Goal: Use online tool/utility: Utilize a website feature to perform a specific function

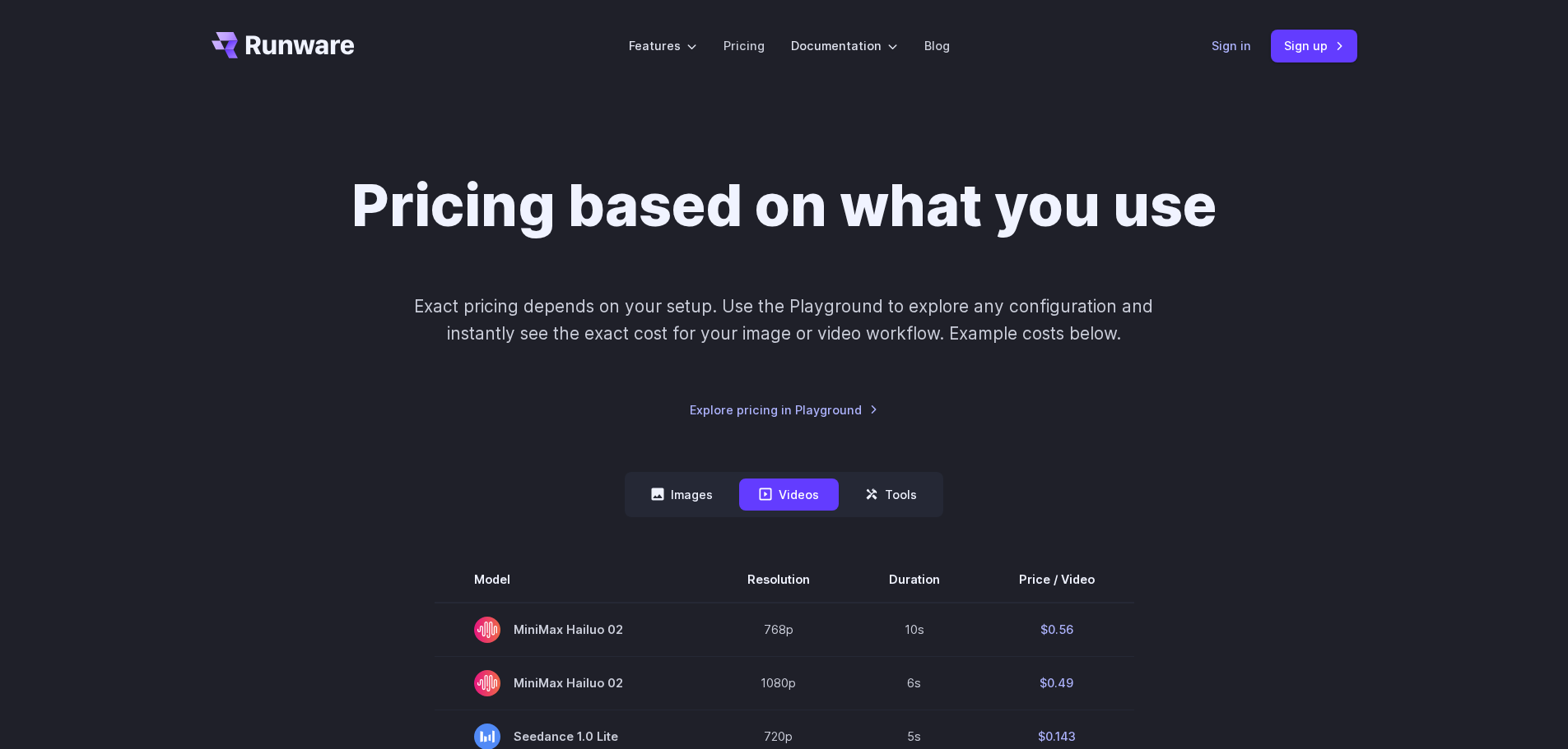
click at [1240, 50] on link "Sign in" at bounding box center [1231, 46] width 40 height 19
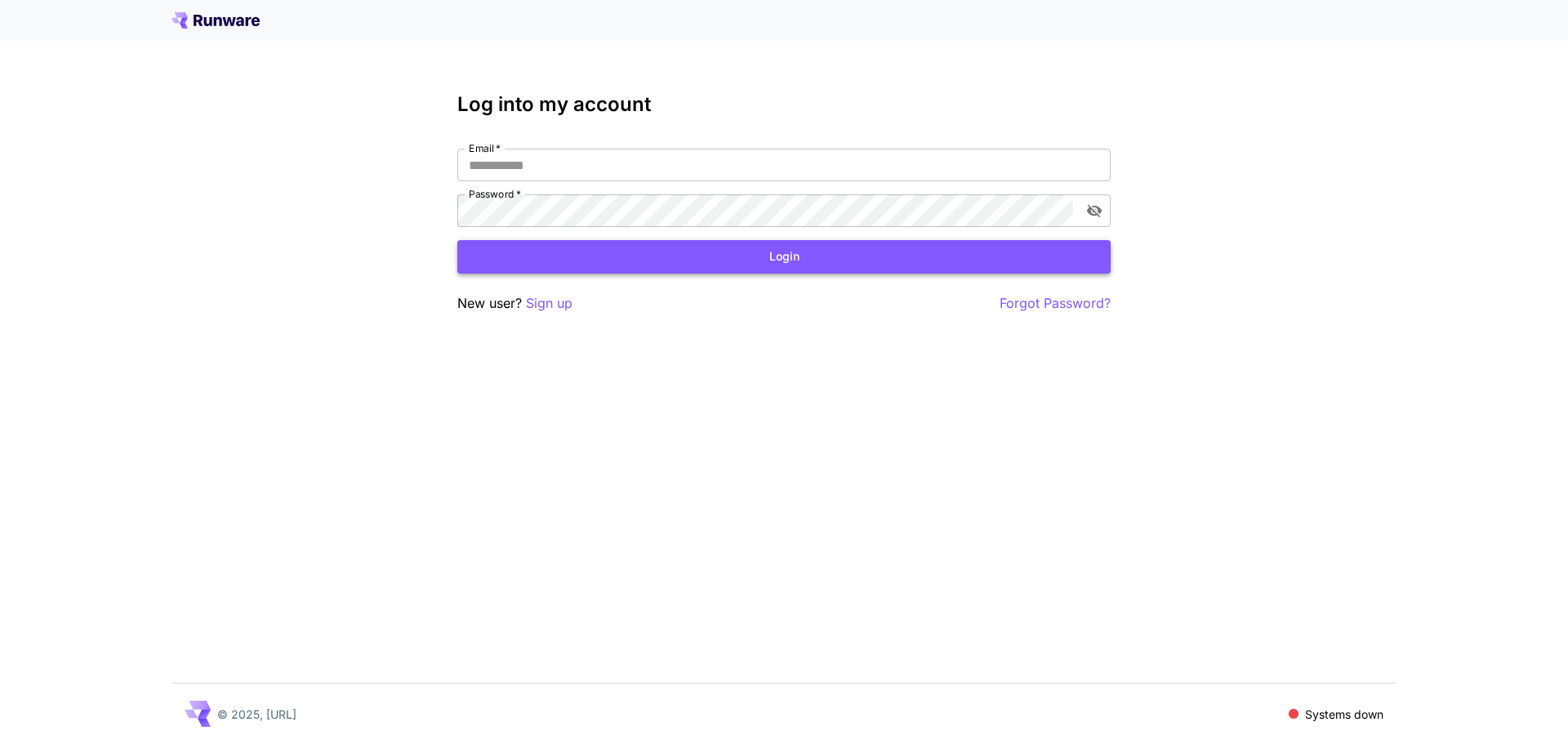
type input "**********"
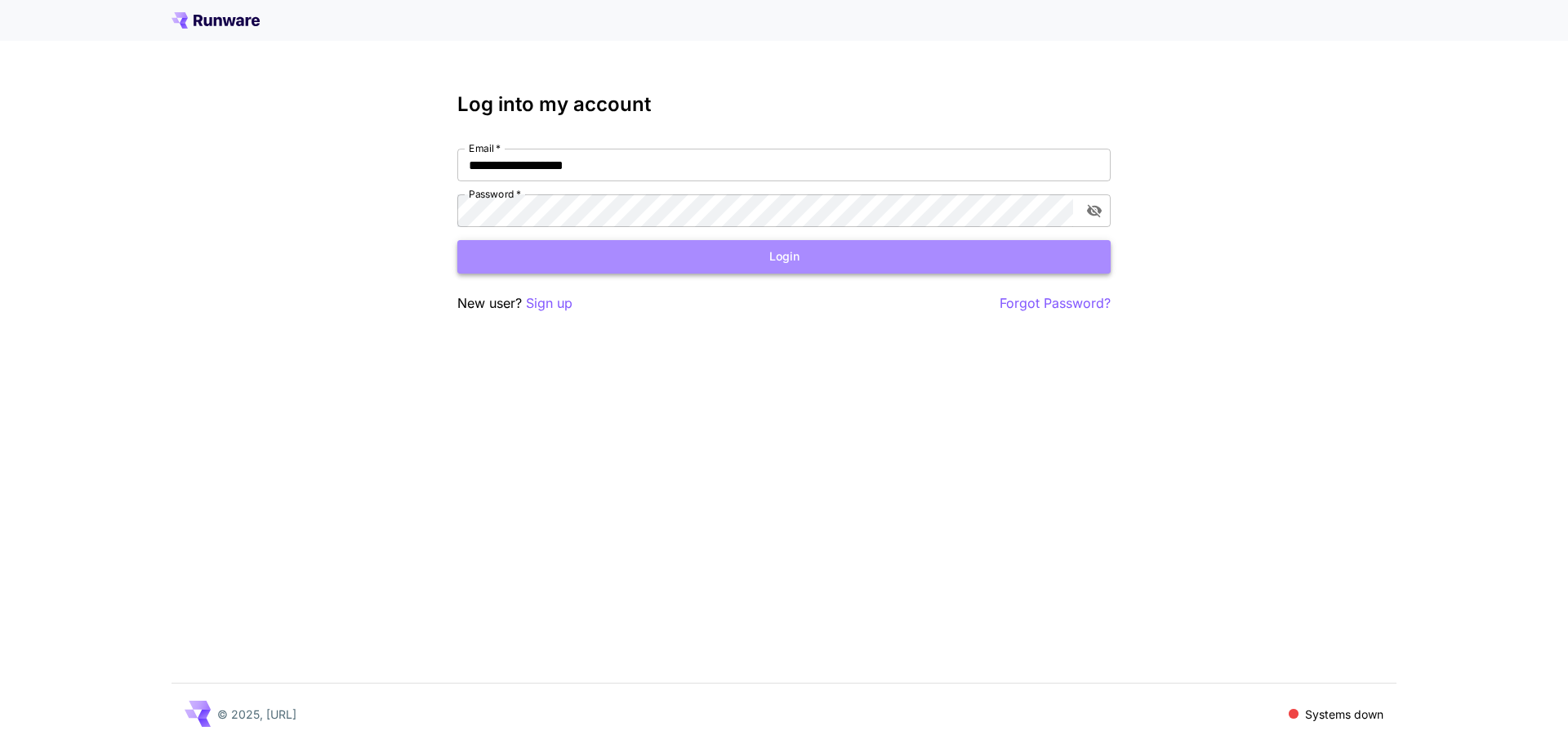
click at [805, 256] on button "Login" at bounding box center [784, 257] width 653 height 34
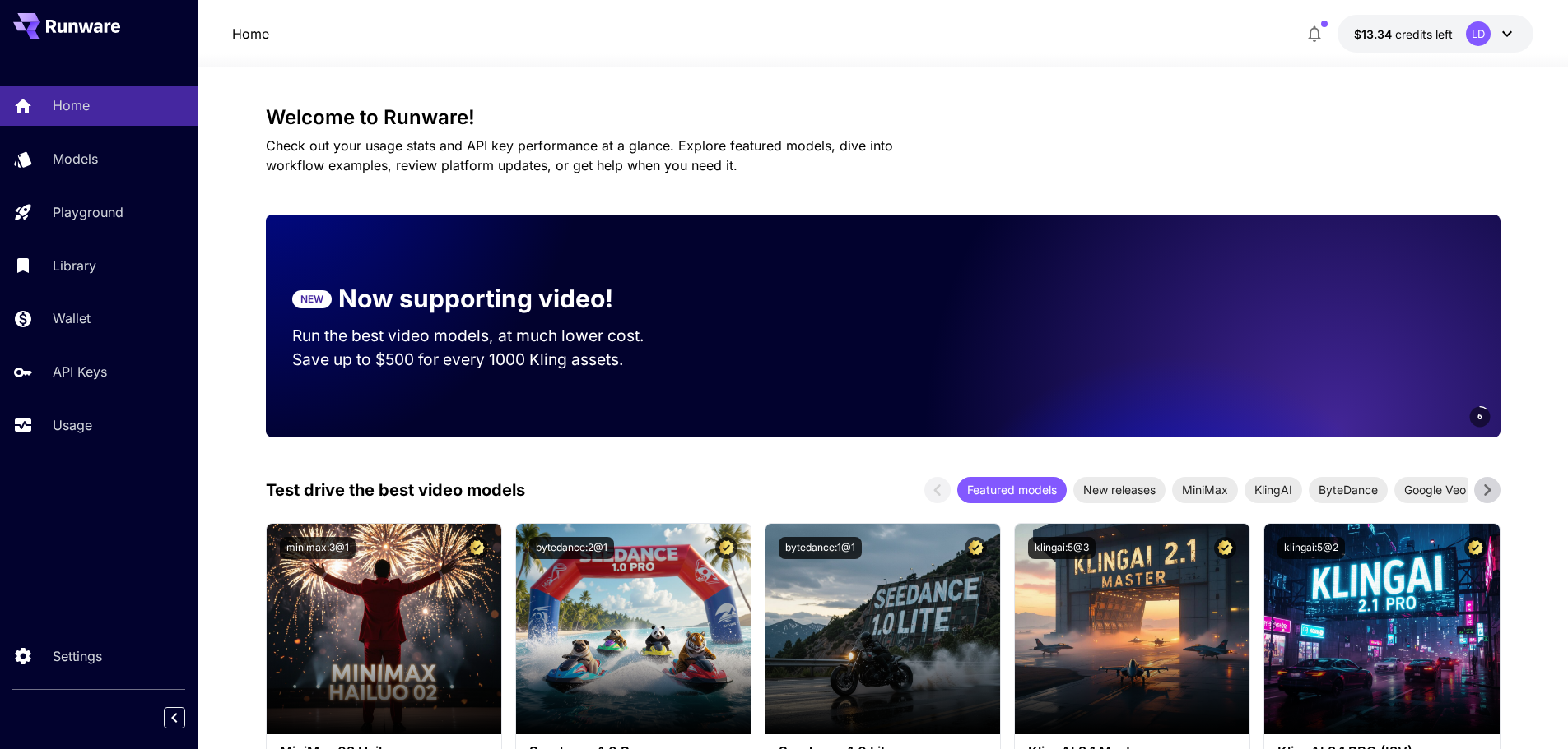
scroll to position [62, 0]
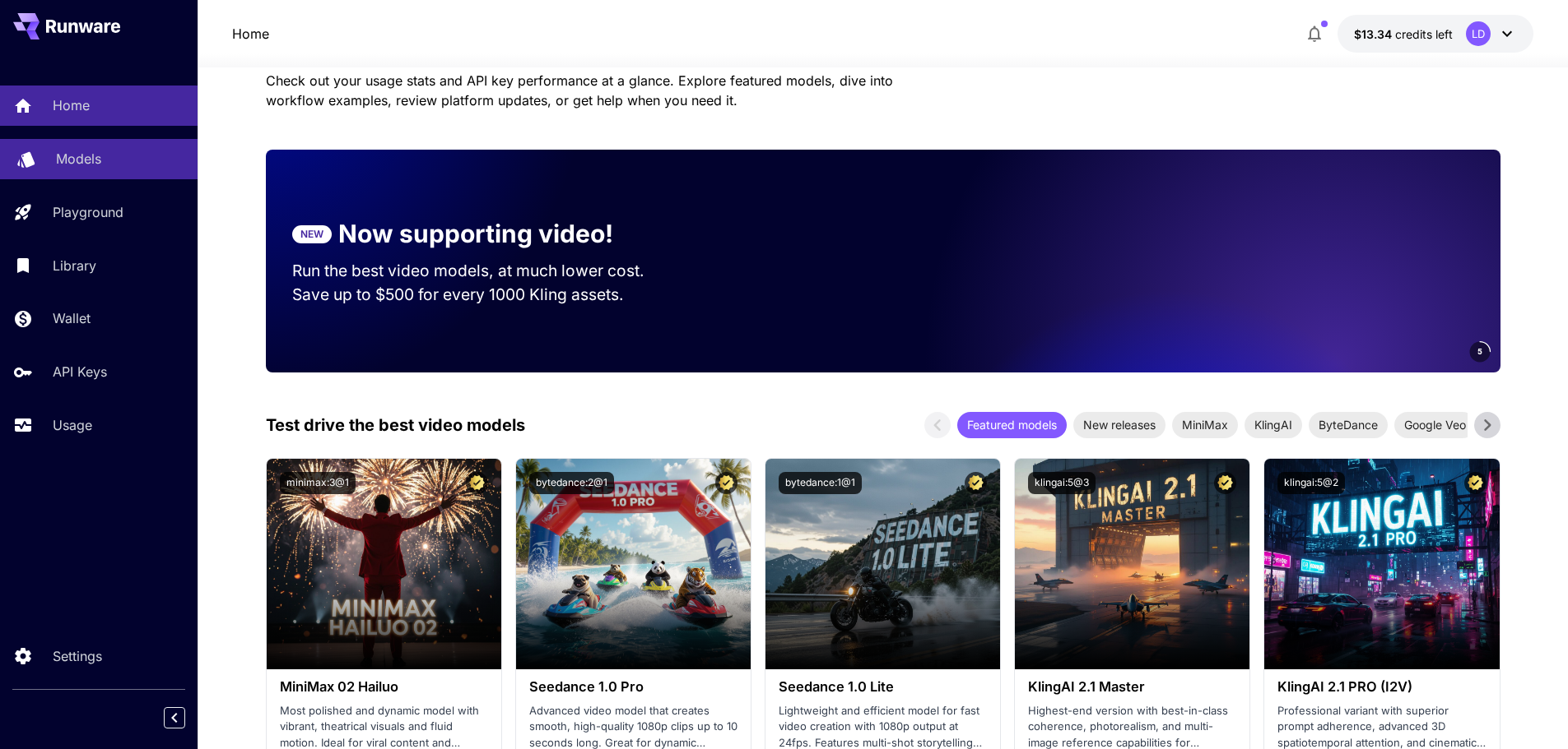
click at [110, 157] on div "Models" at bounding box center [120, 159] width 128 height 19
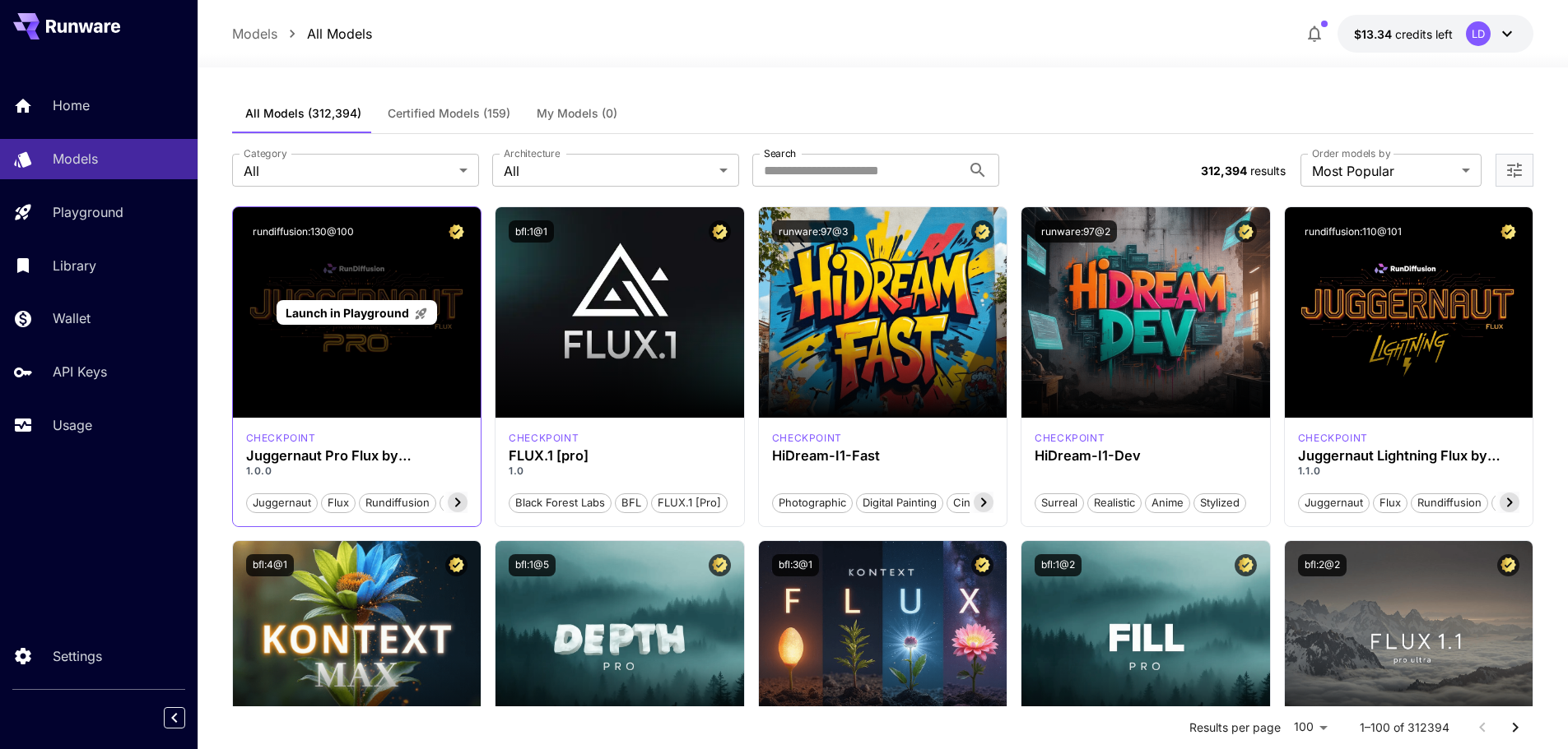
click at [369, 316] on span "Launch in Playground" at bounding box center [347, 313] width 123 height 14
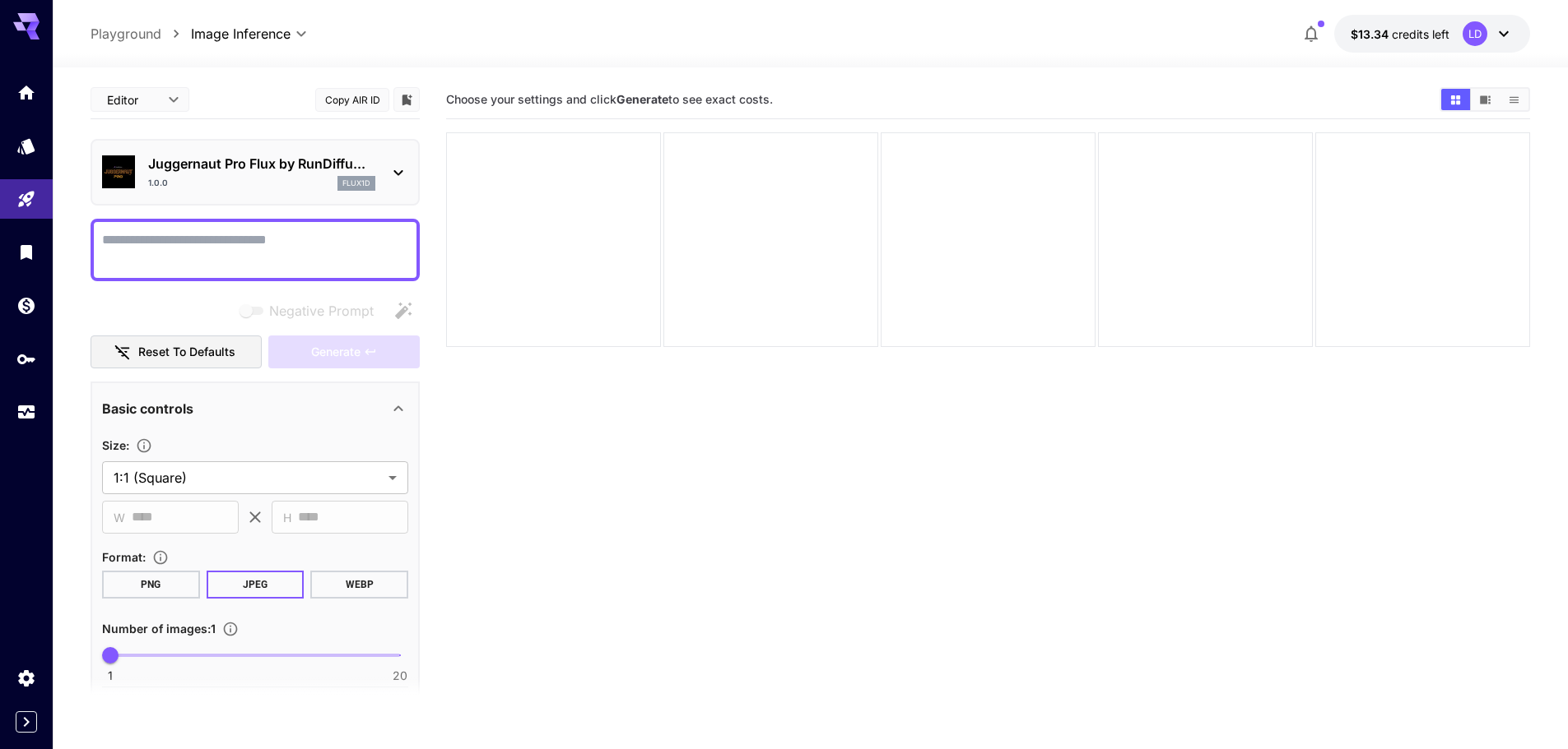
click at [268, 230] on textarea "Negative Prompt" at bounding box center [255, 250] width 306 height 40
click at [327, 342] on span "Generate" at bounding box center [336, 353] width 50 height 20
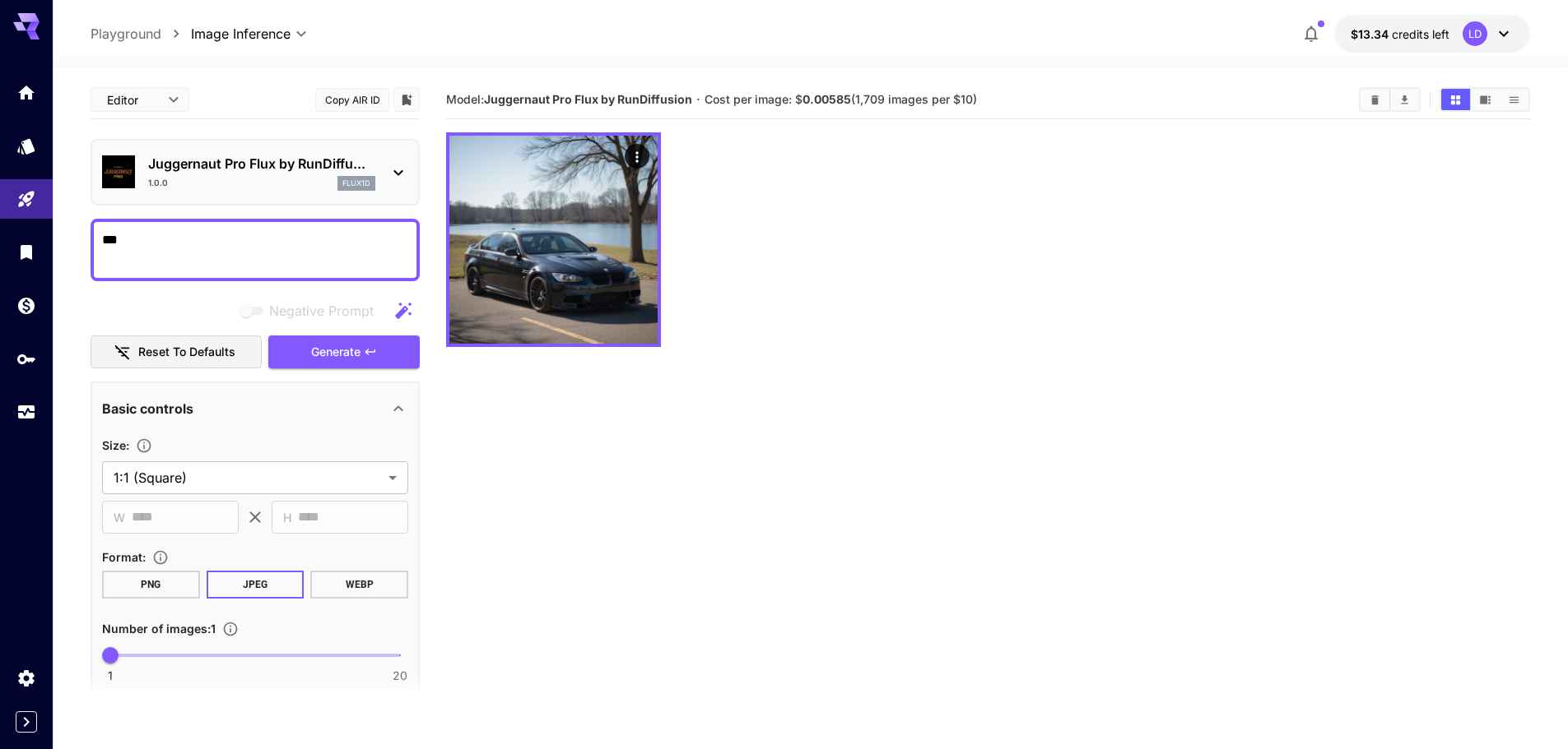
drag, startPoint x: 197, startPoint y: 245, endPoint x: -75, endPoint y: 231, distance: 272.4
click at [0, 231] on html "**********" at bounding box center [784, 439] width 1568 height 879
click at [276, 226] on div "***" at bounding box center [255, 250] width 329 height 62
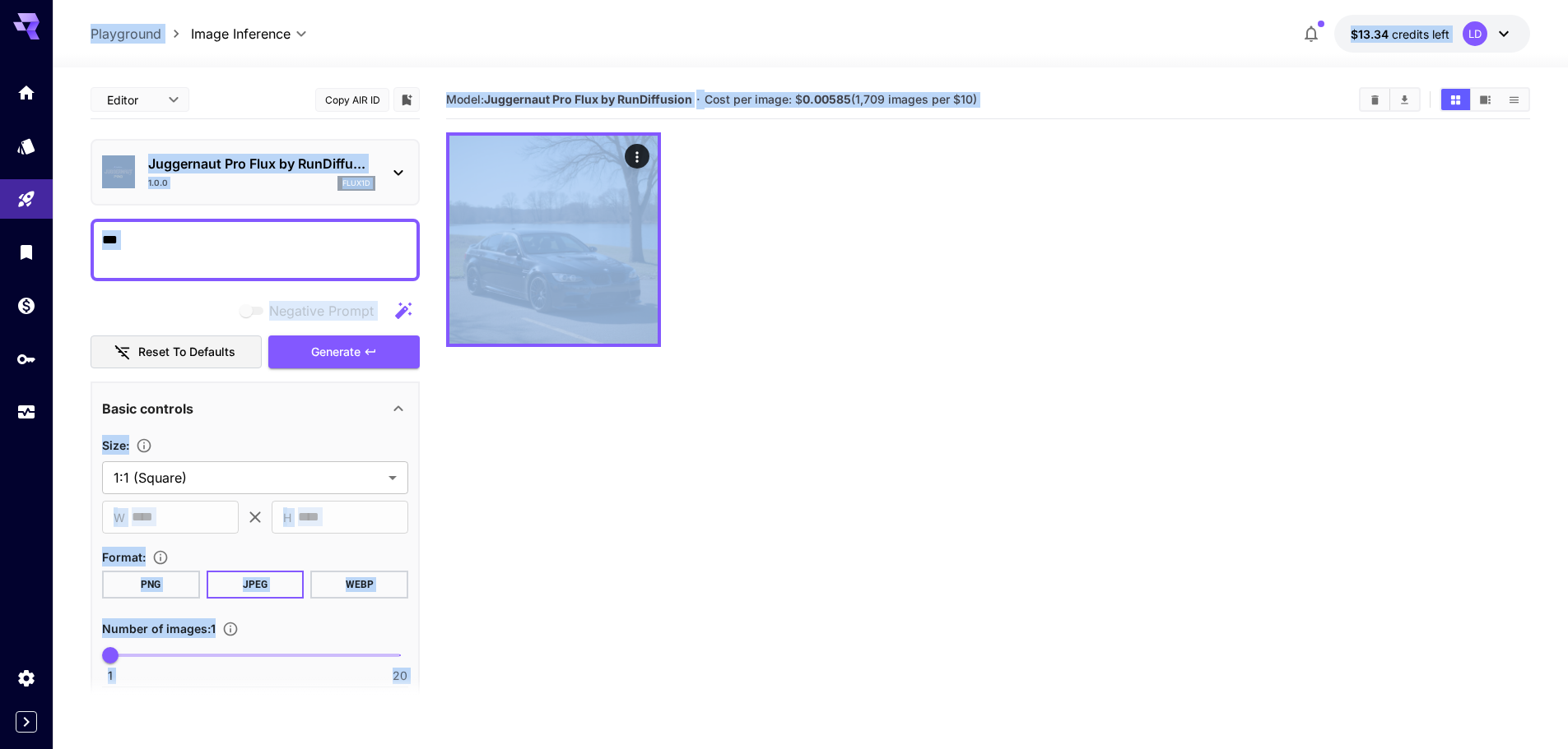
click at [271, 244] on textarea "***" at bounding box center [255, 250] width 306 height 40
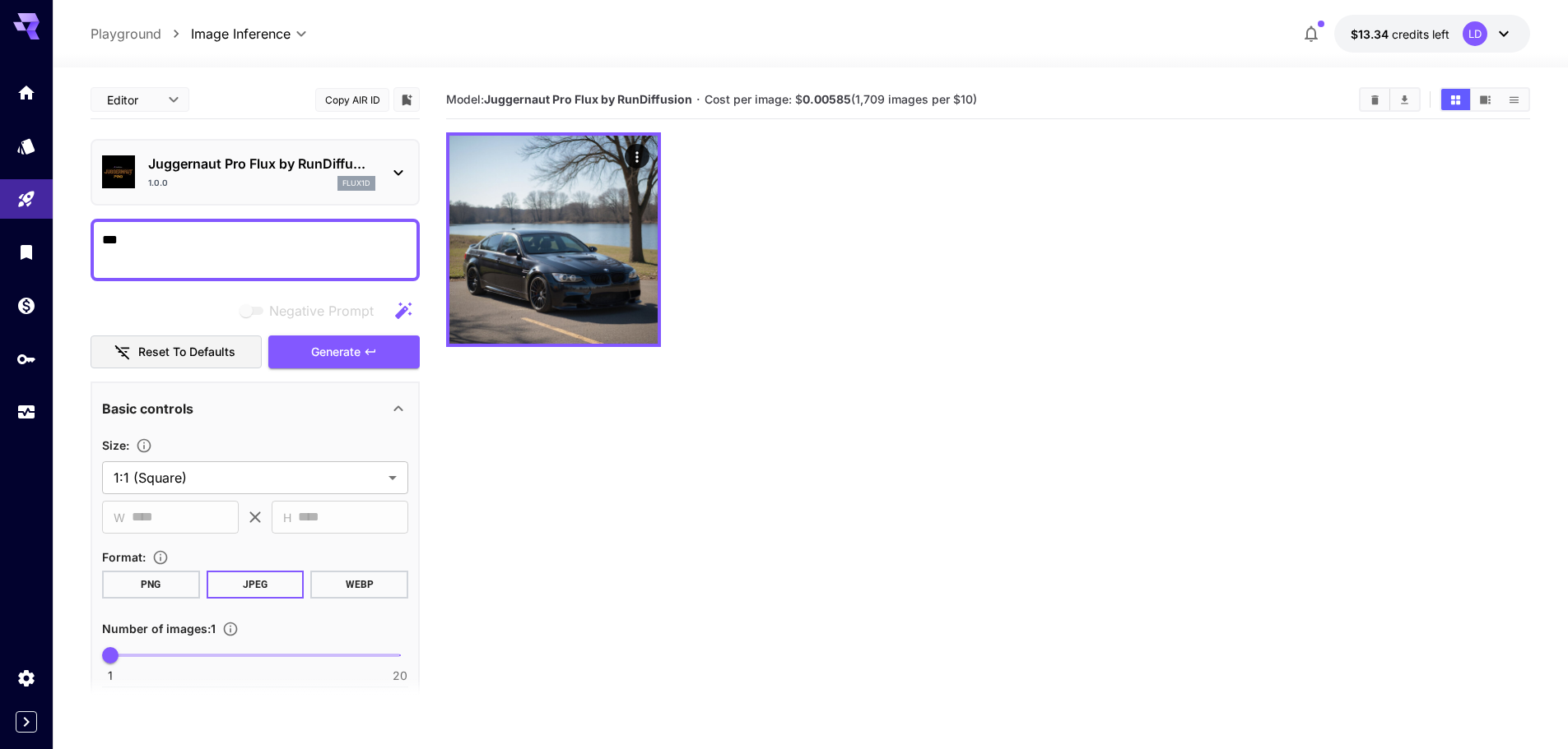
paste textarea "**********"
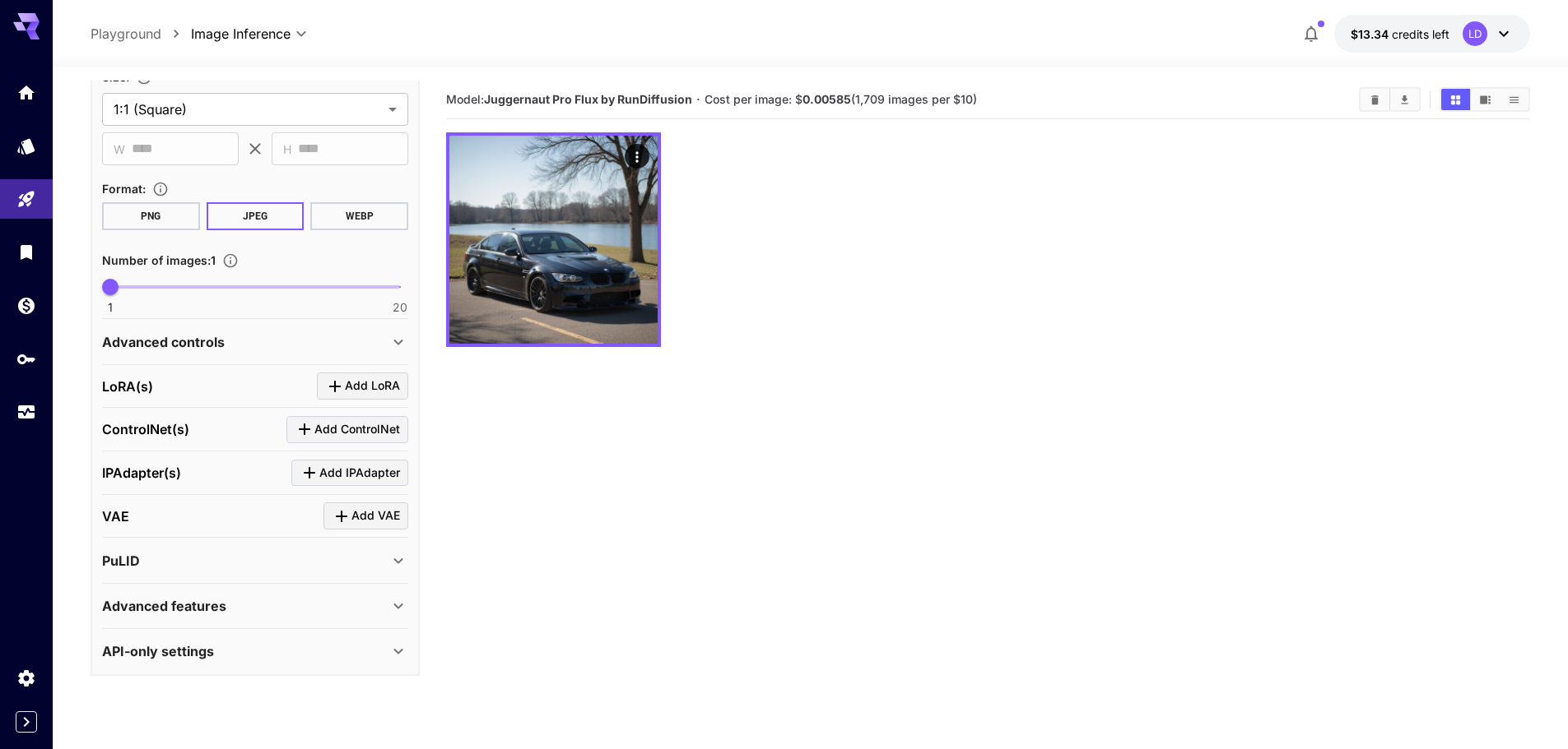
scroll to position [588, 0]
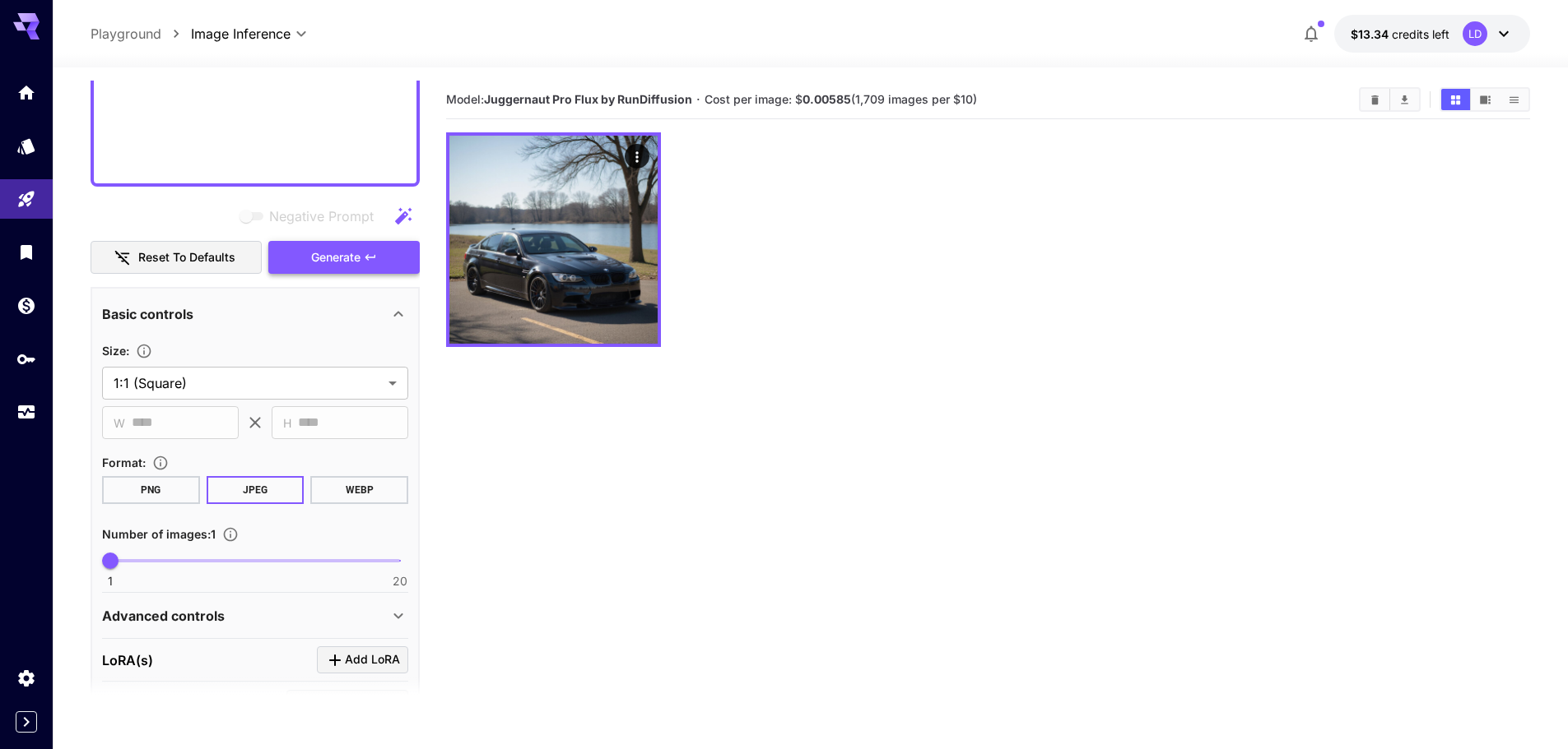
type textarea "**********"
click at [341, 263] on span "Generate" at bounding box center [336, 258] width 50 height 20
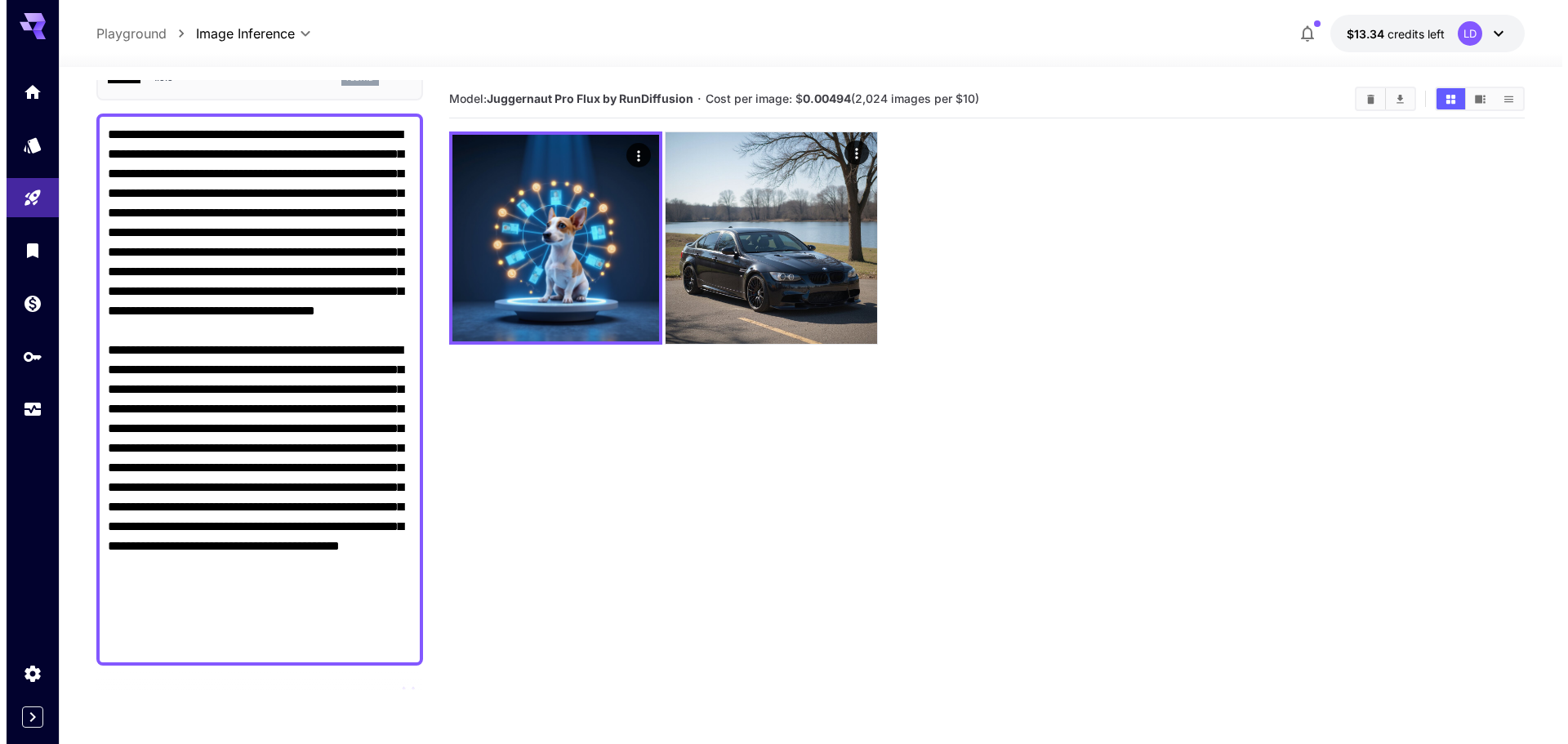
scroll to position [0, 0]
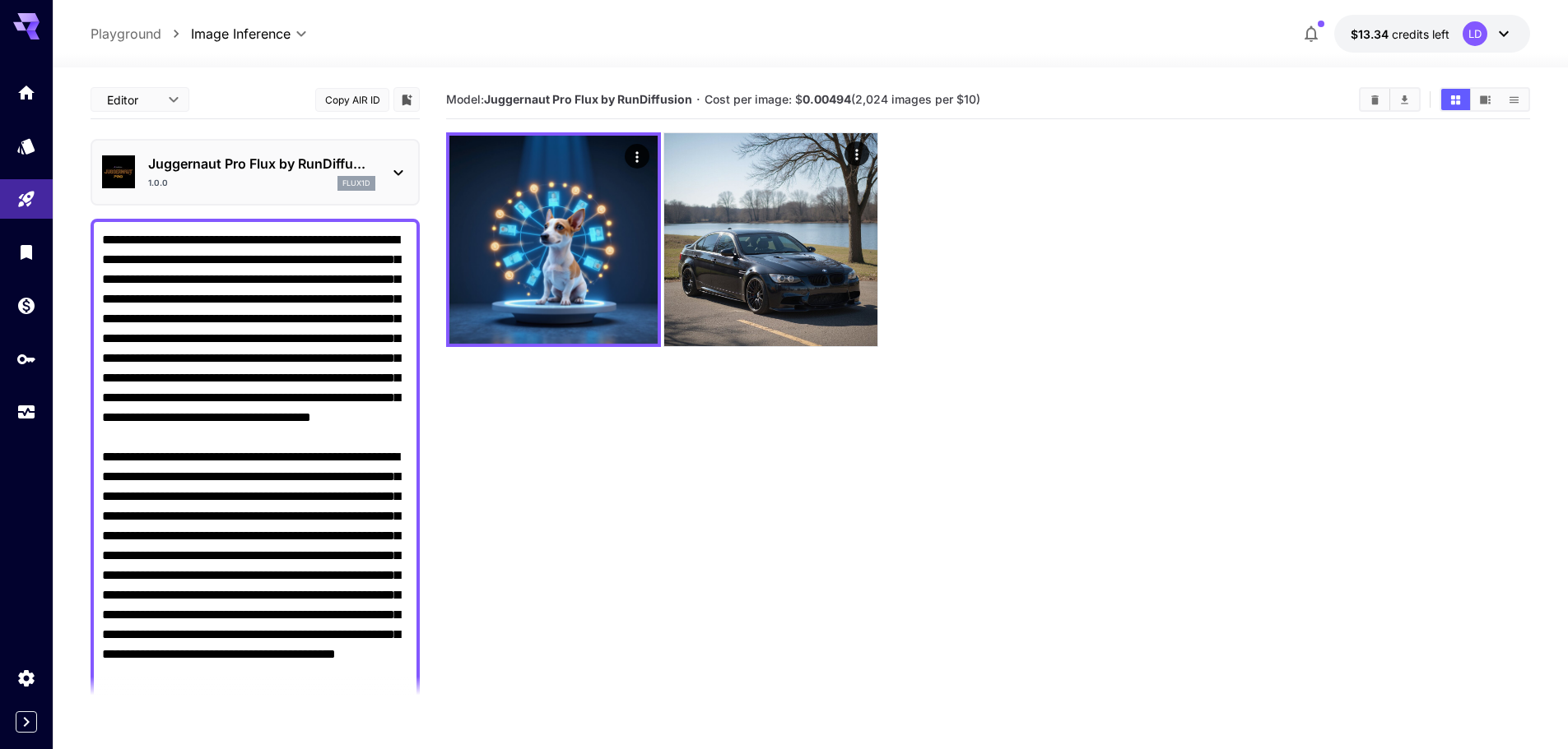
click at [320, 200] on div "Juggernaut Pro Flux by RunDiffu... 1.0.0 flux1d" at bounding box center [255, 172] width 329 height 67
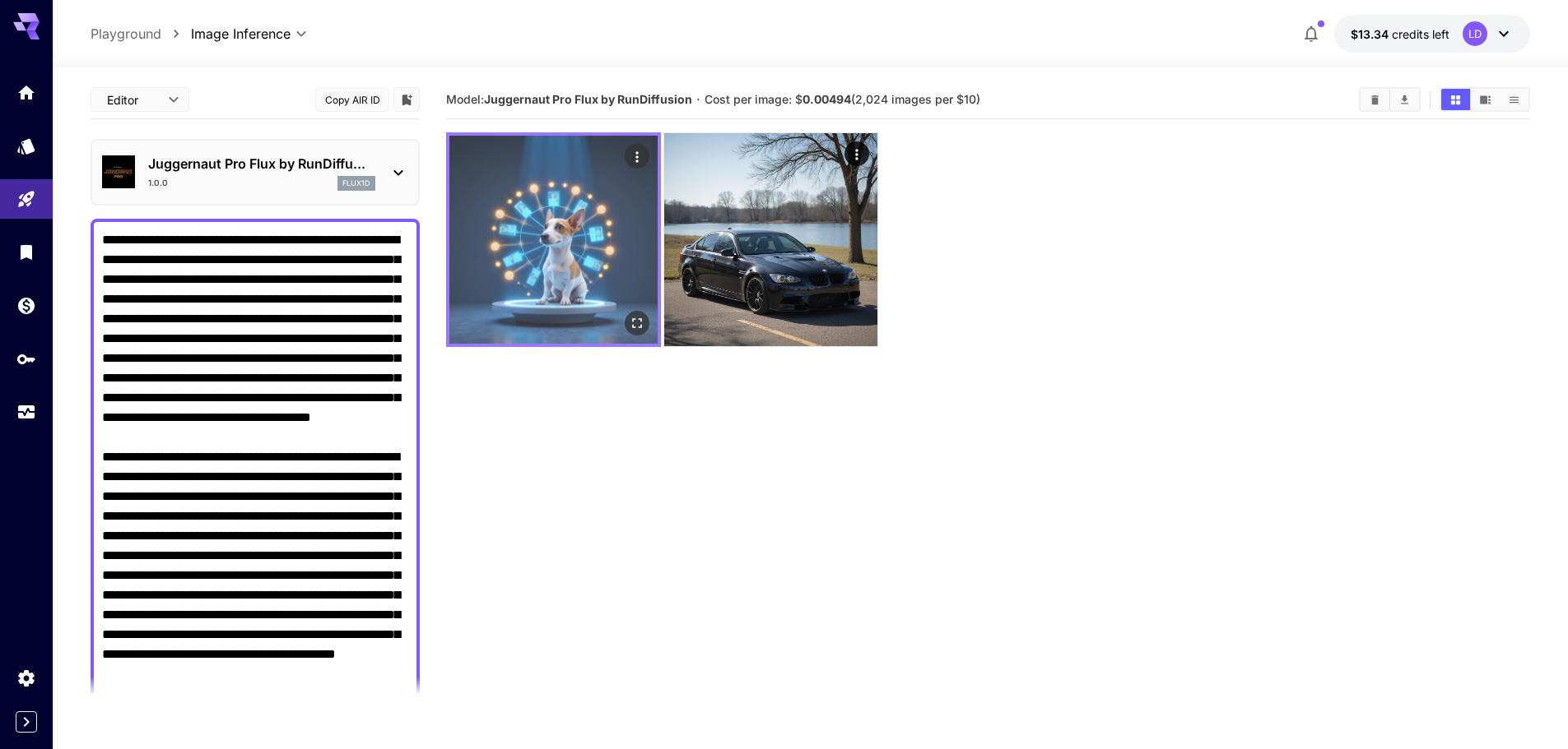
click at [549, 277] on img at bounding box center [553, 240] width 208 height 208
click at [635, 326] on icon "Open in fullscreen" at bounding box center [637, 324] width 17 height 17
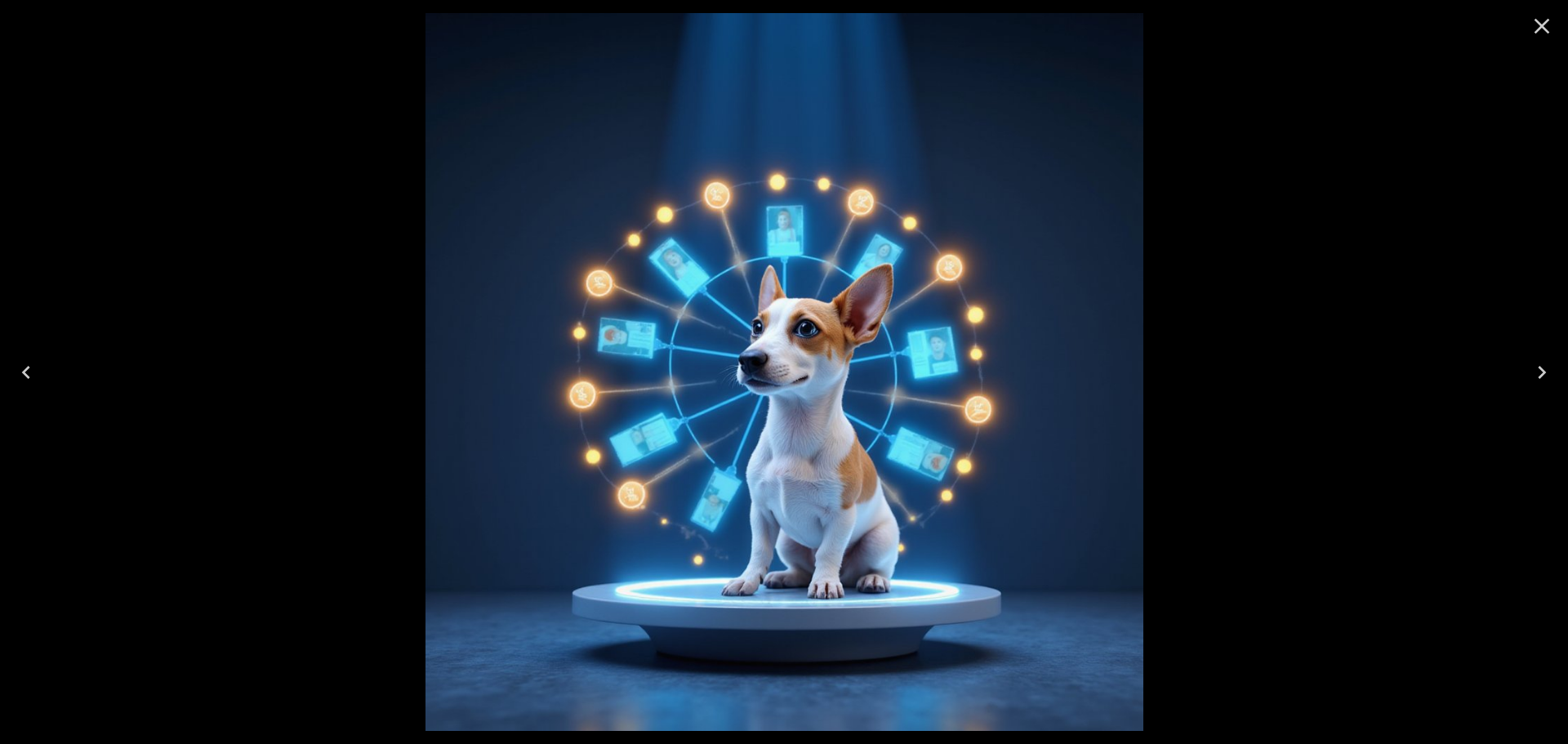
click at [1318, 339] on div at bounding box center [784, 372] width 1568 height 744
click at [1529, 30] on button "Close" at bounding box center [1542, 26] width 39 height 39
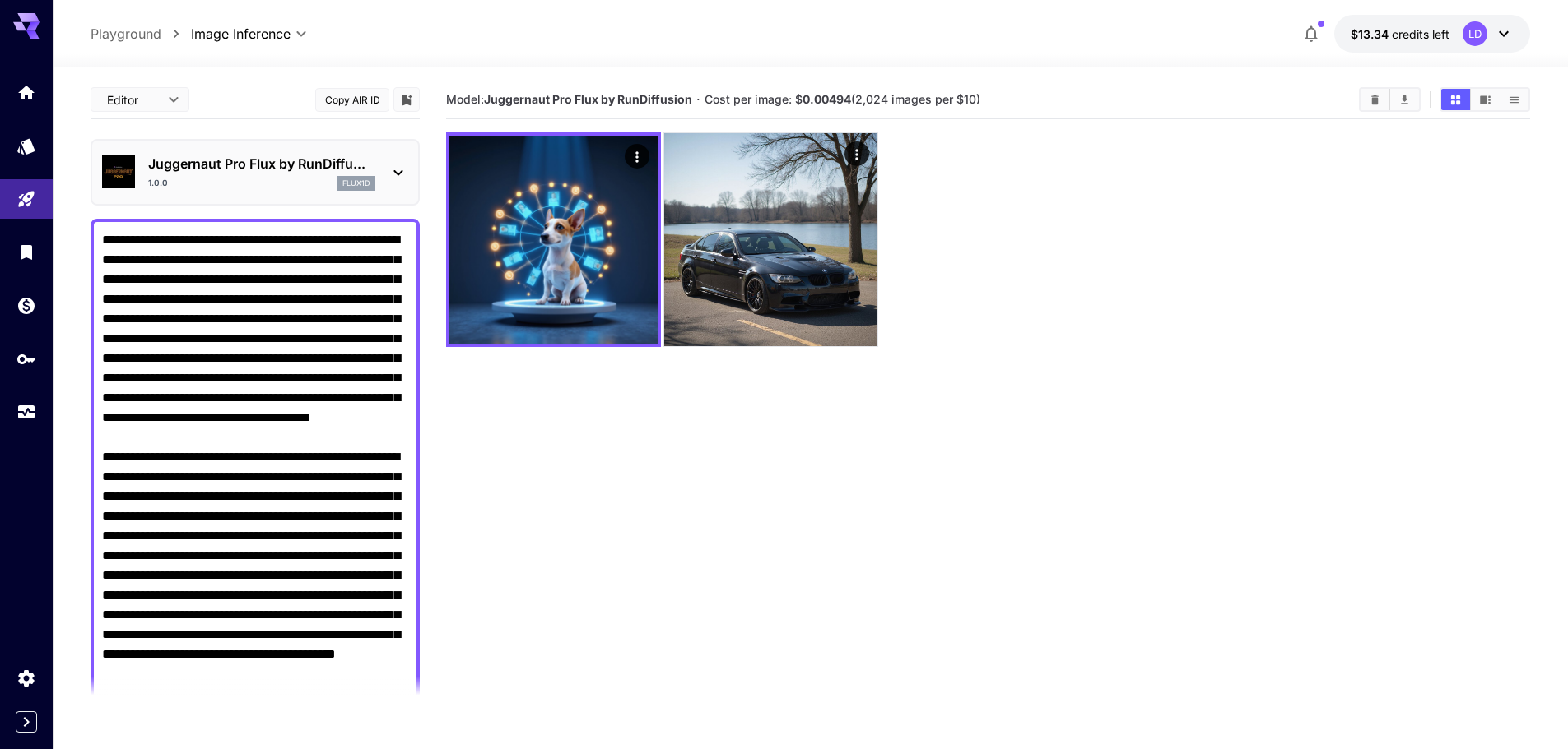
click at [374, 160] on p "Juggernaut Pro Flux by RunDiffu..." at bounding box center [262, 163] width 227 height 19
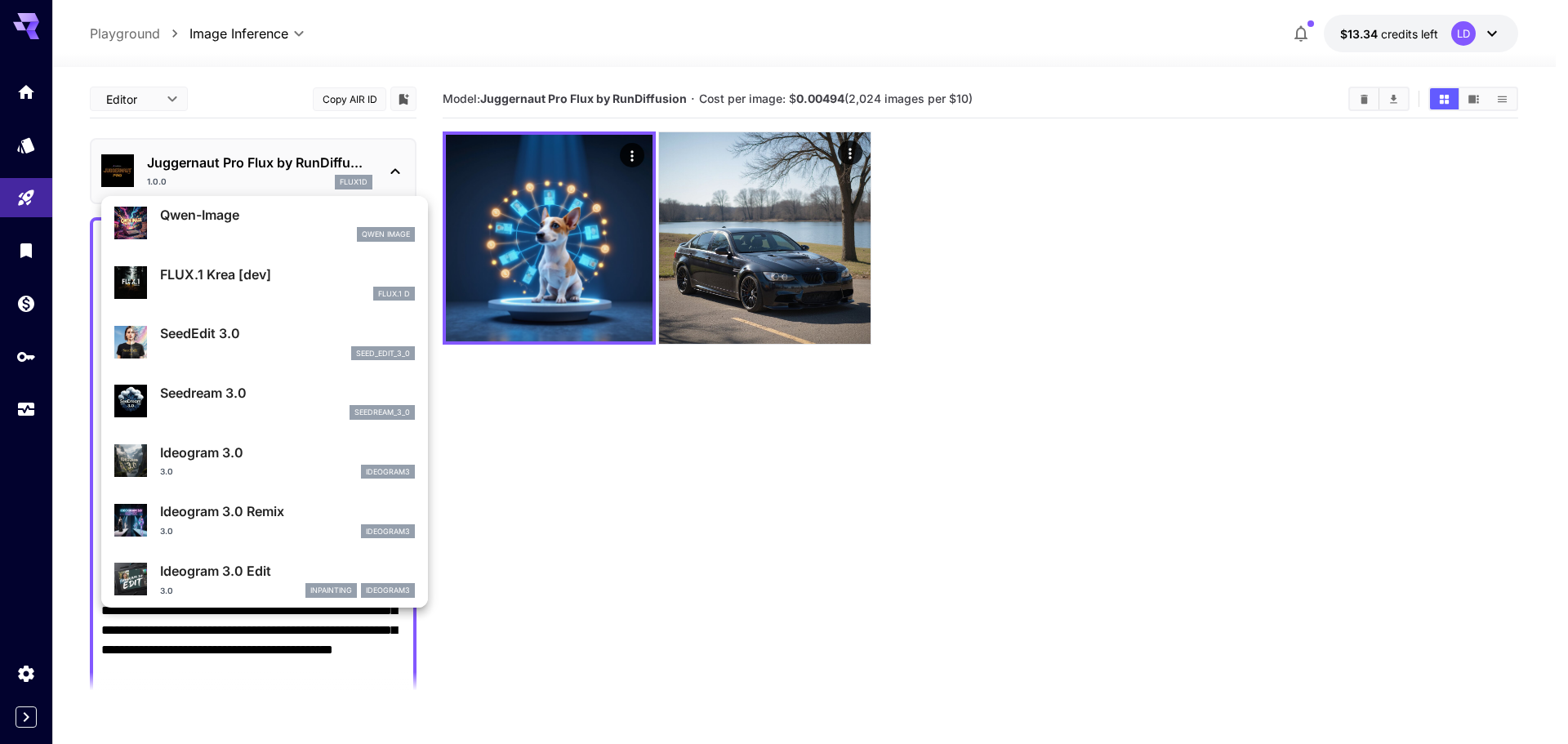
scroll to position [273, 0]
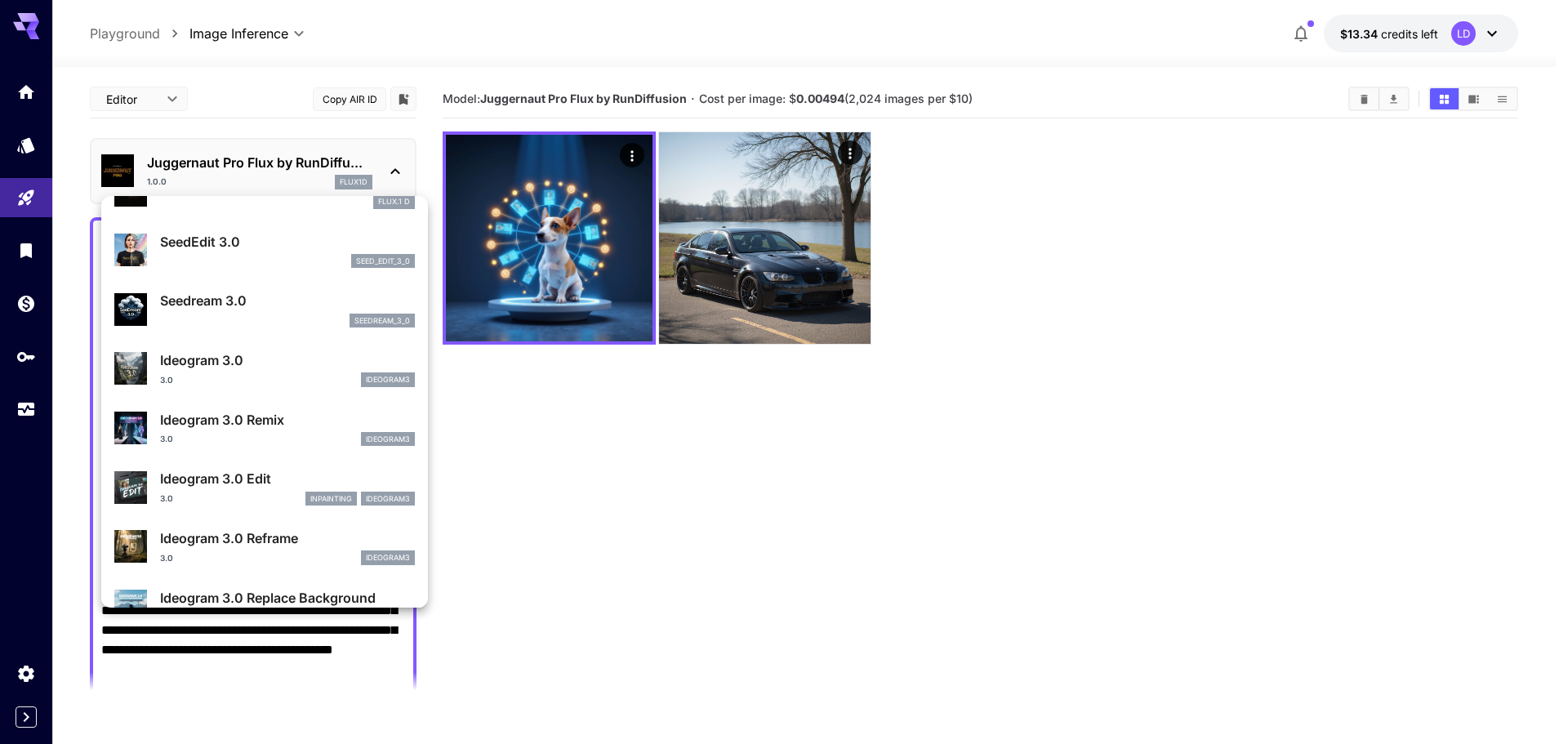
click at [760, 405] on div at bounding box center [784, 372] width 1568 height 744
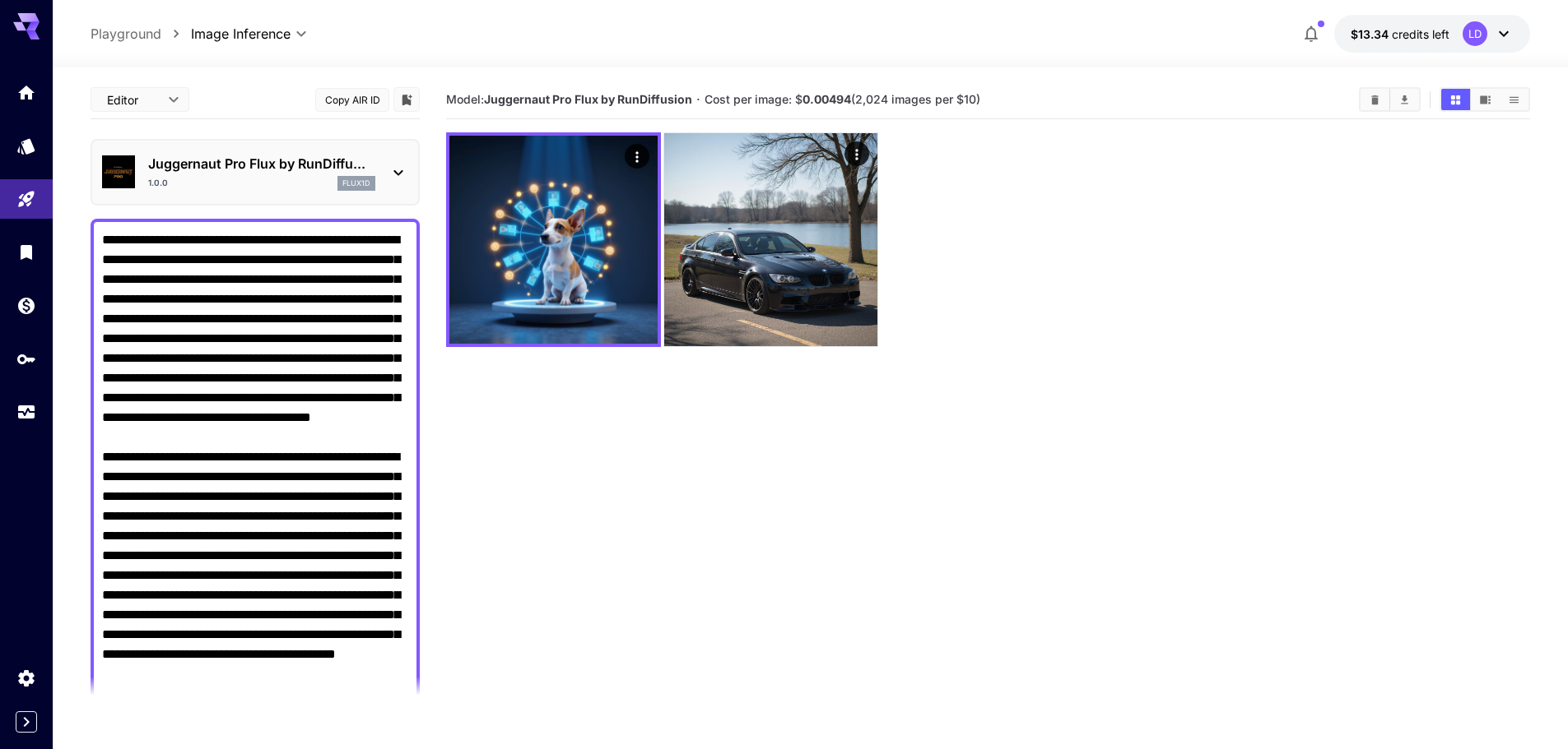
click at [687, 643] on section "Model: Juggernaut Pro Flux by RunDiffusion · Cost per image: $ 0.00494 (2,024 i…" at bounding box center [988, 455] width 1084 height 749
click at [330, 165] on p "Juggernaut Pro Flux by RunDiffu..." at bounding box center [262, 163] width 227 height 19
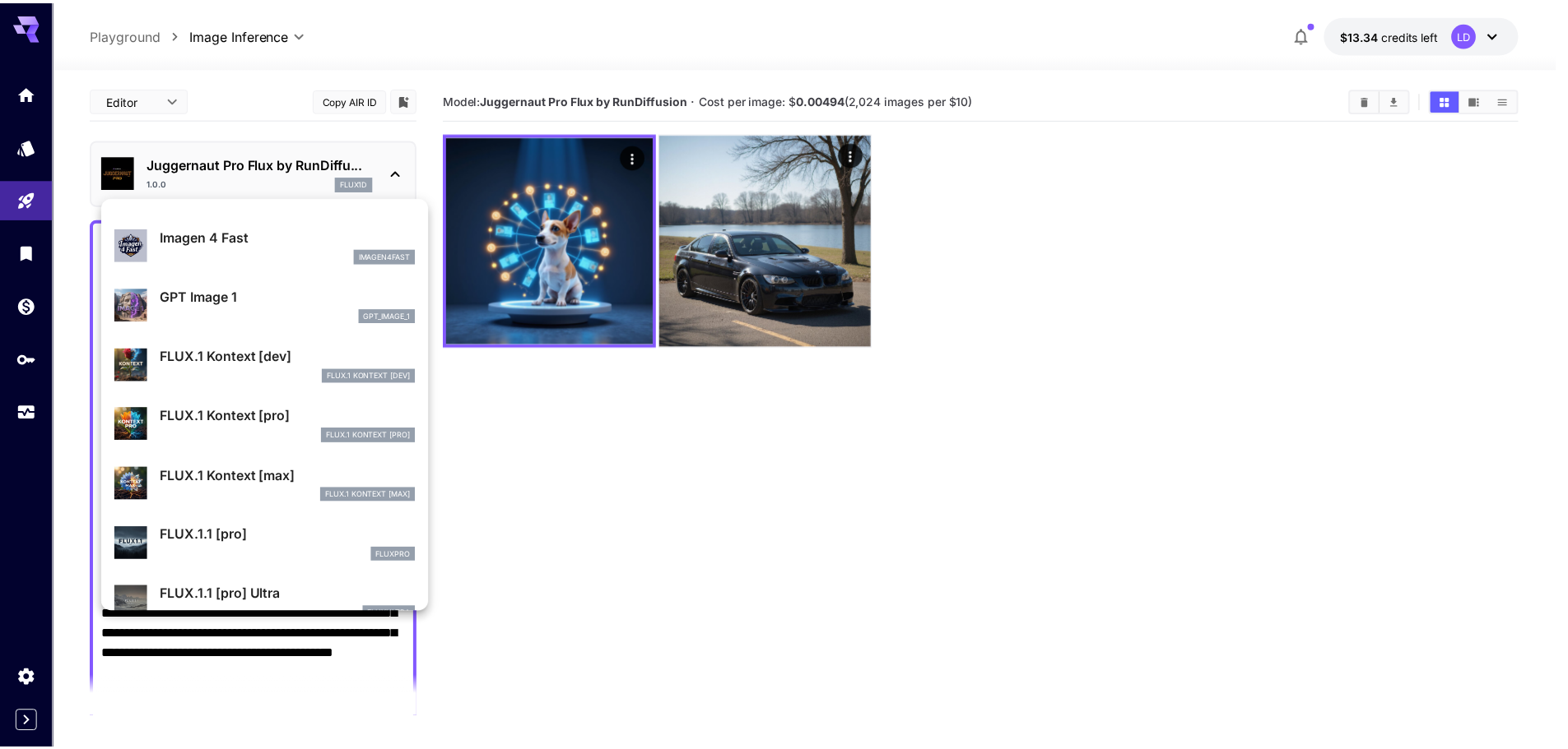
scroll to position [1097, 0]
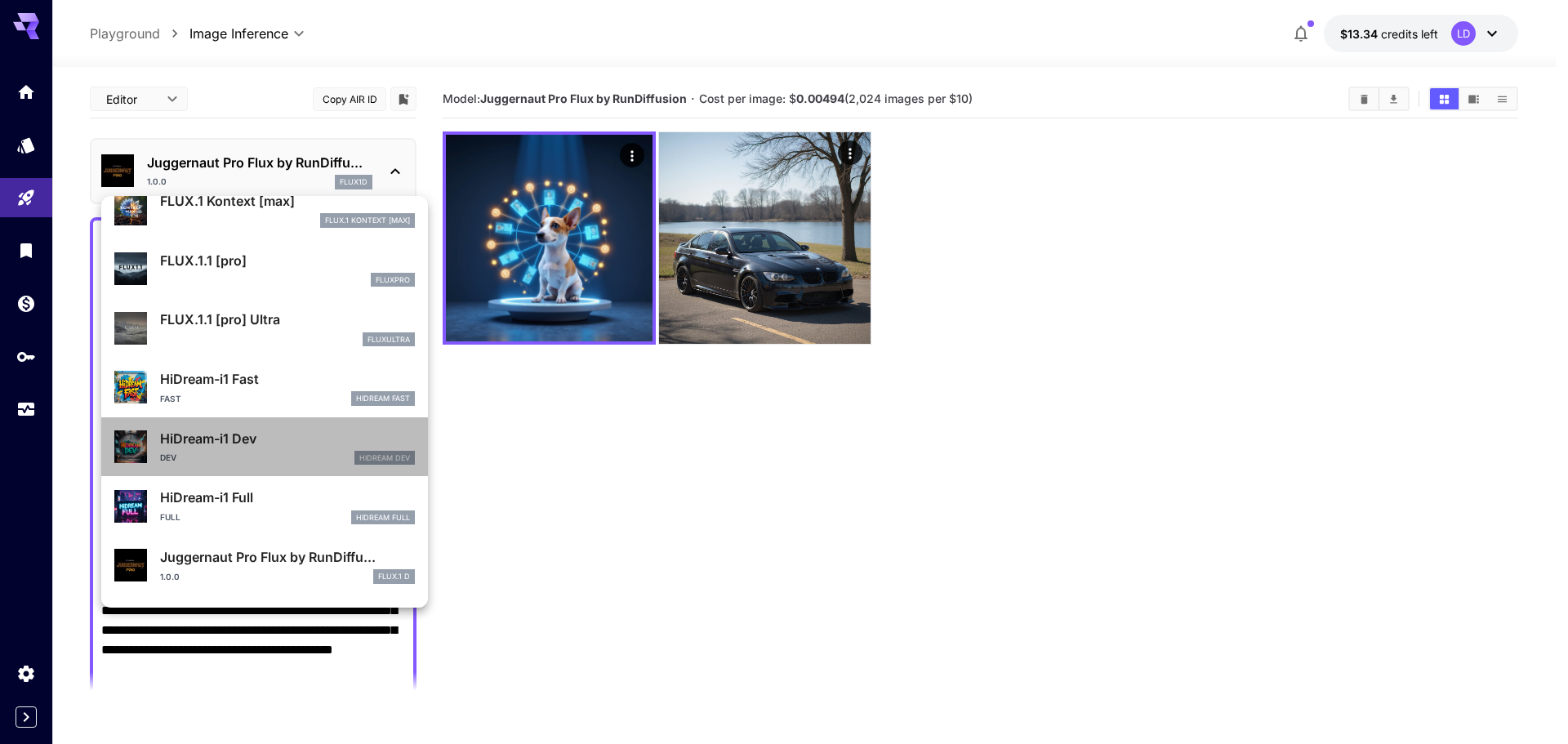
click at [299, 449] on div "HiDream-i1 Dev Dev HiDream Dev" at bounding box center [287, 447] width 255 height 37
type input "**"
type input "*"
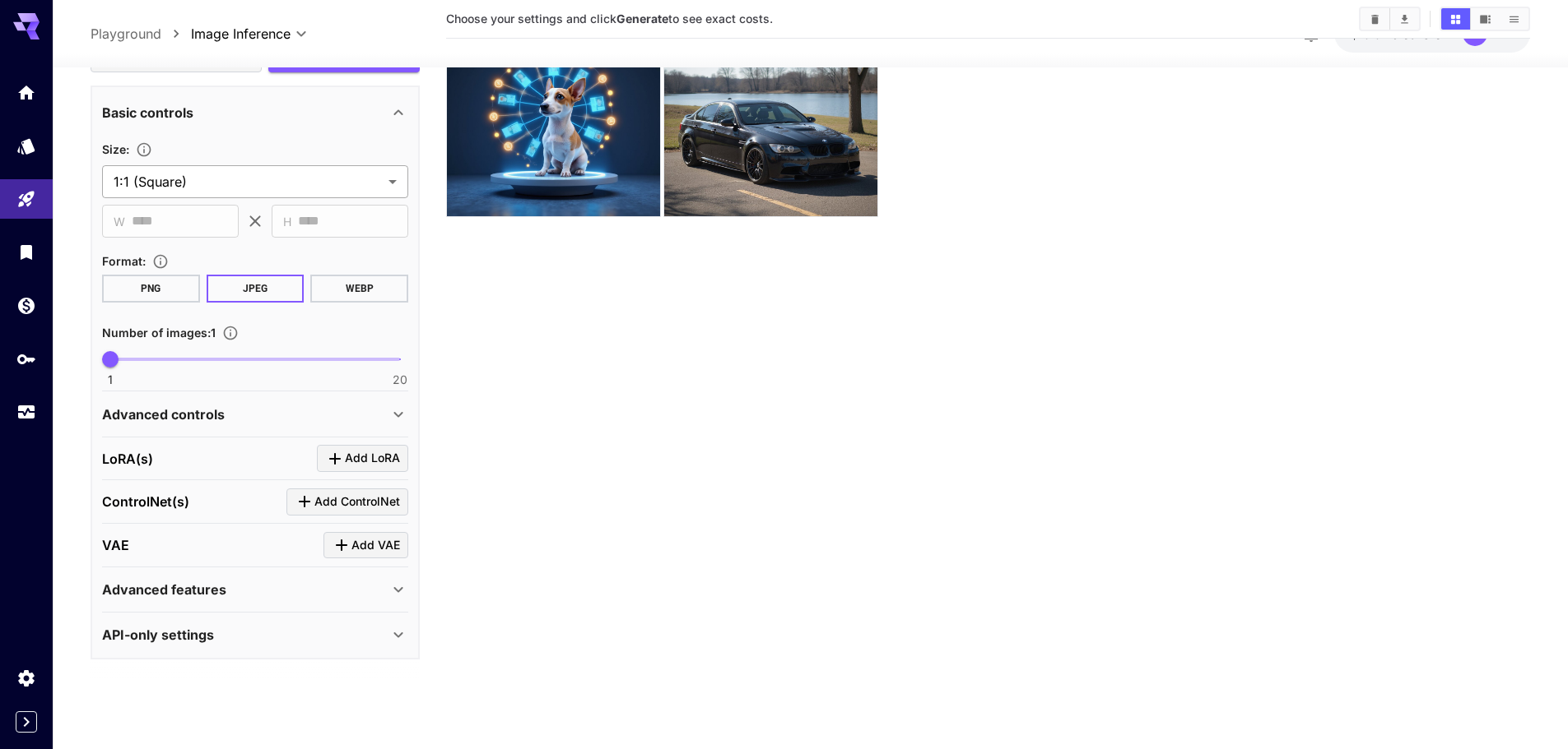
scroll to position [224, 0]
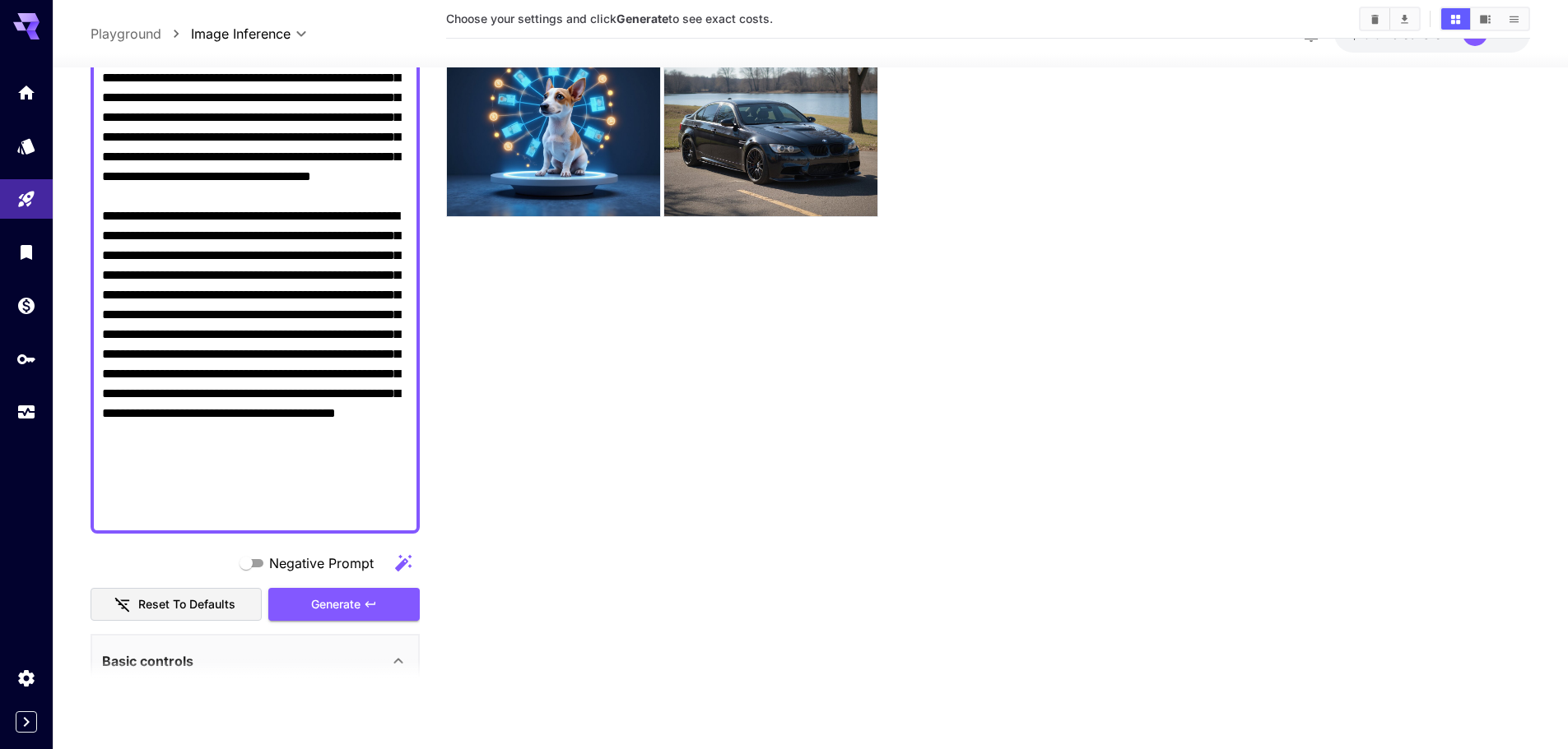
click at [323, 624] on div "**********" at bounding box center [255, 524] width 329 height 1369
click at [338, 608] on span "Generate" at bounding box center [336, 604] width 50 height 20
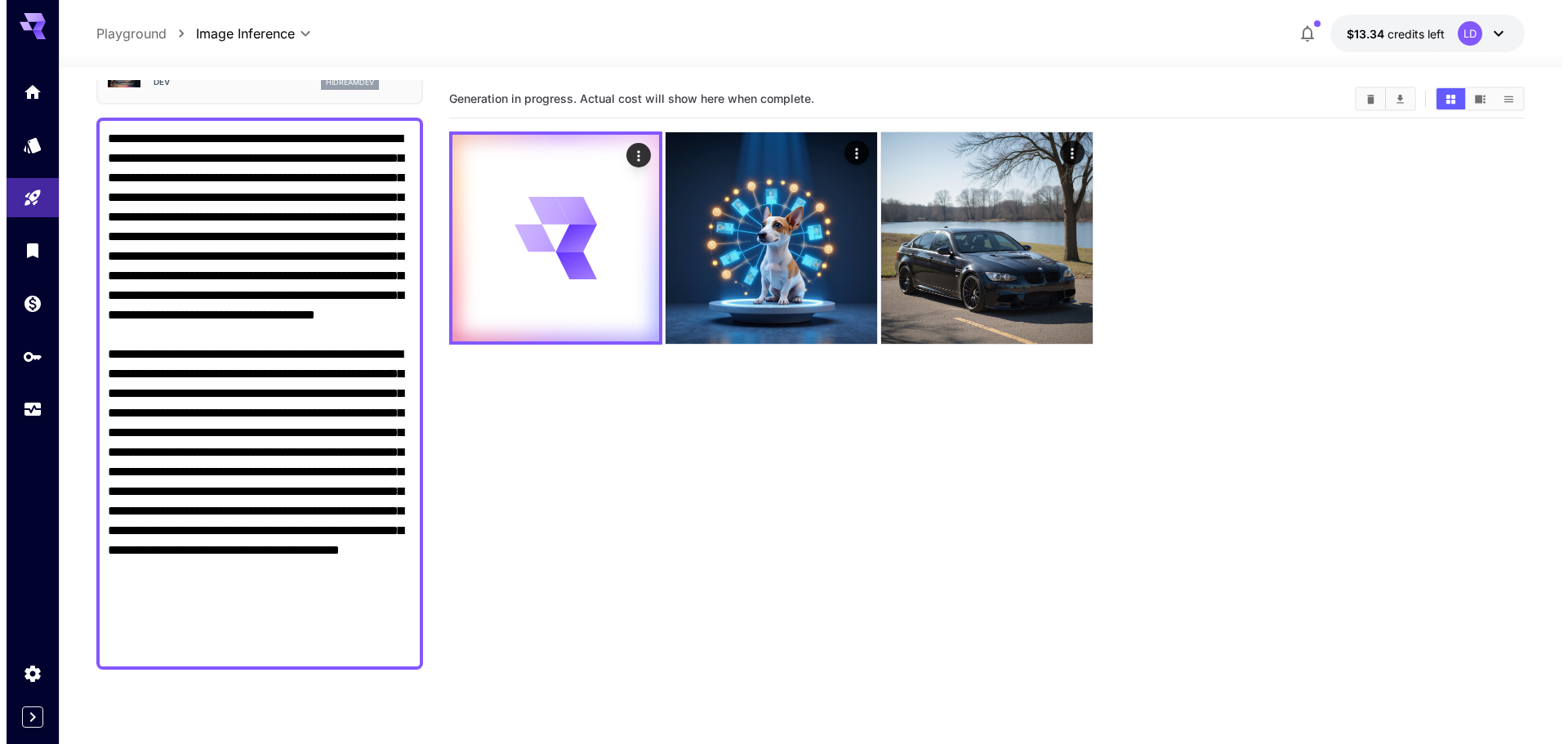
scroll to position [0, 0]
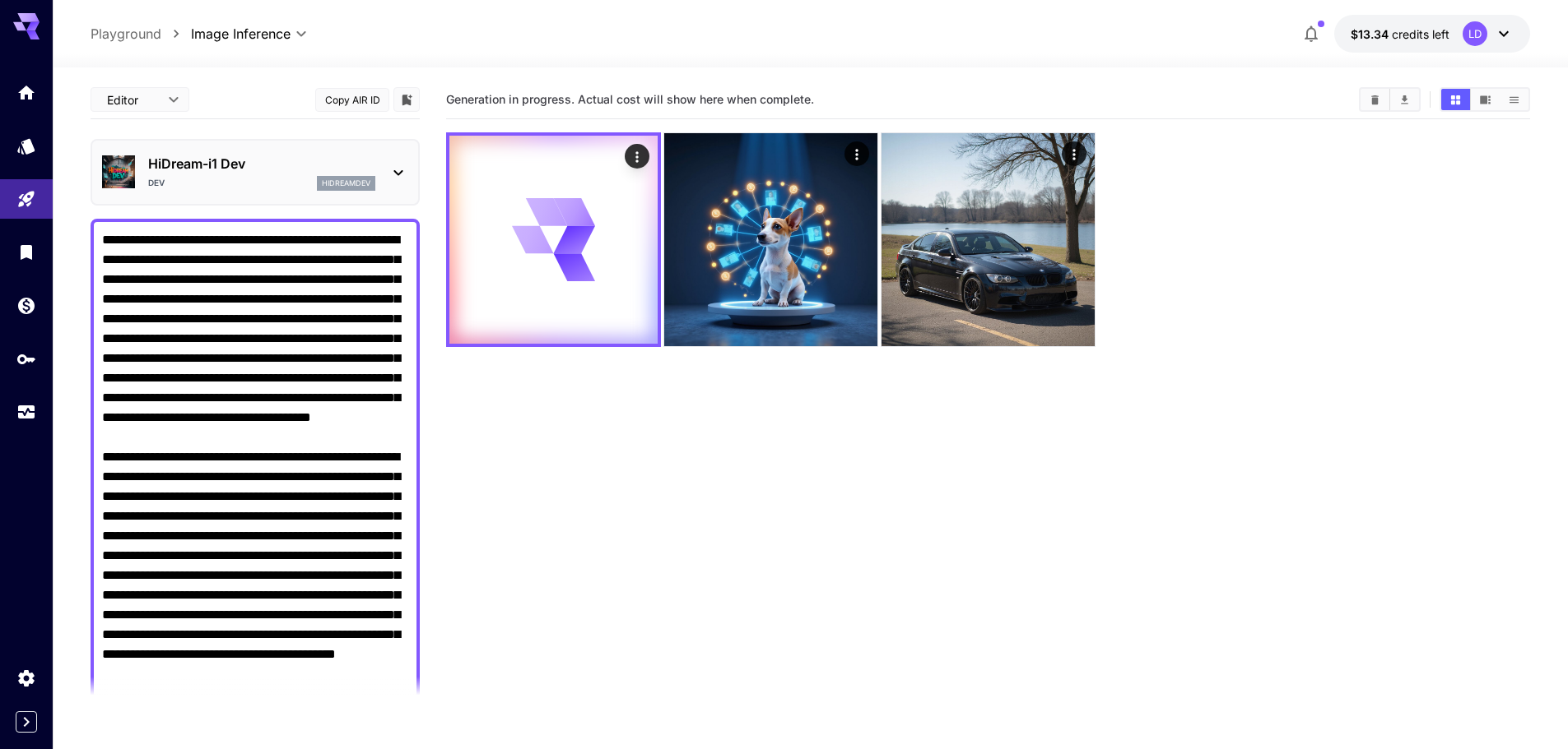
click at [287, 171] on p "HiDream-i1 Dev" at bounding box center [262, 163] width 227 height 19
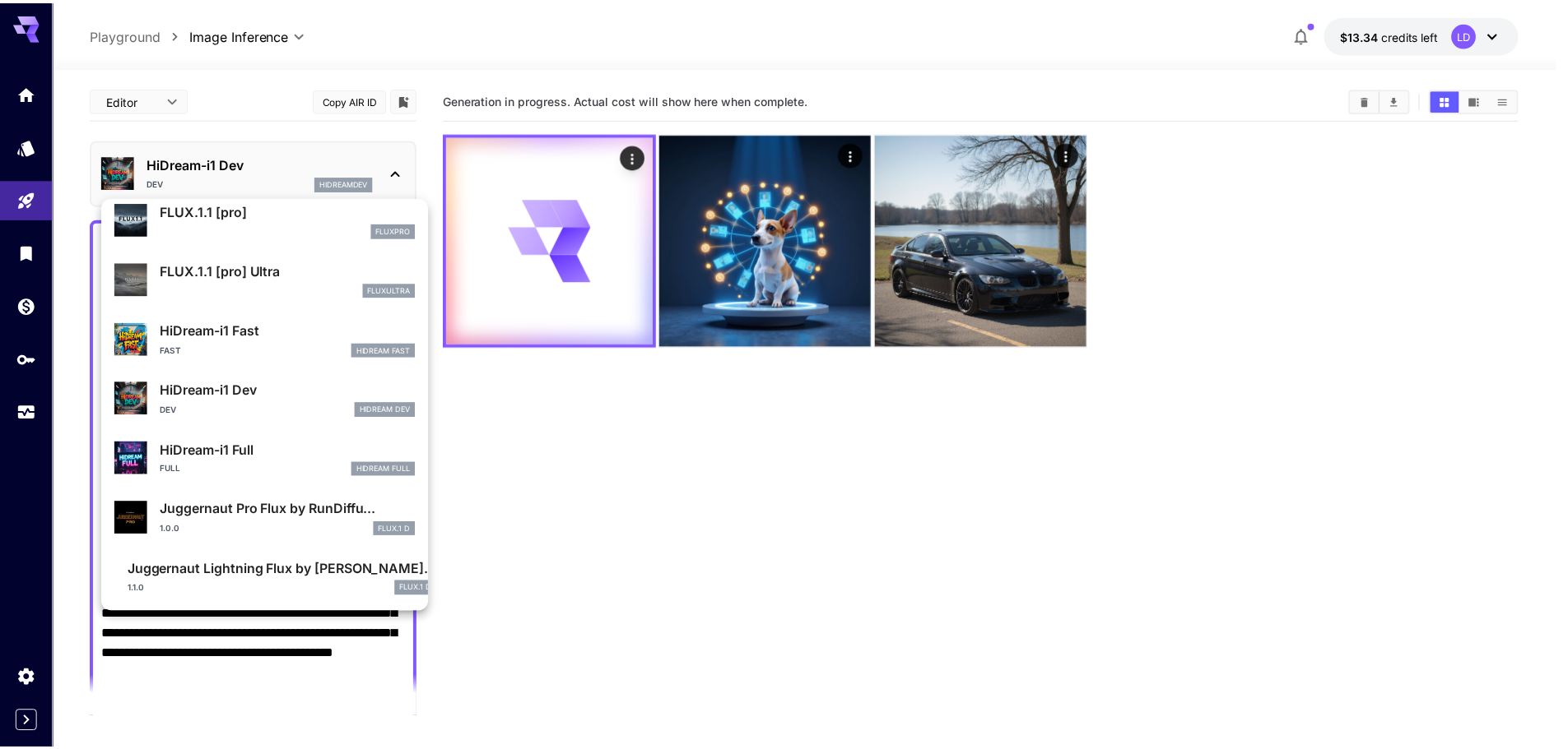
scroll to position [1150, 0]
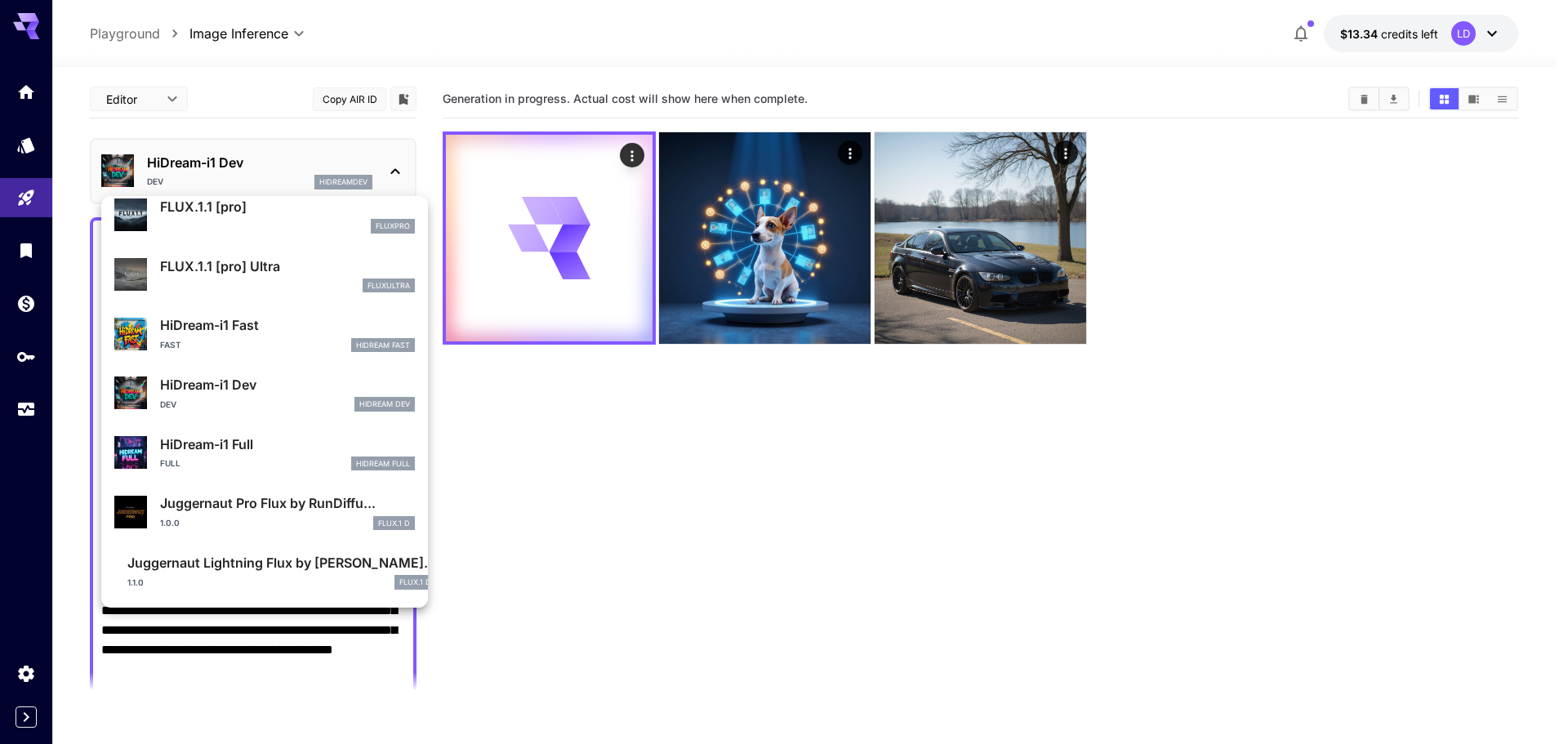
drag, startPoint x: 312, startPoint y: 582, endPoint x: 322, endPoint y: 583, distance: 10.0
click at [313, 582] on div "1.1.0 FLUX.1 D" at bounding box center [281, 583] width 309 height 15
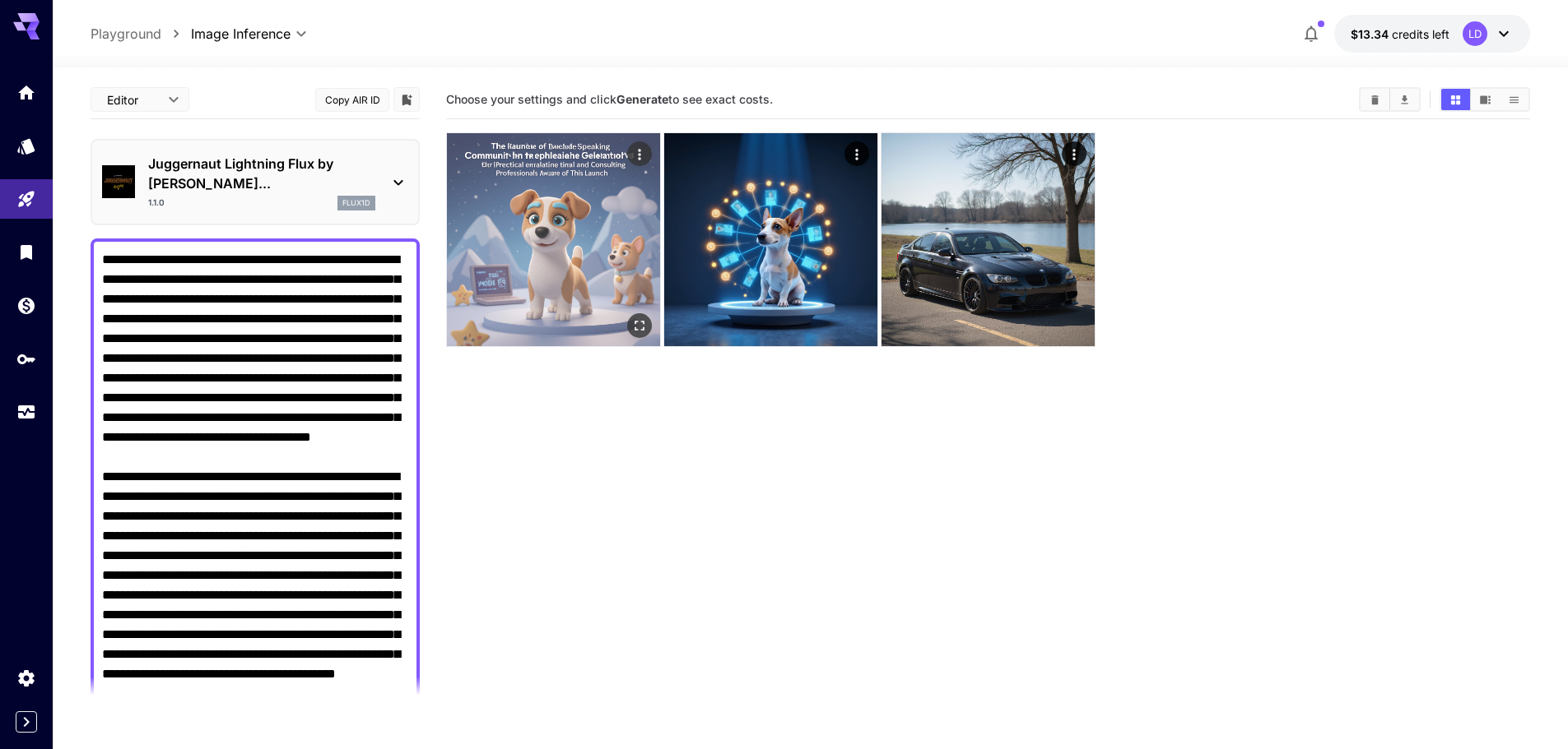
click at [588, 199] on img at bounding box center [554, 240] width 214 height 213
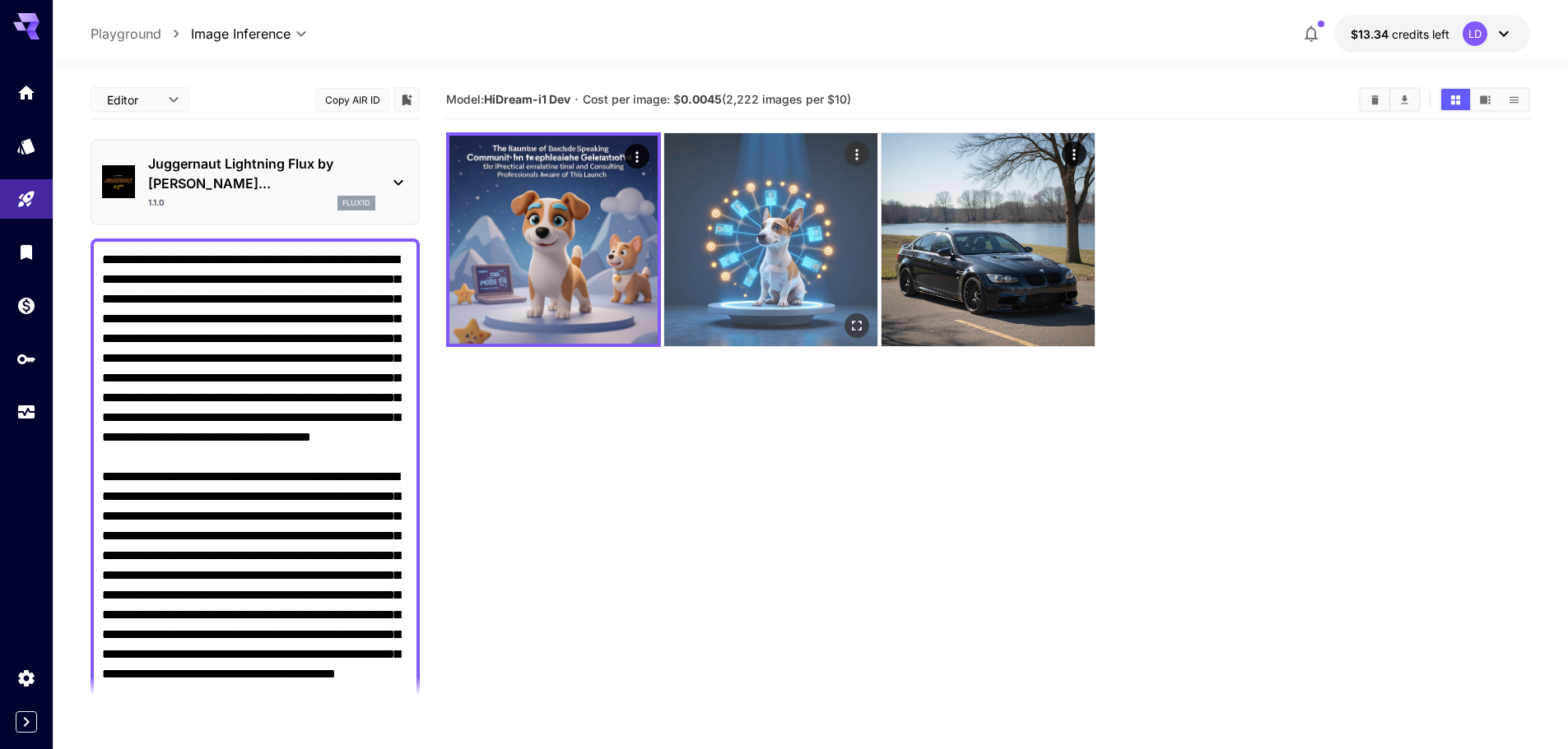
click at [709, 241] on img at bounding box center [770, 240] width 214 height 213
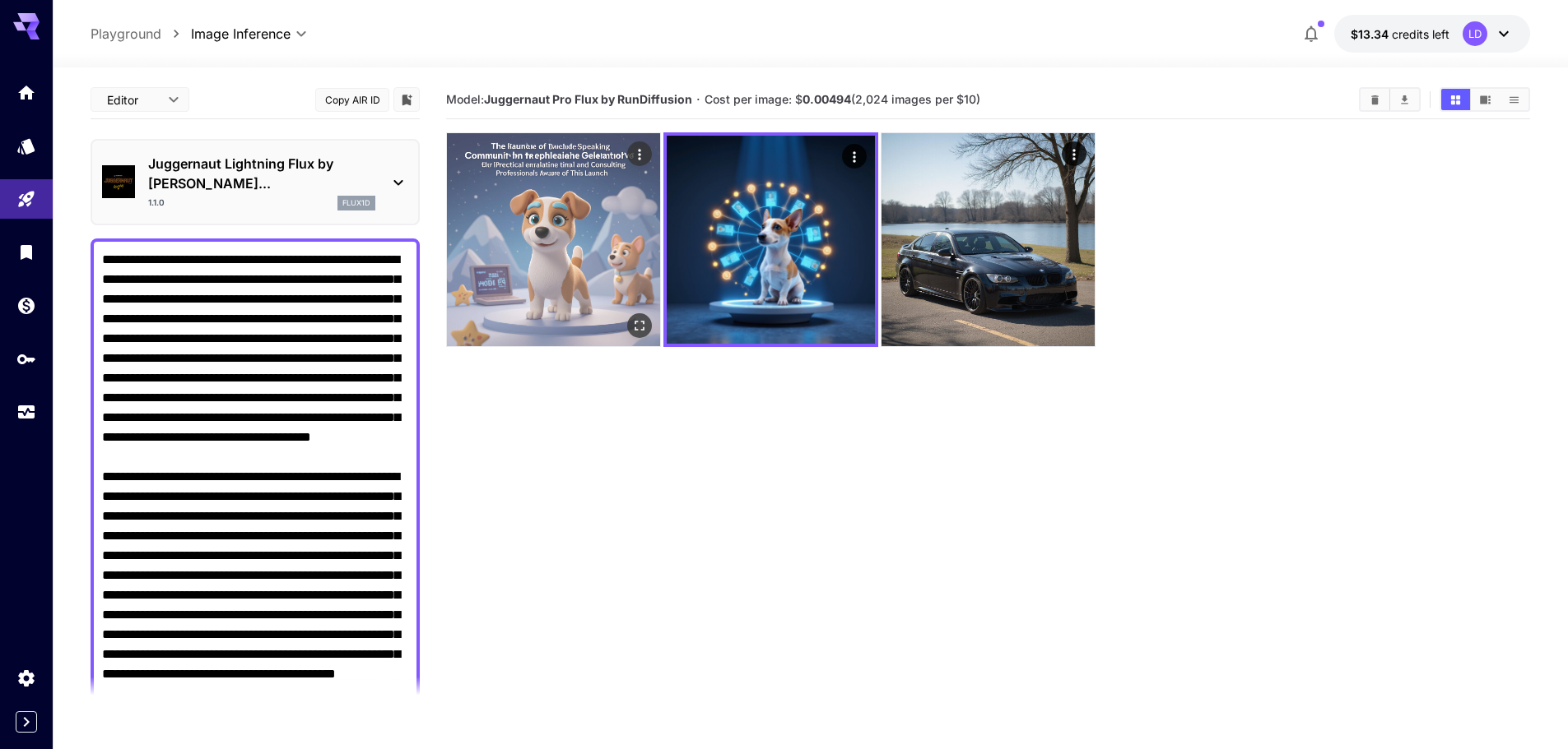
click at [593, 245] on img at bounding box center [554, 240] width 214 height 213
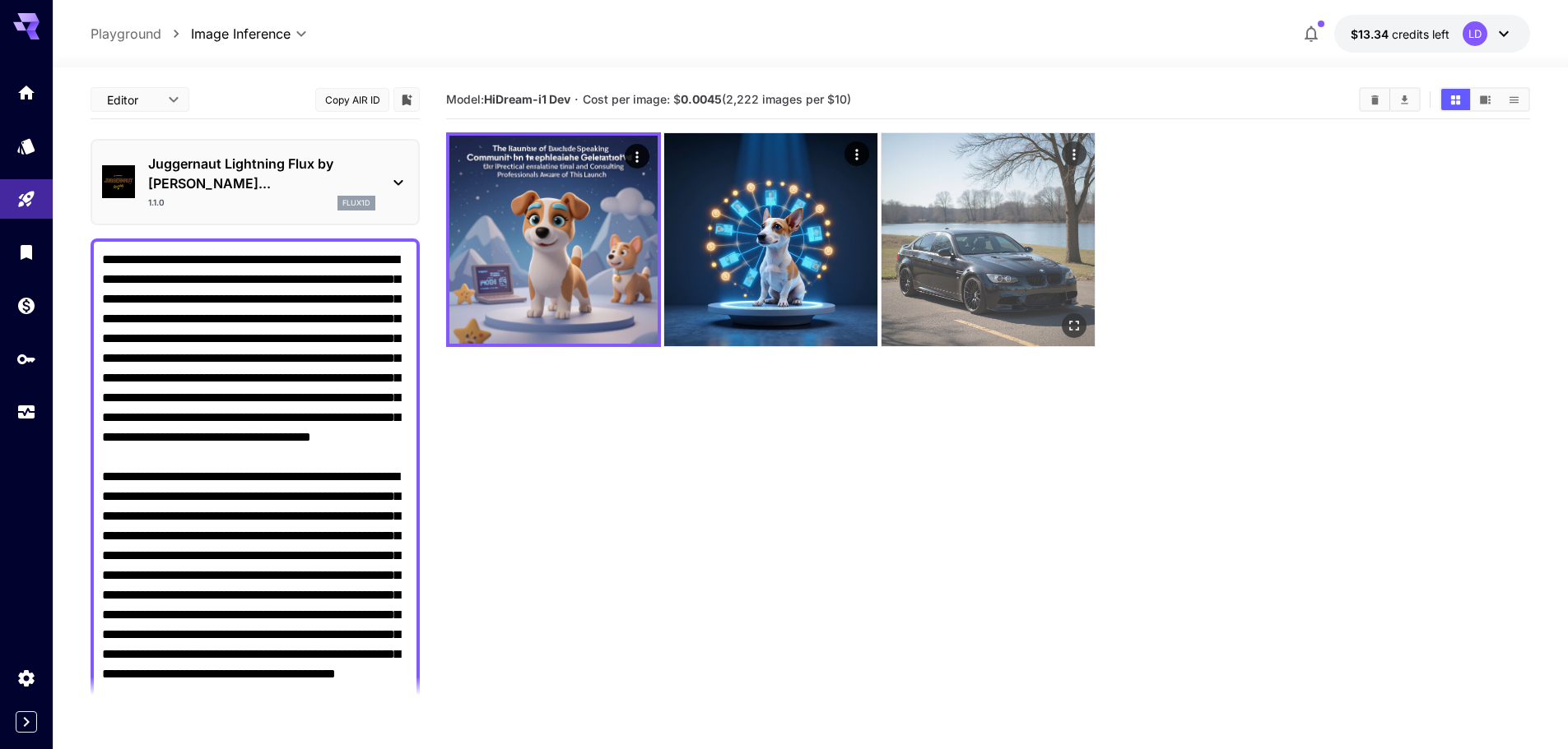
click at [1005, 237] on img at bounding box center [987, 240] width 214 height 213
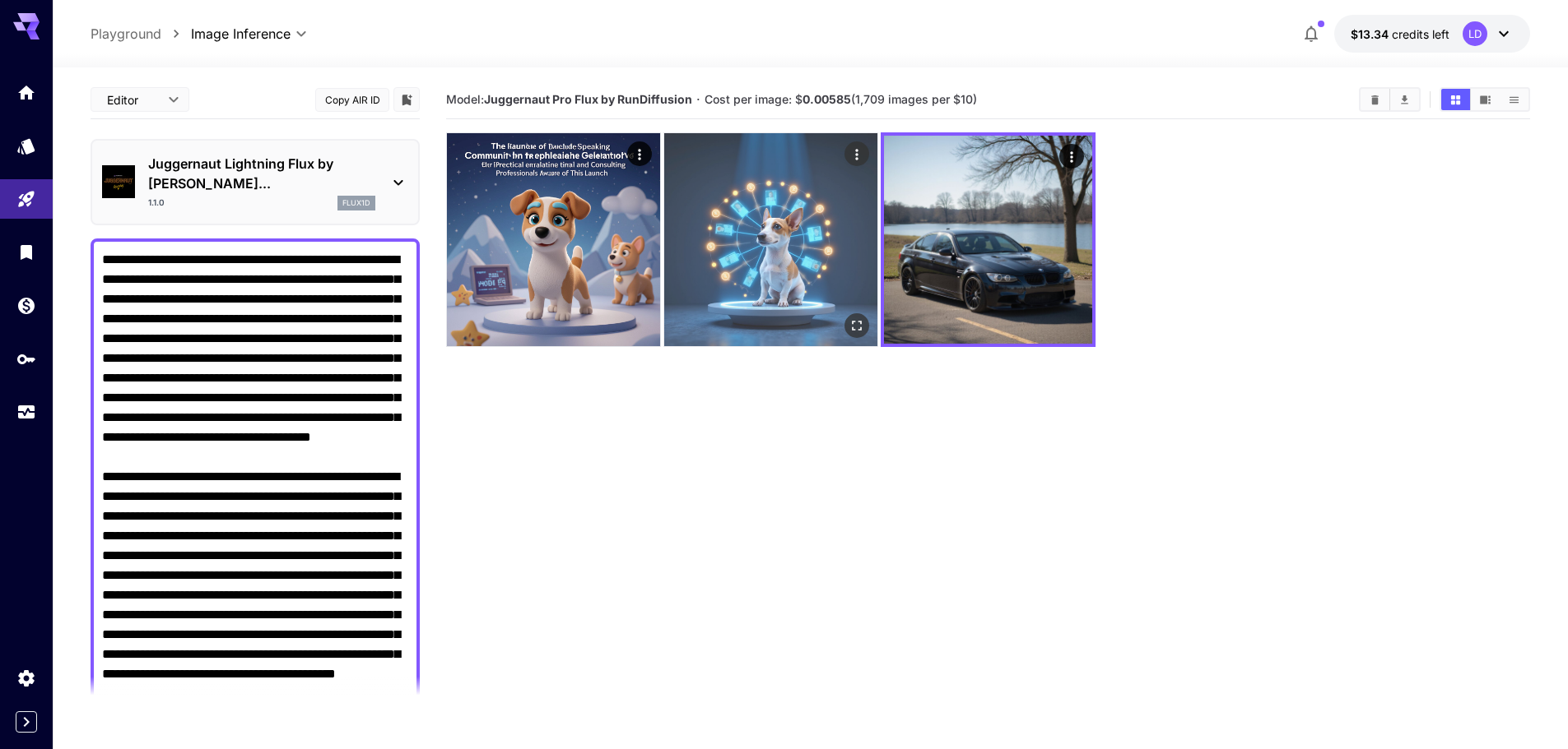
click at [810, 248] on img at bounding box center [770, 240] width 214 height 213
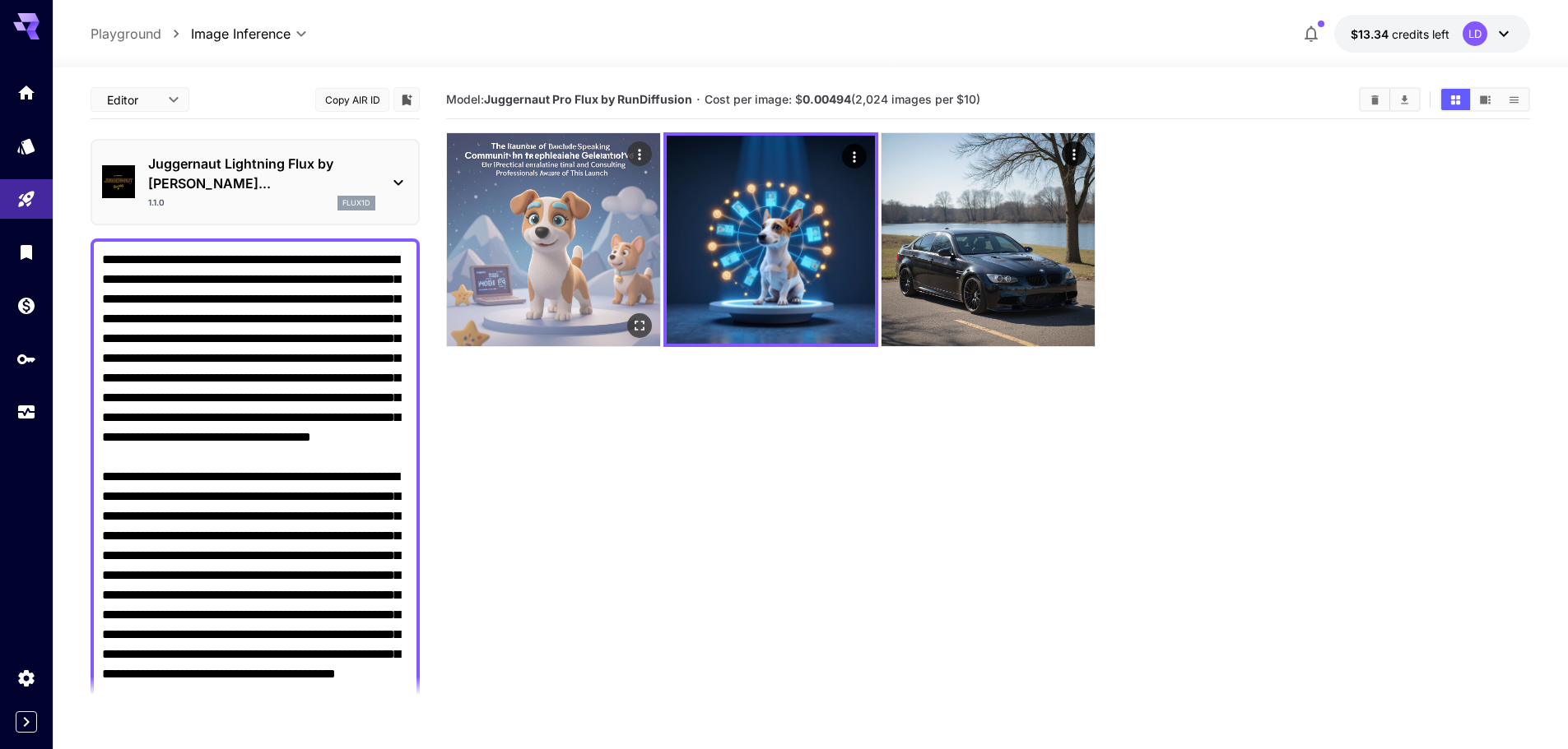
click at [623, 250] on img at bounding box center [554, 240] width 214 height 213
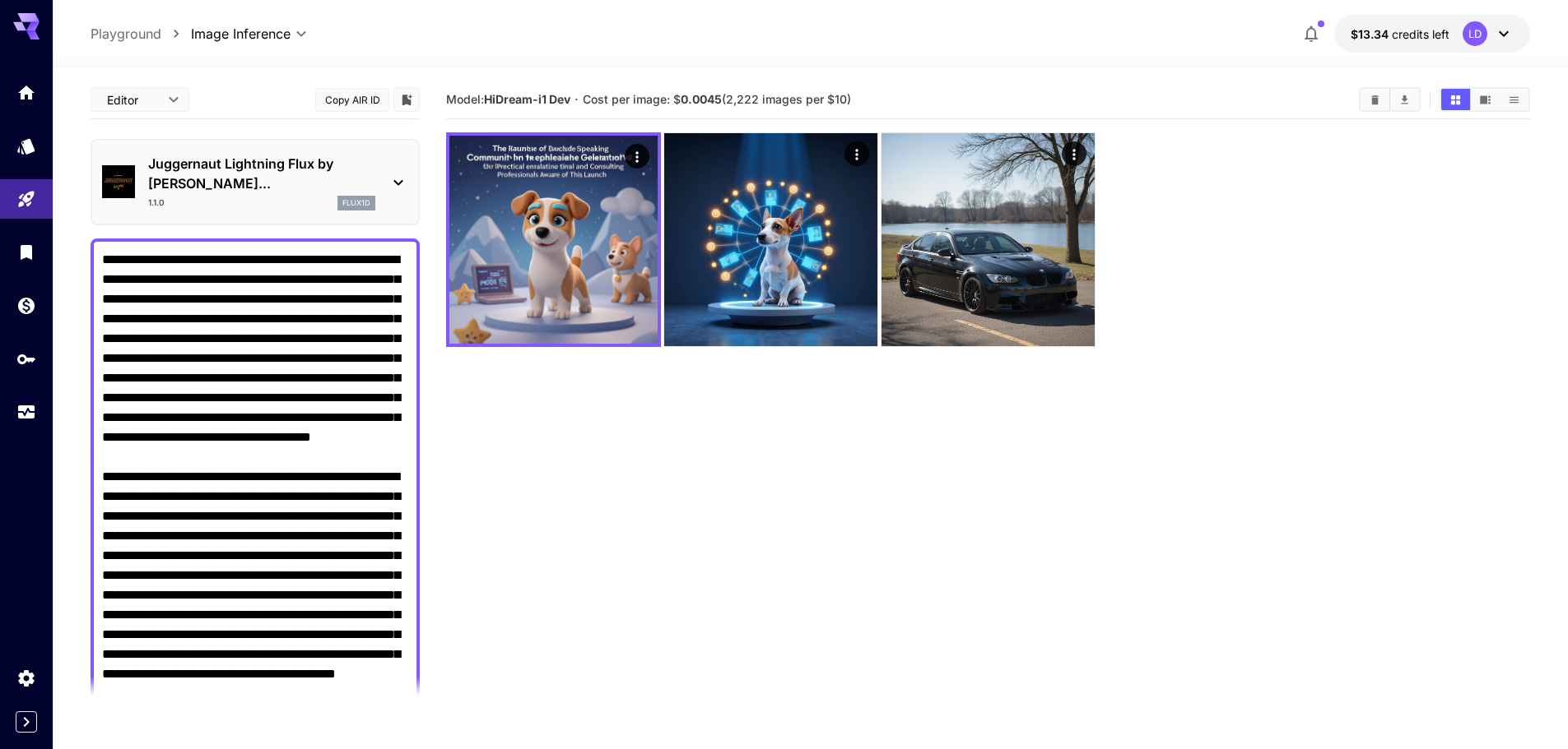
scroll to position [548, 0]
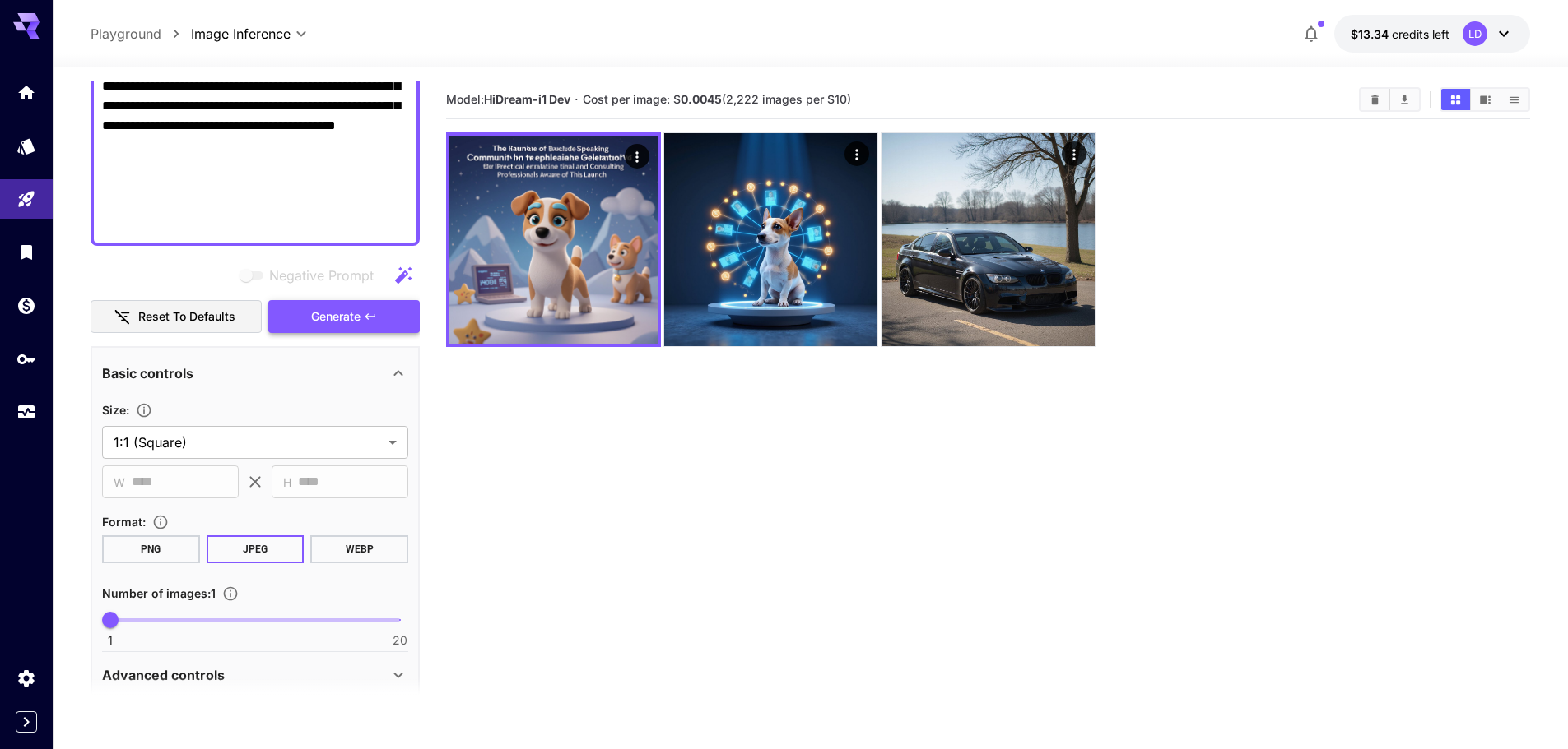
click at [403, 300] on button "Generate" at bounding box center [343, 317] width 151 height 34
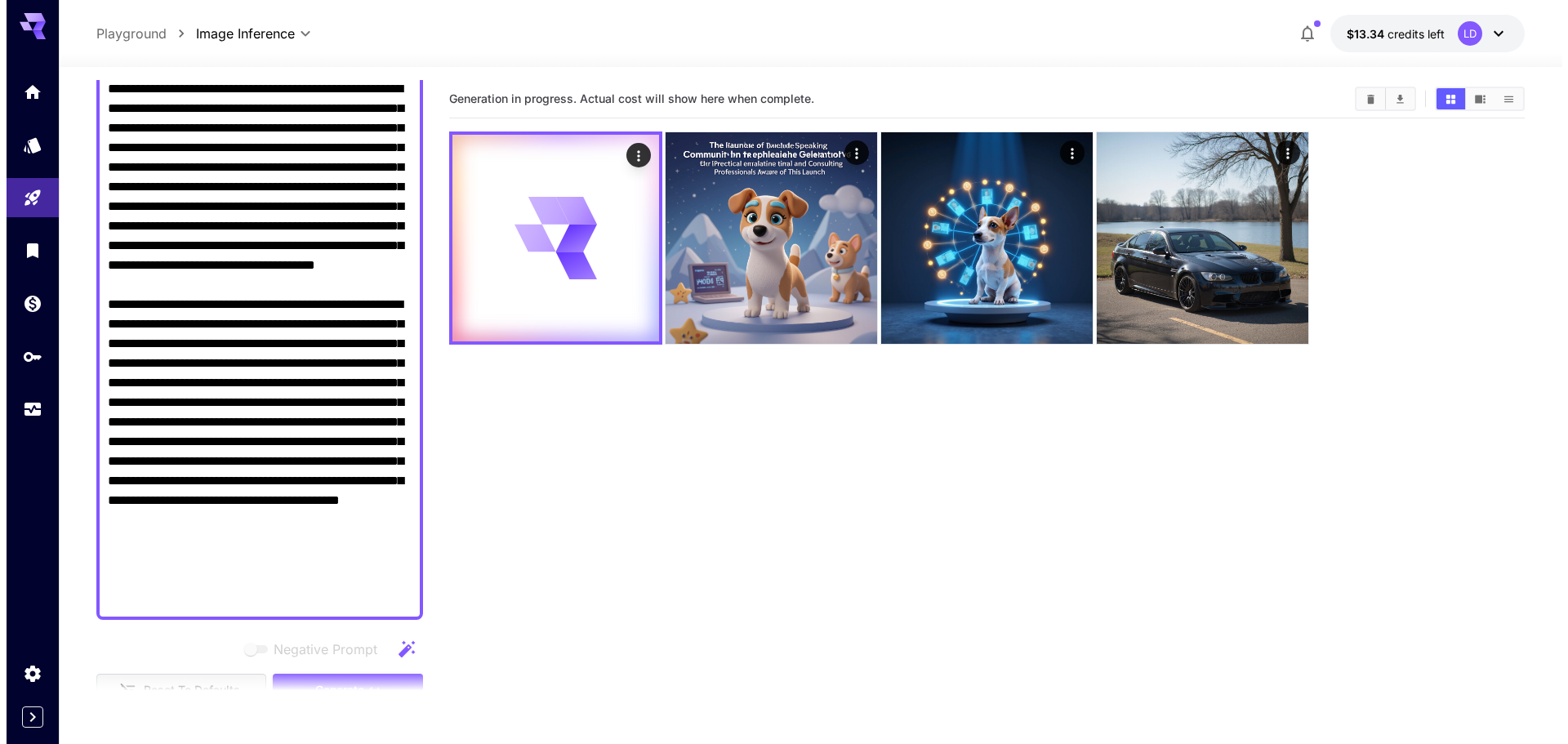
scroll to position [0, 0]
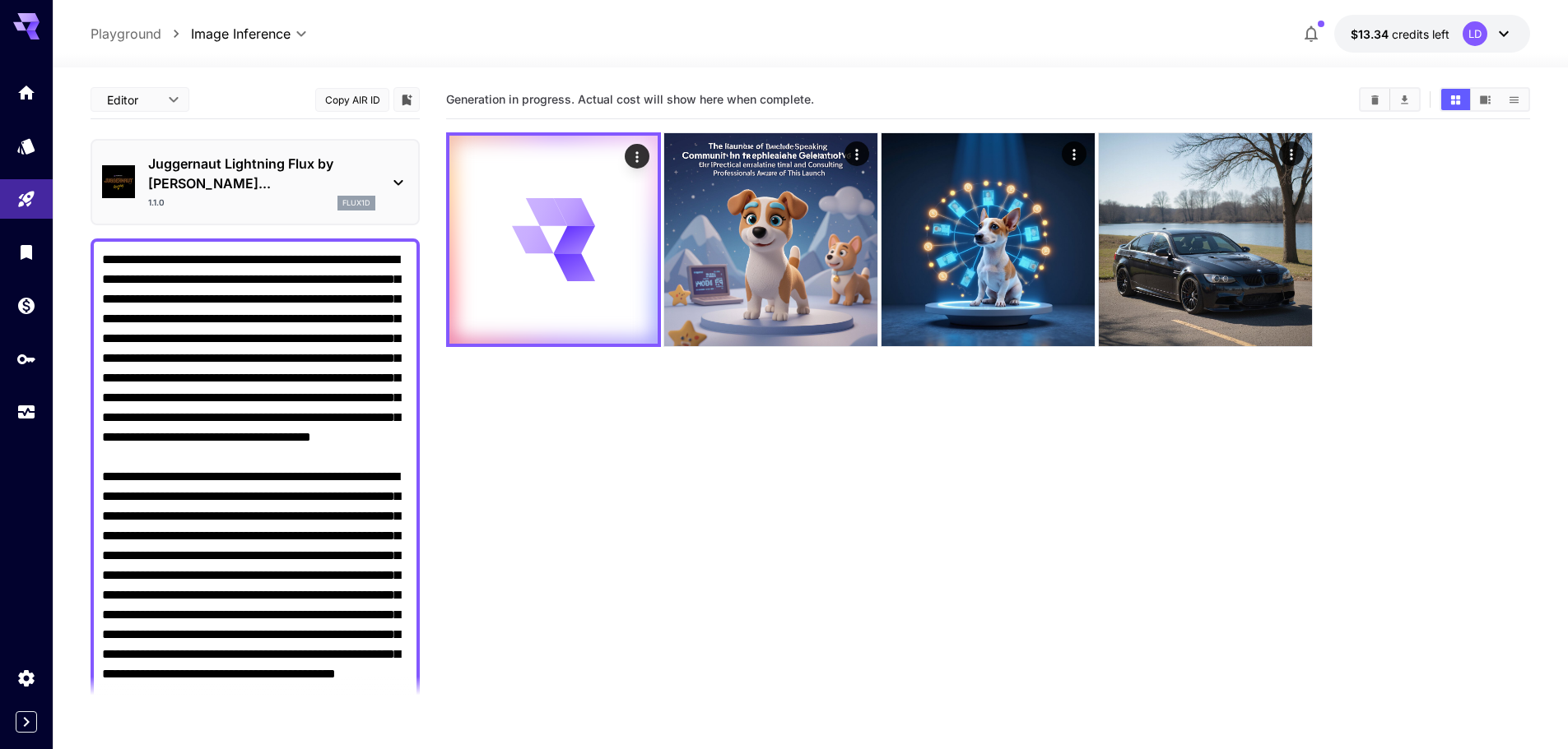
click at [366, 159] on p "Juggernaut Lightning Flux by [PERSON_NAME]..." at bounding box center [262, 173] width 227 height 40
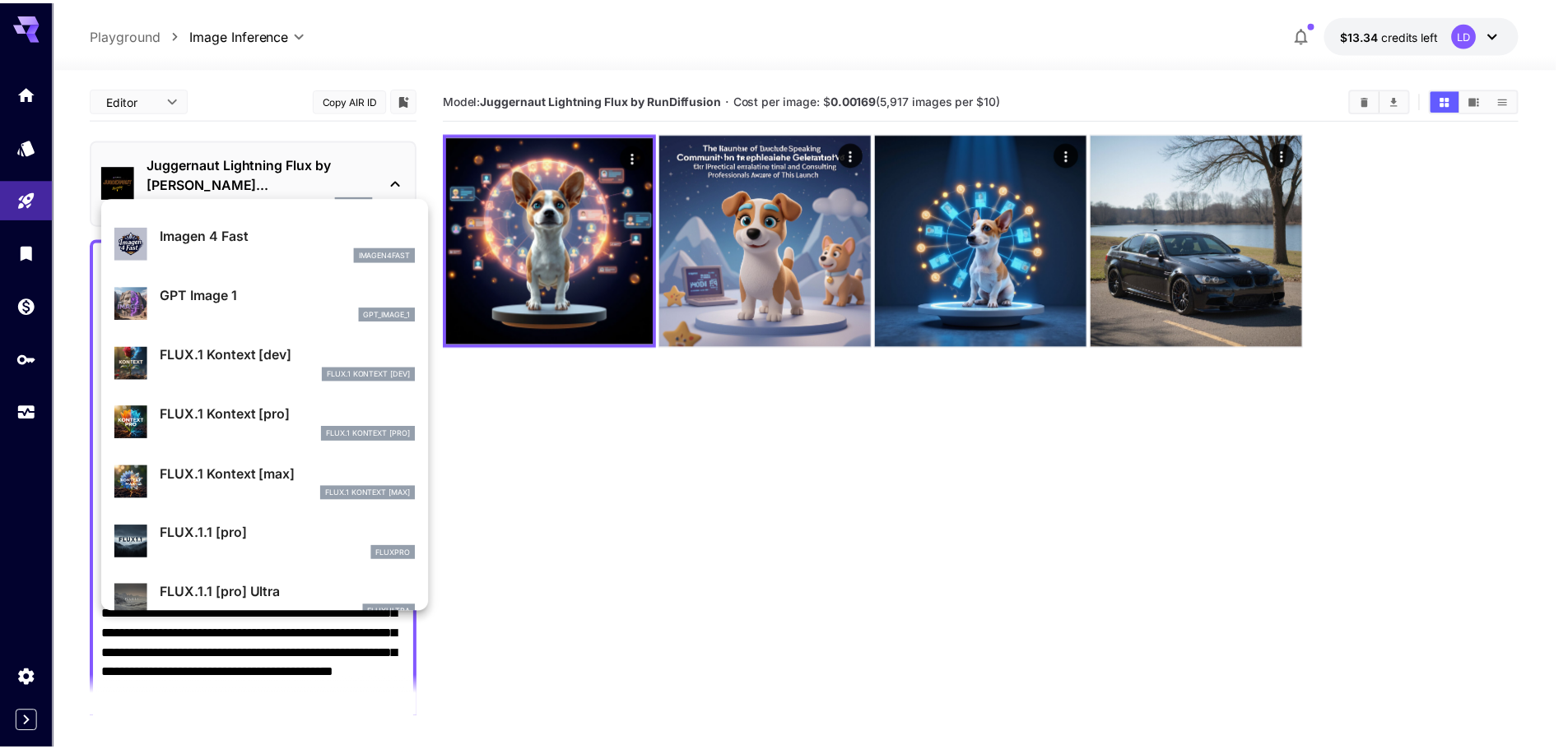
scroll to position [1150, 0]
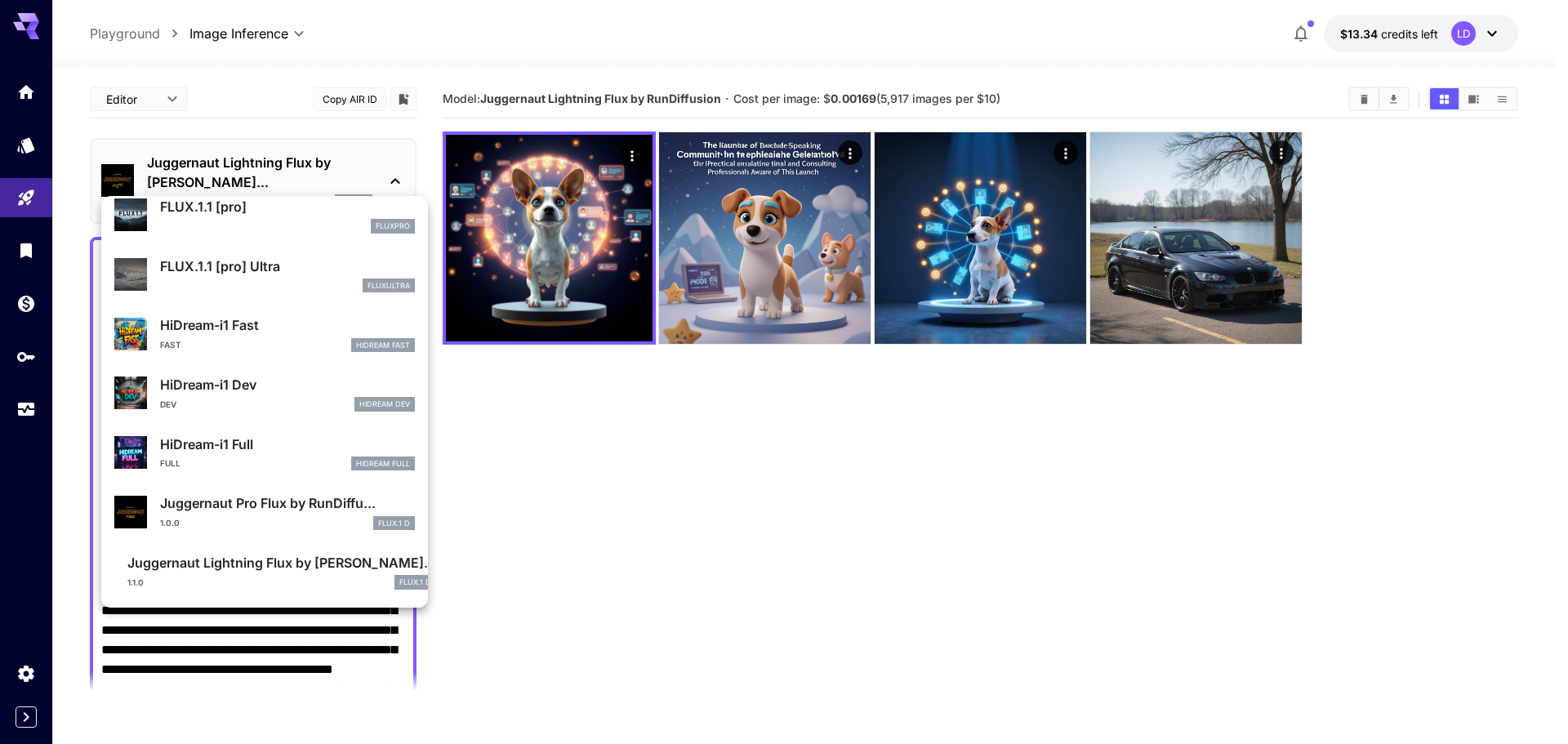
click at [329, 355] on div "HiDream-i1 Fast Fast HiDream Fast" at bounding box center [265, 333] width 301 height 49
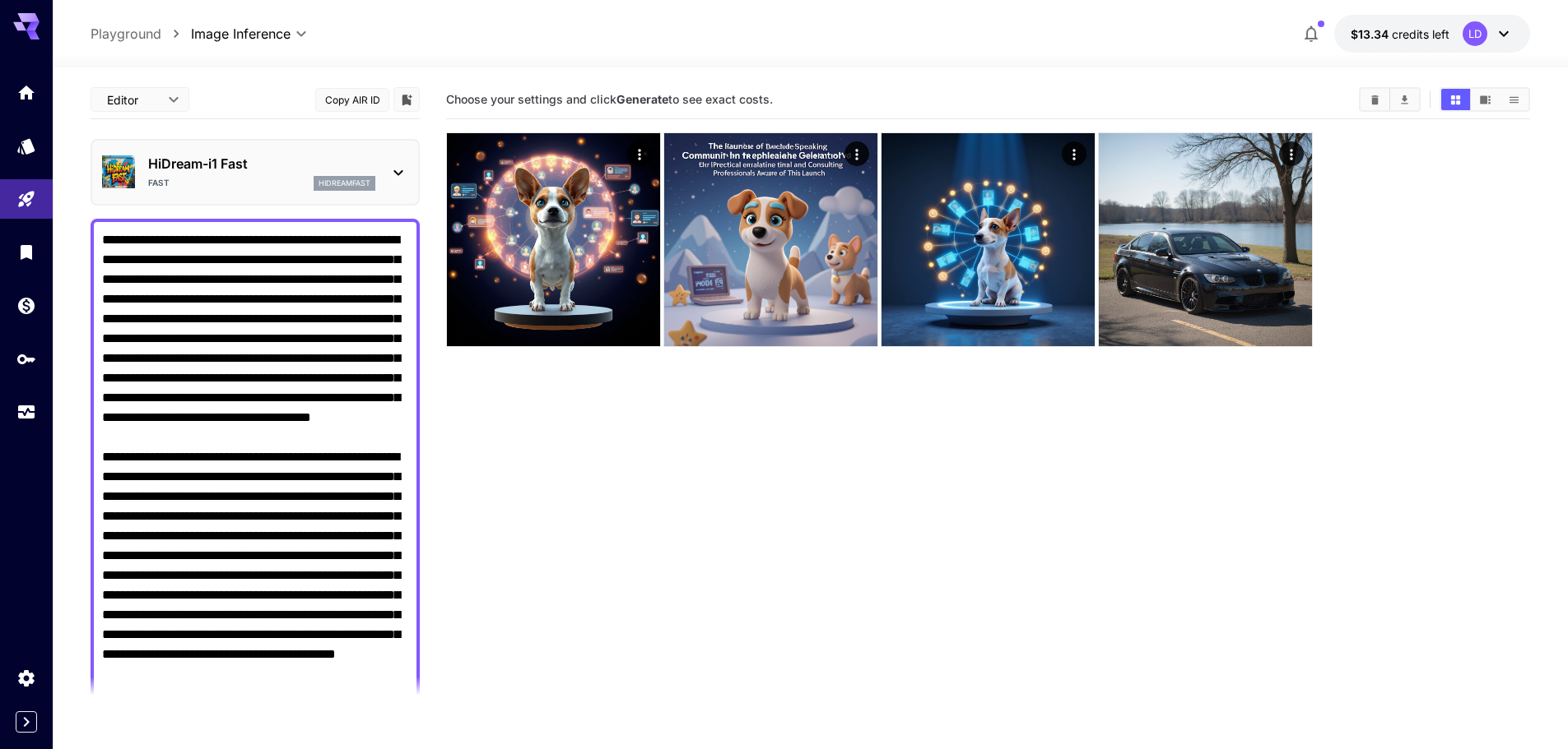
scroll to position [274, 0]
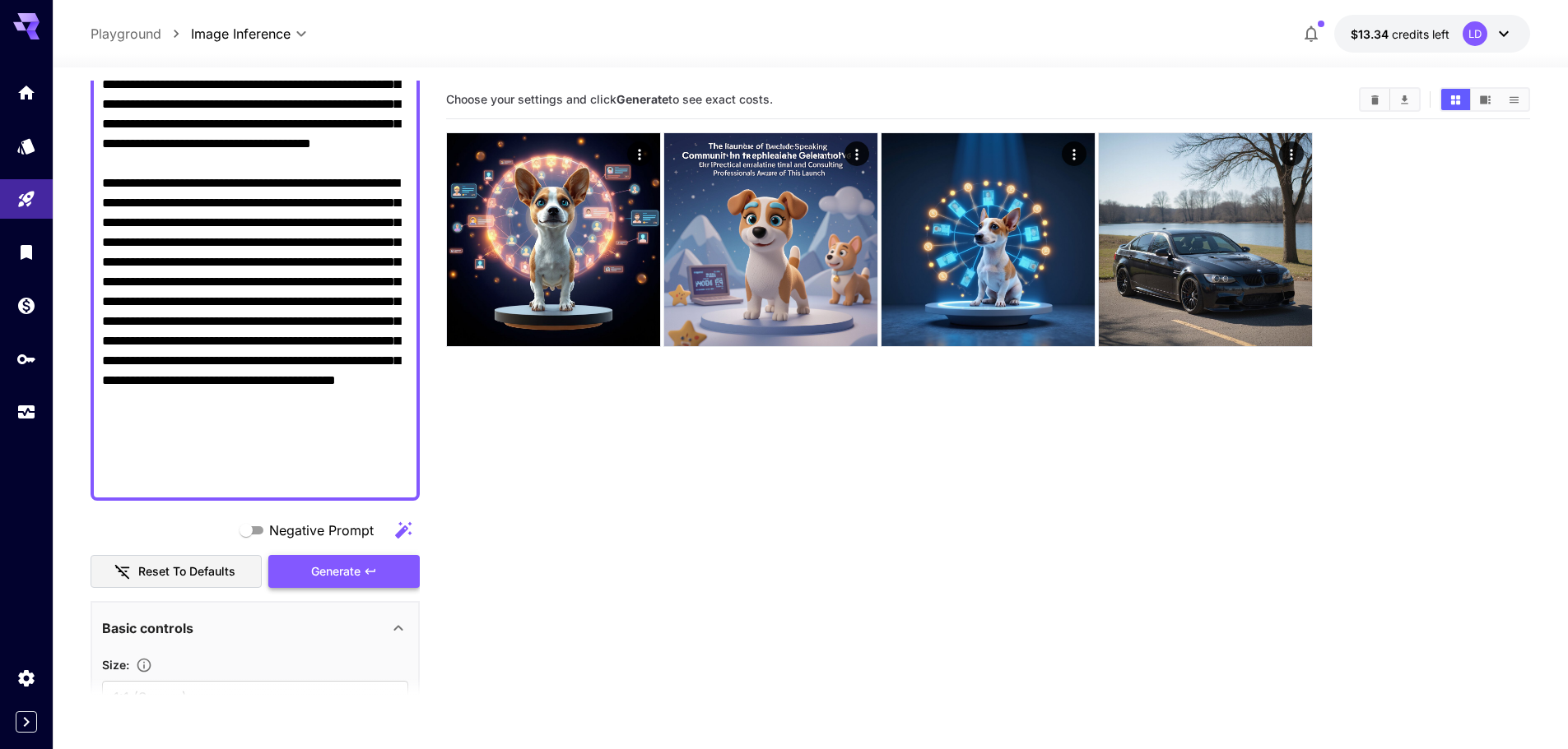
click at [365, 571] on icon "button" at bounding box center [370, 572] width 14 height 13
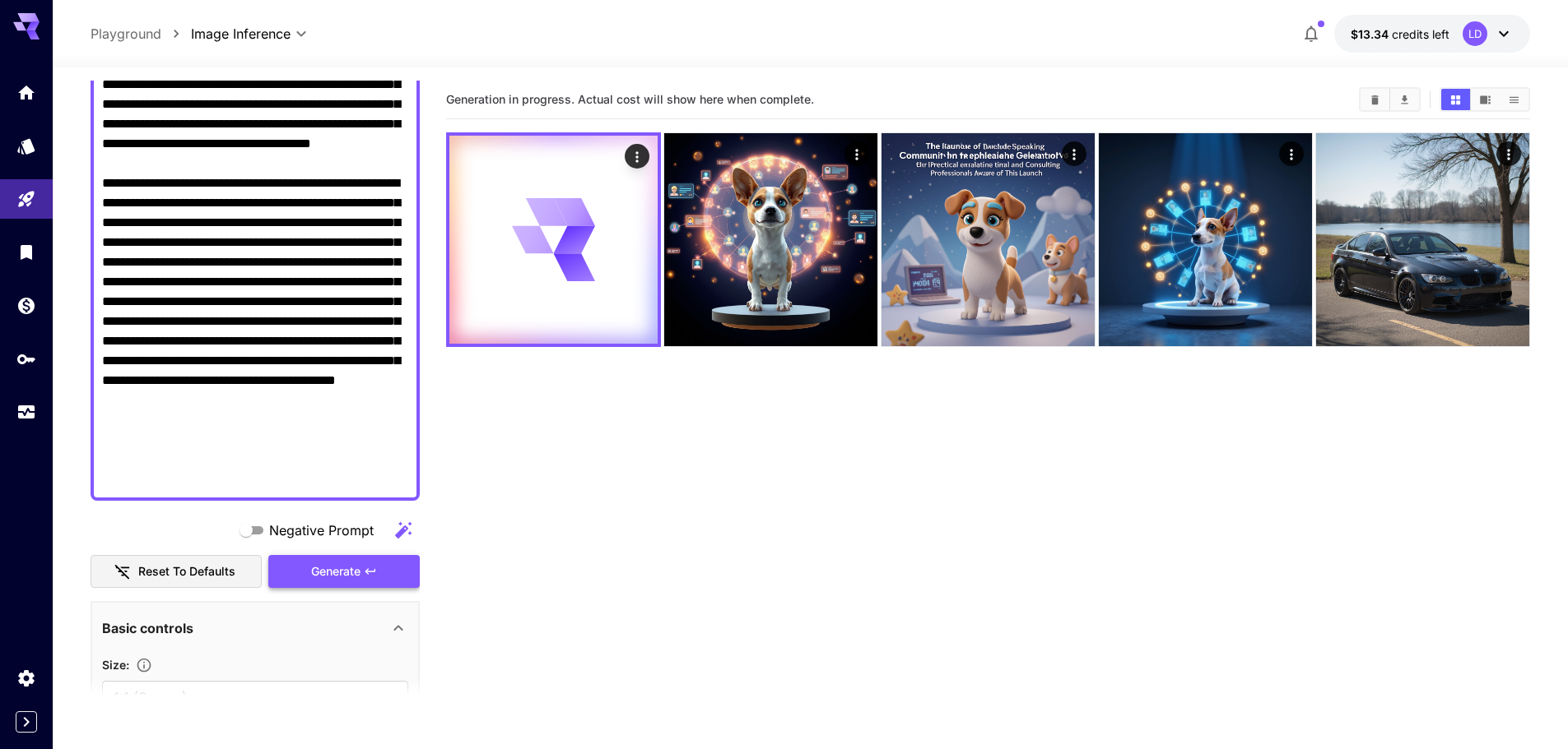
scroll to position [0, 0]
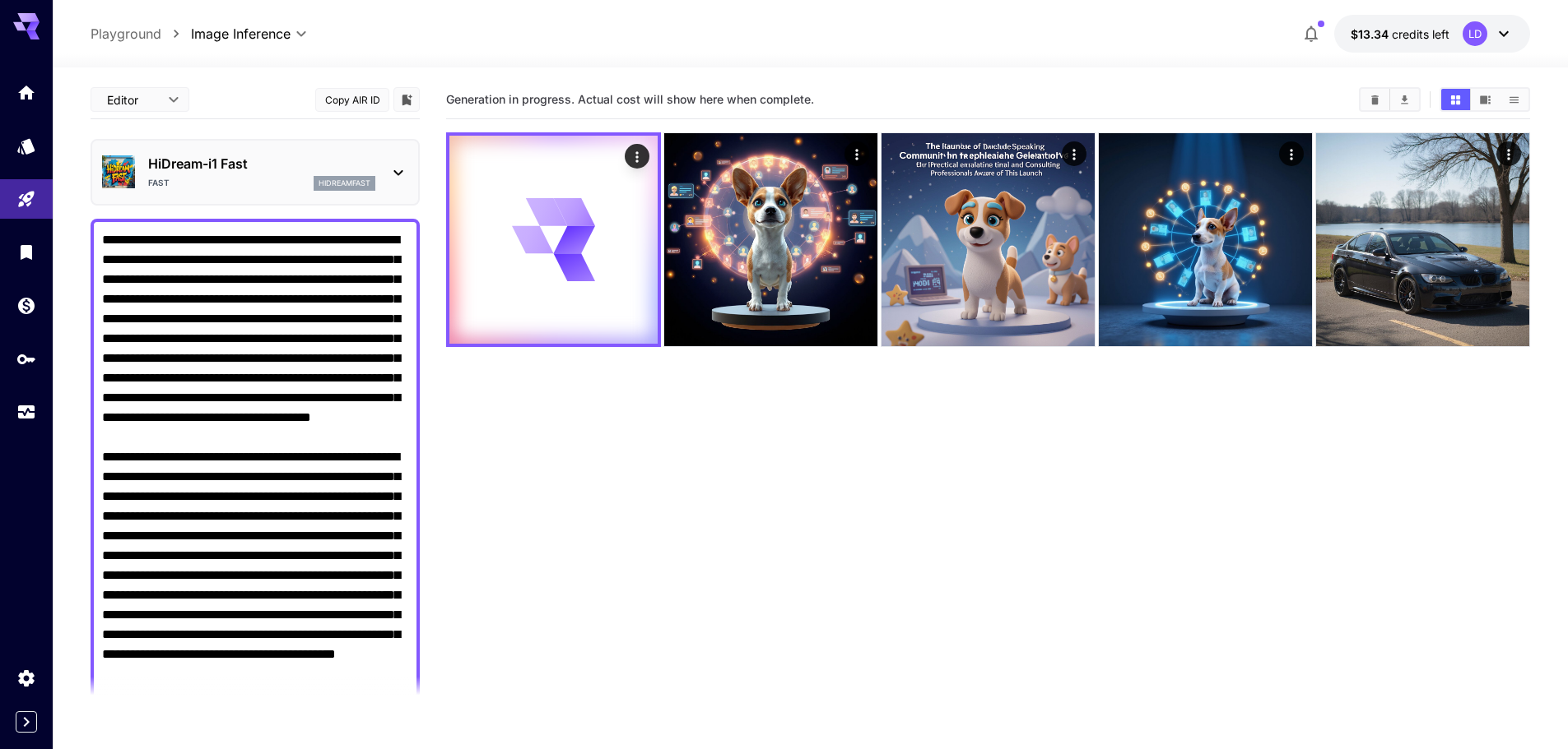
click at [257, 174] on div "HiDream-i1 Fast Fast hidreamfast" at bounding box center [262, 172] width 227 height 37
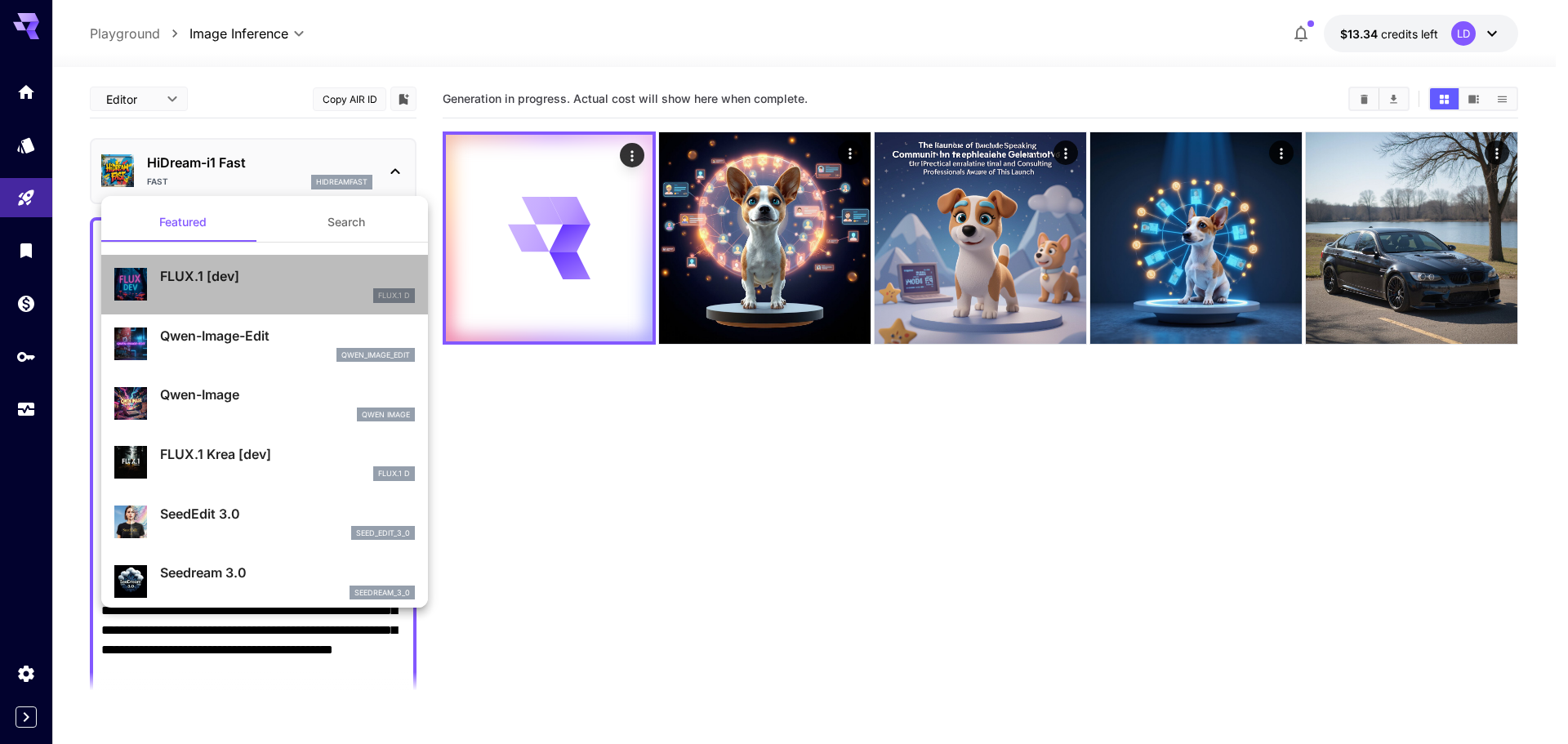
click at [296, 304] on div "FLUX.1 [dev] FLUX.1 D" at bounding box center [265, 284] width 301 height 49
type input "**"
type input "***"
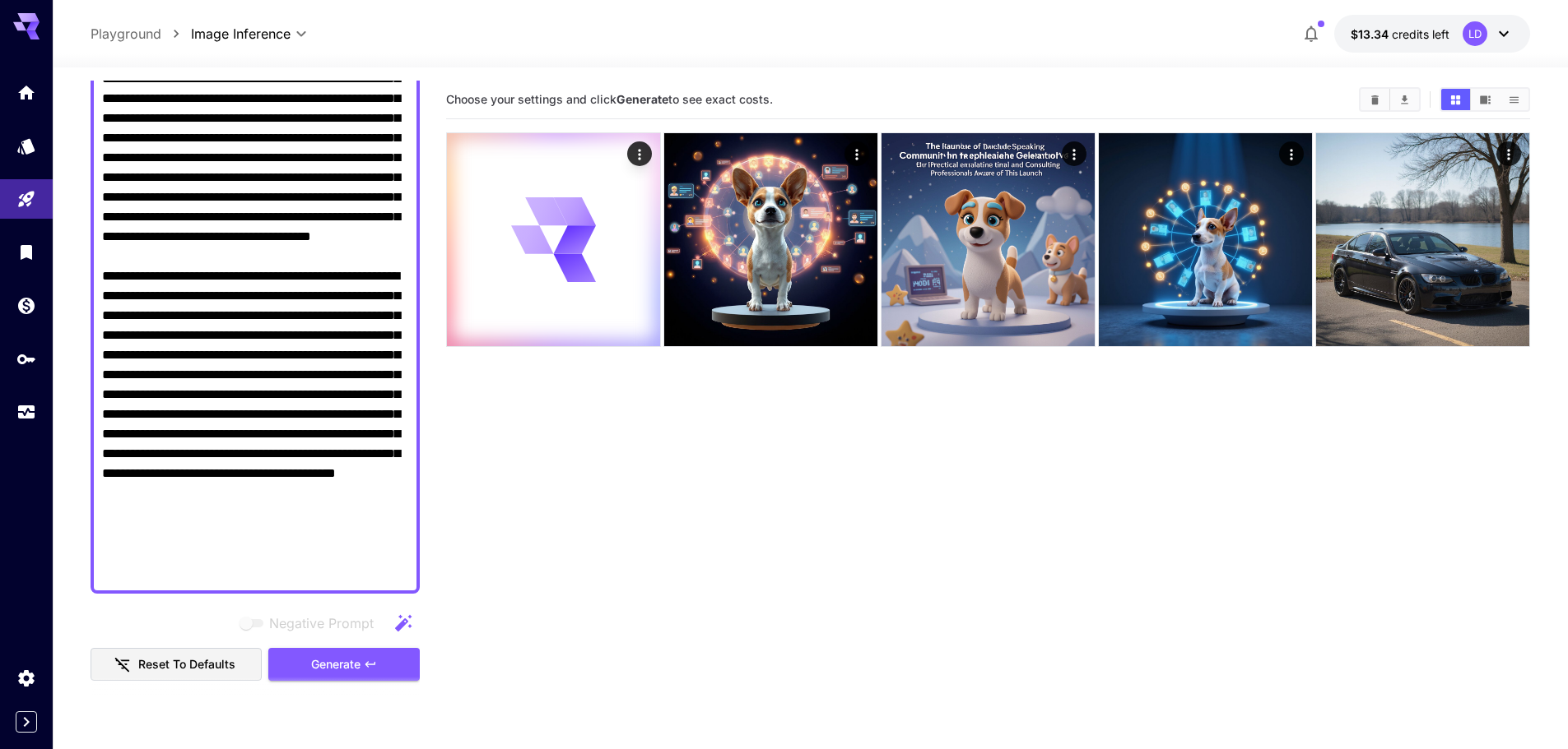
scroll to position [274, 0]
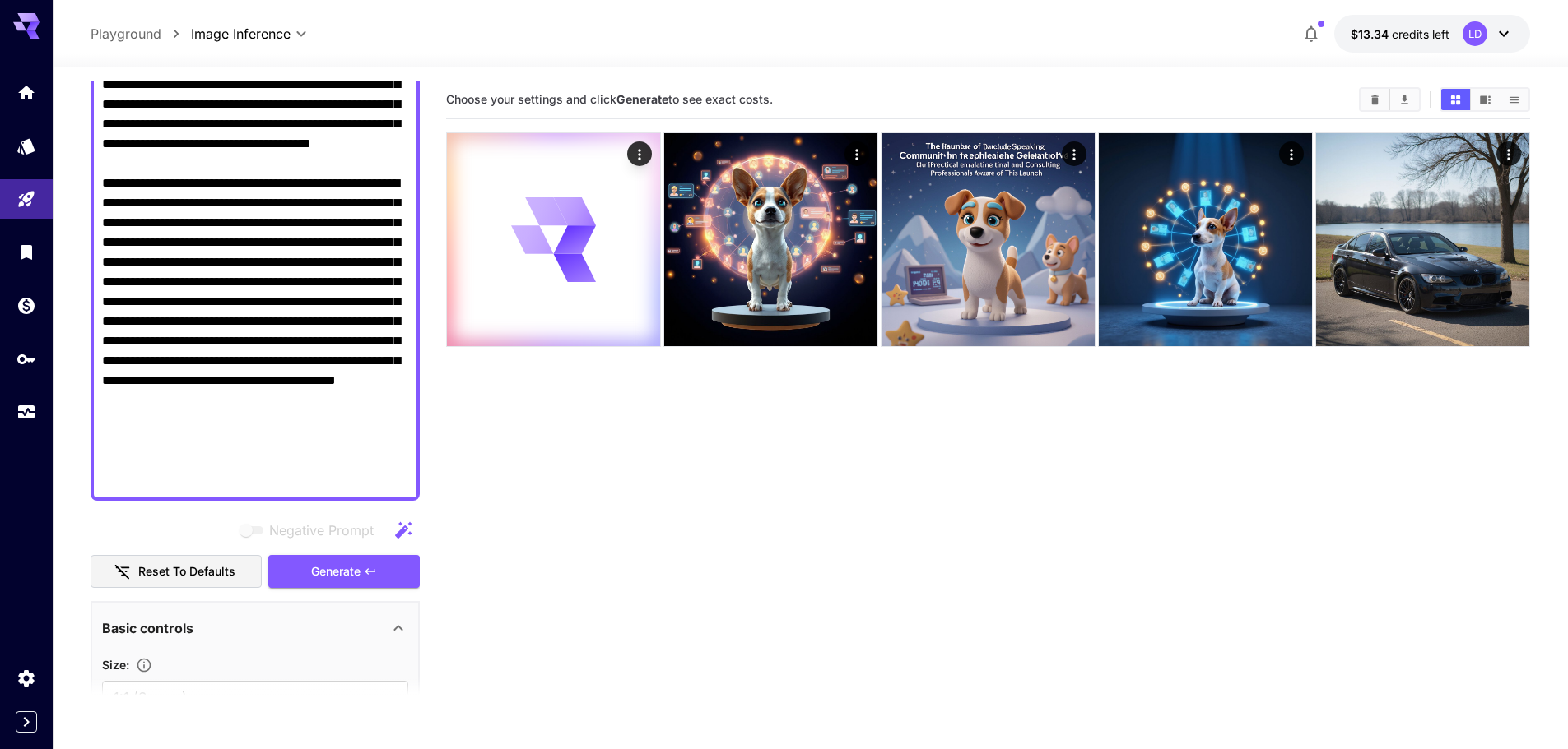
click at [334, 604] on section "**********" at bounding box center [255, 755] width 306 height 304
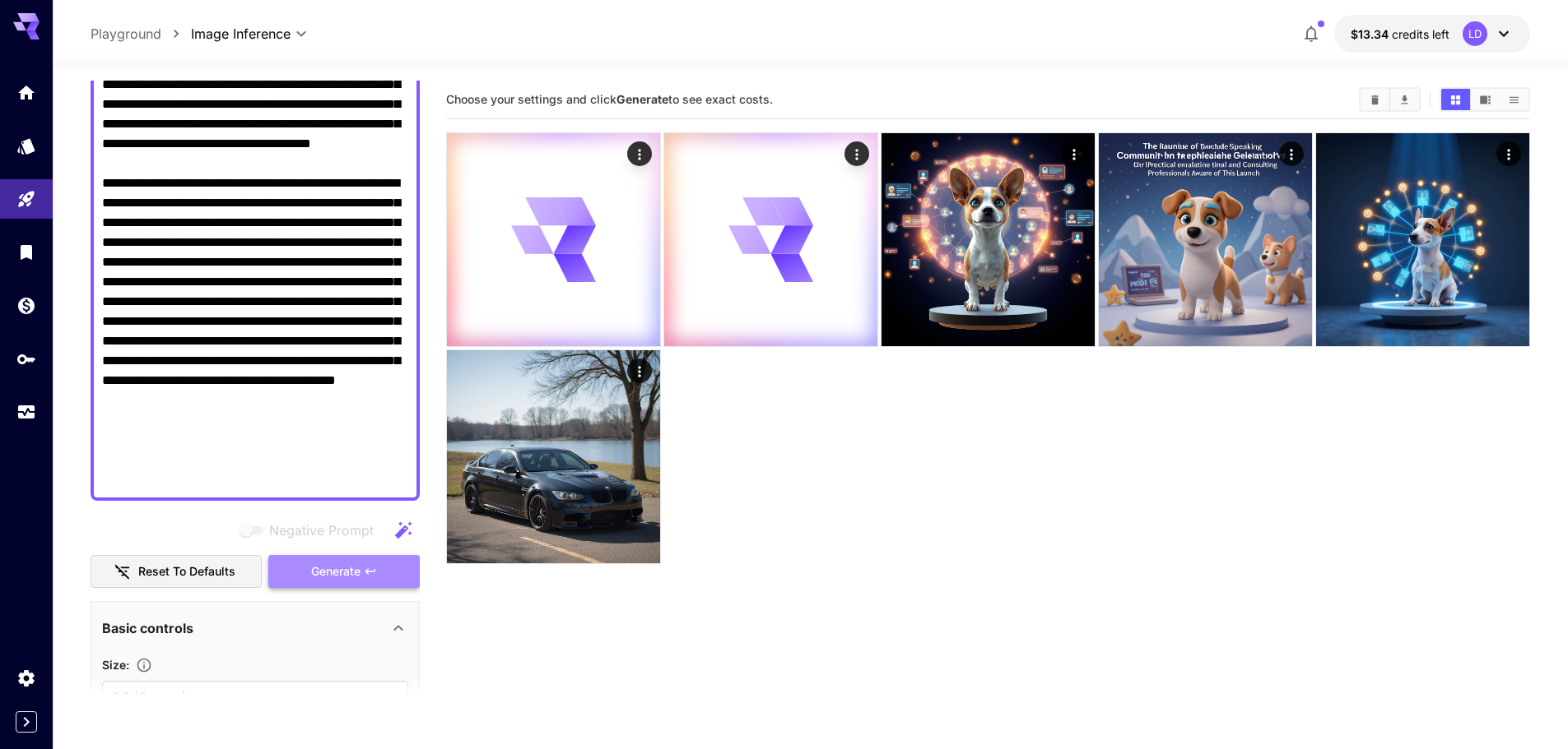
click at [358, 574] on span "Generate" at bounding box center [336, 572] width 50 height 20
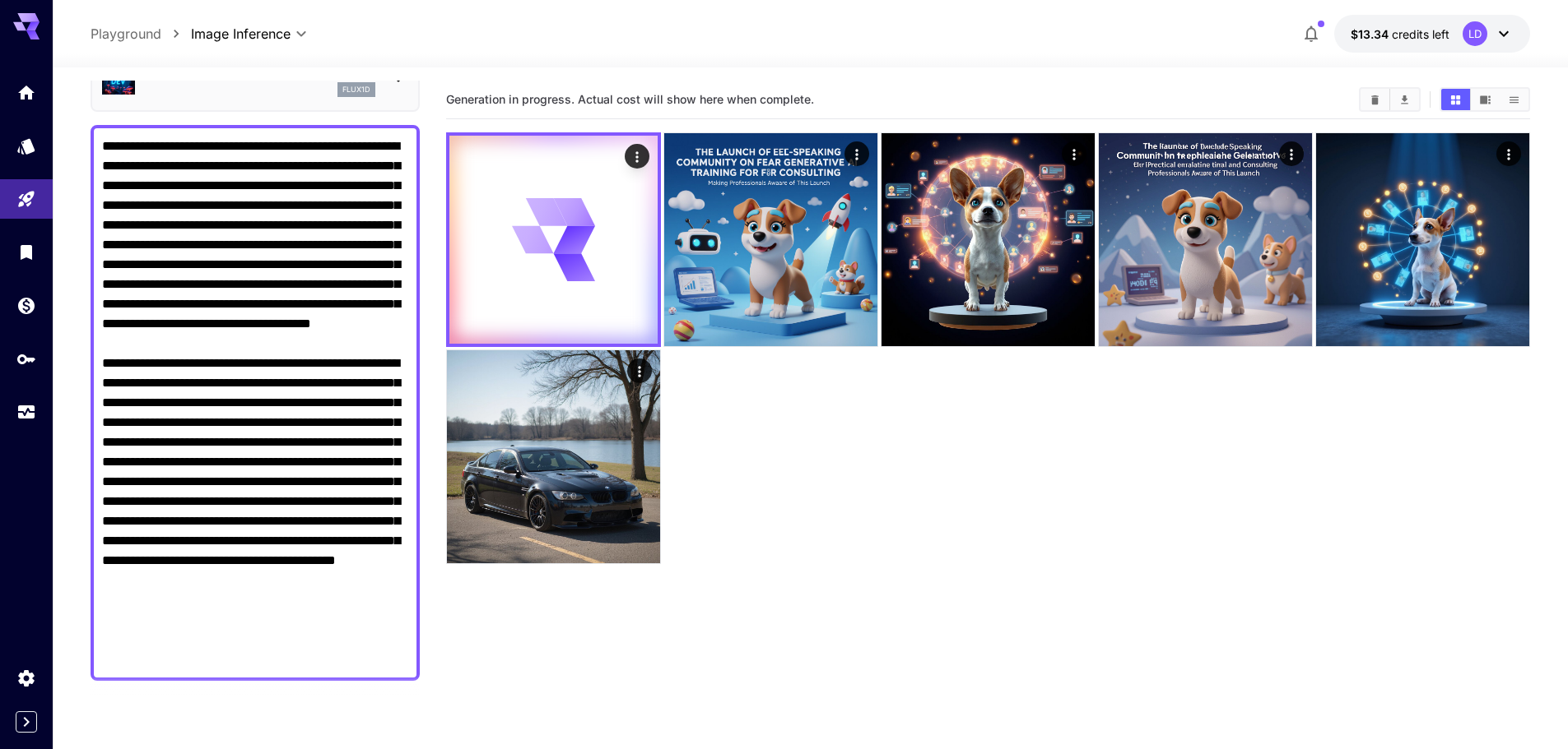
scroll to position [0, 0]
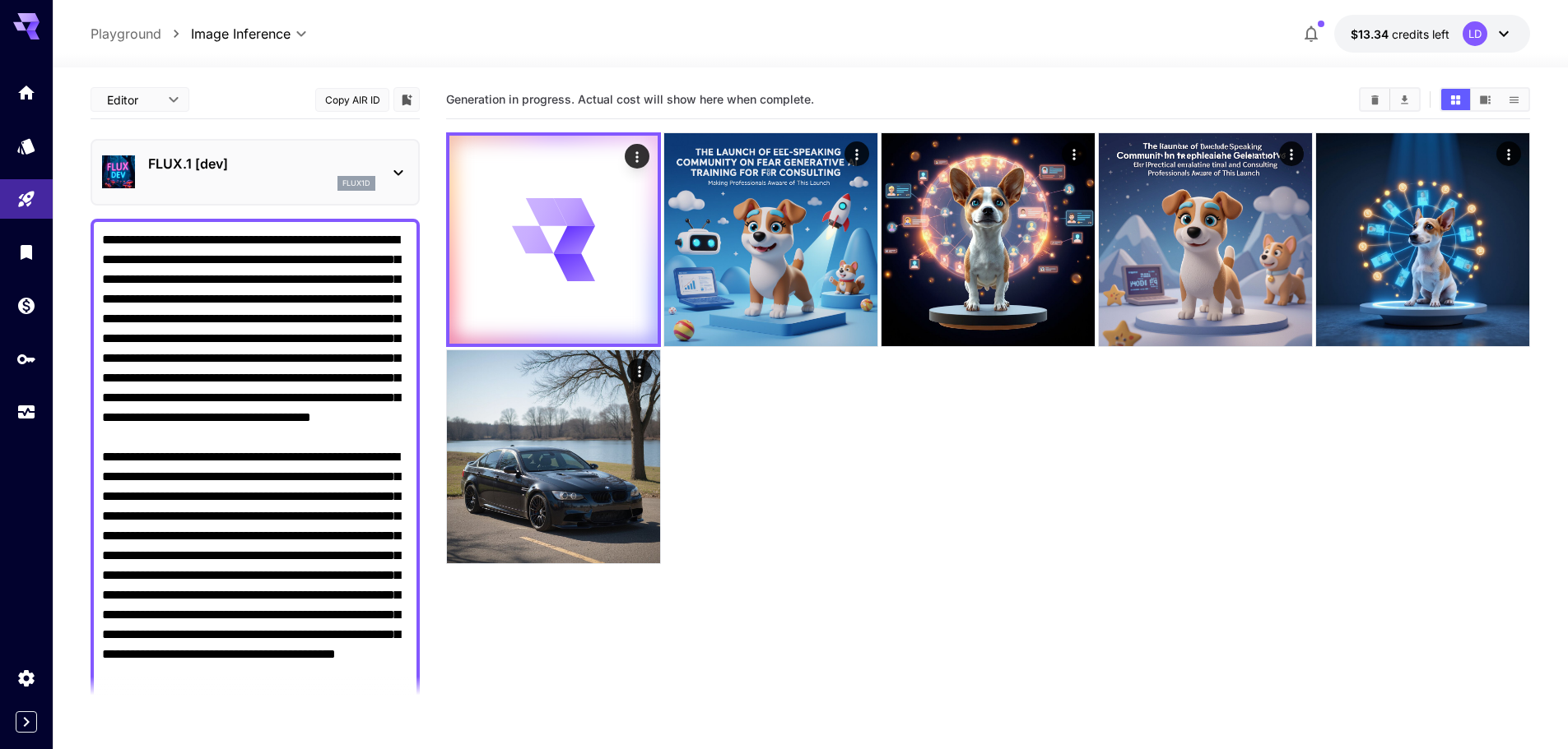
click at [237, 200] on div "FLUX.1 [dev] flux1d" at bounding box center [255, 172] width 329 height 67
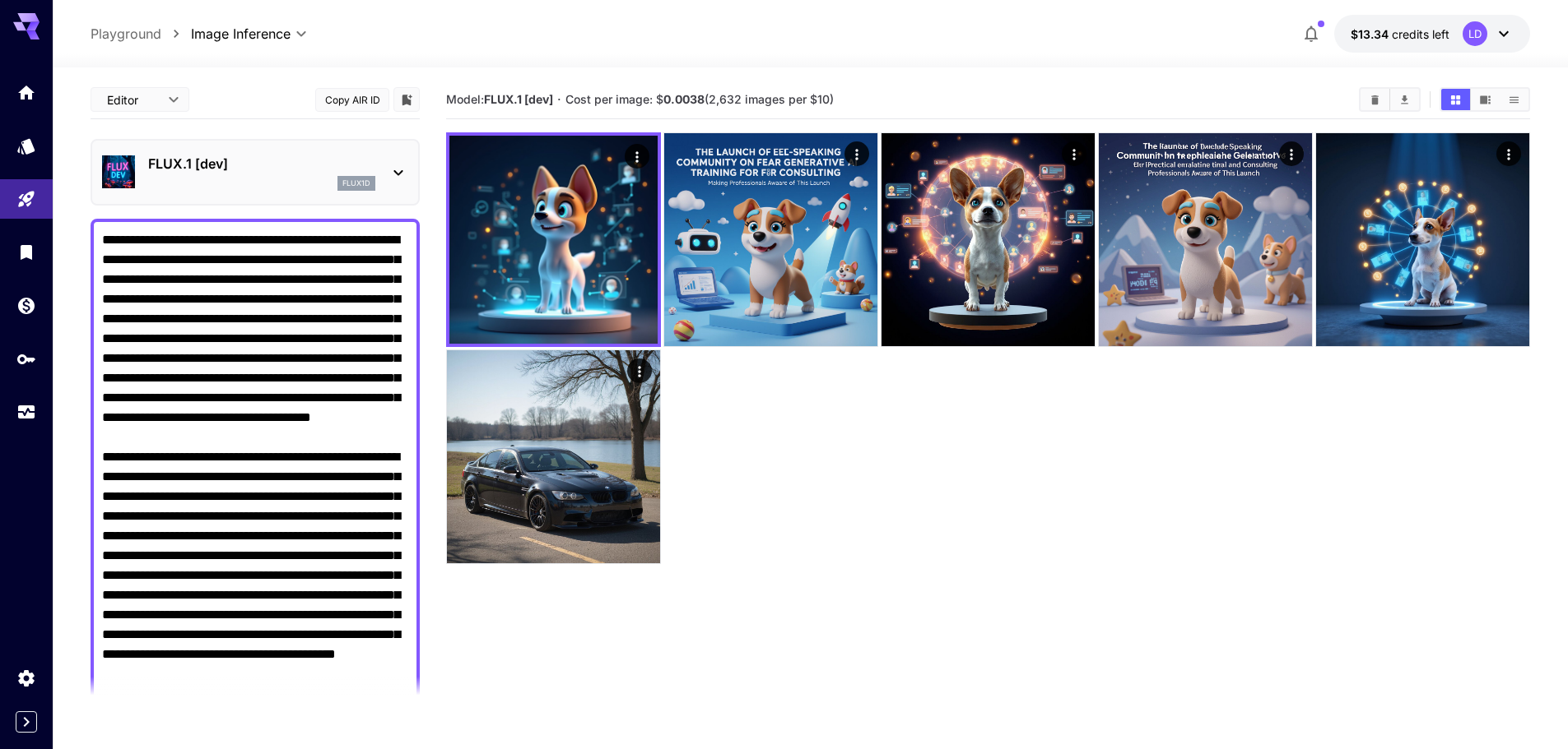
click at [303, 181] on div "flux1d" at bounding box center [262, 184] width 227 height 15
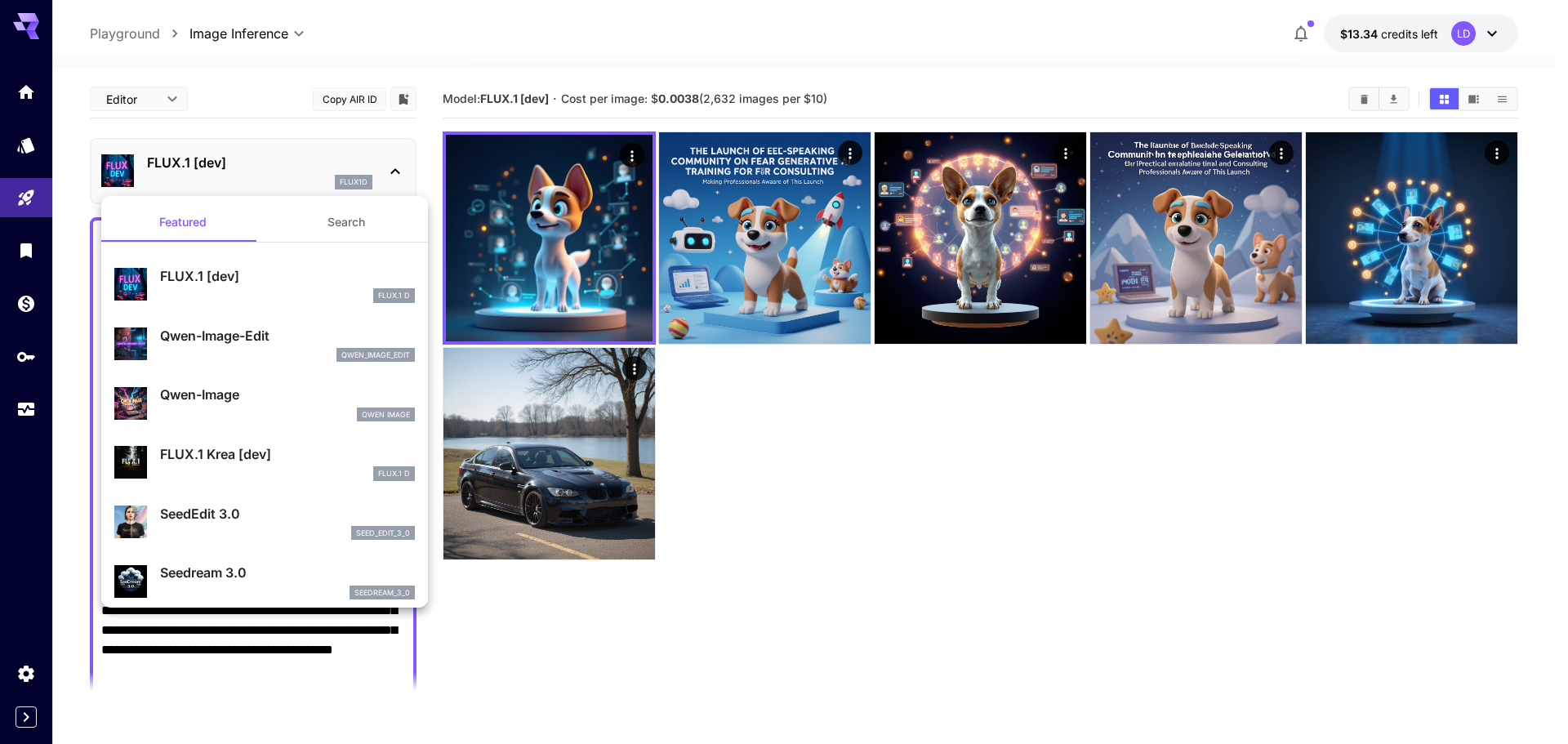
drag, startPoint x: 323, startPoint y: 337, endPoint x: 183, endPoint y: 396, distance: 151.9
click at [224, 397] on p "Qwen-Image" at bounding box center [287, 394] width 255 height 19
type input "**"
type input "***"
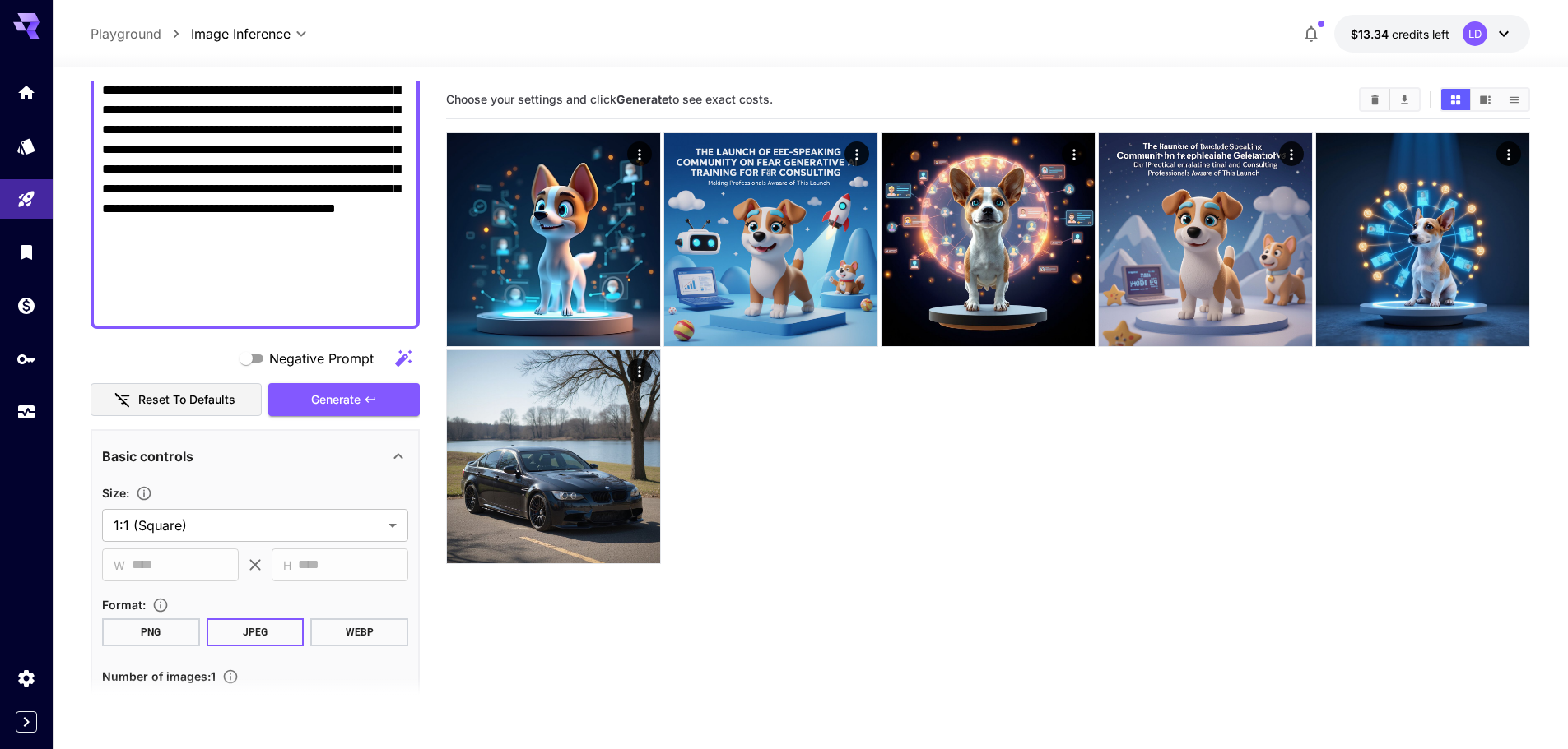
scroll to position [548, 0]
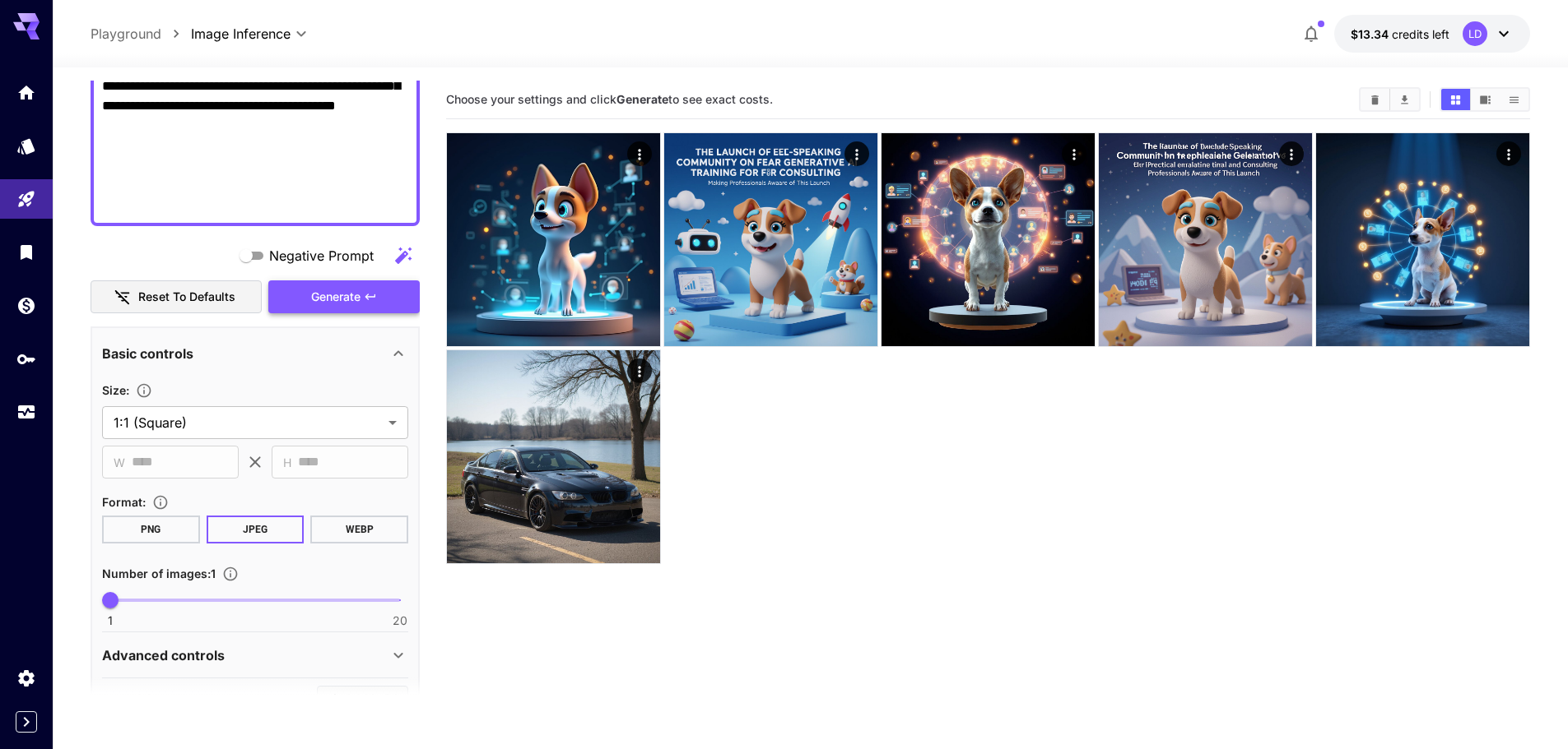
click at [345, 310] on button "Generate" at bounding box center [343, 298] width 151 height 34
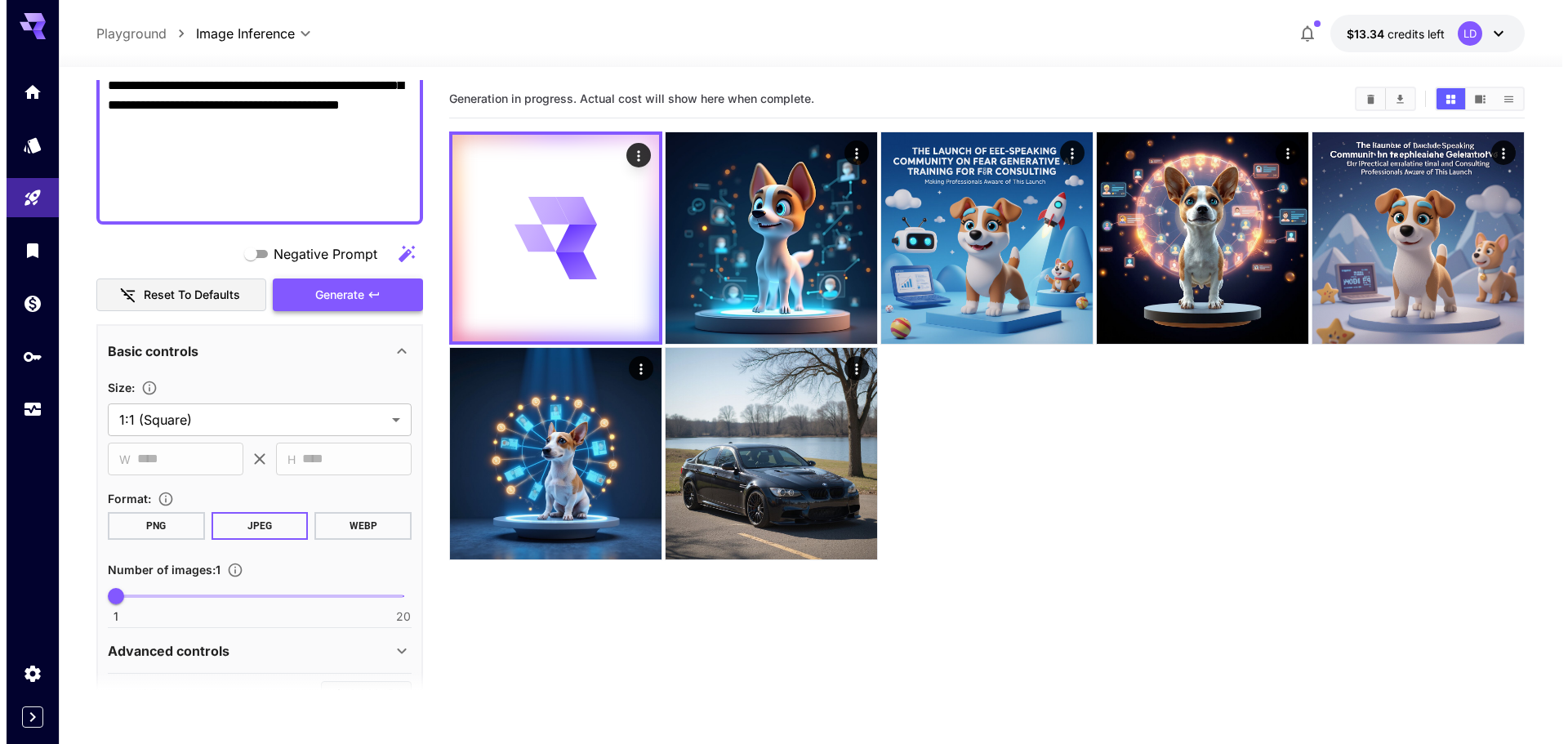
scroll to position [0, 0]
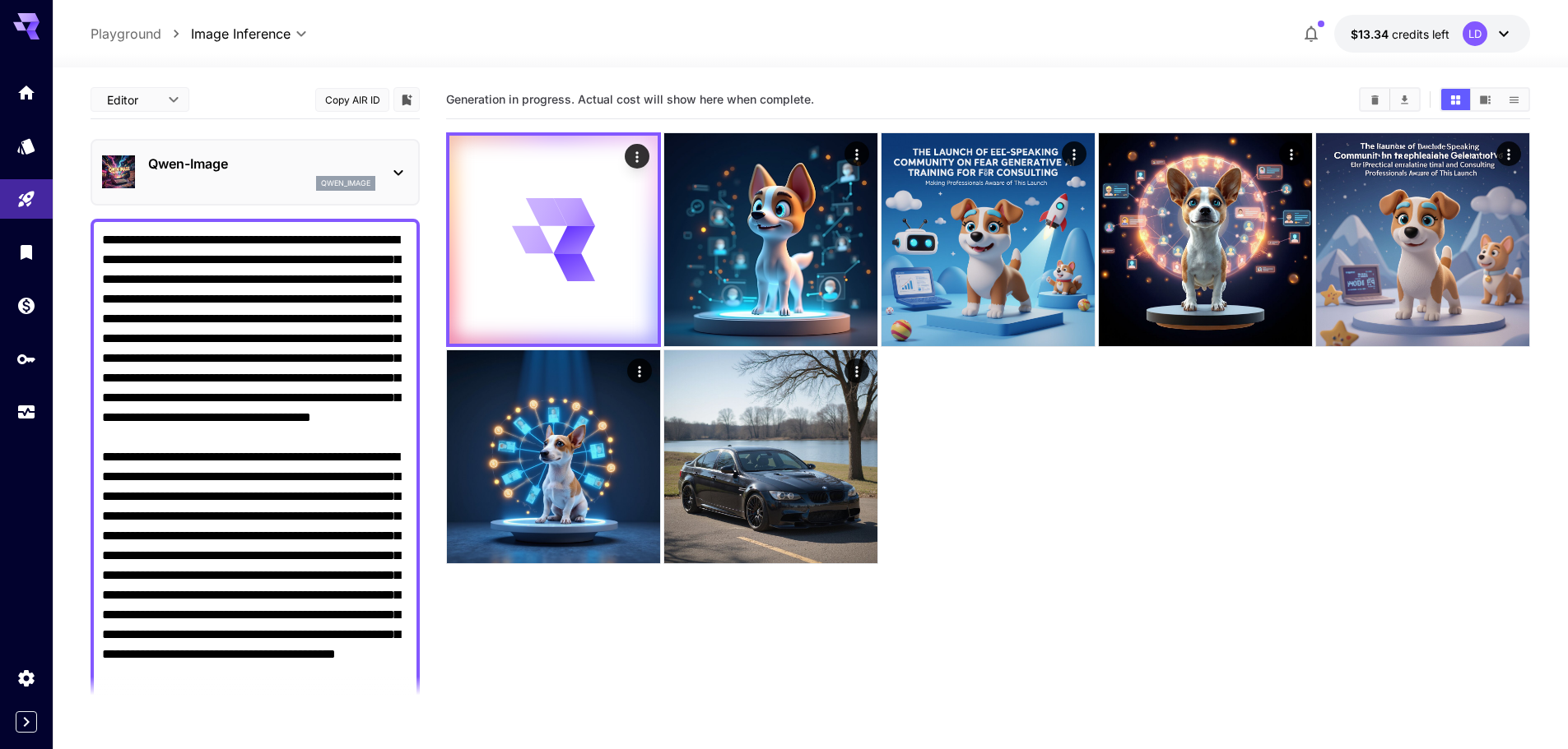
click at [314, 185] on div "qwen_image" at bounding box center [262, 184] width 227 height 15
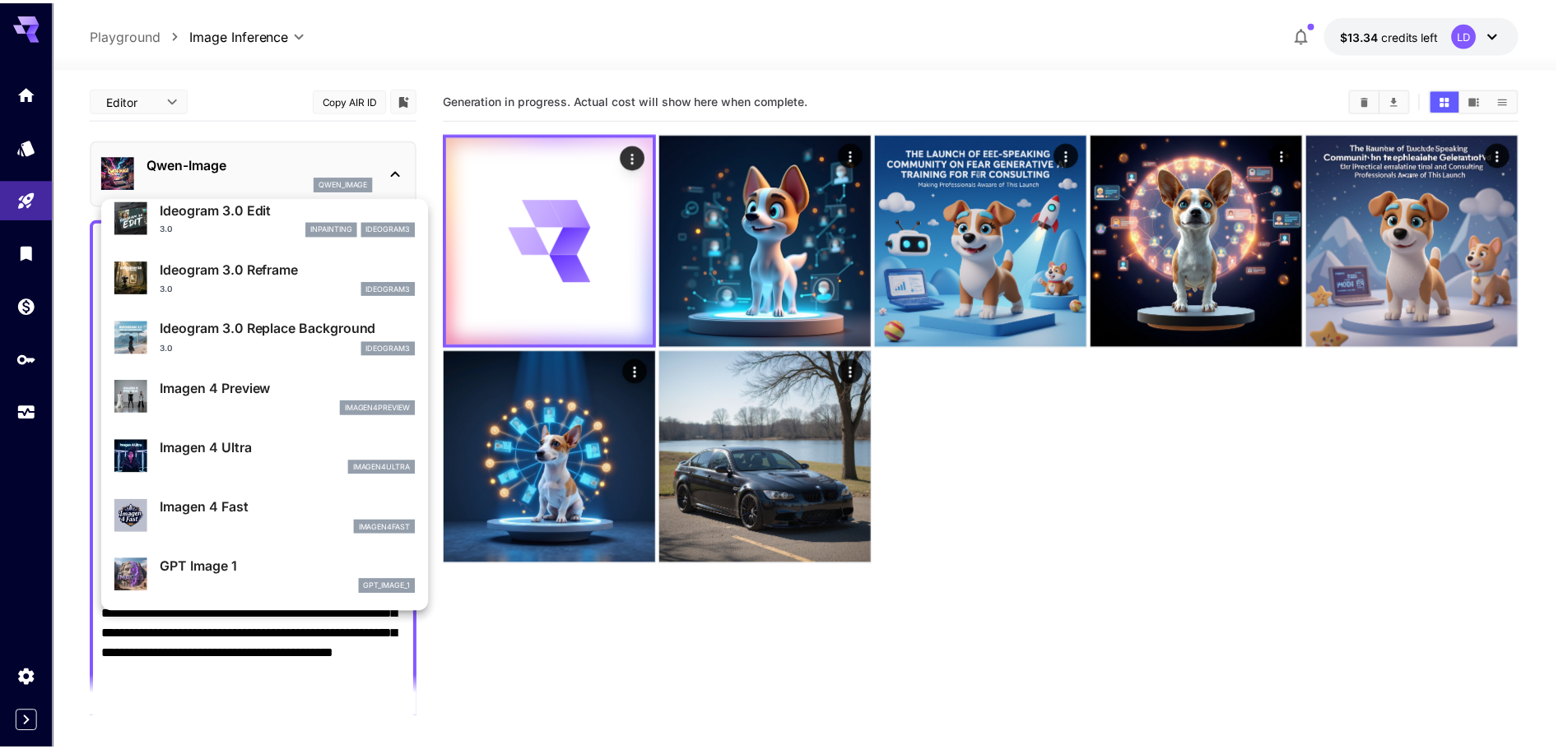
scroll to position [275, 0]
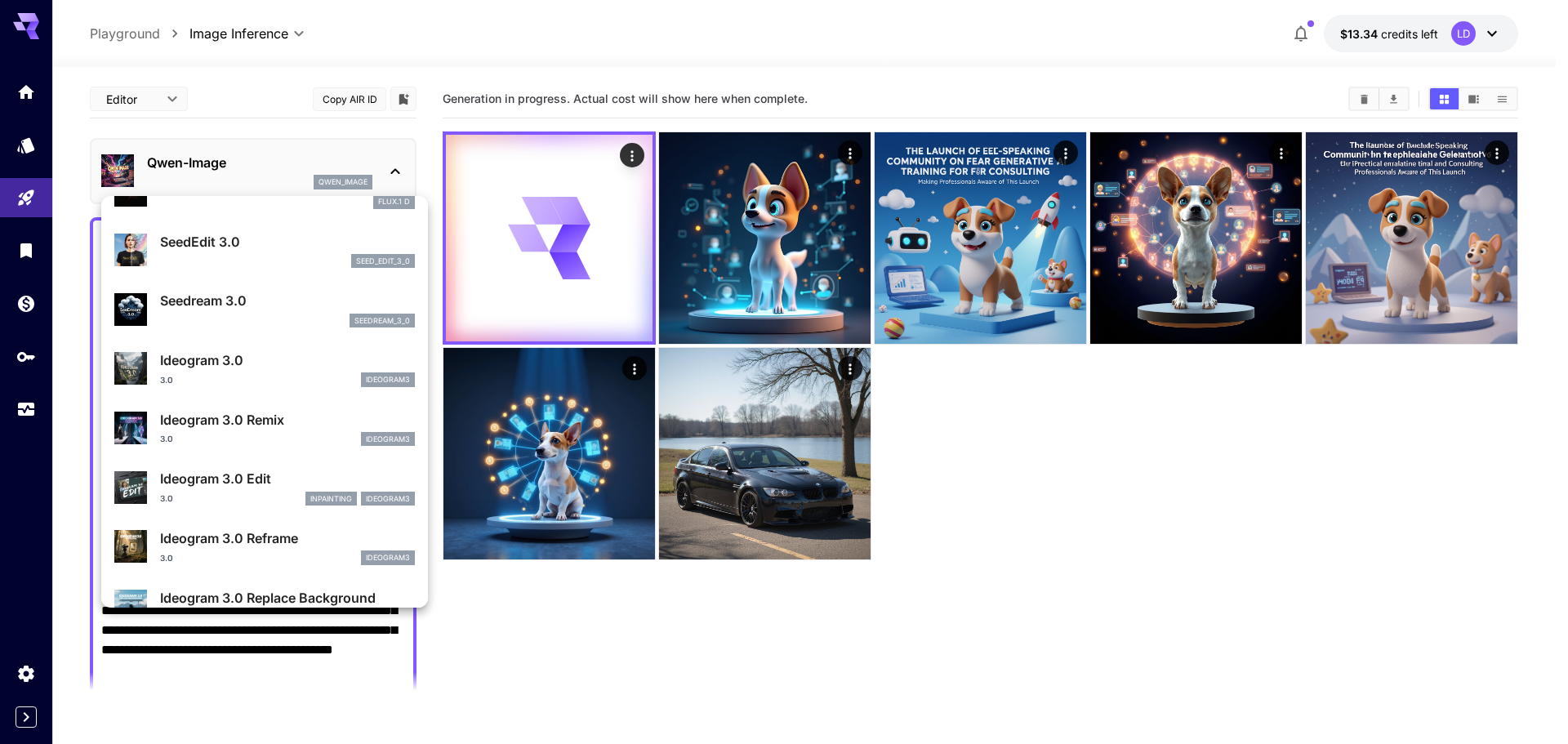
click at [308, 376] on div "3.0 ideogram3" at bounding box center [287, 380] width 255 height 15
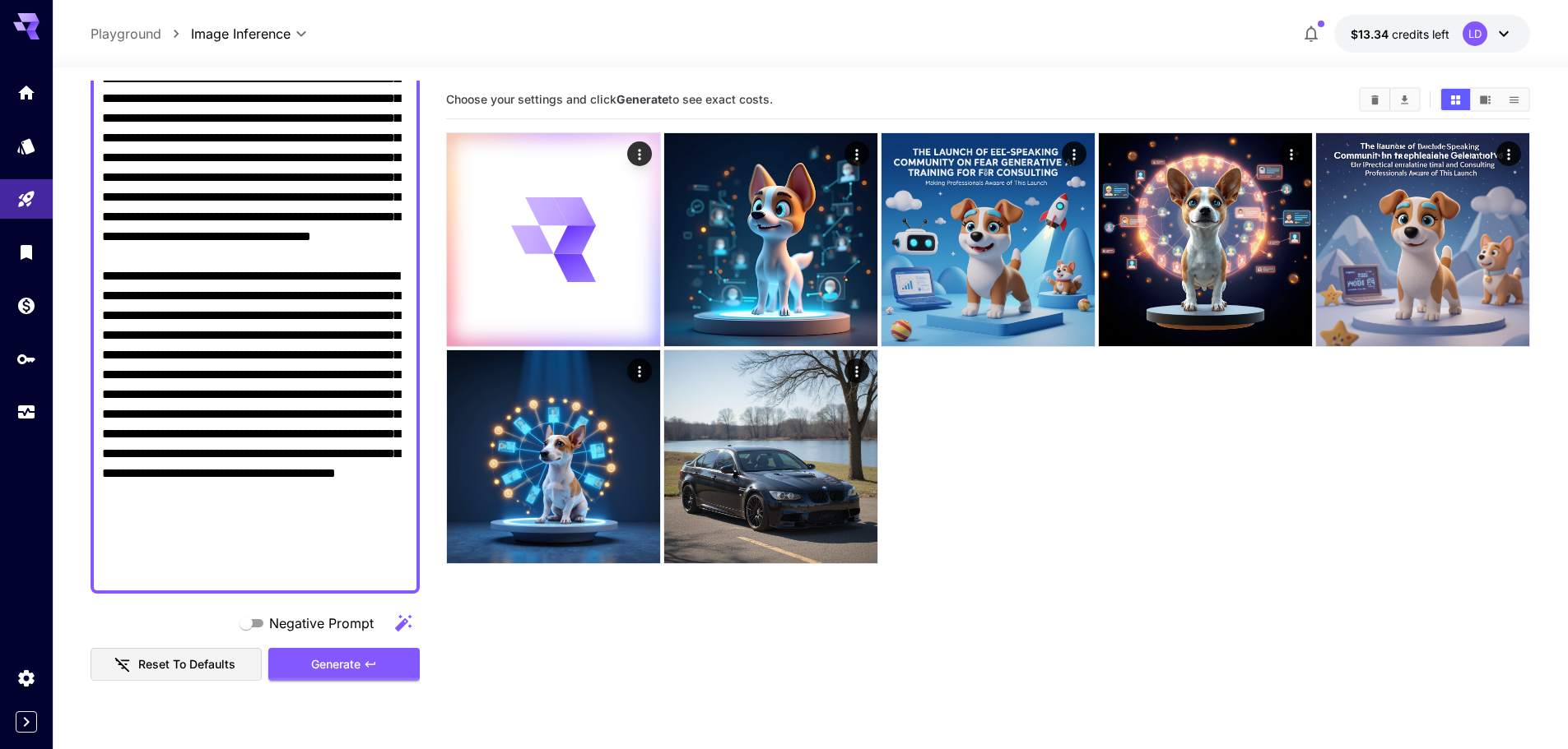
scroll to position [274, 0]
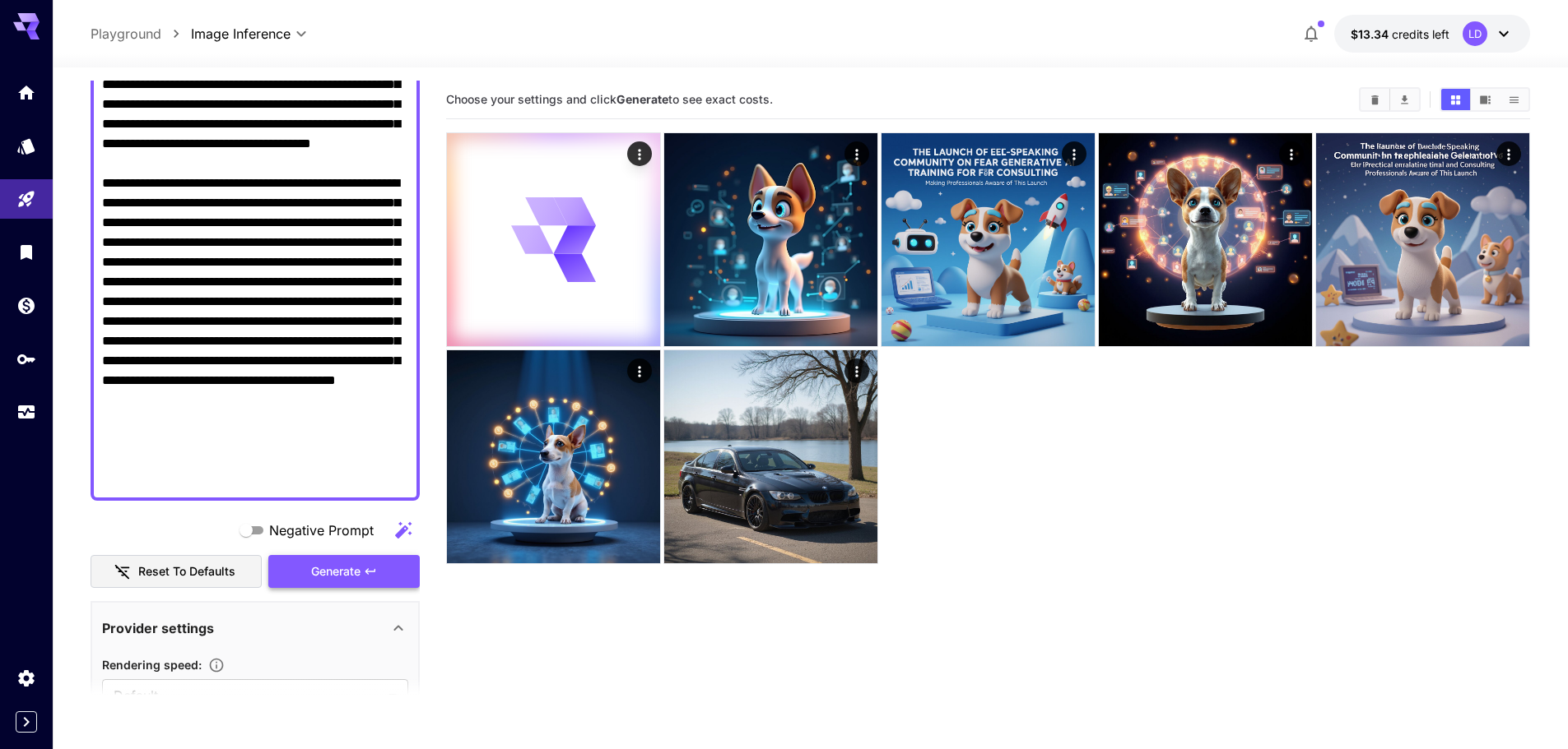
click at [327, 585] on button "Generate" at bounding box center [343, 572] width 151 height 34
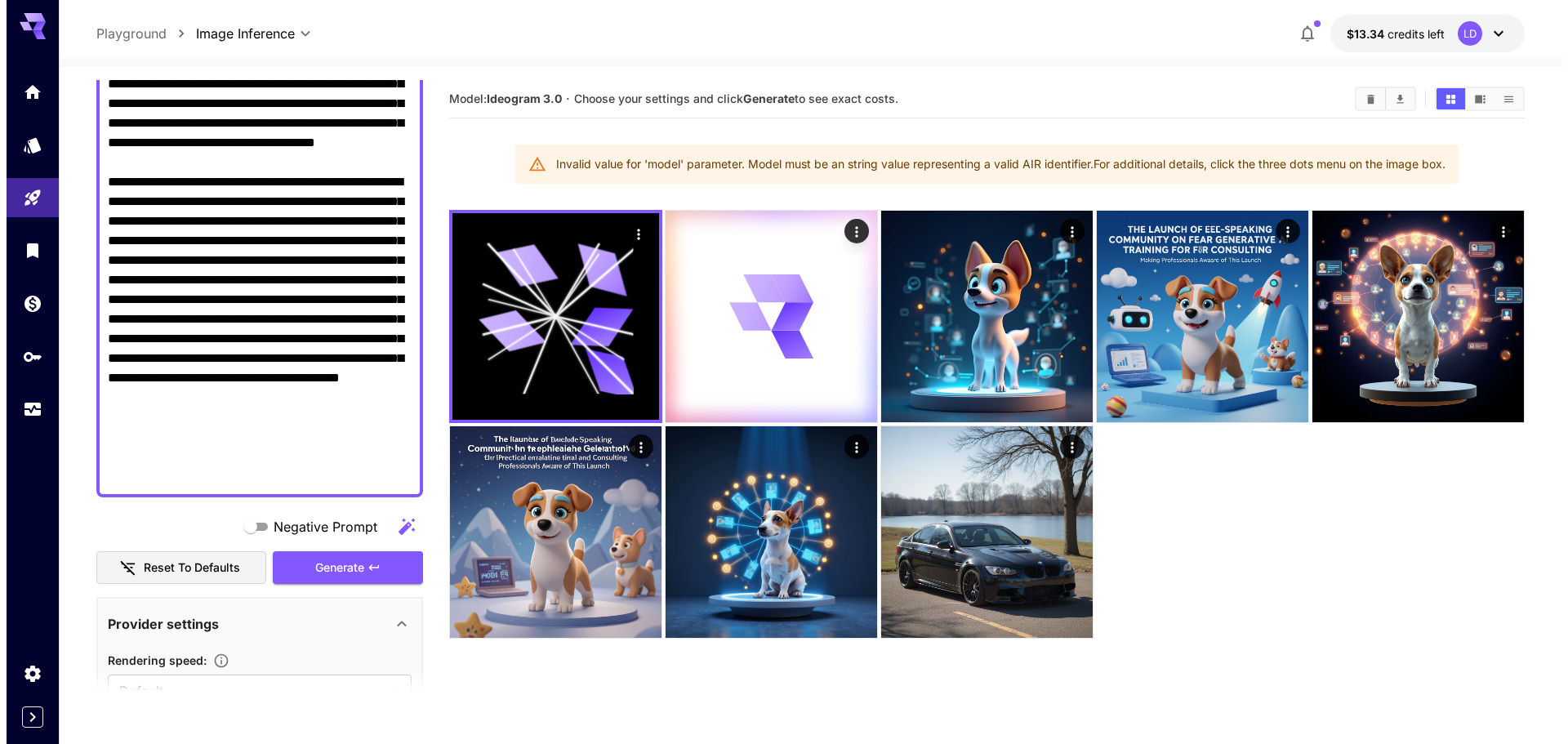
scroll to position [0, 0]
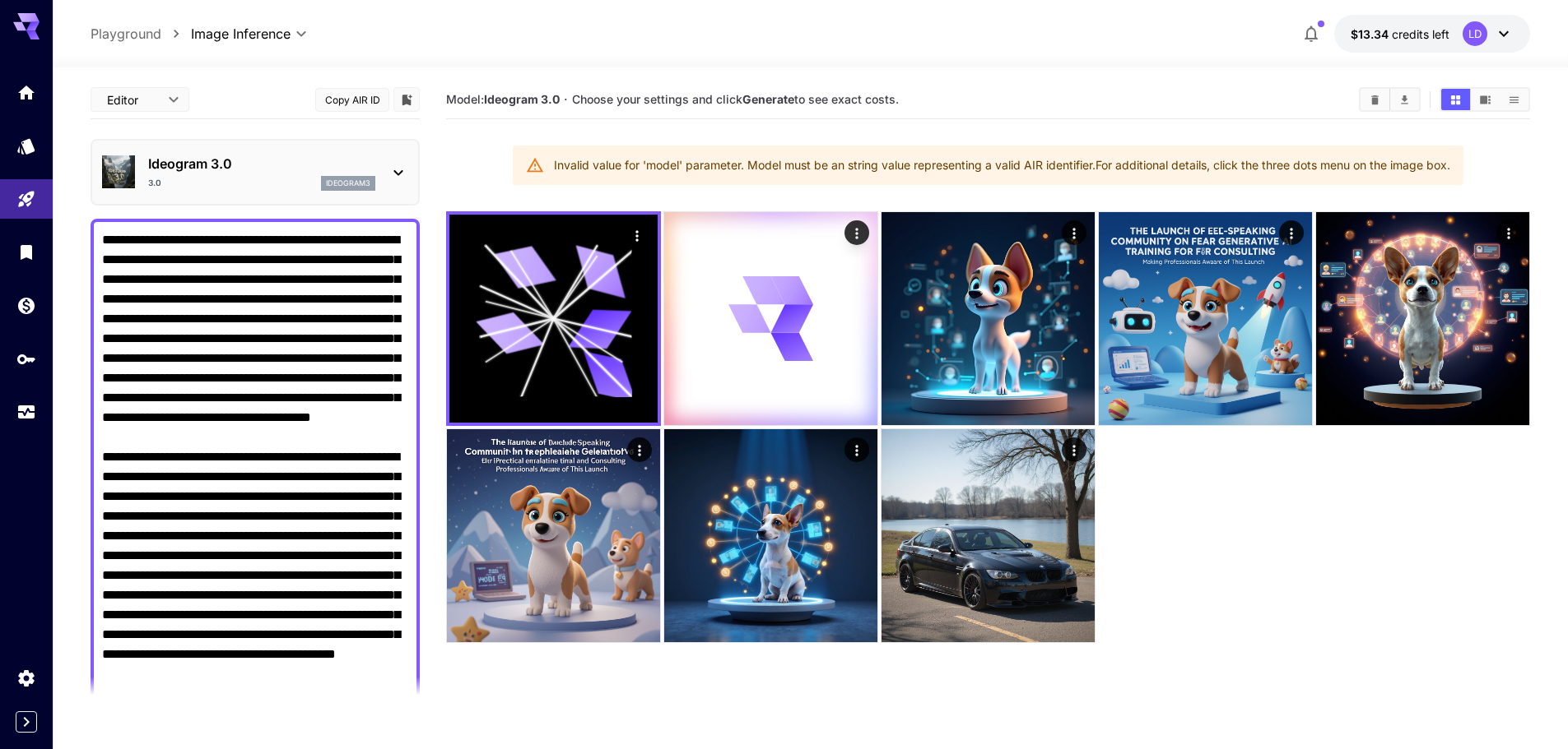
click at [316, 191] on div "Ideogram 3.0 3.0 ideogram3" at bounding box center [255, 172] width 306 height 50
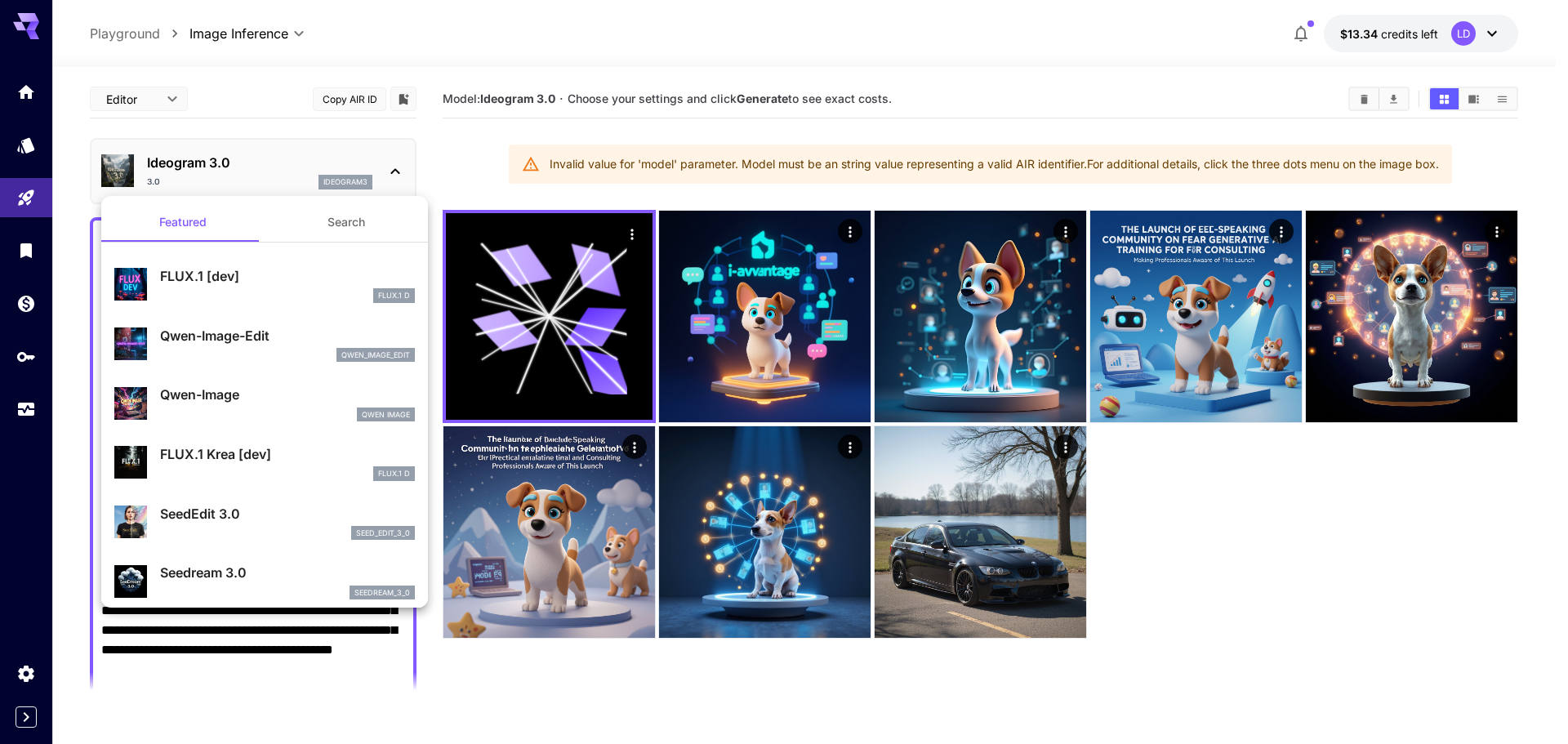
click at [1314, 535] on div at bounding box center [784, 372] width 1568 height 744
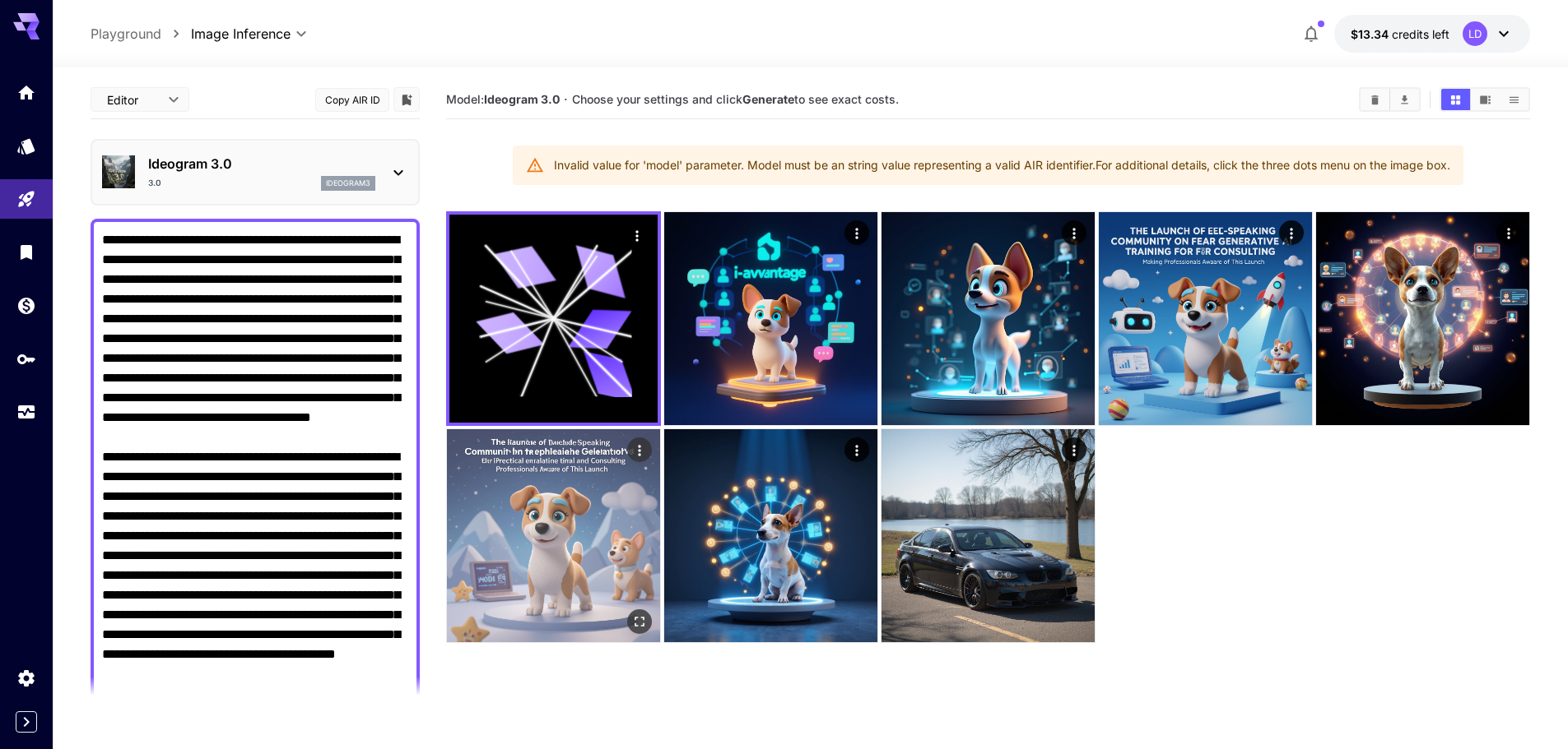
click at [587, 542] on img at bounding box center [554, 536] width 214 height 213
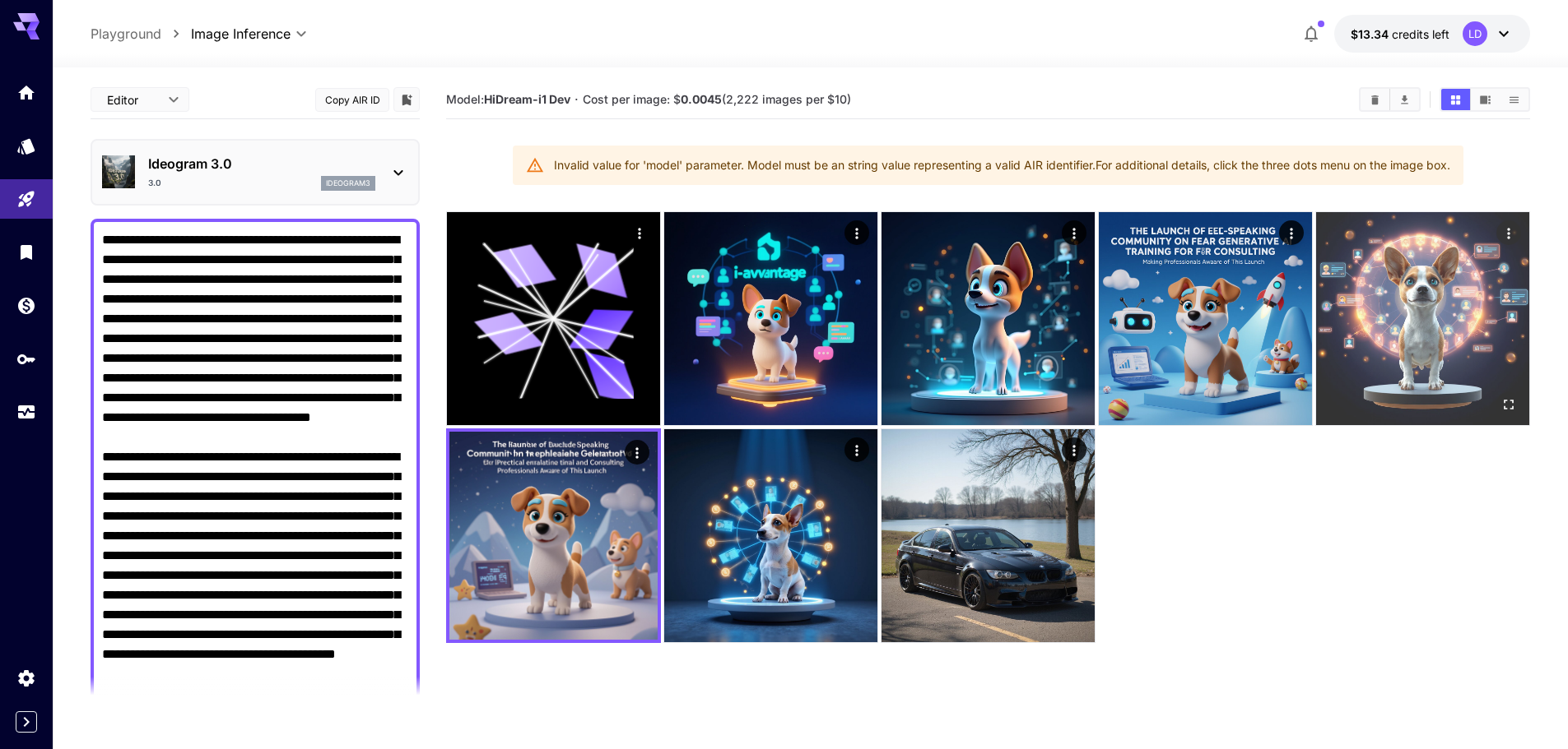
click at [1419, 299] on img at bounding box center [1422, 319] width 214 height 213
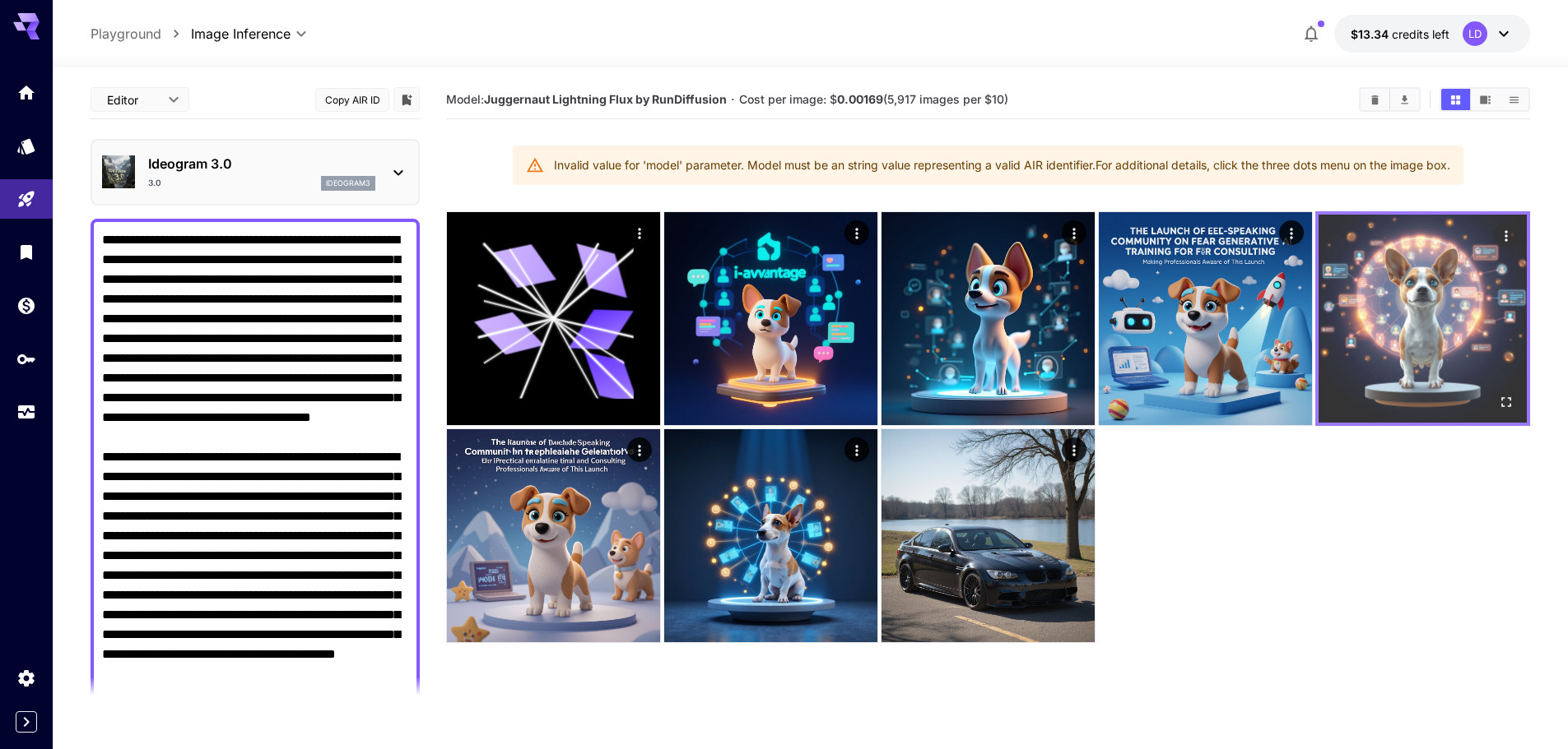
click at [1387, 295] on img at bounding box center [1422, 319] width 208 height 208
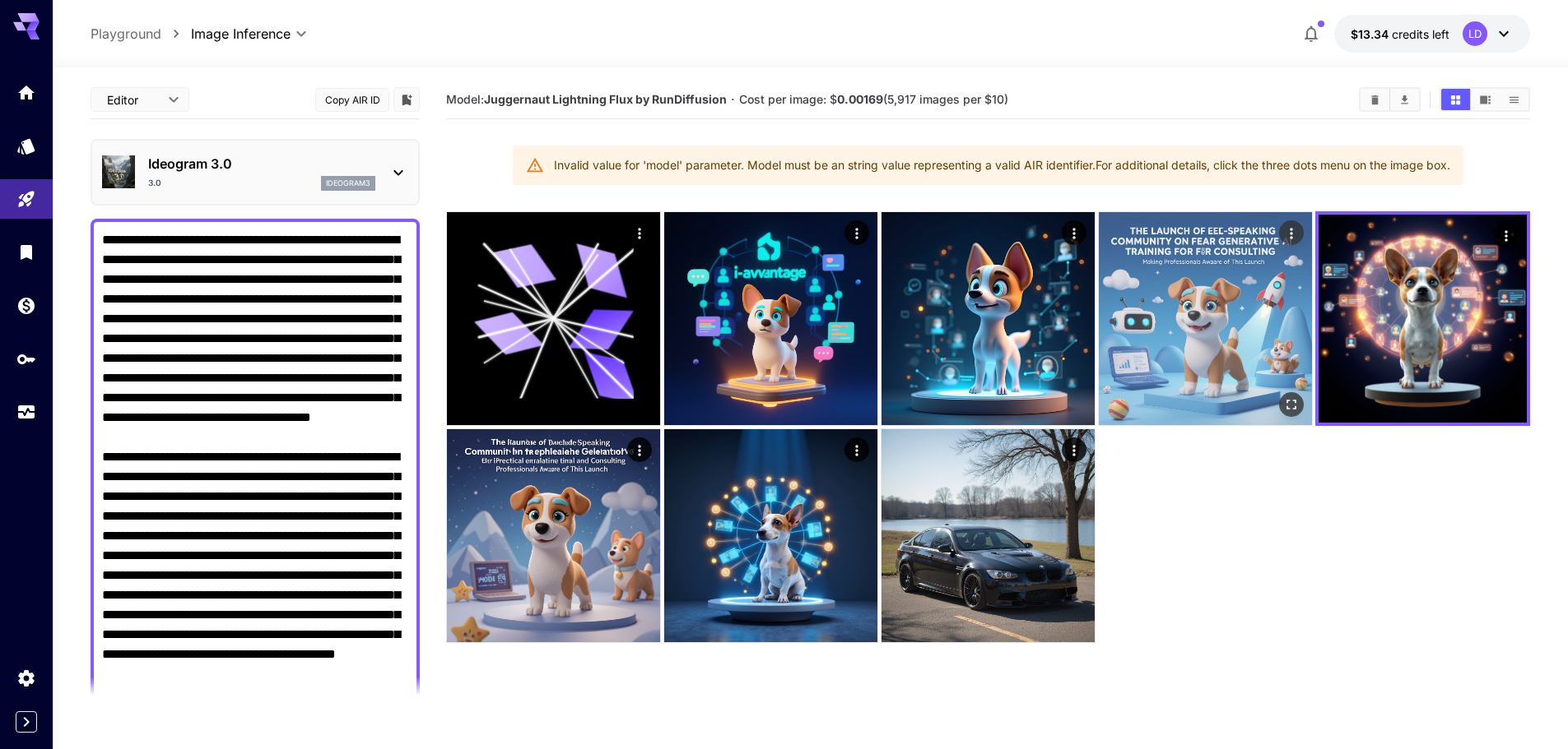
click at [1218, 359] on img at bounding box center [1205, 319] width 214 height 213
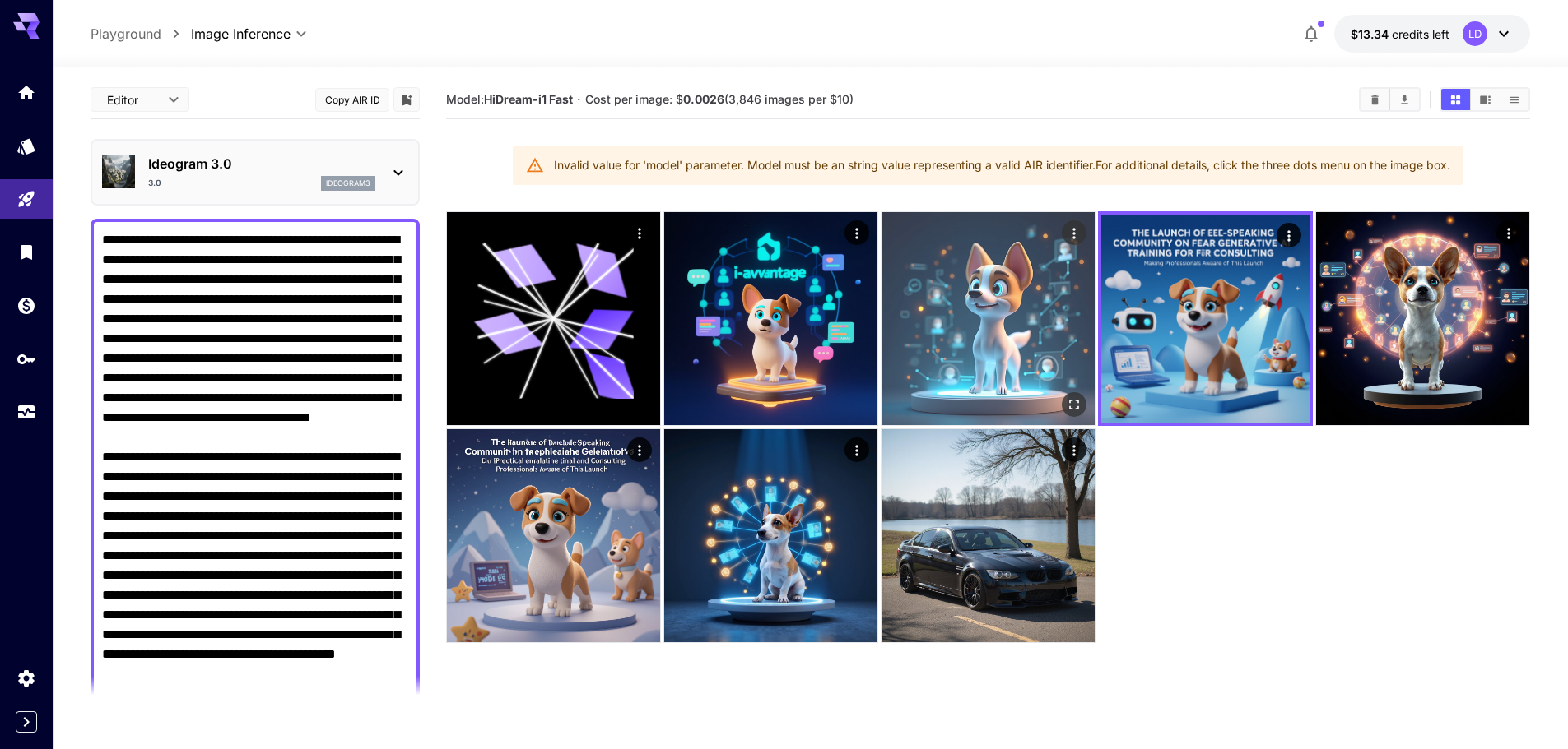
click at [1010, 337] on img at bounding box center [987, 319] width 214 height 213
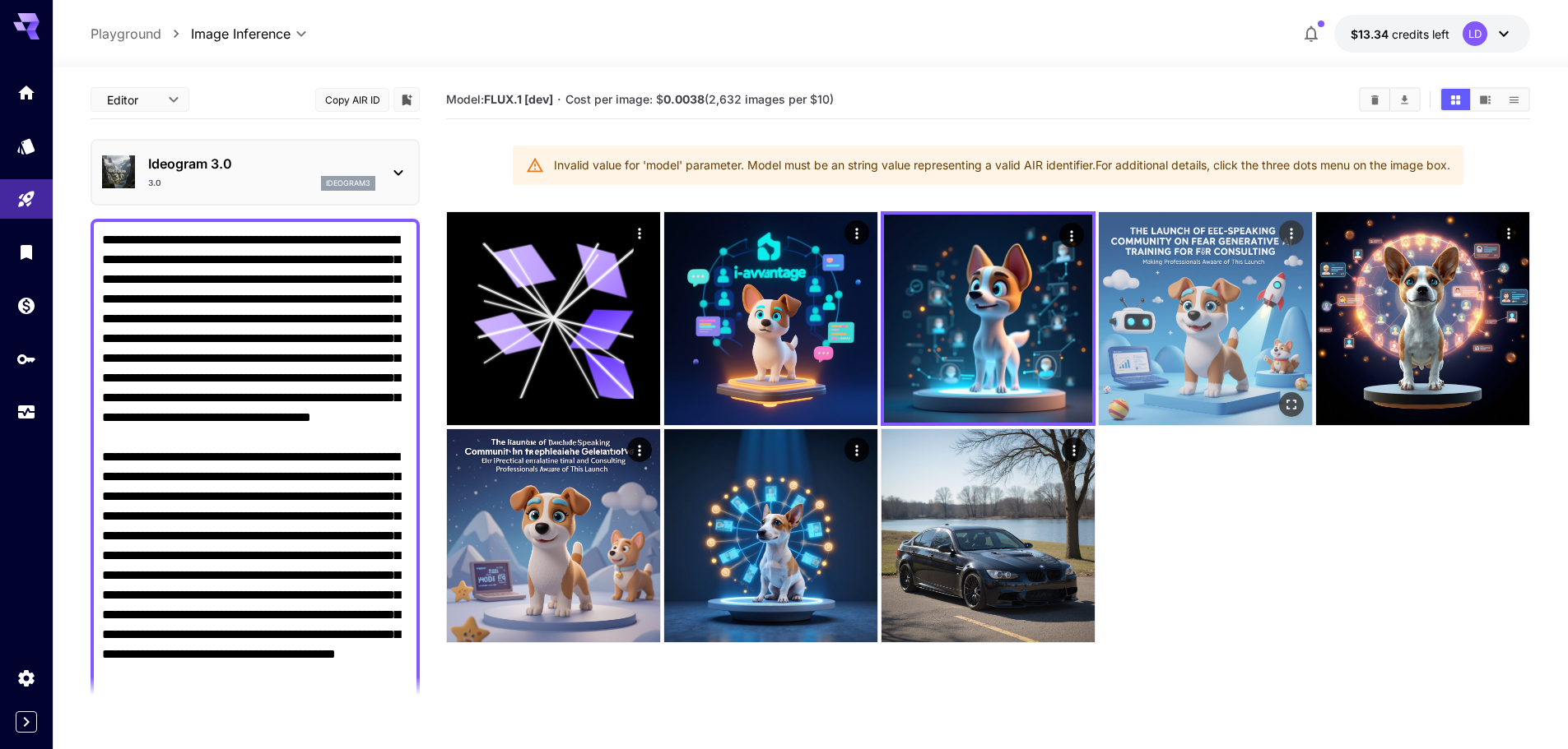
click at [1240, 336] on img at bounding box center [1205, 319] width 214 height 213
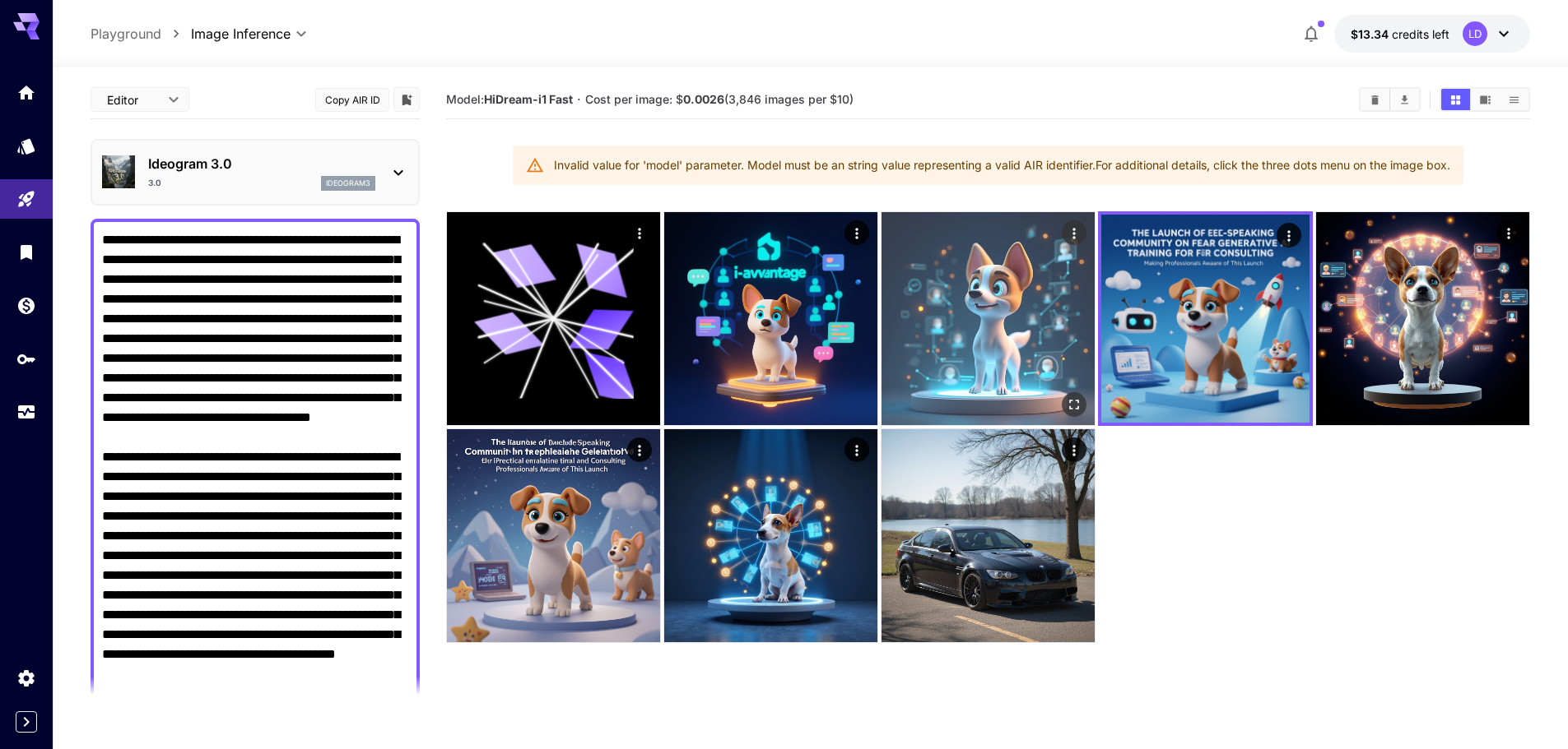
click at [1035, 337] on img at bounding box center [987, 319] width 214 height 213
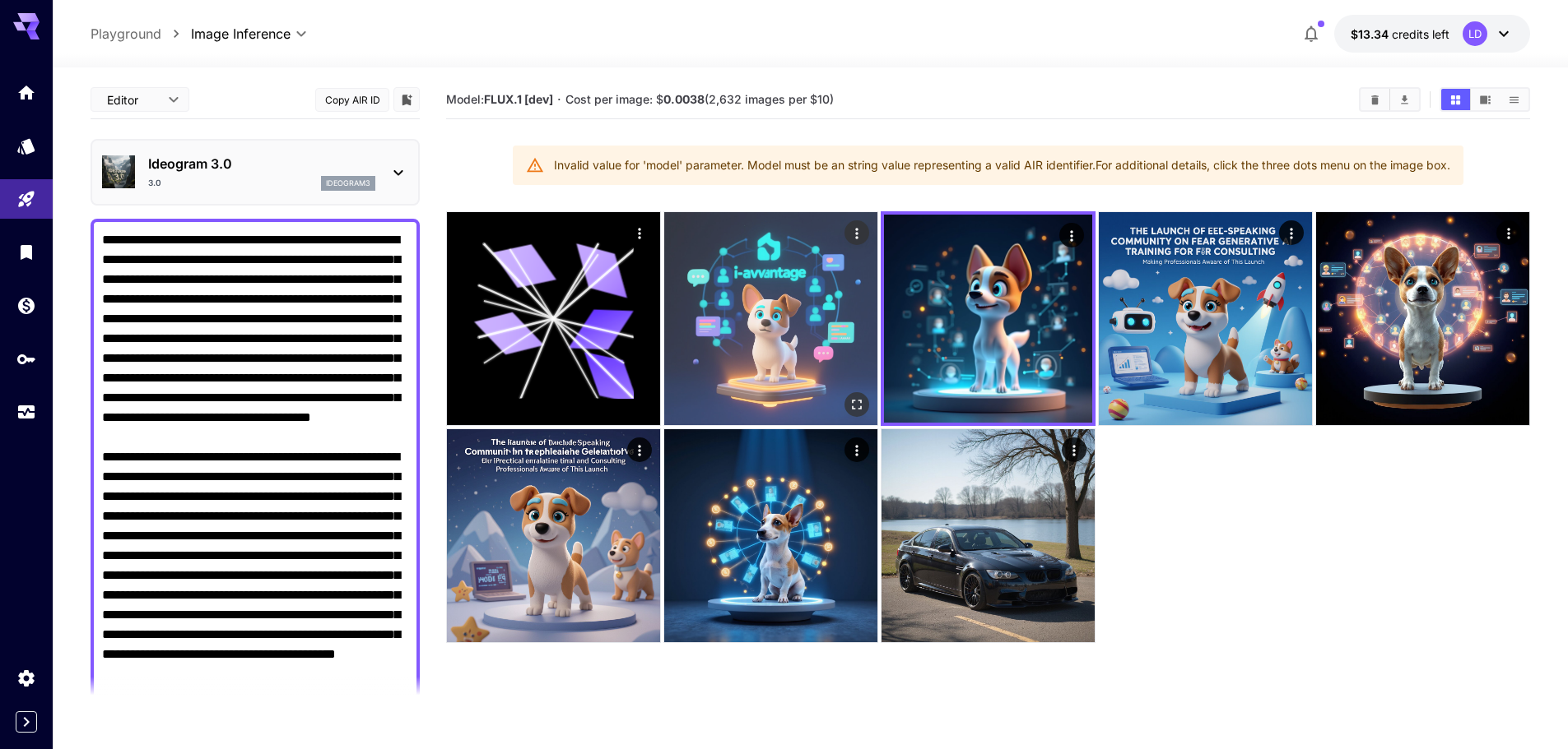
click at [743, 315] on img at bounding box center [770, 319] width 214 height 213
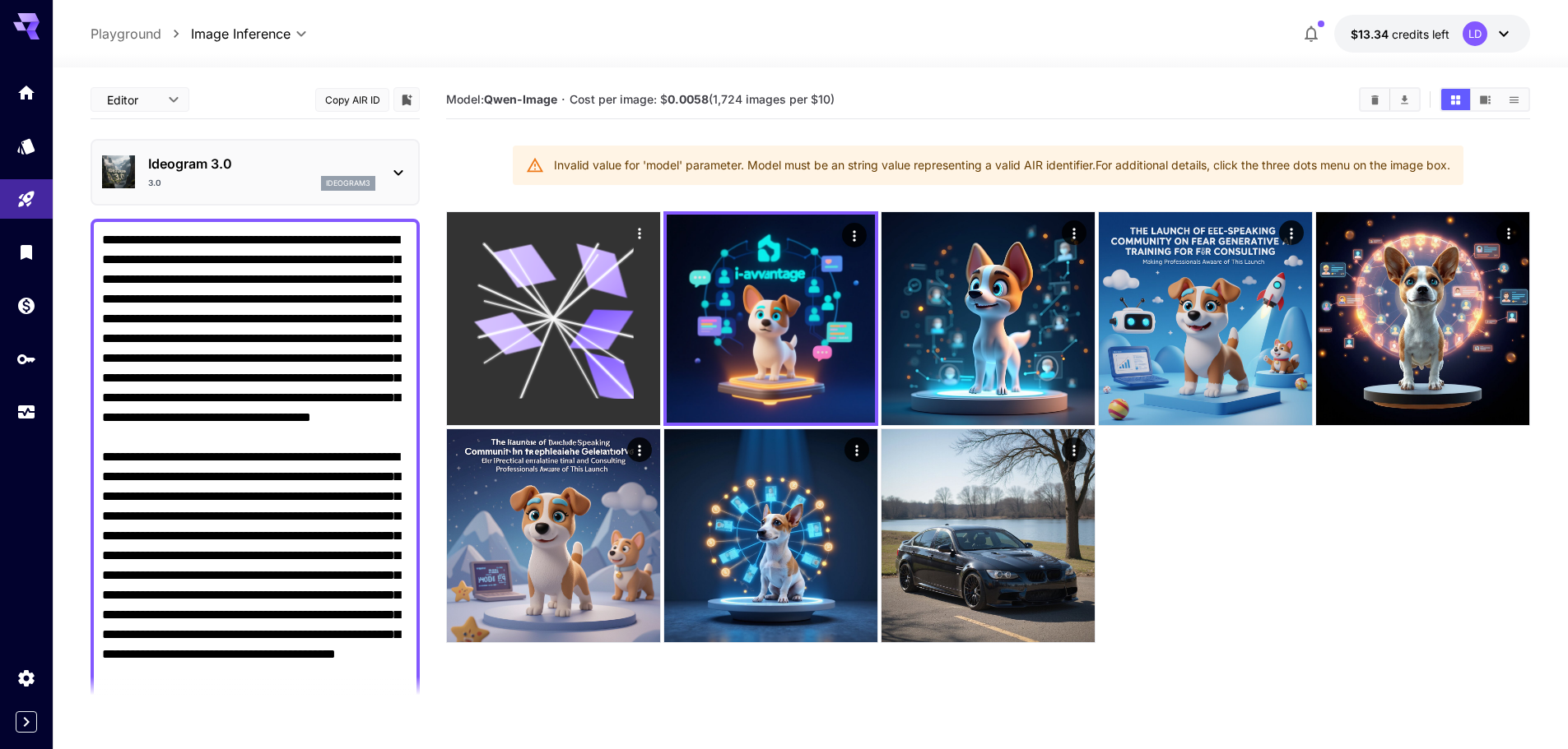
click at [576, 301] on icon at bounding box center [593, 283] width 81 height 69
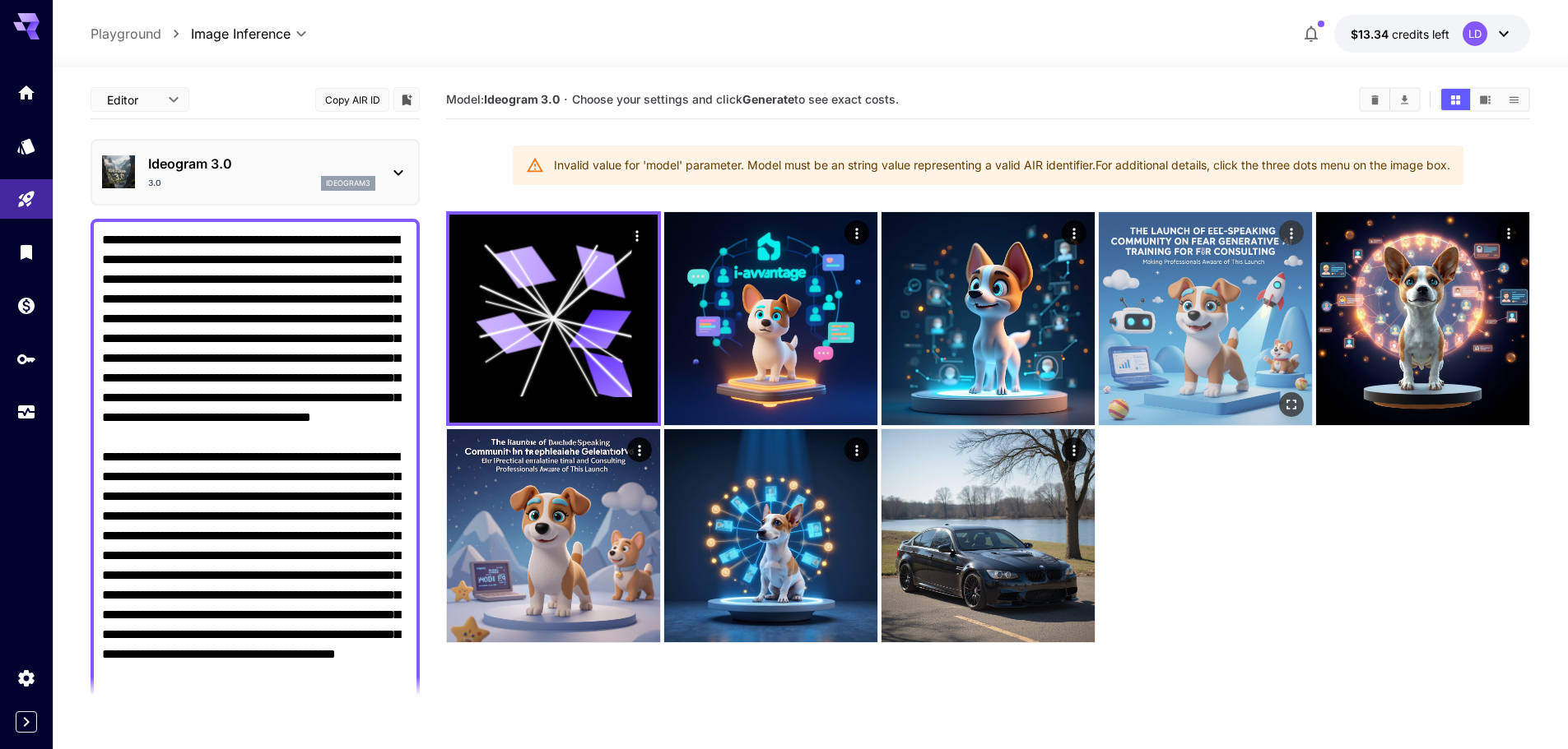
click at [1127, 315] on img at bounding box center [1205, 319] width 214 height 213
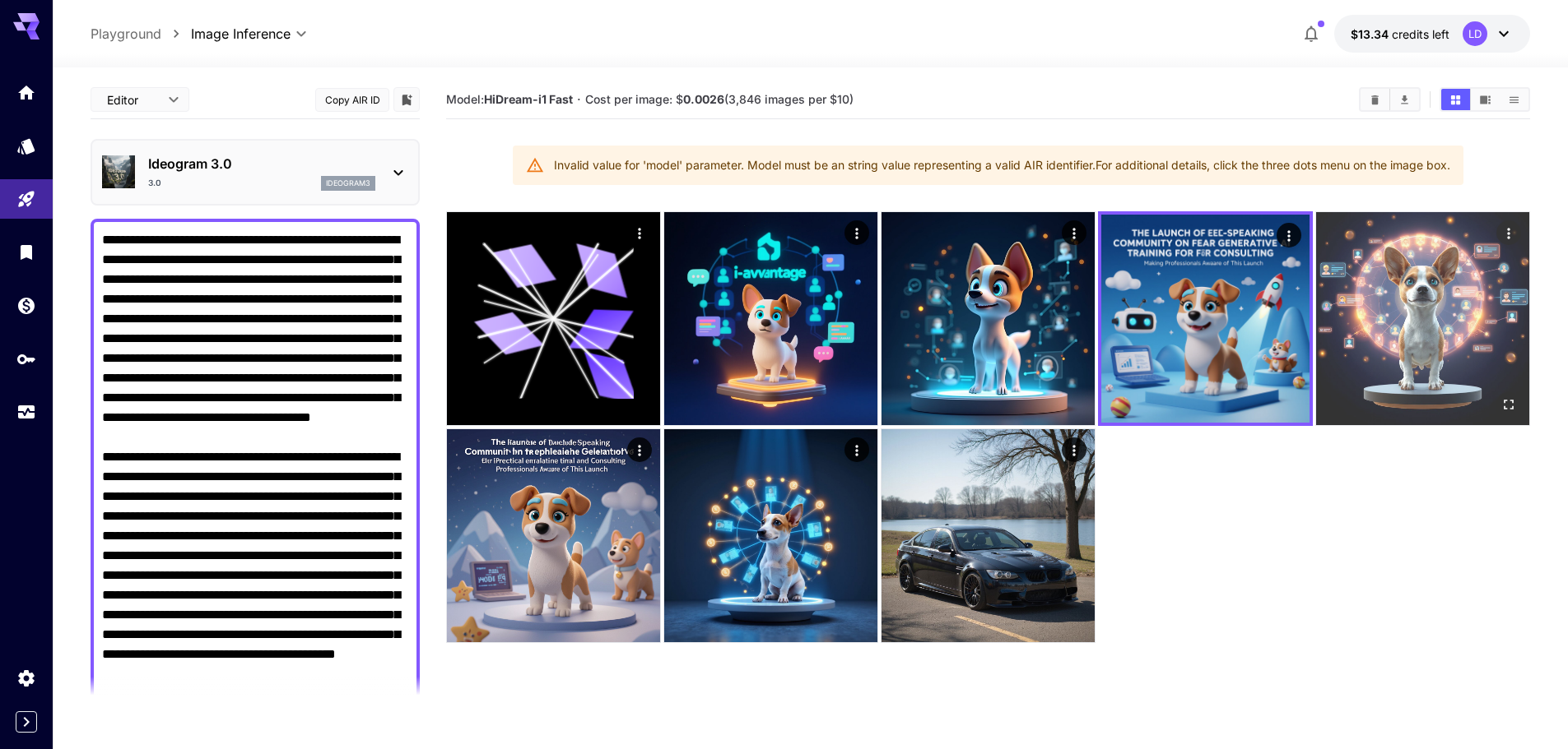
click at [1392, 316] on img at bounding box center [1422, 319] width 214 height 213
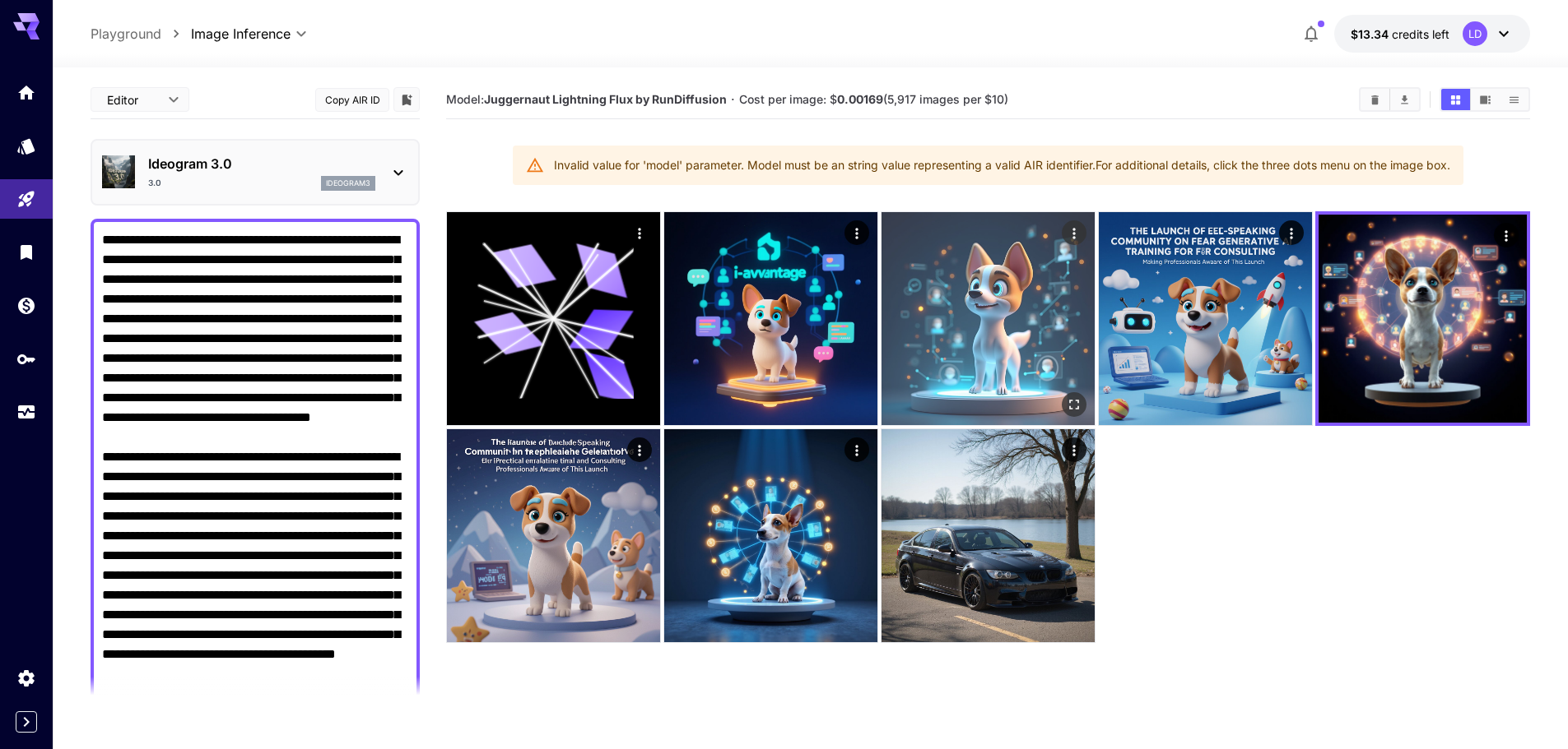
click at [979, 300] on img at bounding box center [987, 319] width 214 height 213
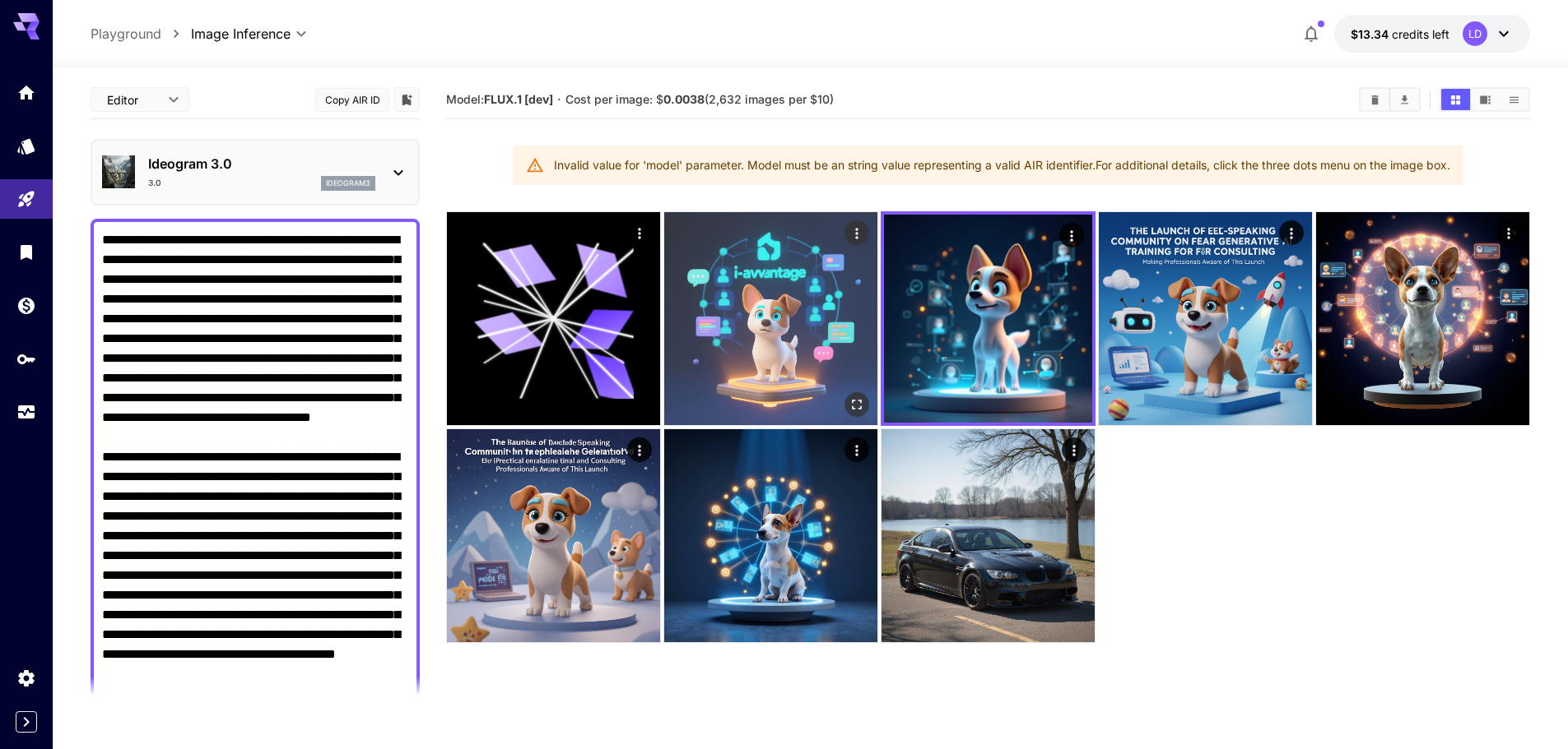
click at [830, 327] on img at bounding box center [770, 319] width 214 height 213
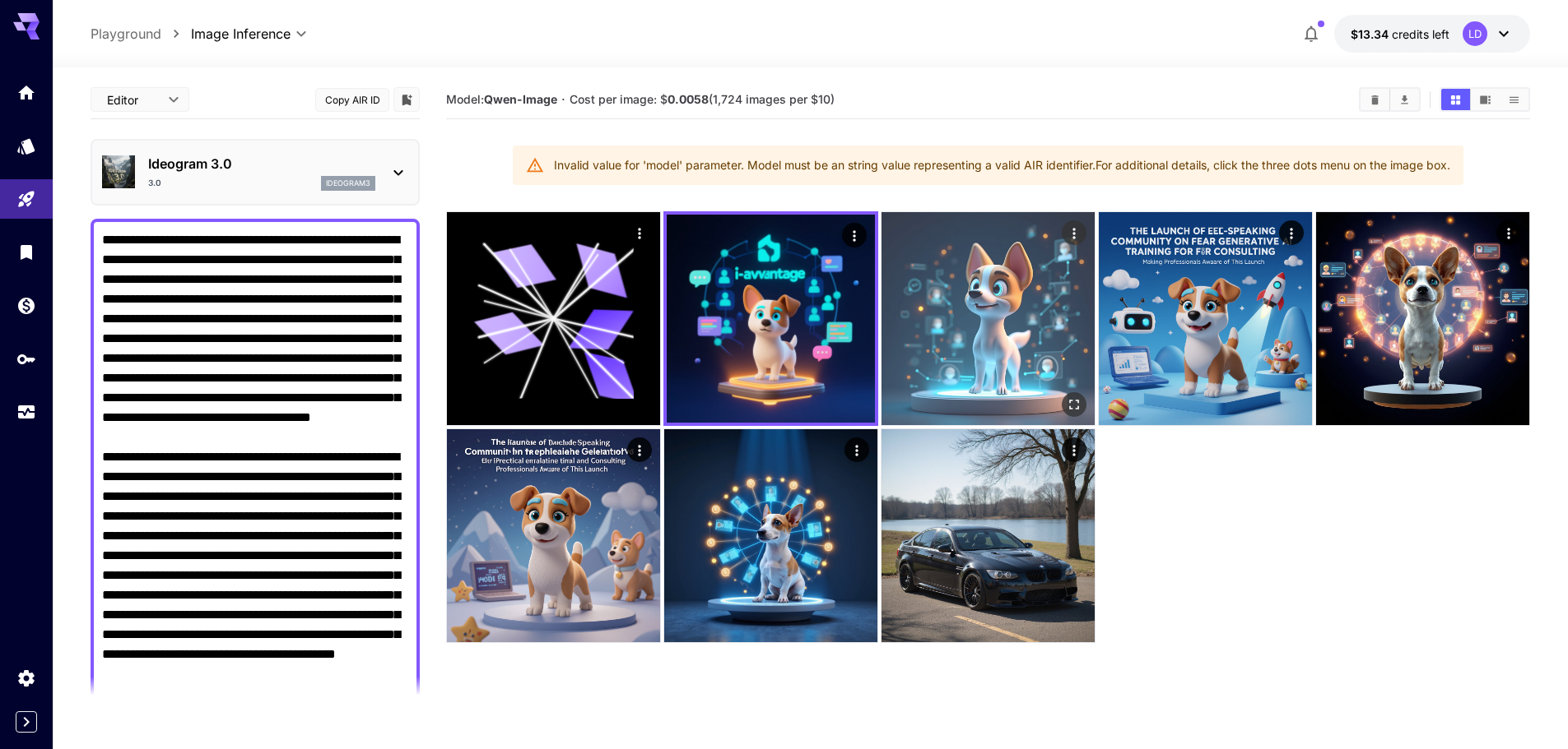
click at [965, 333] on img at bounding box center [987, 319] width 214 height 213
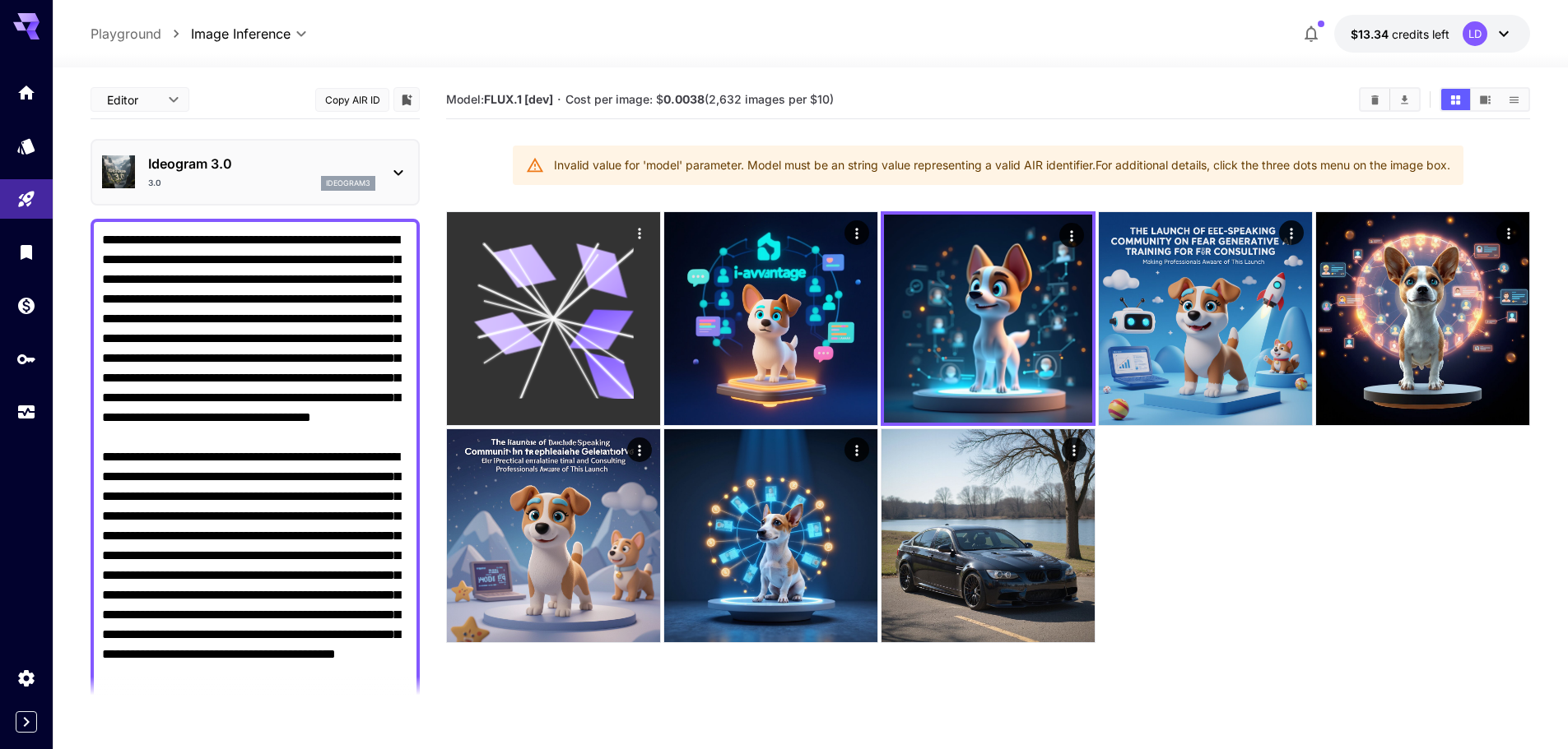
click at [642, 338] on div at bounding box center [554, 319] width 214 height 213
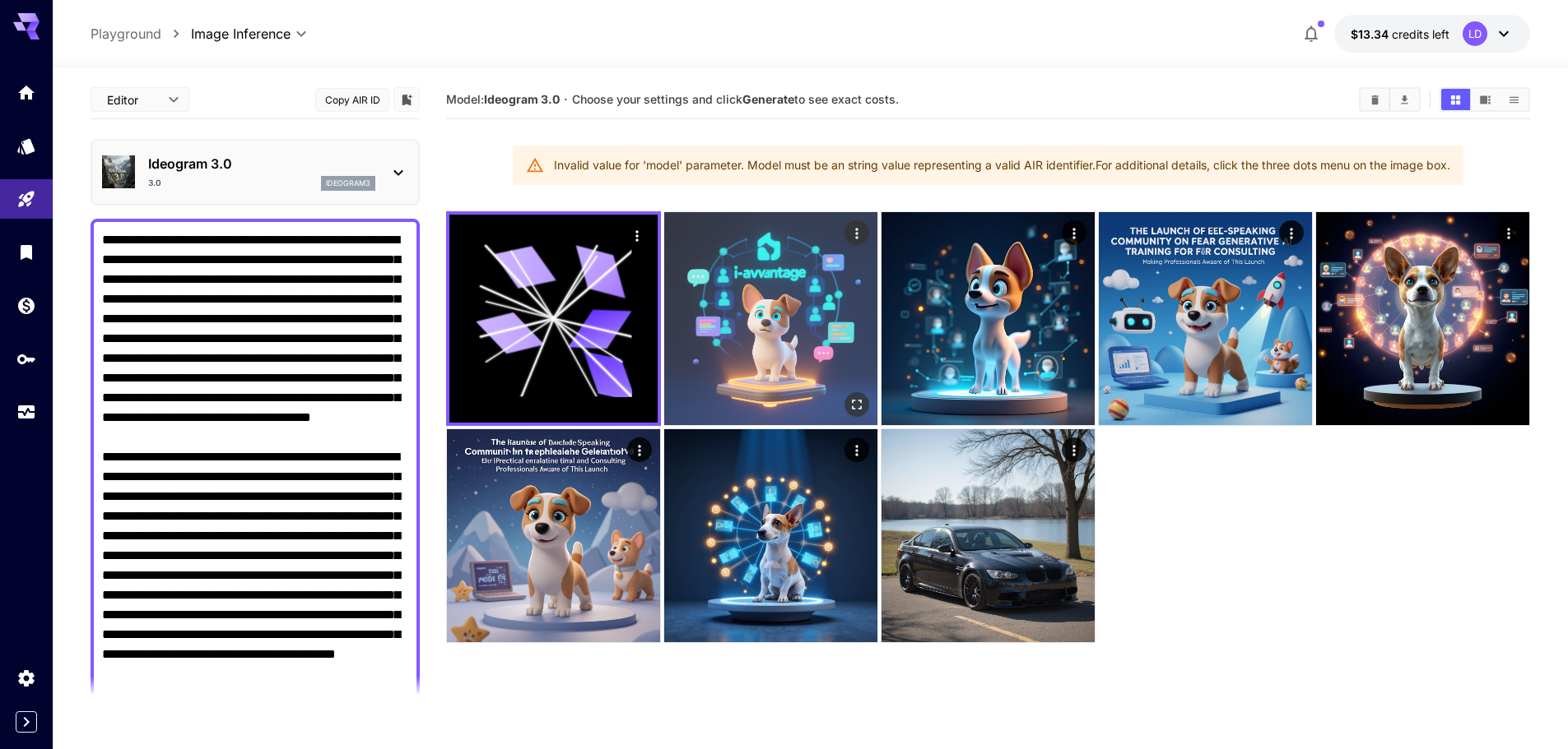
click at [720, 335] on img at bounding box center [770, 319] width 214 height 213
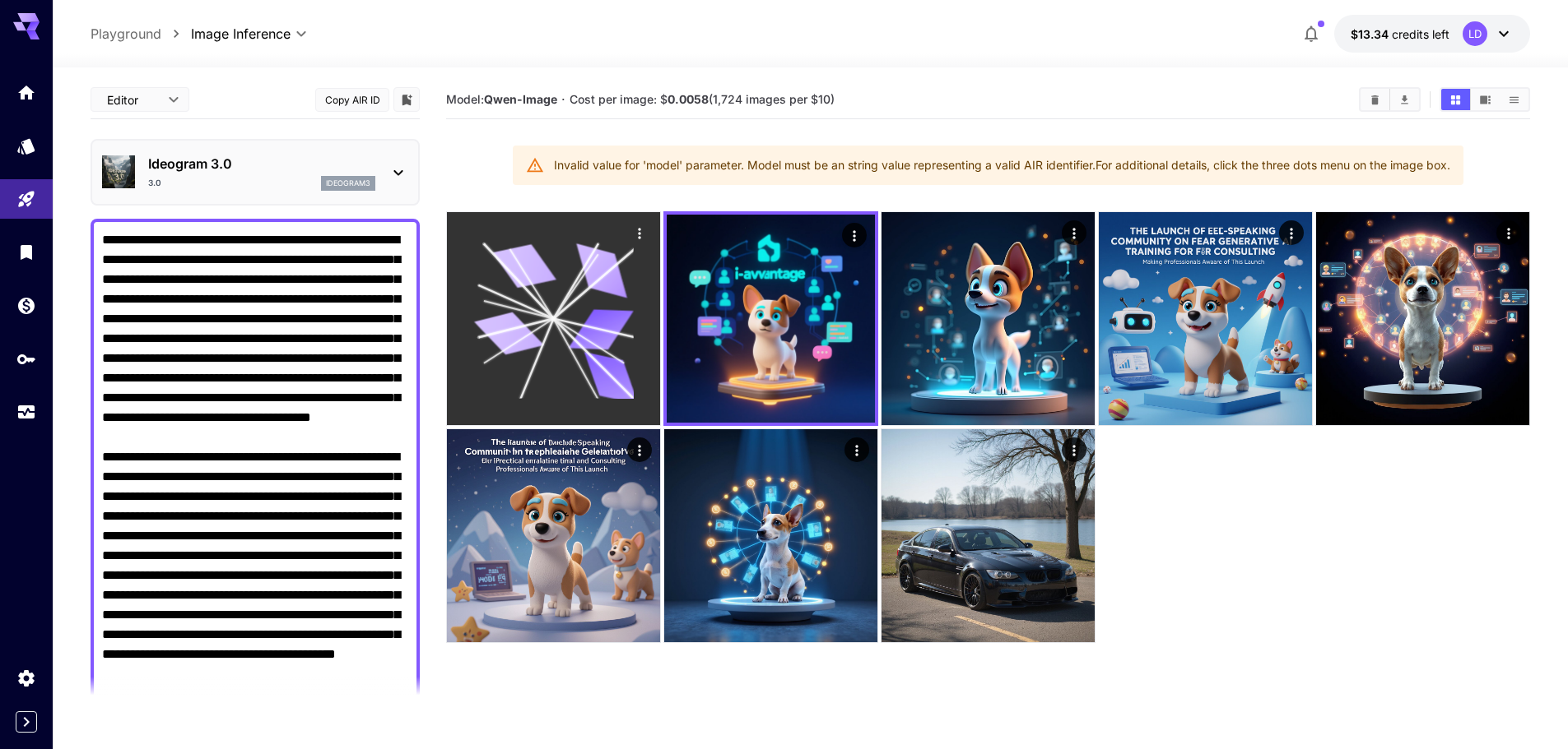
click at [582, 330] on icon at bounding box center [601, 330] width 65 height 41
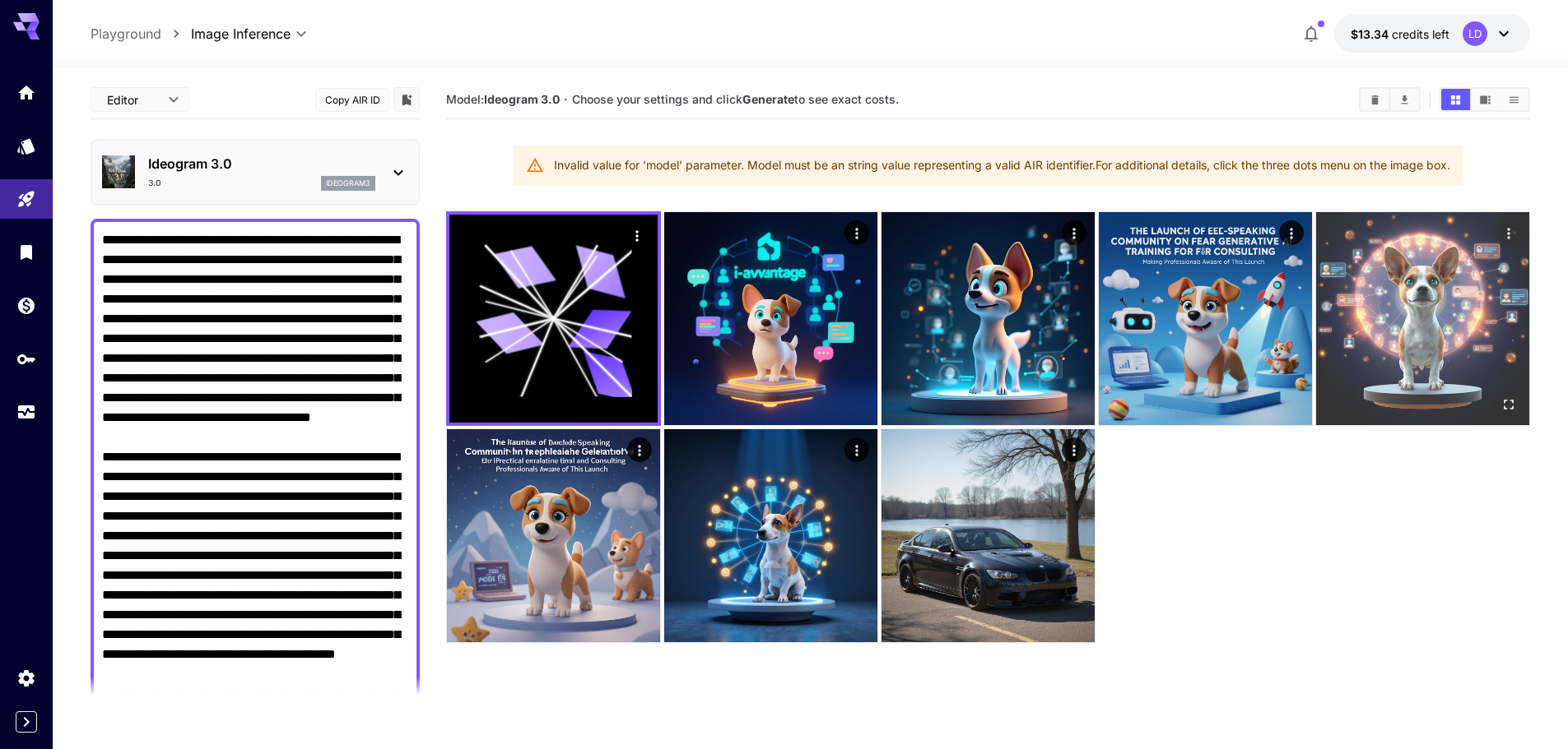
click at [1404, 334] on img at bounding box center [1422, 319] width 214 height 213
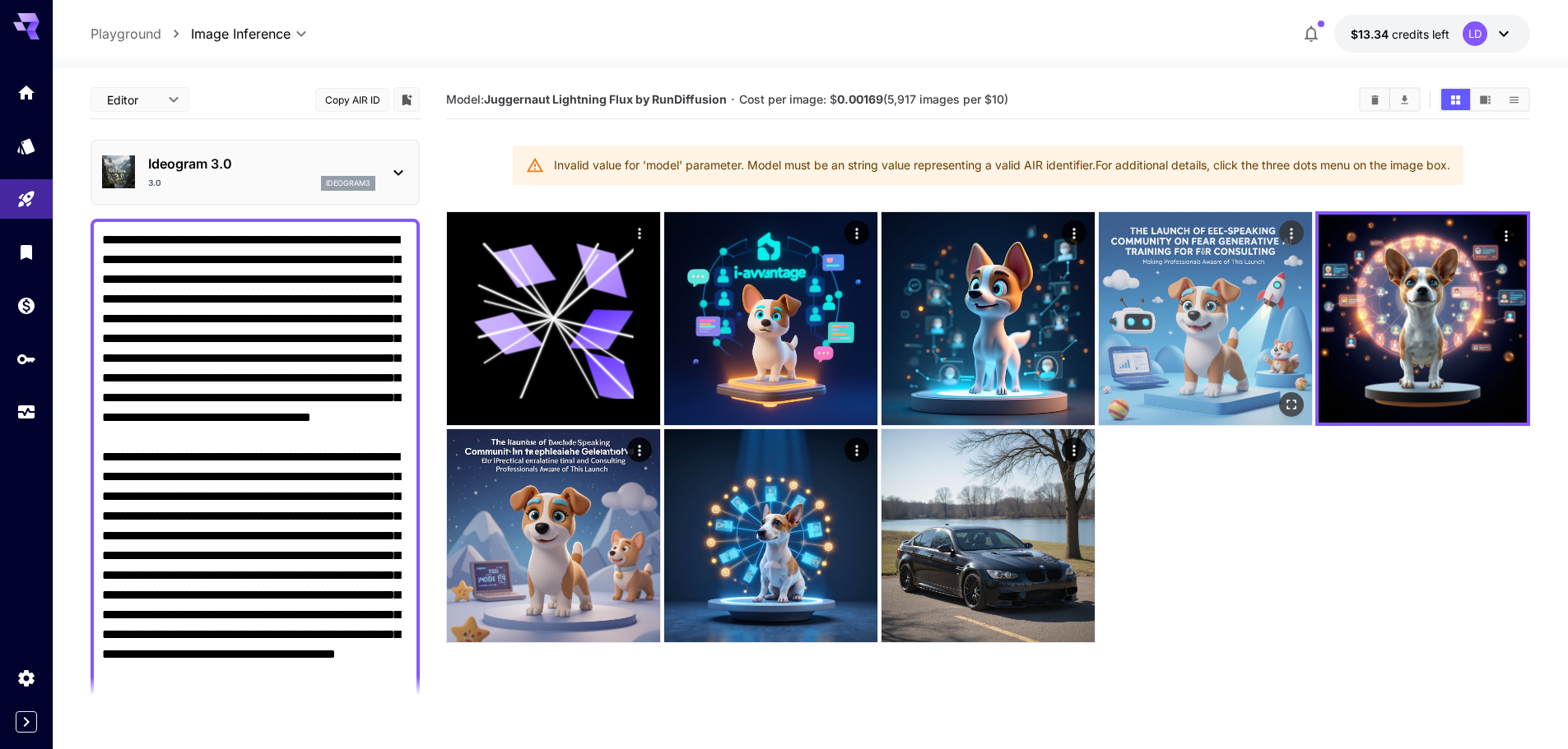
click at [1236, 327] on img at bounding box center [1205, 319] width 214 height 213
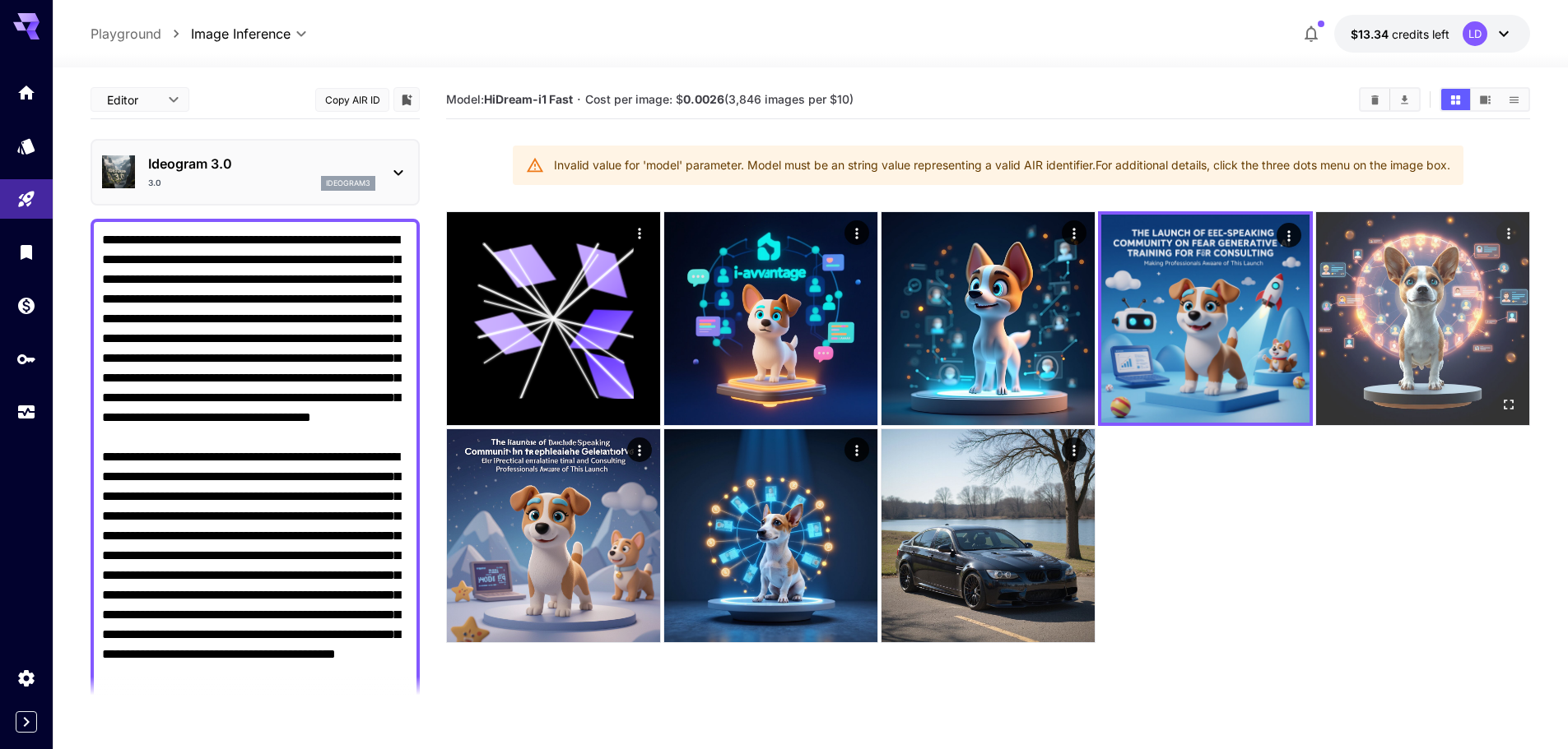
click at [1380, 391] on img at bounding box center [1422, 319] width 214 height 213
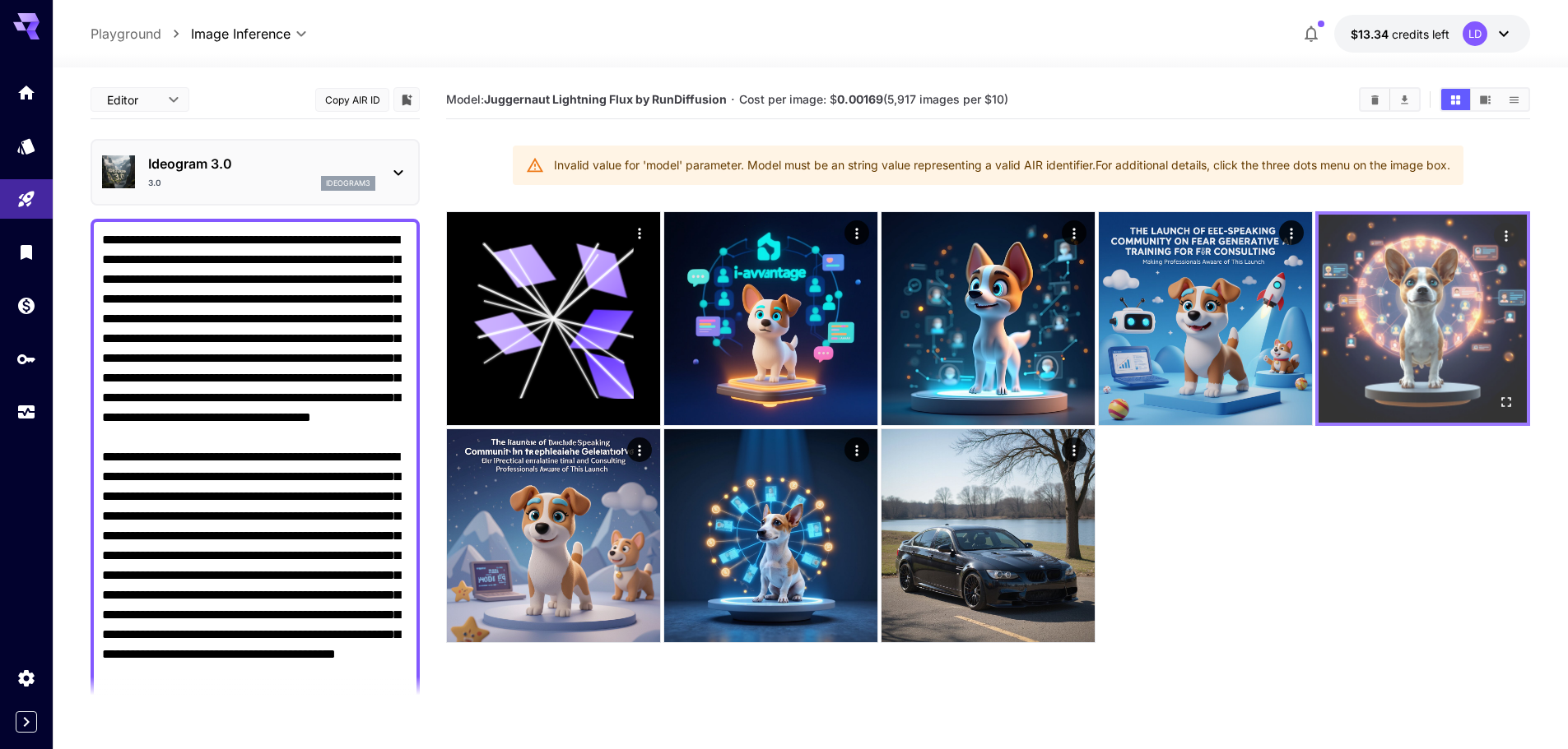
click at [1431, 315] on img at bounding box center [1422, 319] width 208 height 208
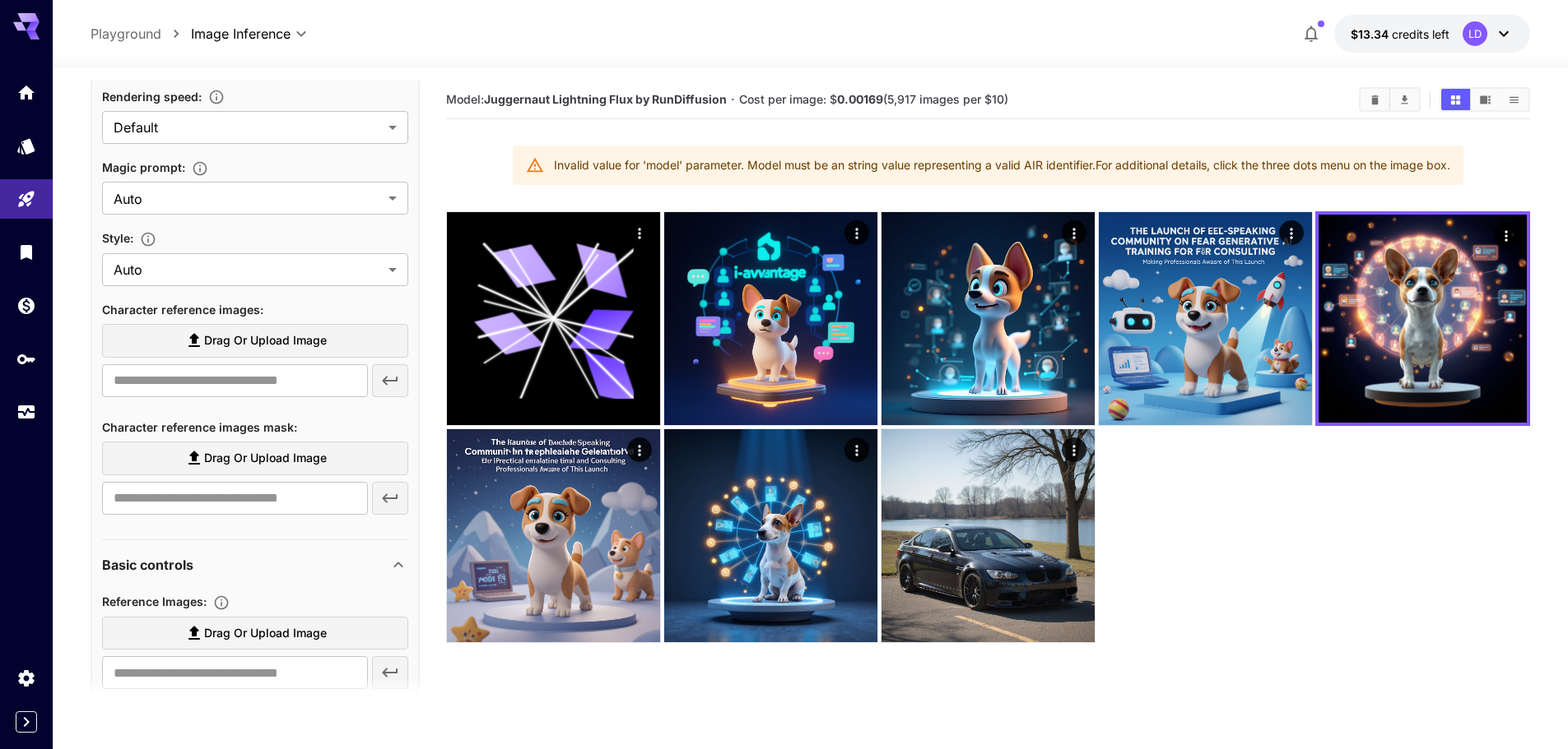
scroll to position [548, 0]
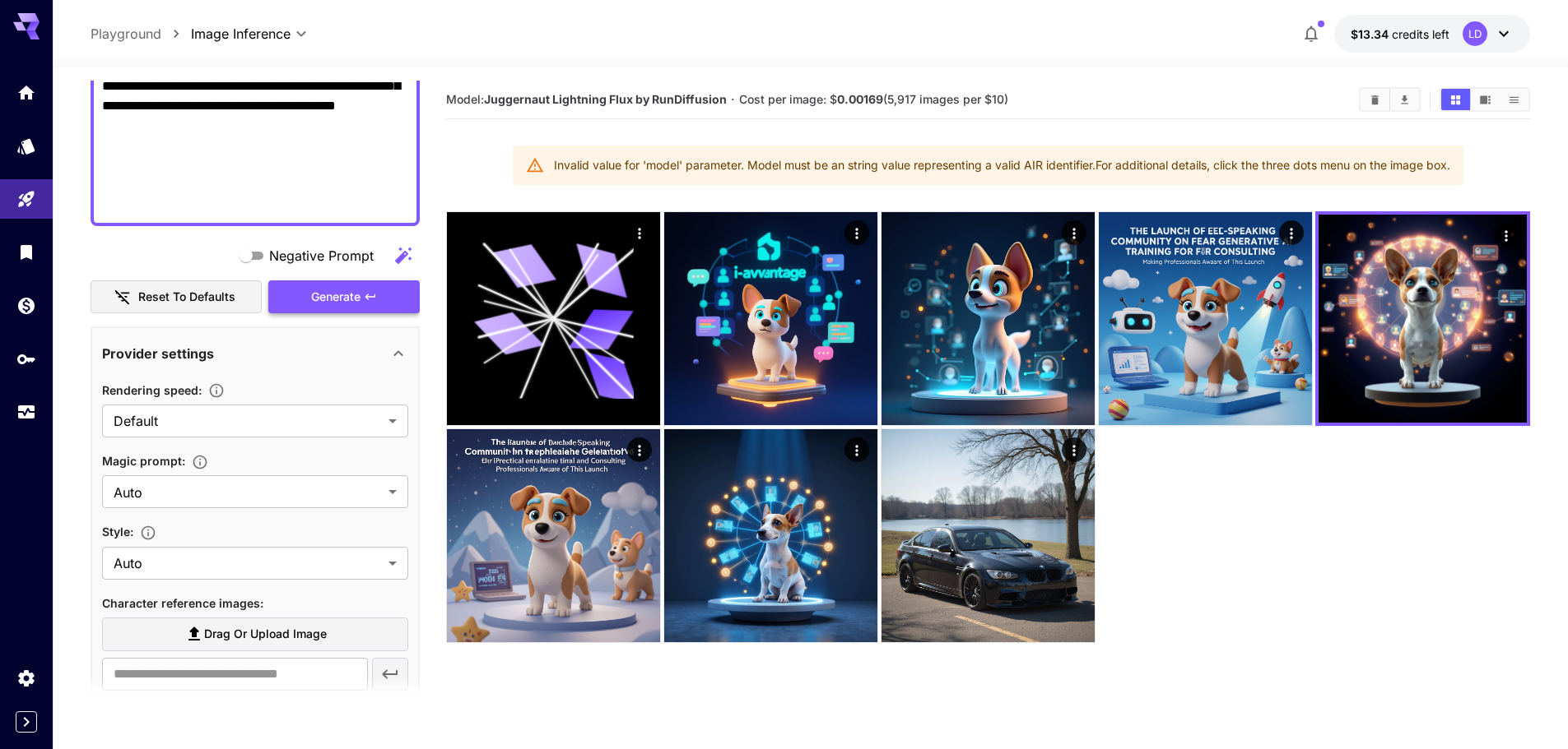
click at [370, 298] on icon "button" at bounding box center [370, 297] width 14 height 13
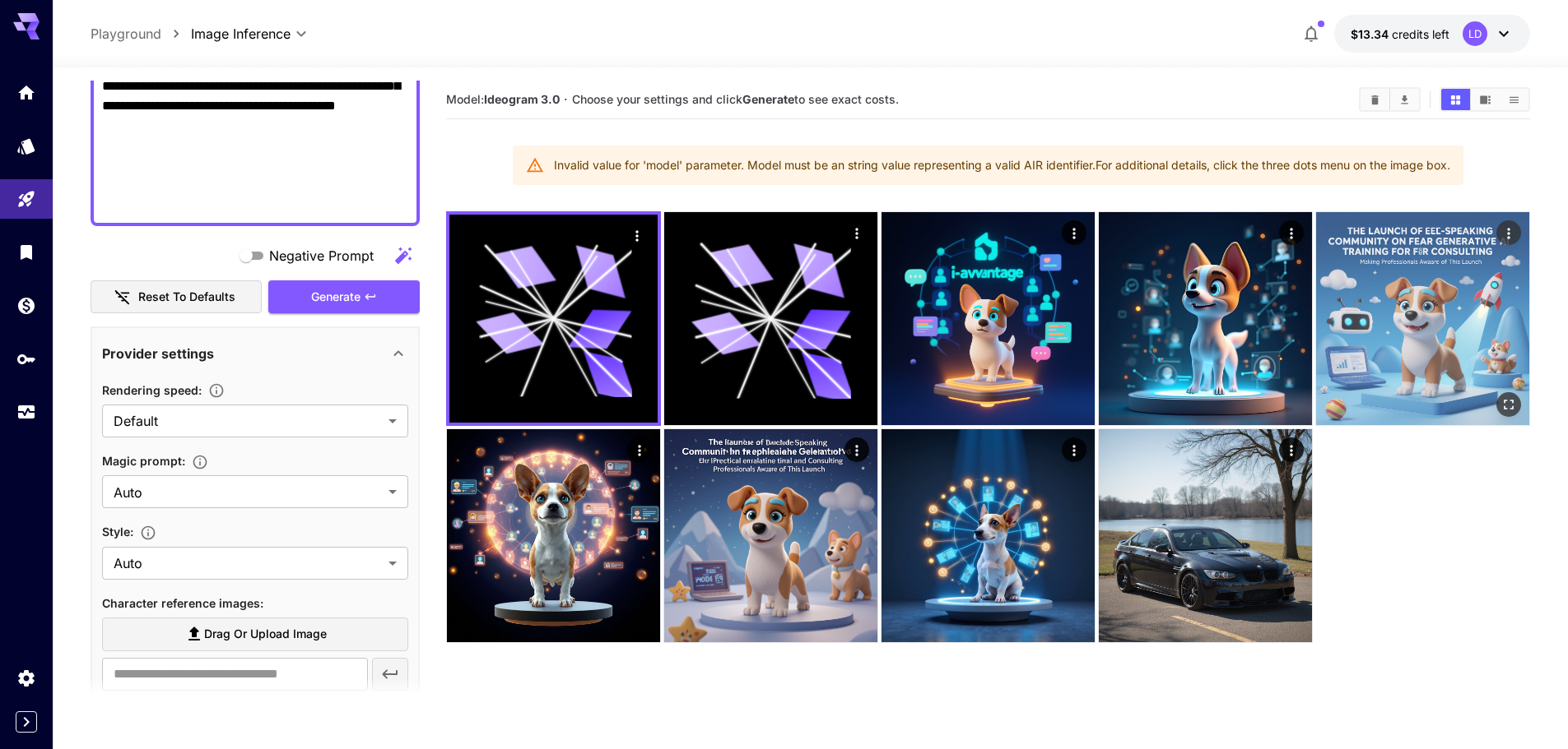
click at [1547, 265] on section "**********" at bounding box center [809, 473] width 1515 height 812
click at [1434, 294] on img at bounding box center [1422, 319] width 214 height 213
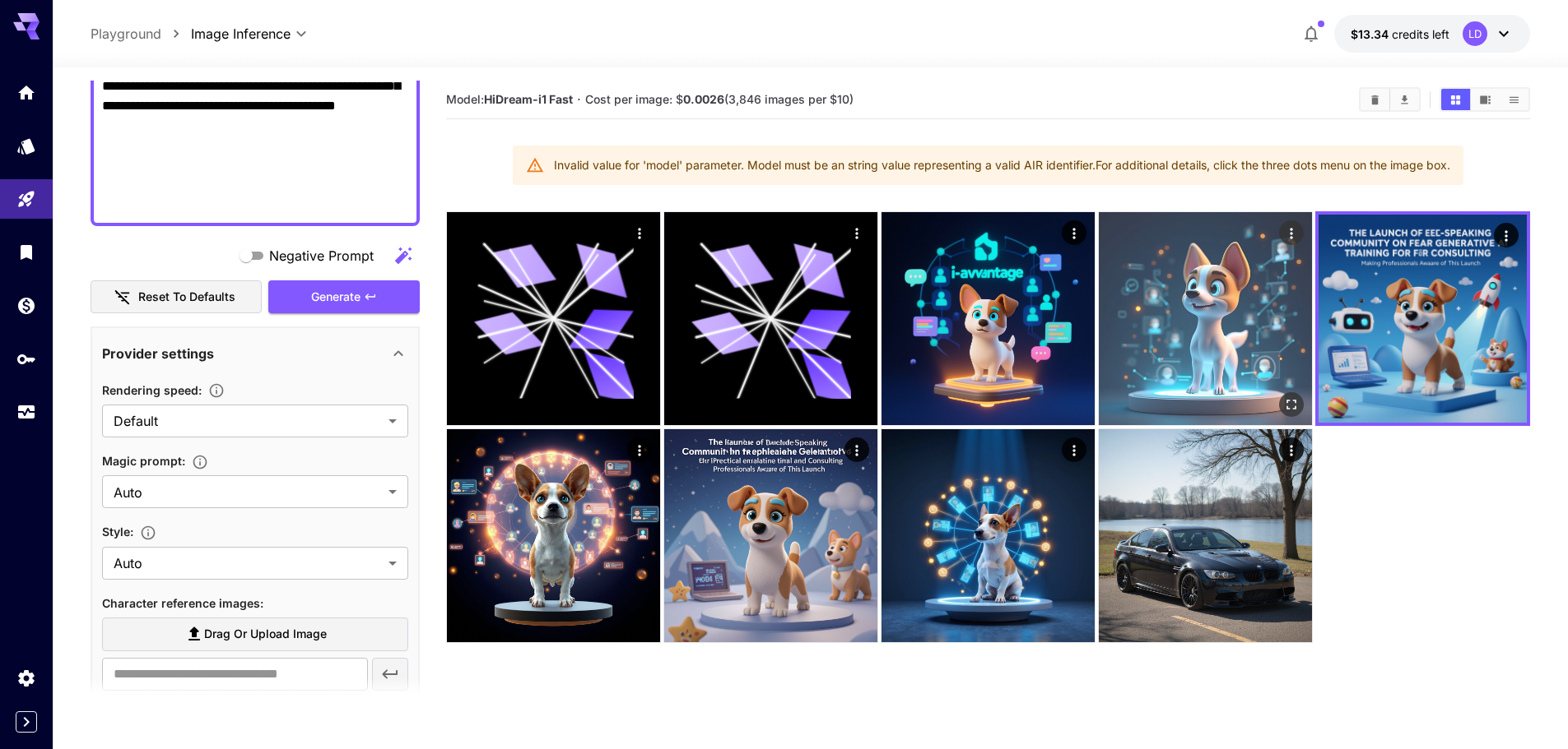
click at [1220, 316] on img at bounding box center [1205, 319] width 214 height 213
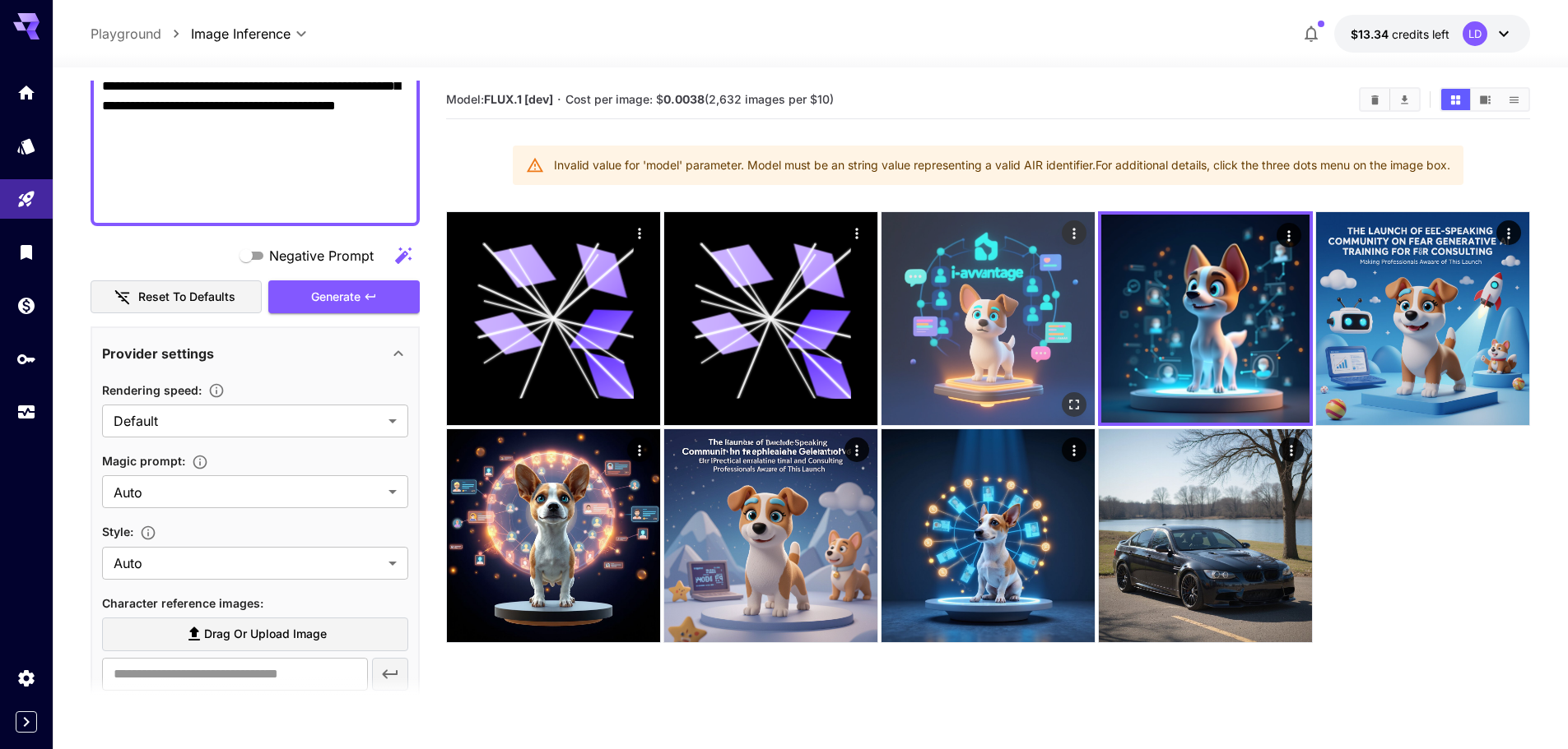
click at [1013, 272] on img at bounding box center [987, 319] width 214 height 213
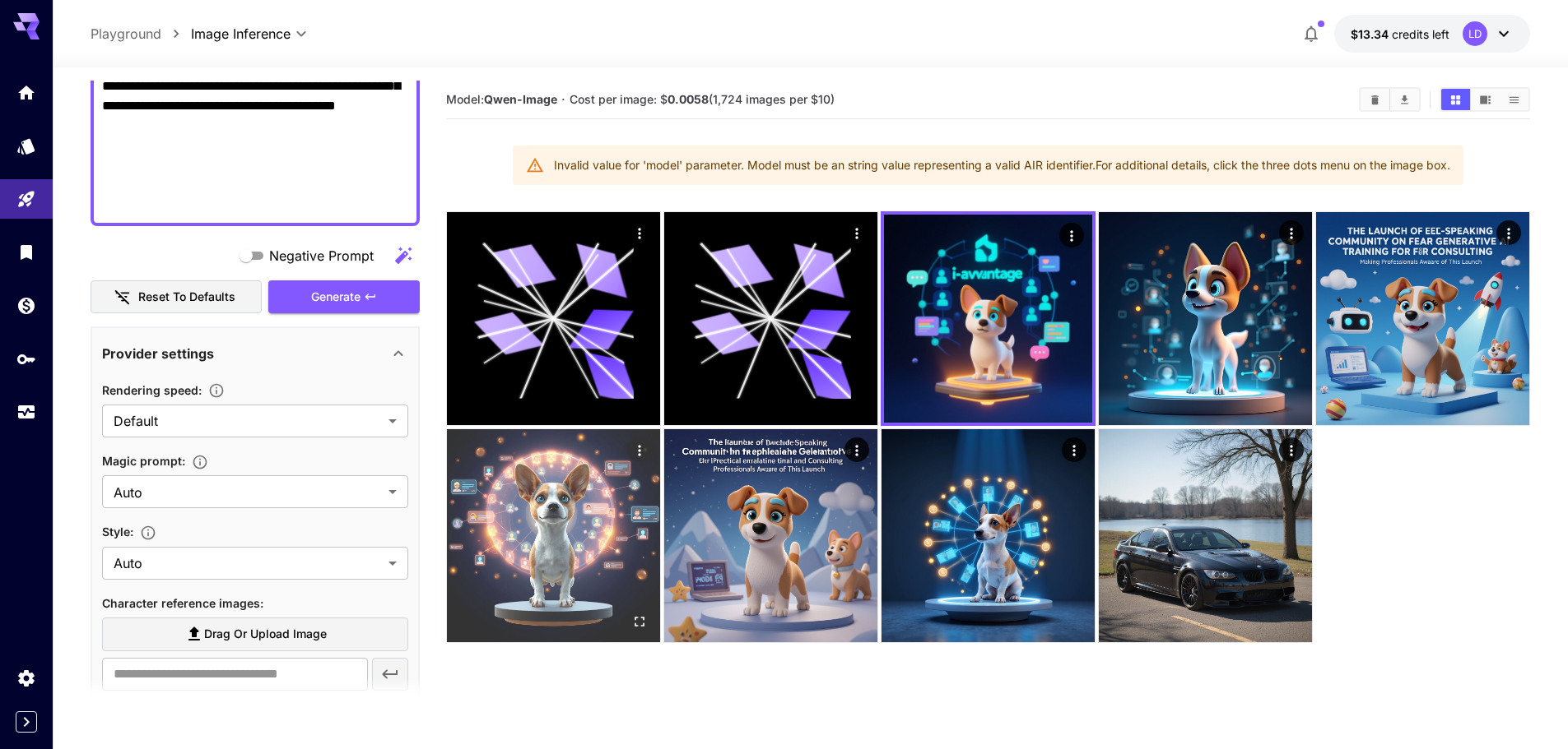
click at [546, 560] on img at bounding box center [554, 536] width 214 height 213
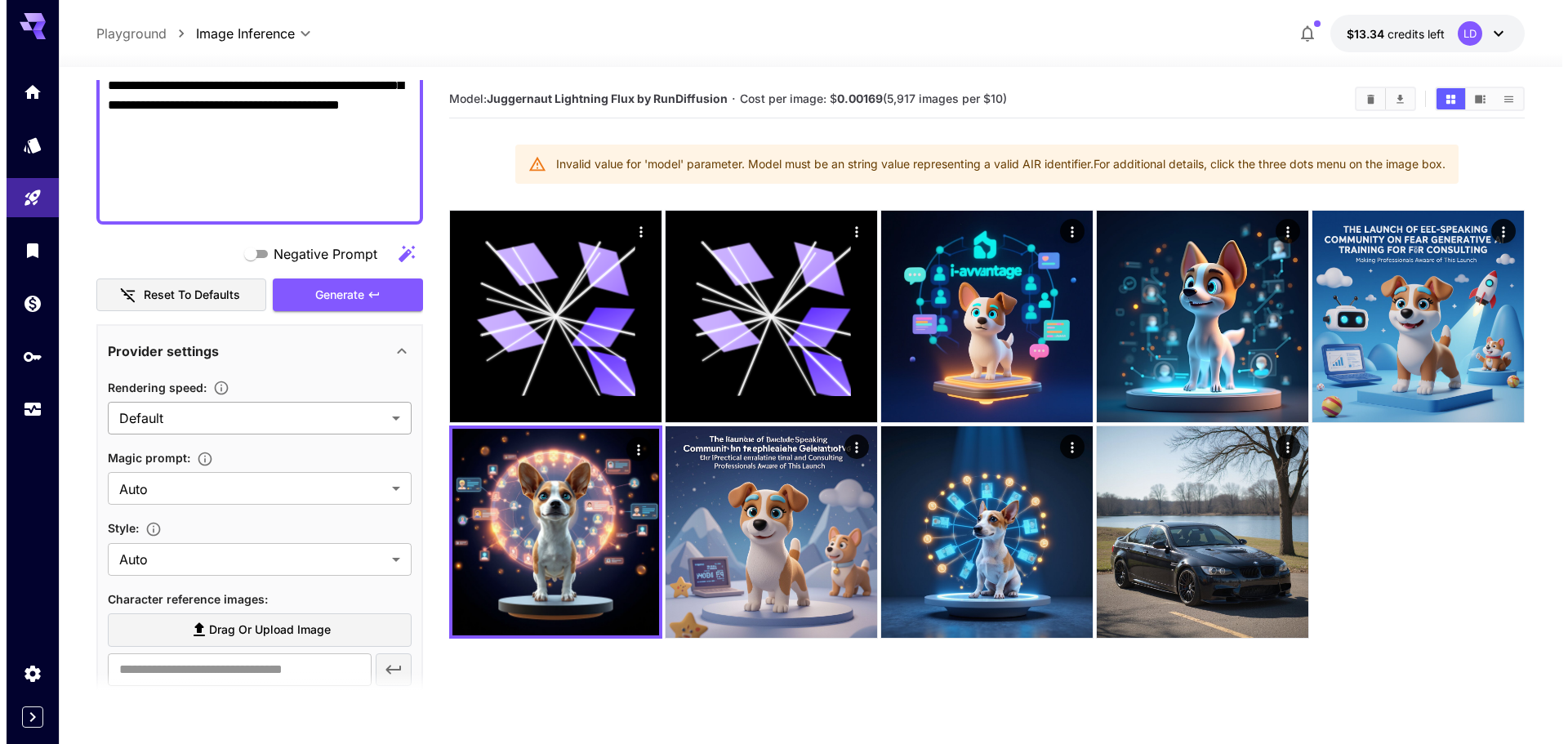
scroll to position [0, 0]
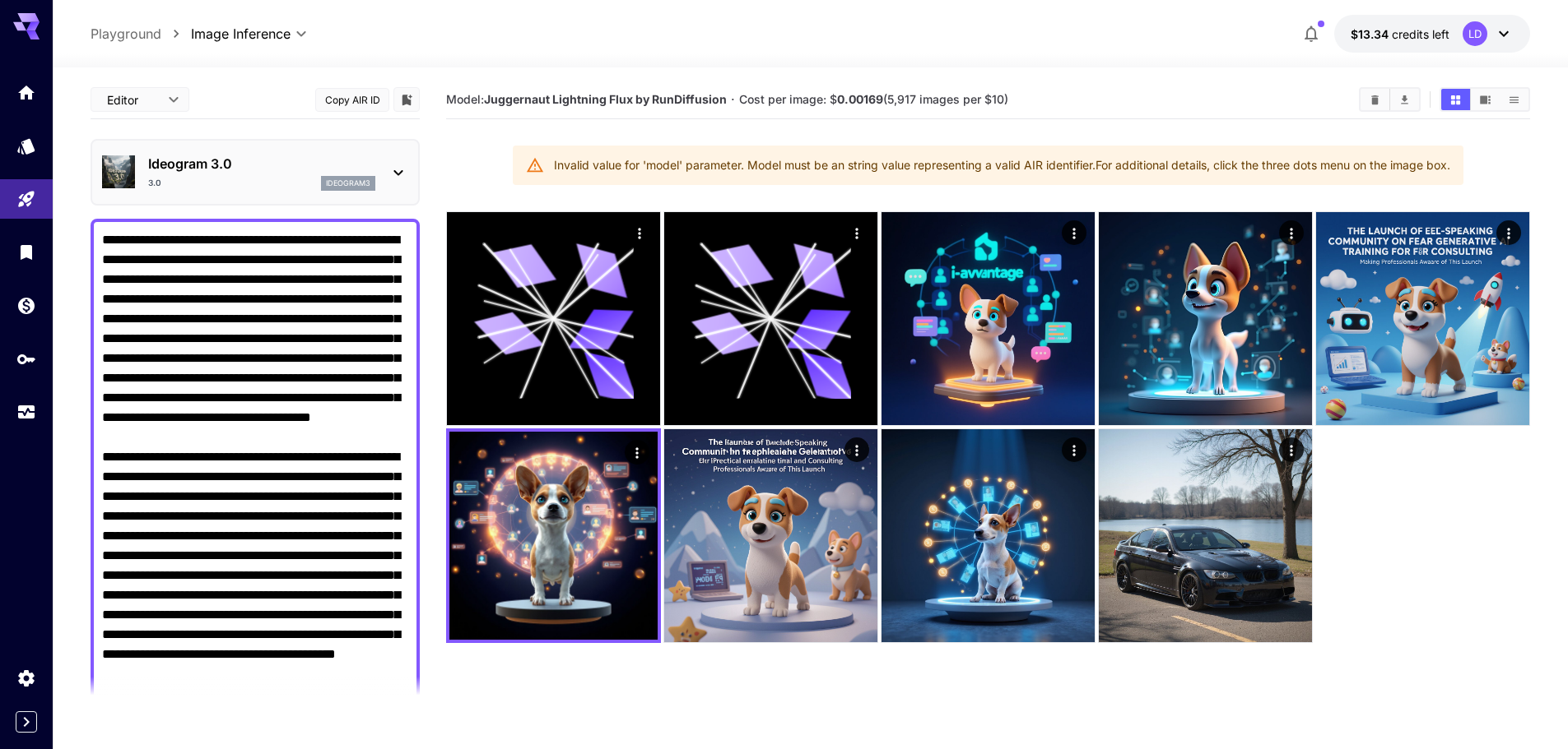
click at [285, 166] on p "Ideogram 3.0" at bounding box center [262, 163] width 227 height 19
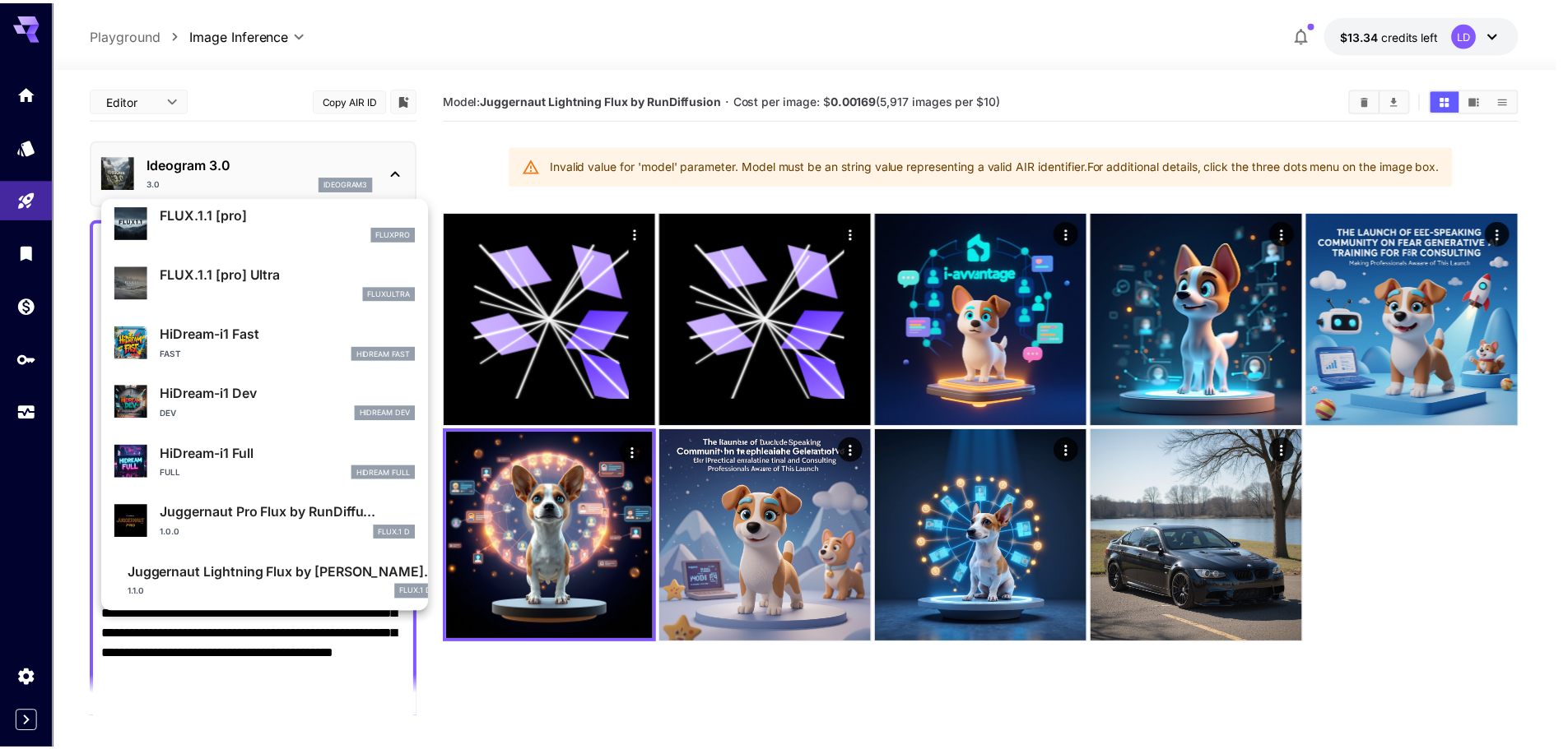
scroll to position [1986, 0]
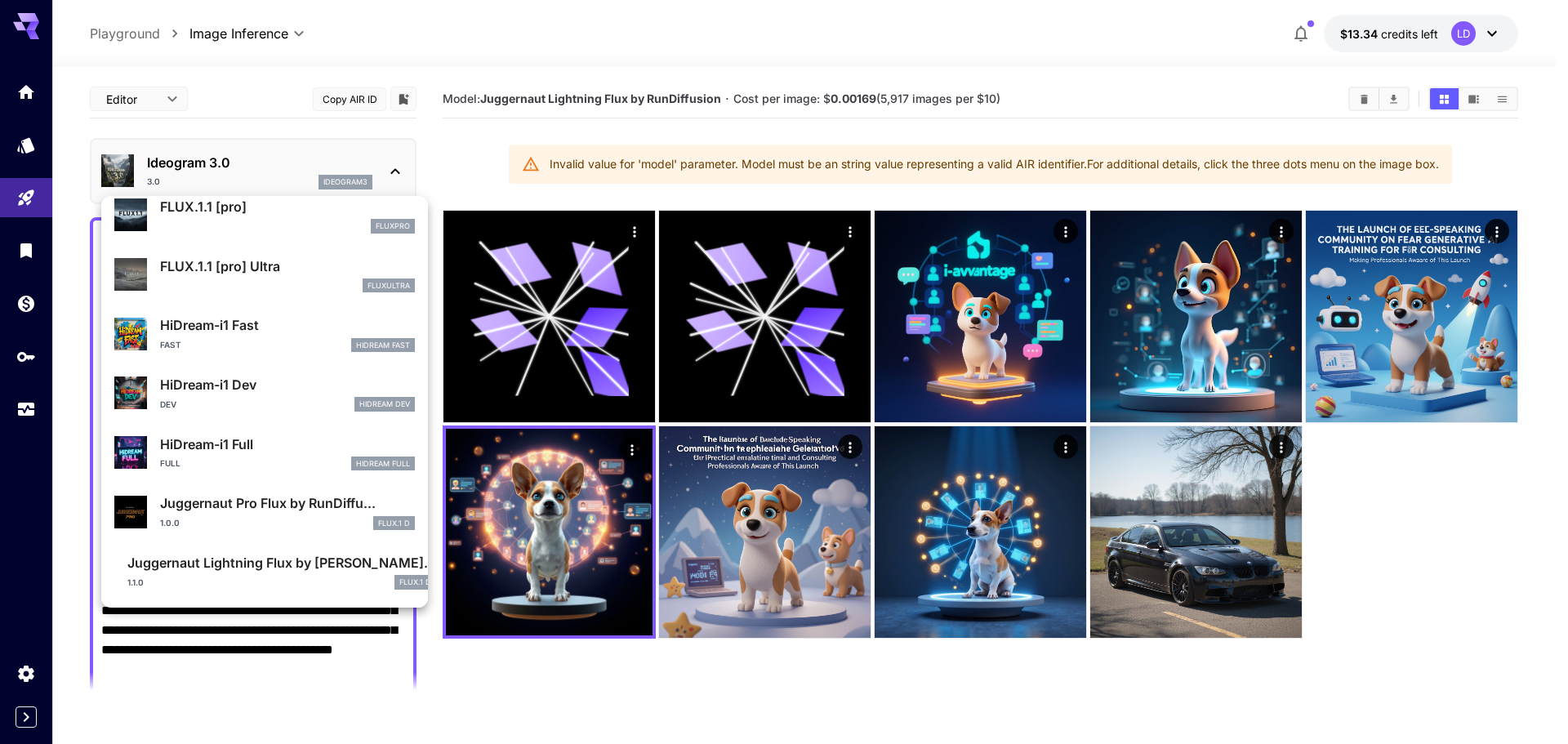
click at [266, 574] on div "Juggernaut Lightning Flux by [PERSON_NAME]... 1.1.0 FLUX.1 D" at bounding box center [281, 571] width 309 height 37
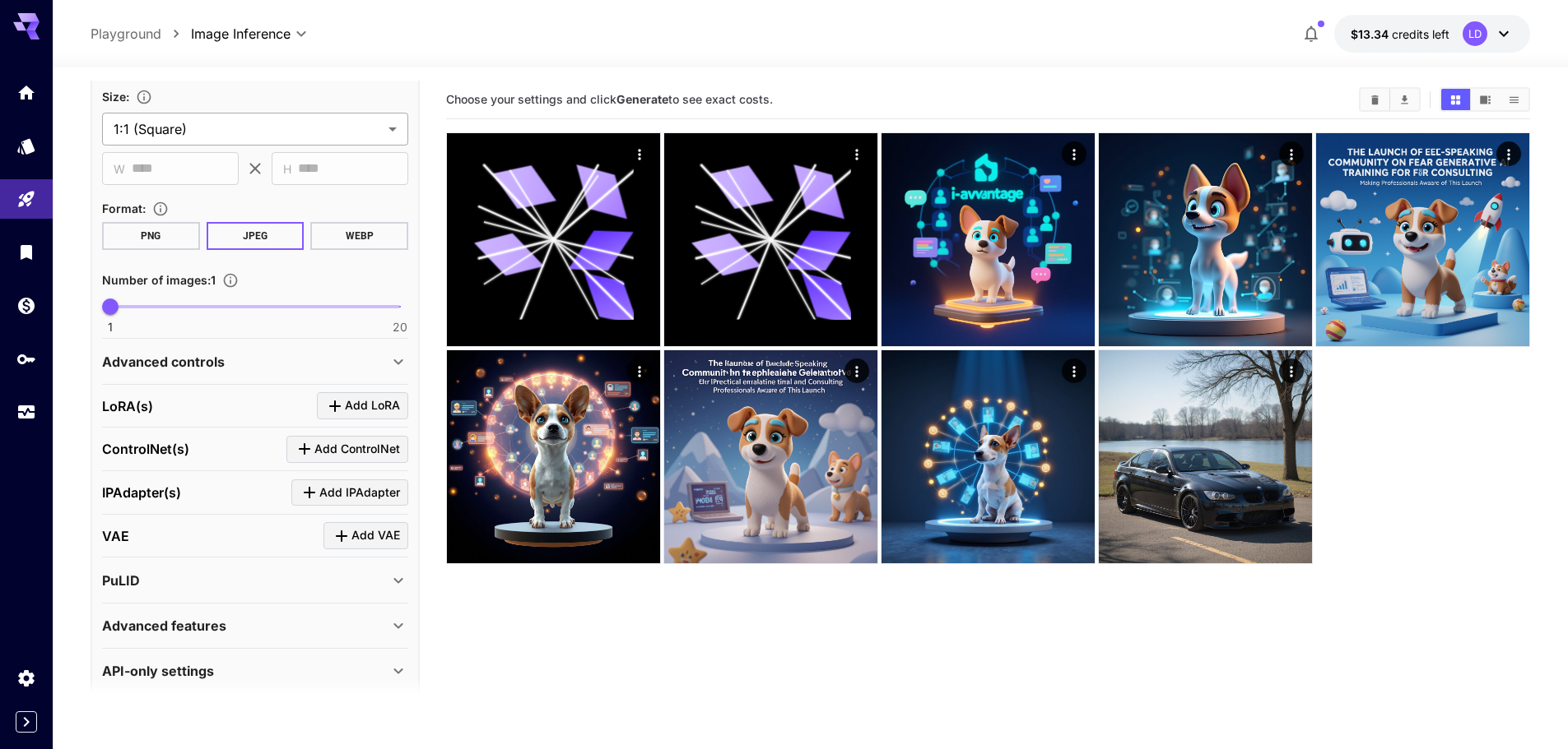
scroll to position [588, 0]
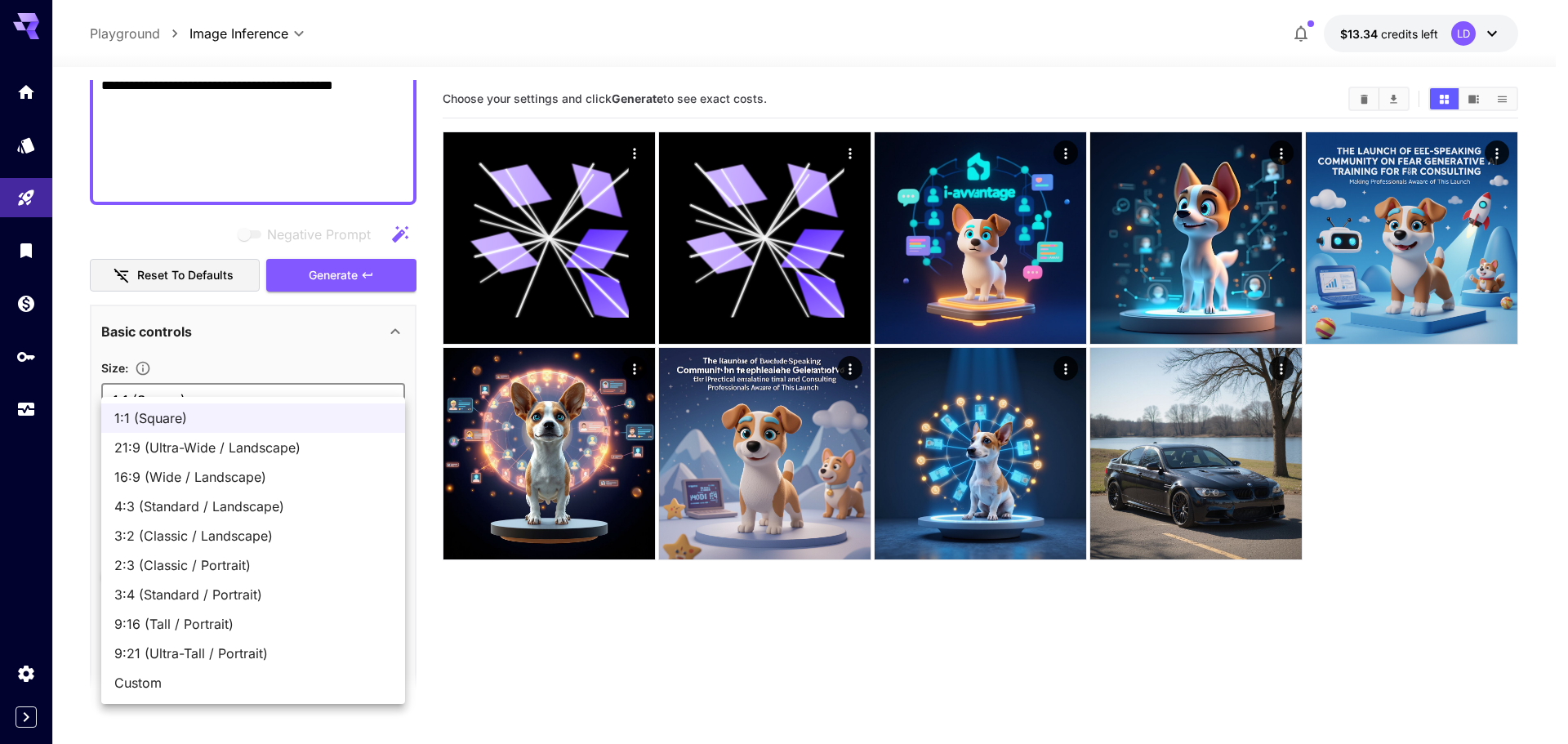
click at [274, 381] on body "**********" at bounding box center [784, 437] width 1568 height 873
click at [273, 381] on div at bounding box center [784, 372] width 1568 height 744
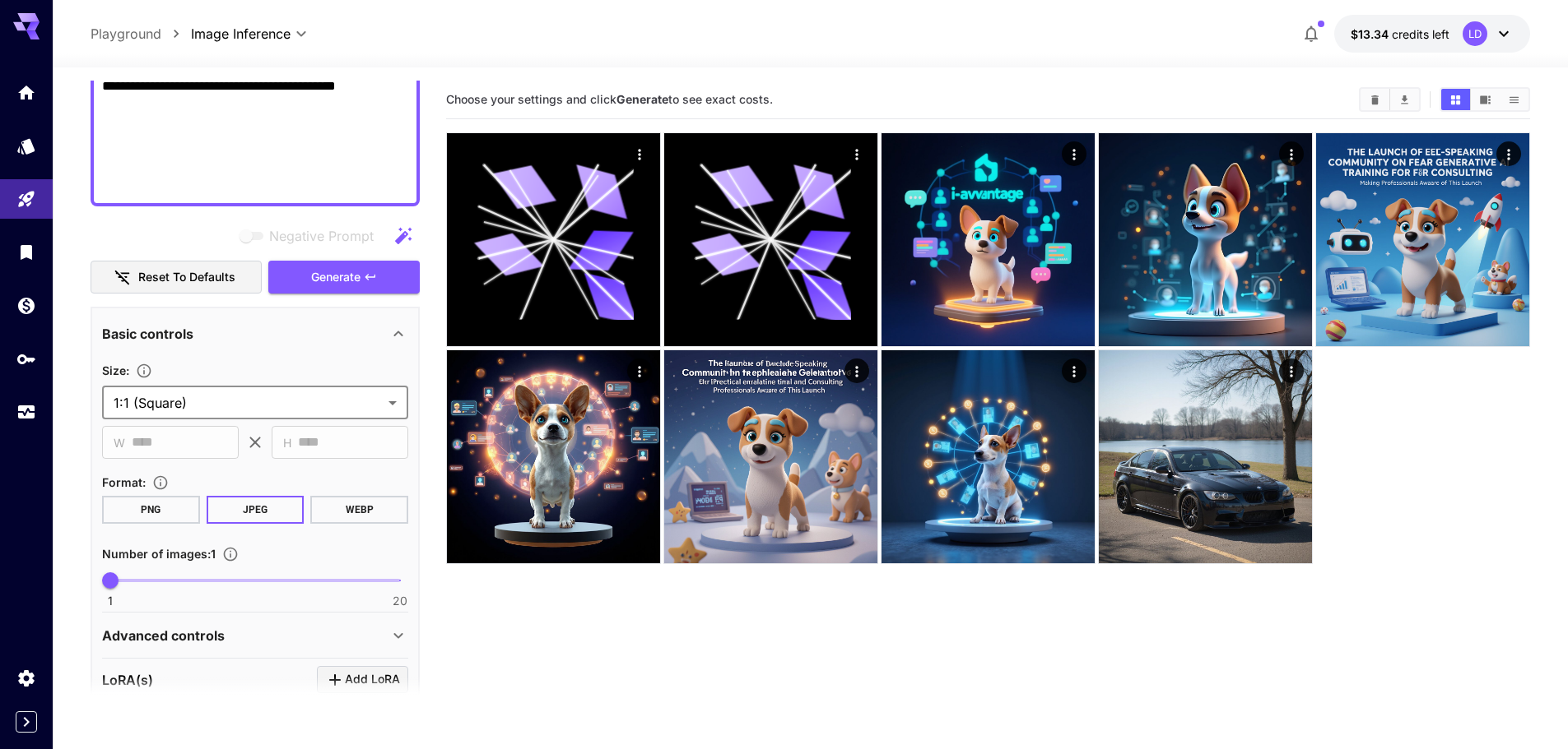
click at [250, 433] on div "​ W **** ​ ​ H **** ​" at bounding box center [255, 442] width 306 height 33
click at [251, 433] on icon at bounding box center [255, 442] width 19 height 19
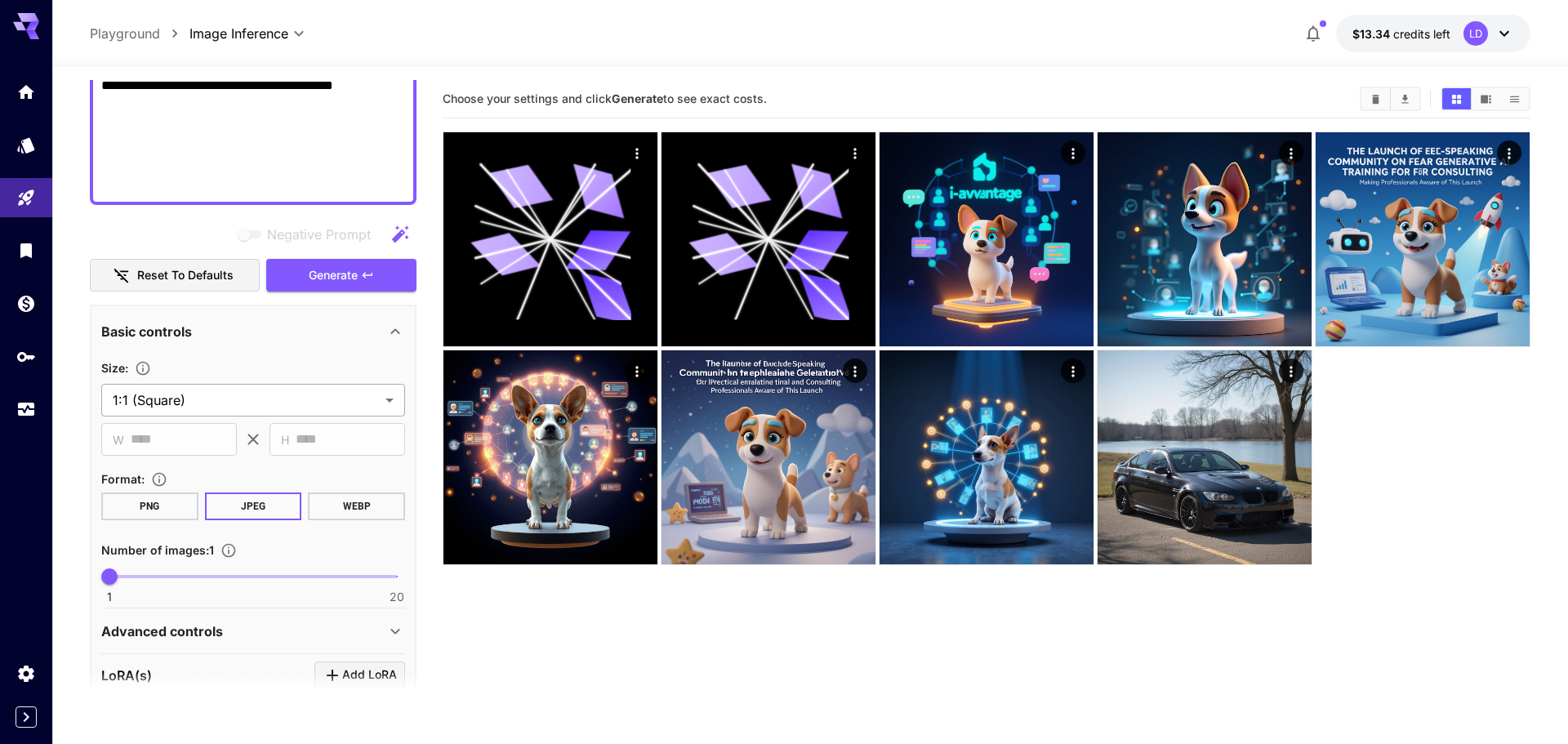
click at [260, 384] on body "**********" at bounding box center [784, 437] width 1568 height 873
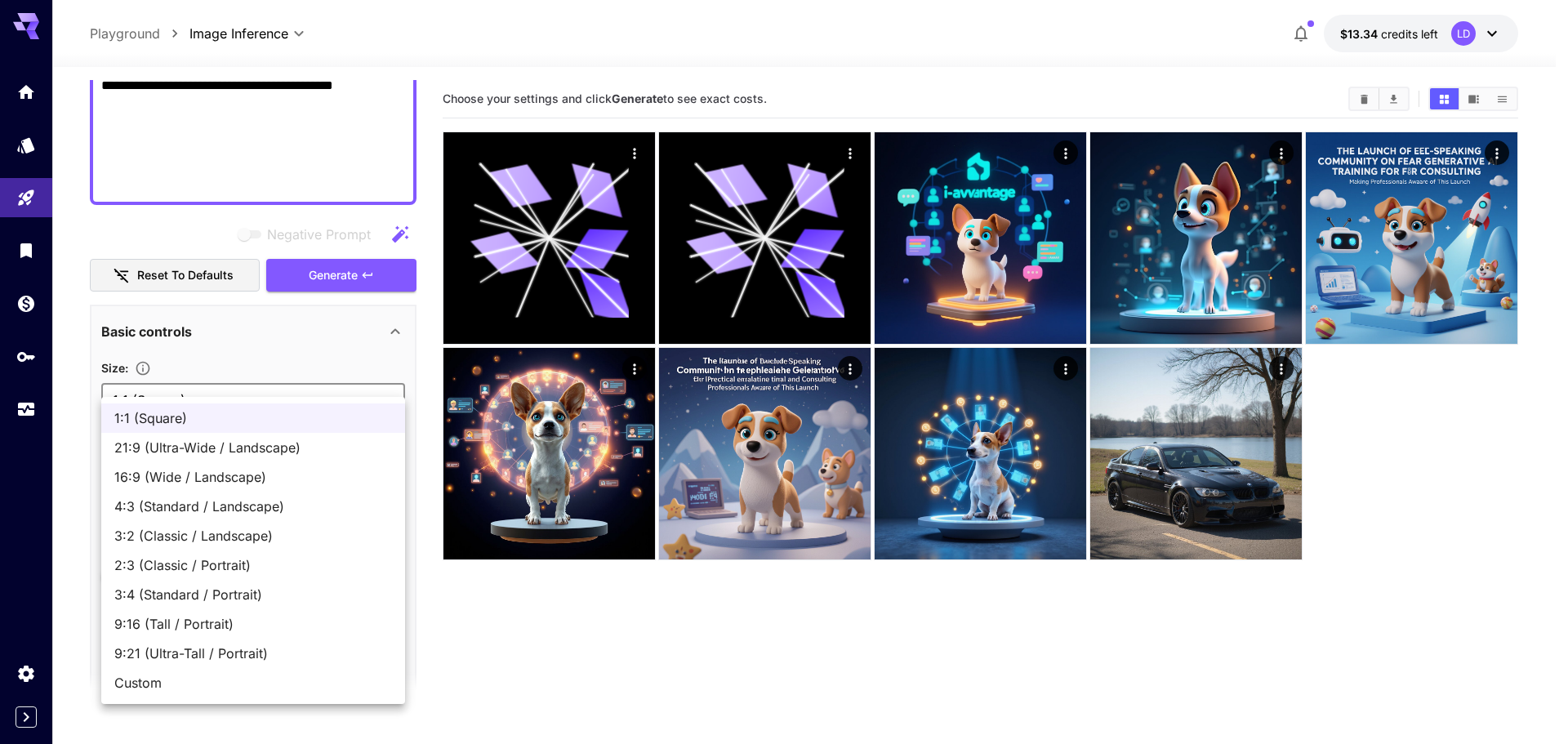
click at [185, 687] on span "Custom" at bounding box center [254, 683] width 278 height 19
type input "******"
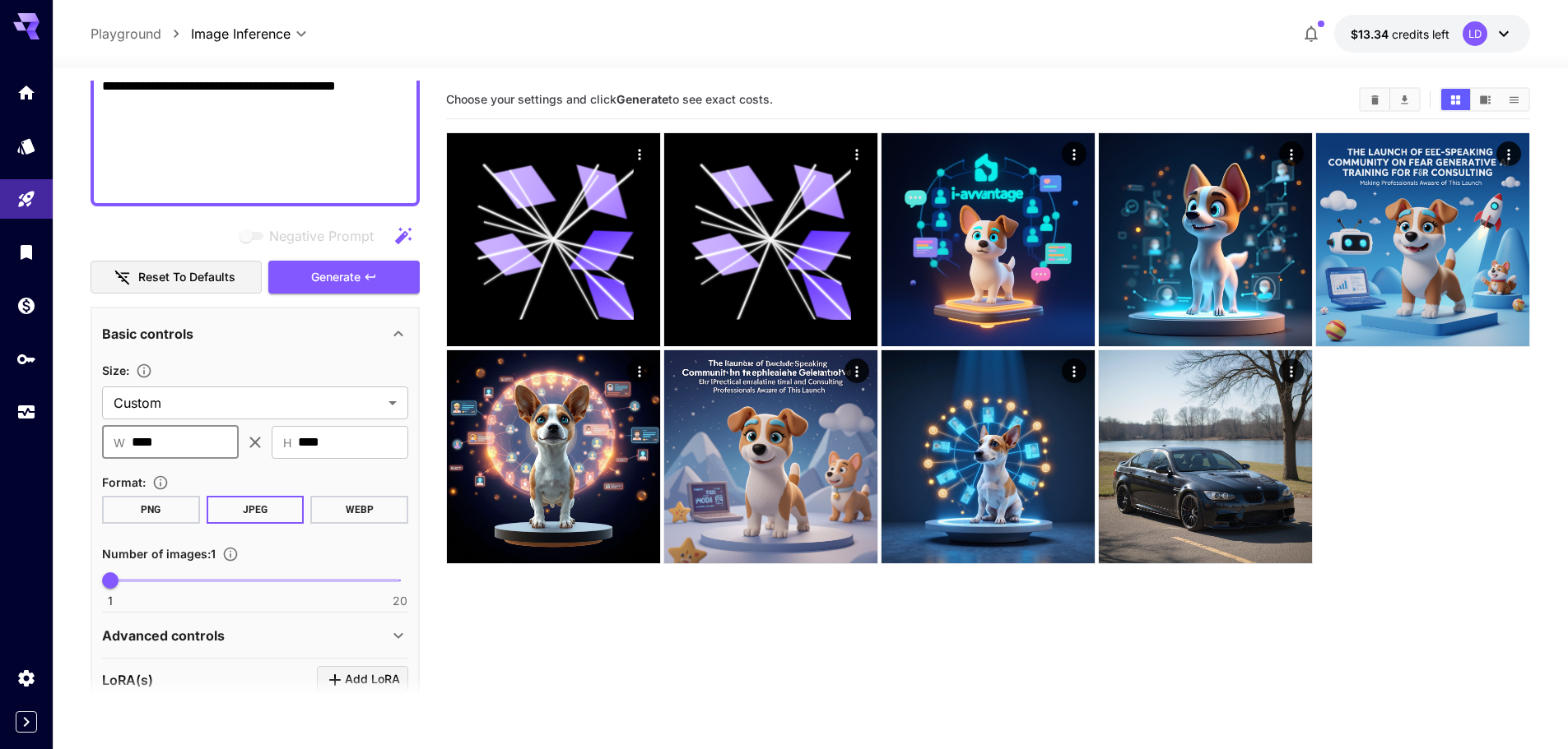
drag, startPoint x: 178, startPoint y: 425, endPoint x: 8, endPoint y: 434, distance: 170.2
click at [8, 434] on div "**********" at bounding box center [784, 439] width 1568 height 879
type input "***"
drag, startPoint x: 338, startPoint y: 432, endPoint x: 182, endPoint y: 427, distance: 156.1
click at [181, 427] on div "​ W *** ​ ​ H **** ​" at bounding box center [255, 442] width 306 height 33
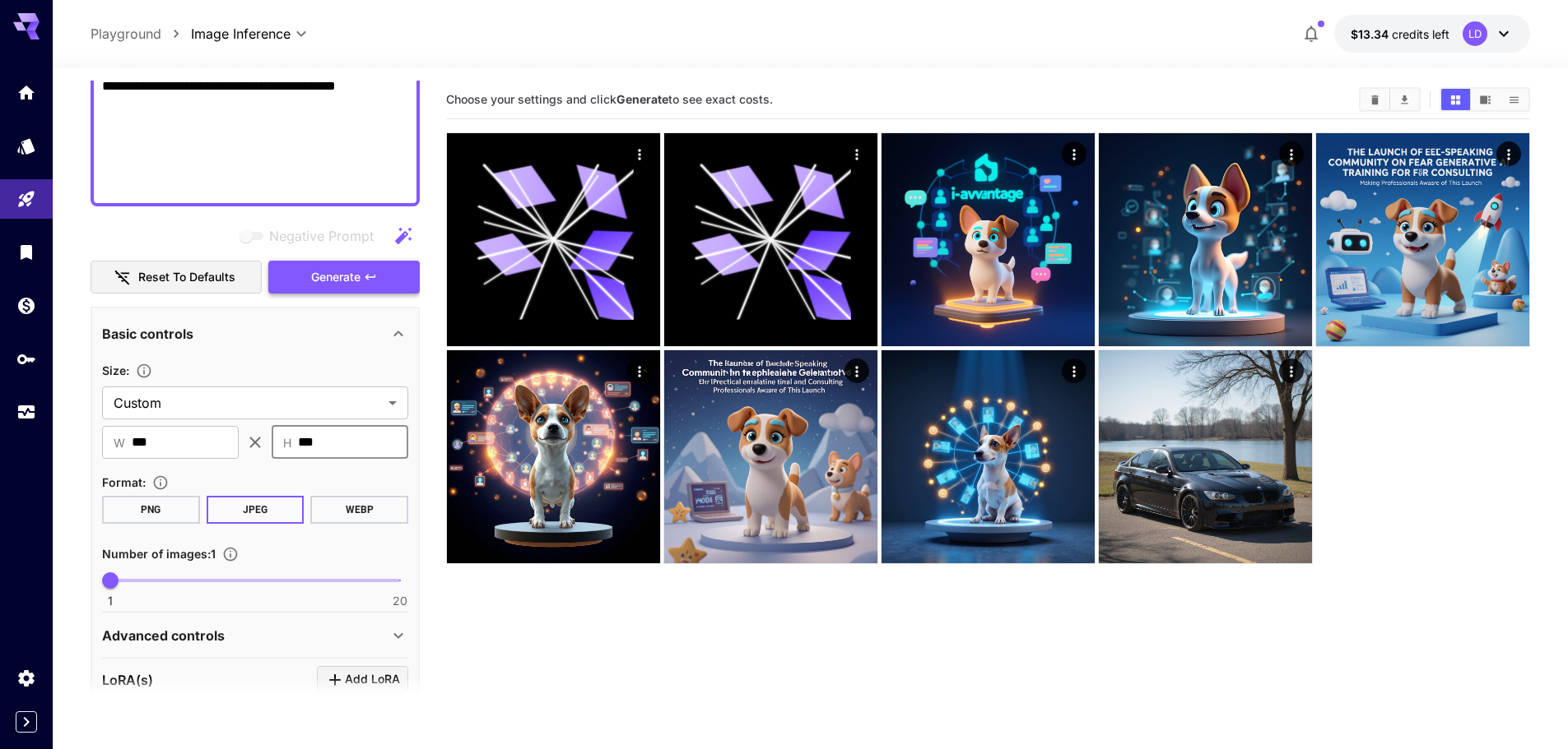
type input "***"
click at [357, 267] on span "Generate" at bounding box center [336, 278] width 50 height 20
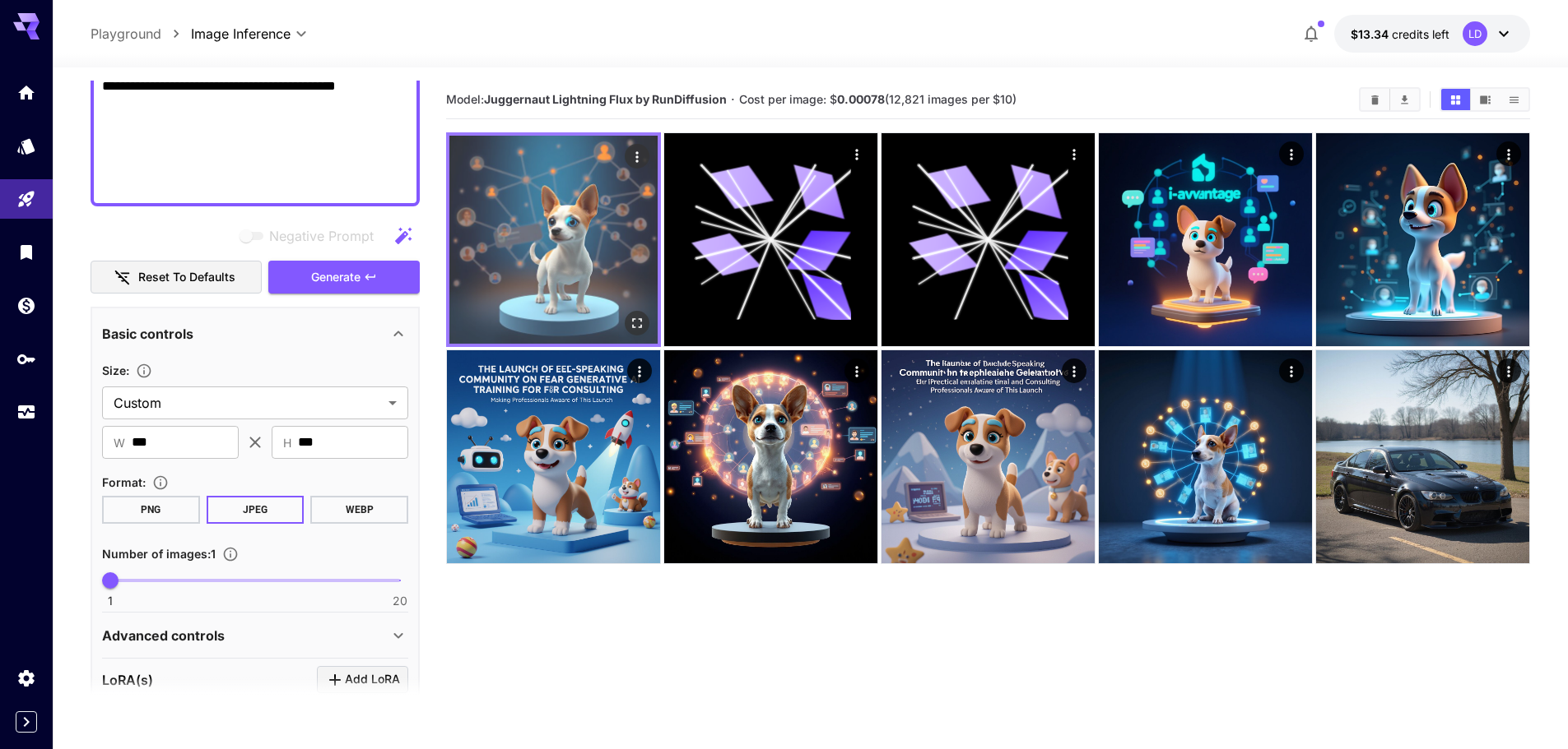
click at [639, 242] on img at bounding box center [553, 240] width 208 height 208
click at [629, 328] on icon "Open in fullscreen" at bounding box center [637, 324] width 17 height 17
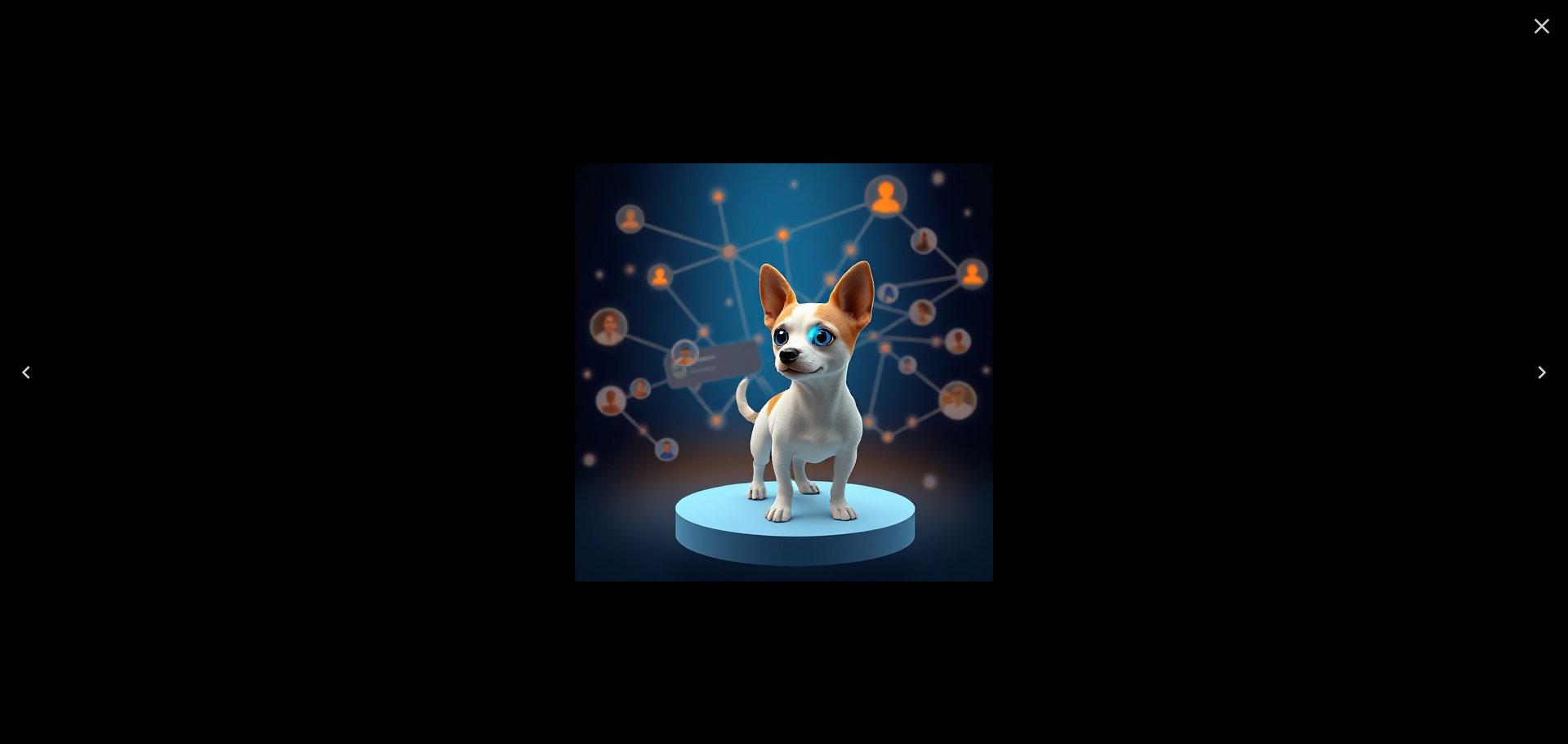
click at [1263, 269] on div at bounding box center [784, 372] width 1568 height 744
click at [1534, 26] on icon "Close" at bounding box center [1542, 26] width 26 height 26
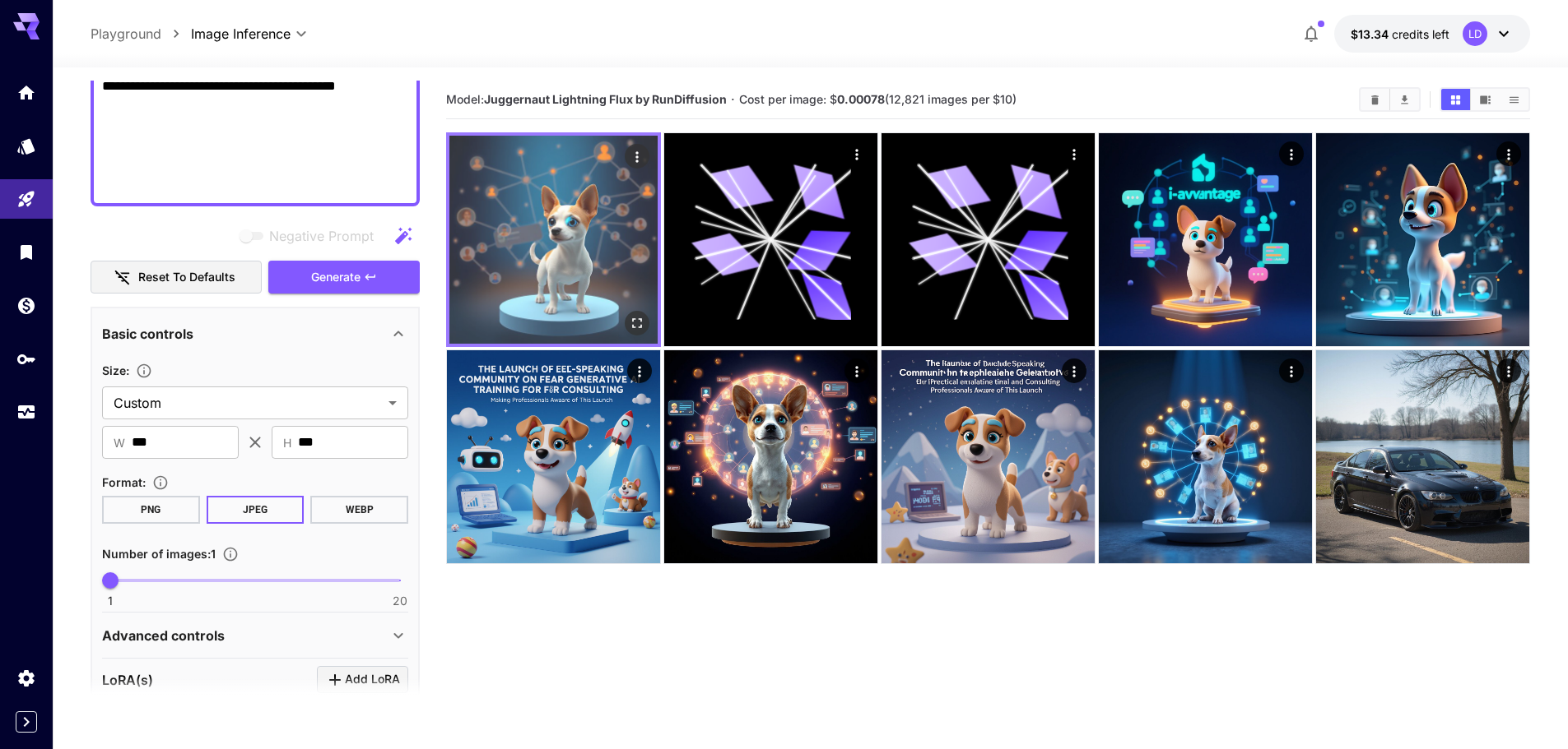
click at [581, 246] on img at bounding box center [553, 240] width 208 height 208
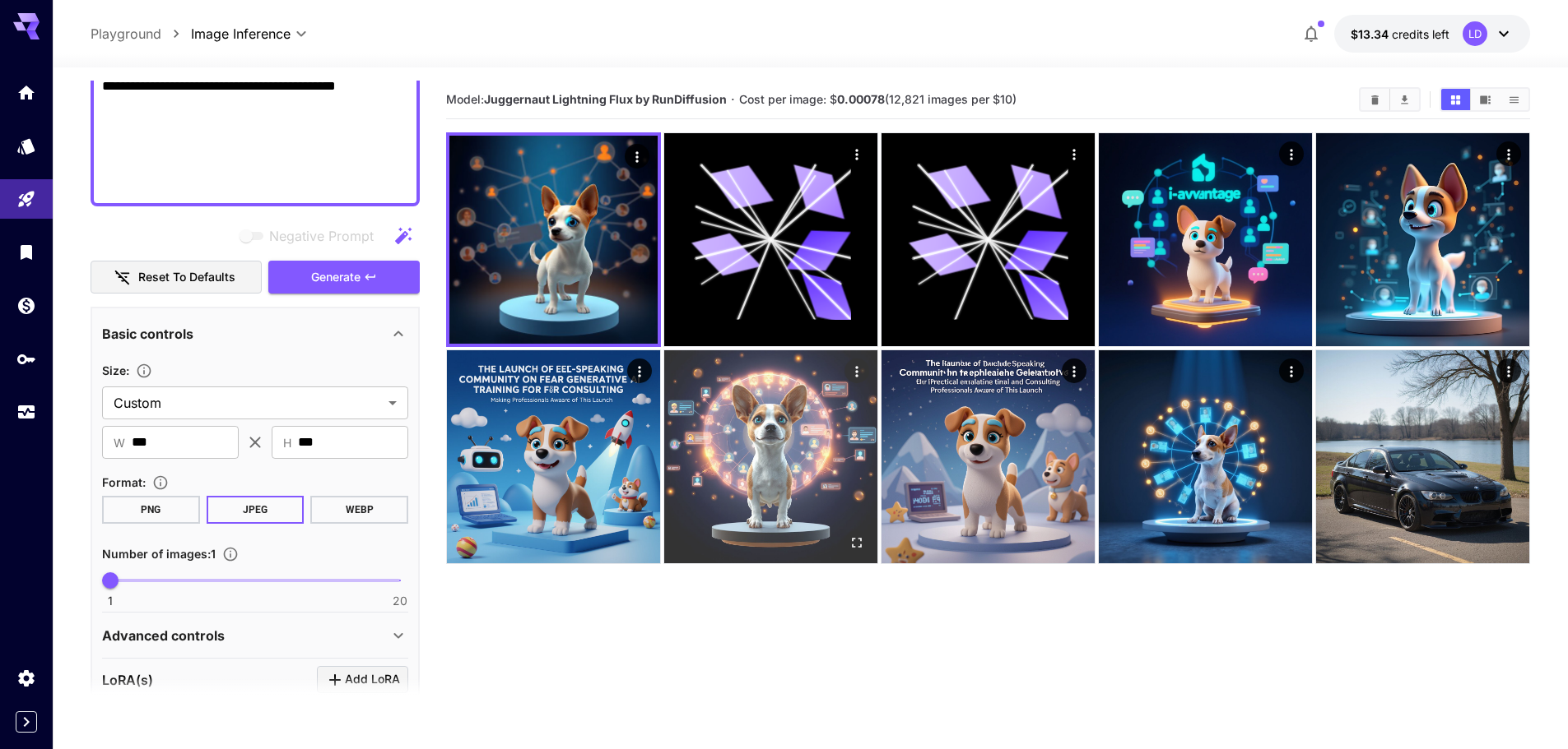
click at [770, 405] on img at bounding box center [770, 456] width 214 height 213
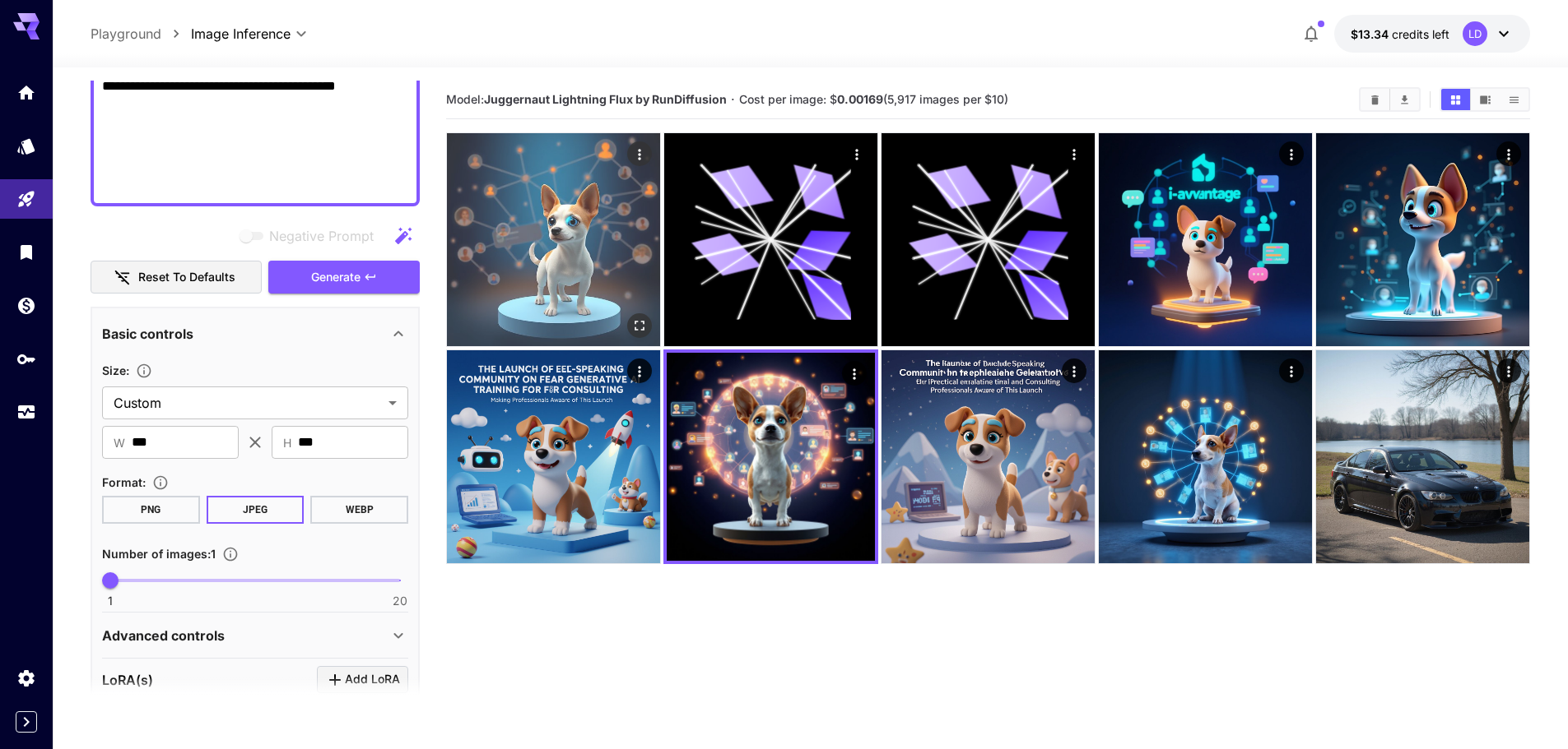
click at [633, 266] on img at bounding box center [554, 240] width 214 height 213
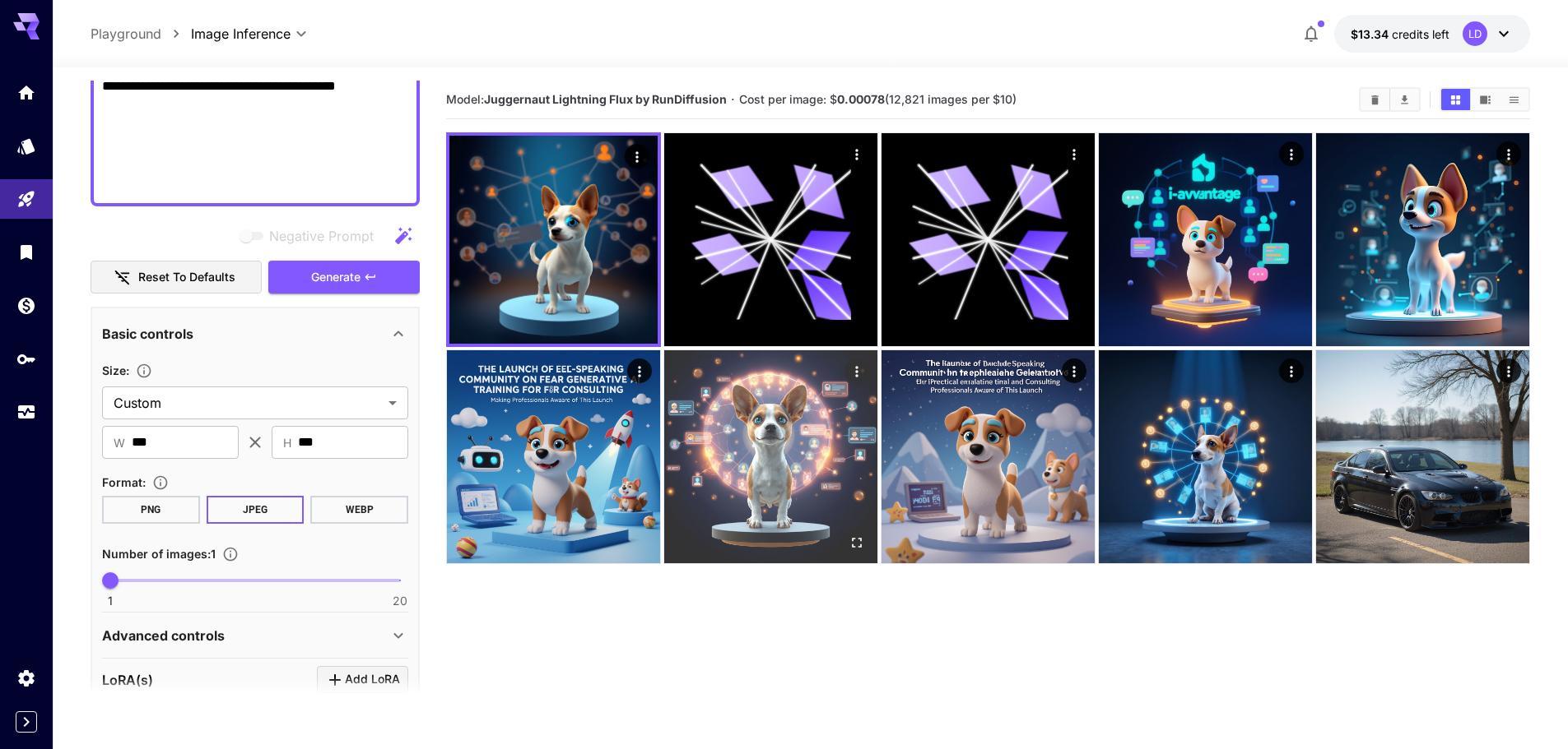
click at [731, 398] on img at bounding box center [770, 456] width 214 height 213
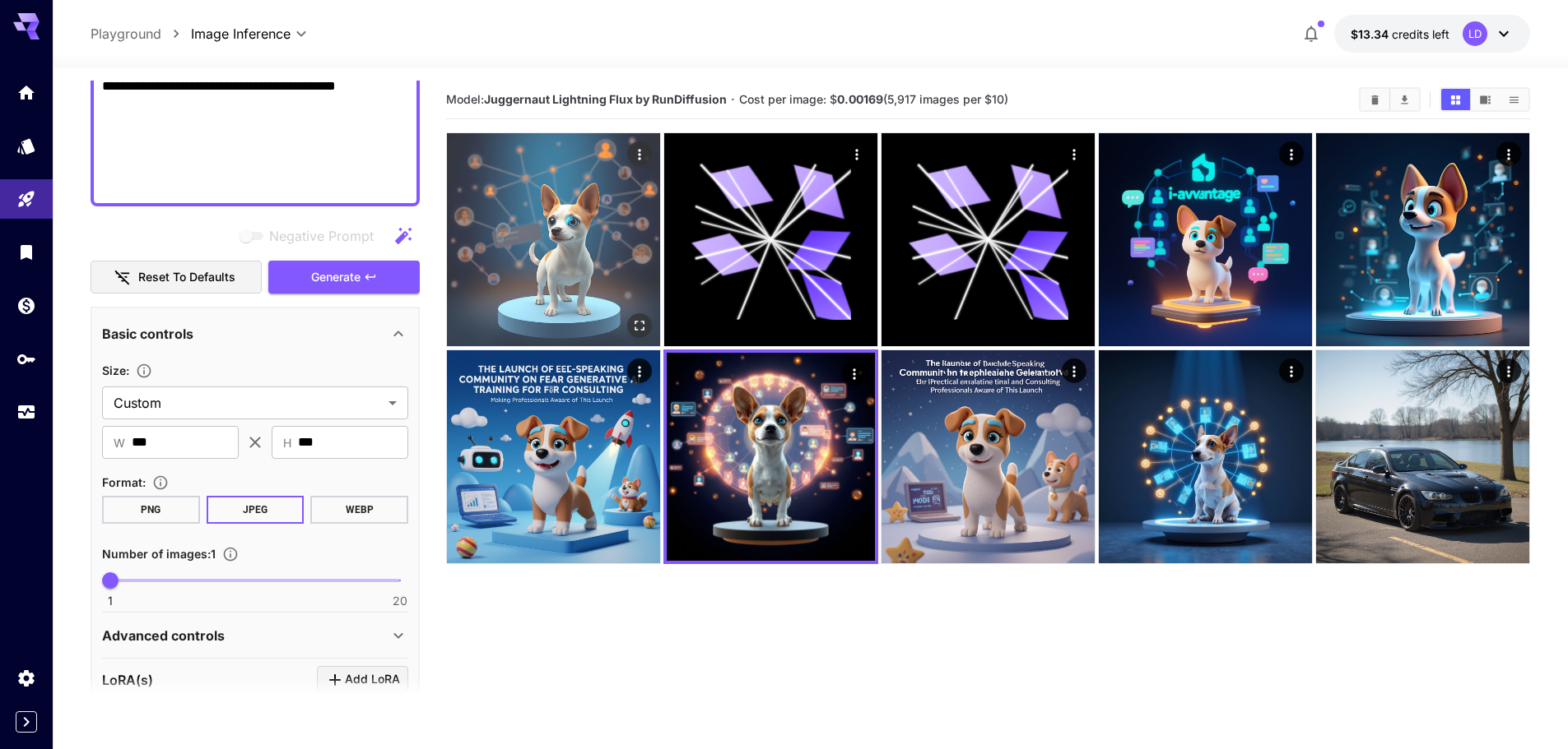
click at [604, 249] on img at bounding box center [554, 240] width 214 height 213
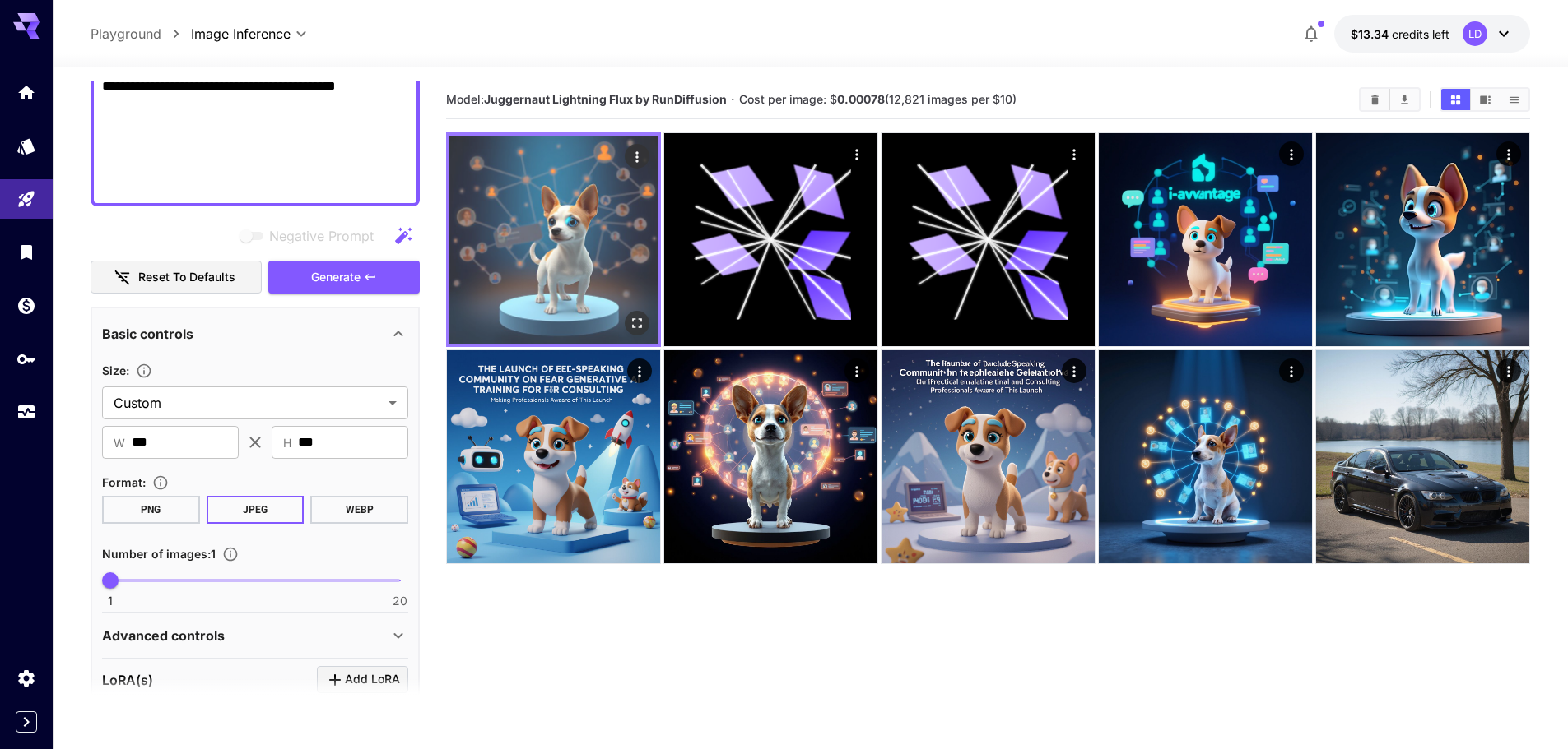
click at [599, 253] on img at bounding box center [553, 240] width 208 height 208
click at [630, 317] on icon "Open in fullscreen" at bounding box center [637, 324] width 17 height 17
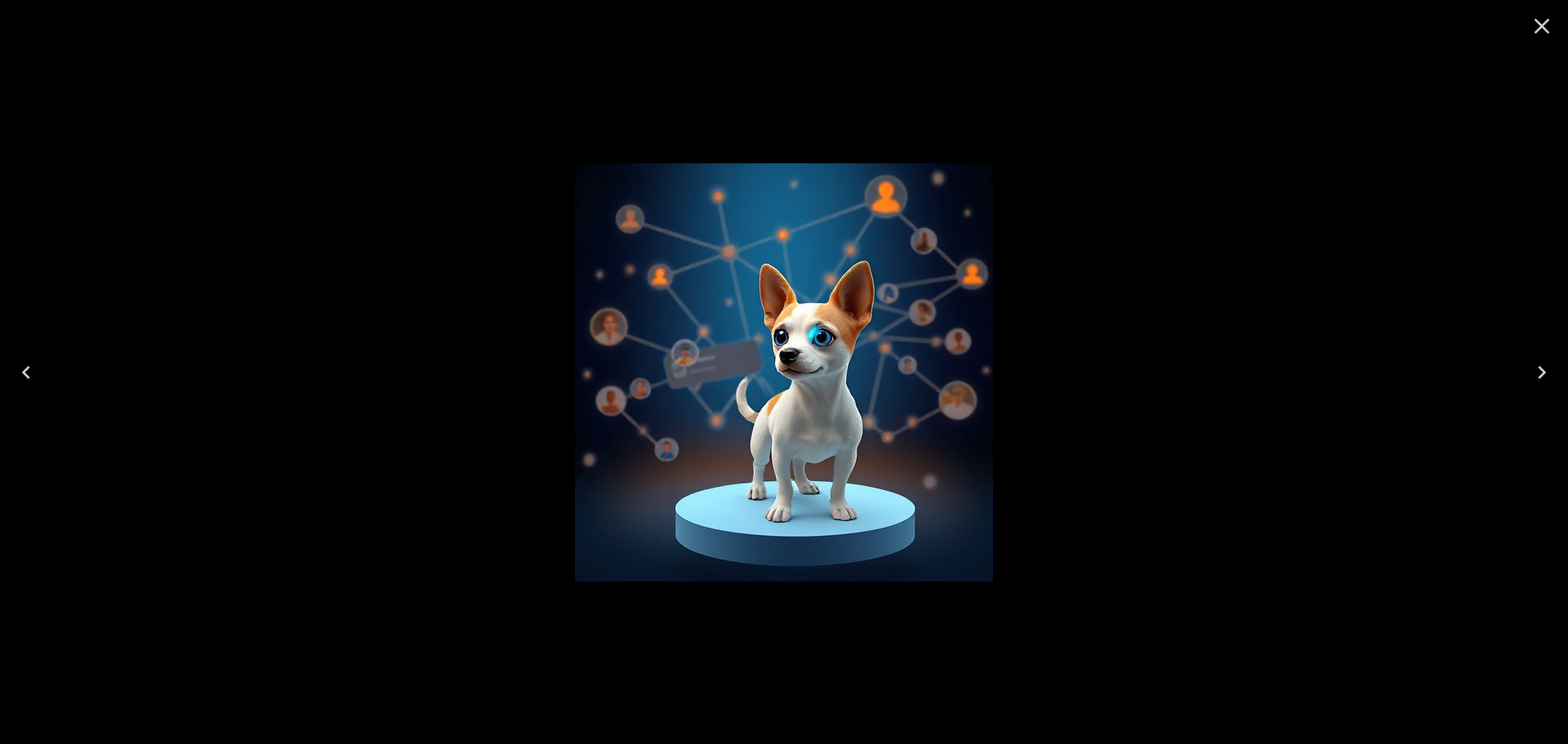
click at [1514, 14] on div at bounding box center [784, 372] width 1568 height 744
click at [1541, 28] on icon "Close" at bounding box center [1542, 26] width 26 height 26
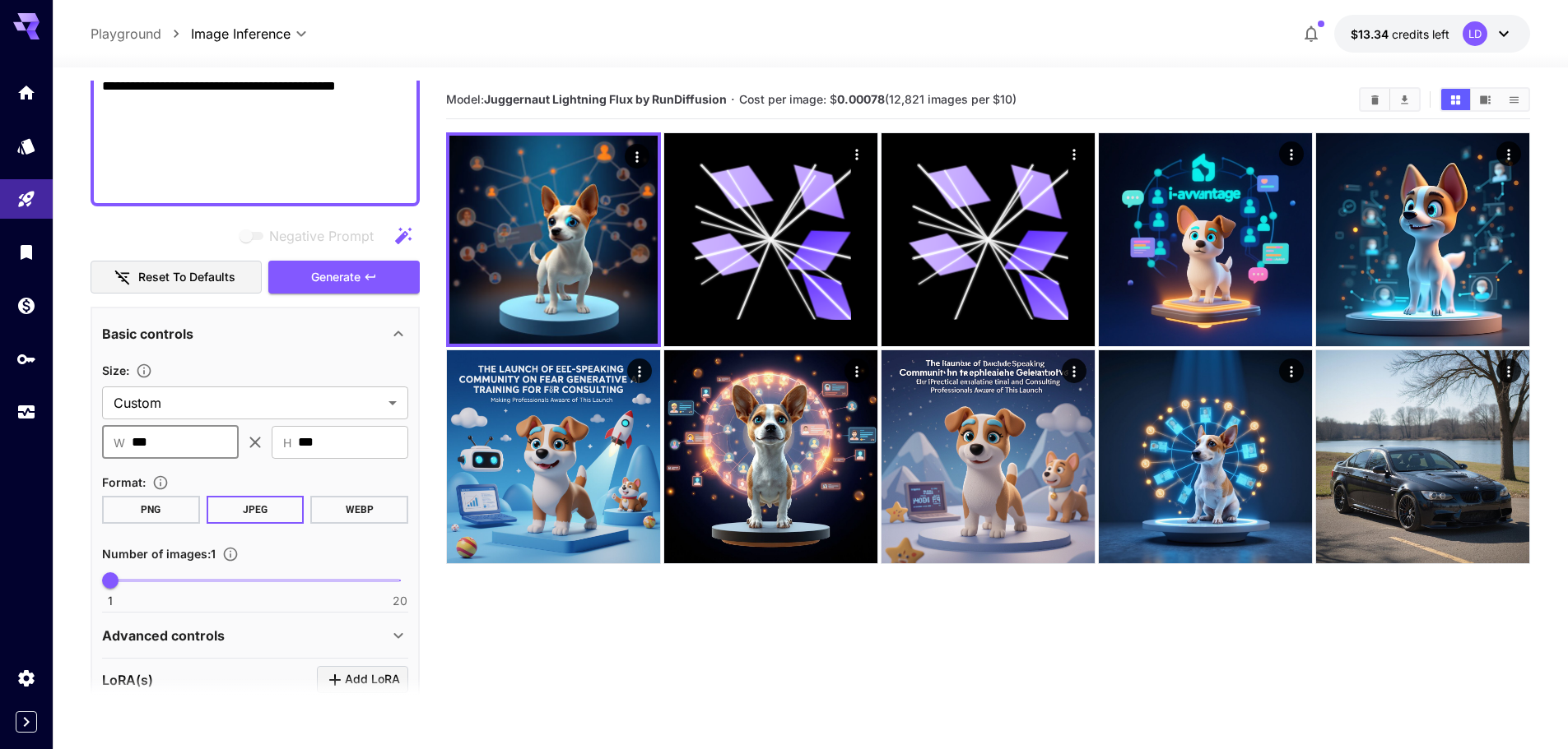
drag, startPoint x: 183, startPoint y: 418, endPoint x: -132, endPoint y: 406, distance: 315.2
click at [0, 406] on html "**********" at bounding box center [784, 439] width 1568 height 879
type input "***"
drag, startPoint x: 332, startPoint y: 419, endPoint x: 57, endPoint y: 409, distance: 275.2
click at [105, 426] on div "​ W *** ​ ​ H *** ​" at bounding box center [255, 442] width 306 height 33
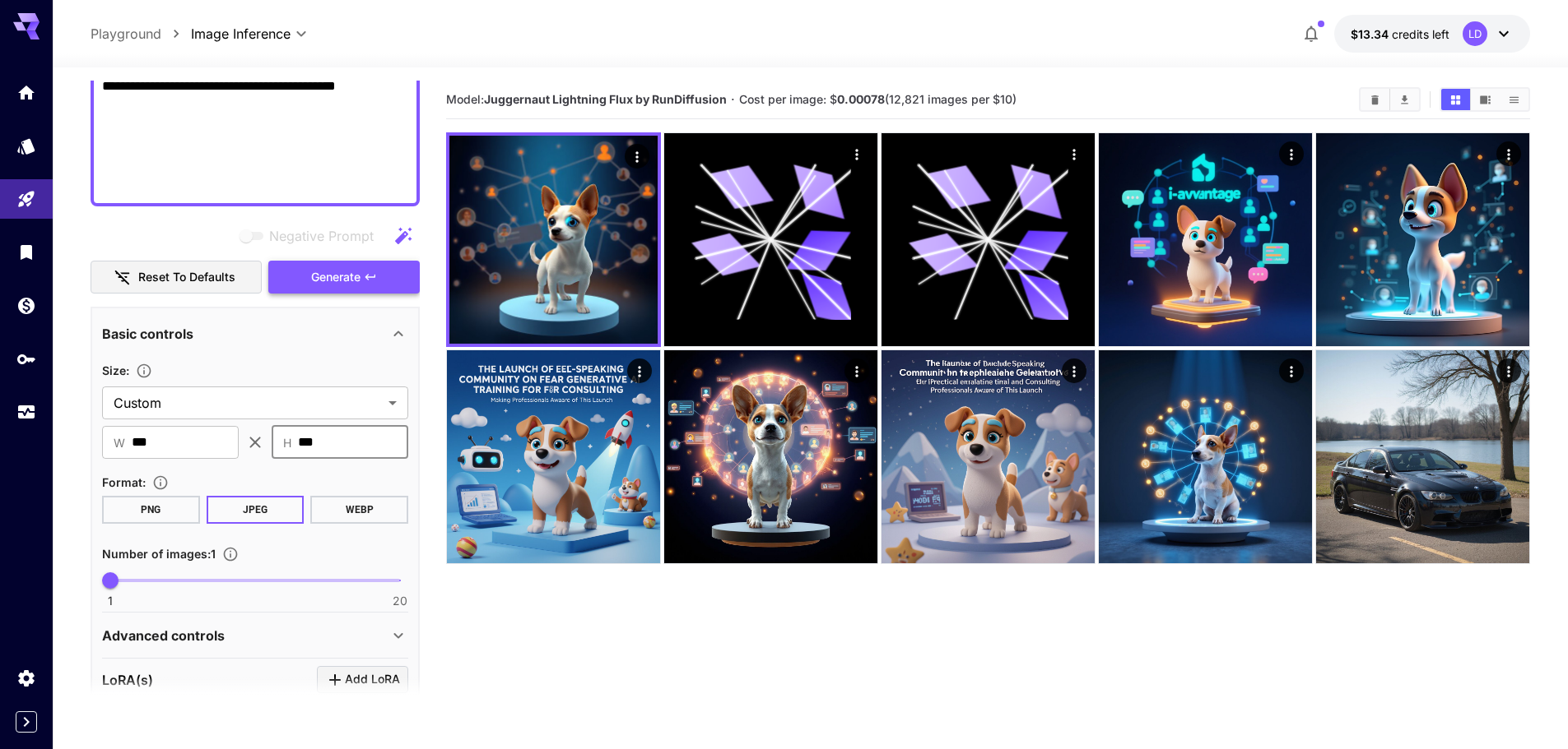
type input "***"
click at [364, 261] on button "Generate" at bounding box center [343, 278] width 151 height 34
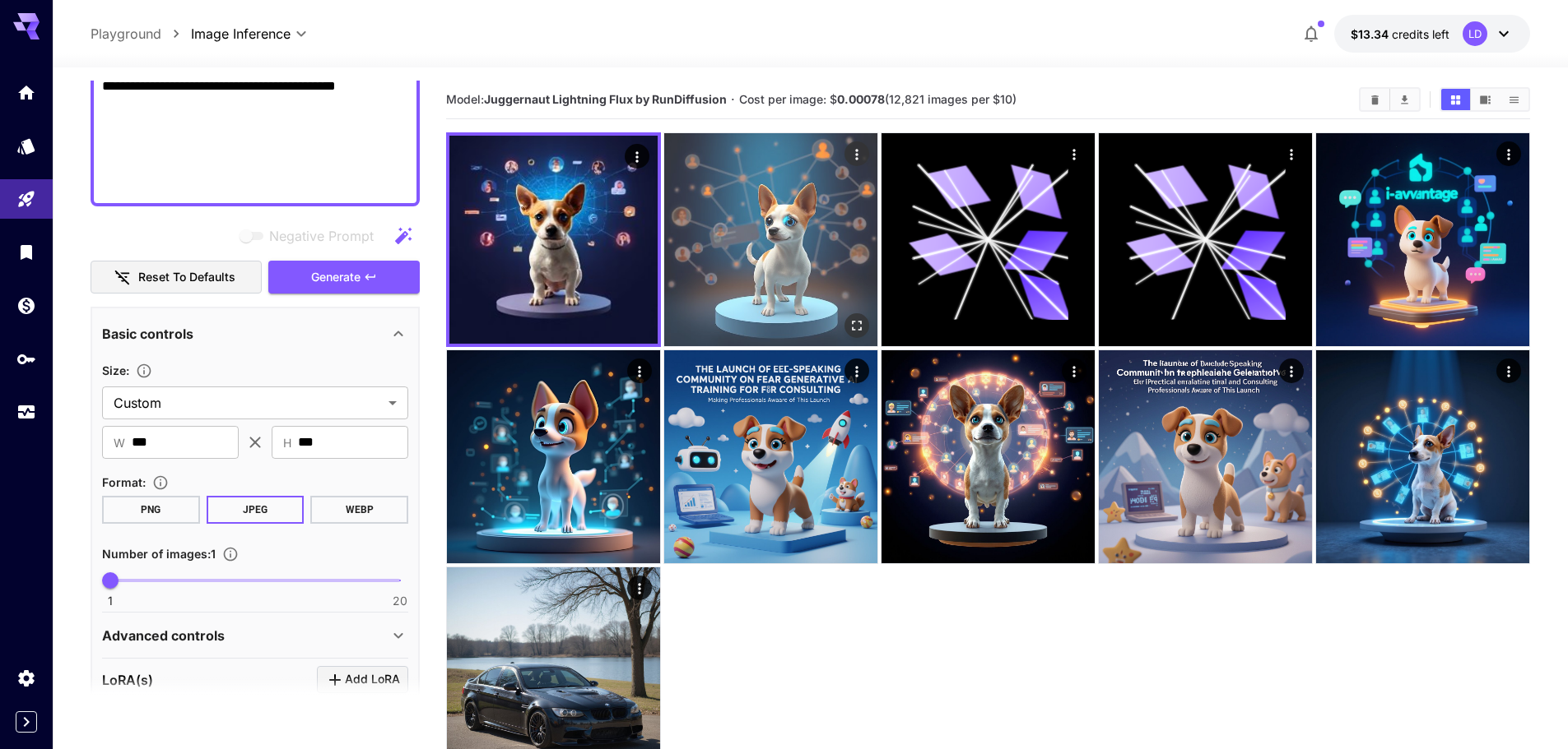
click at [747, 234] on img at bounding box center [770, 240] width 214 height 213
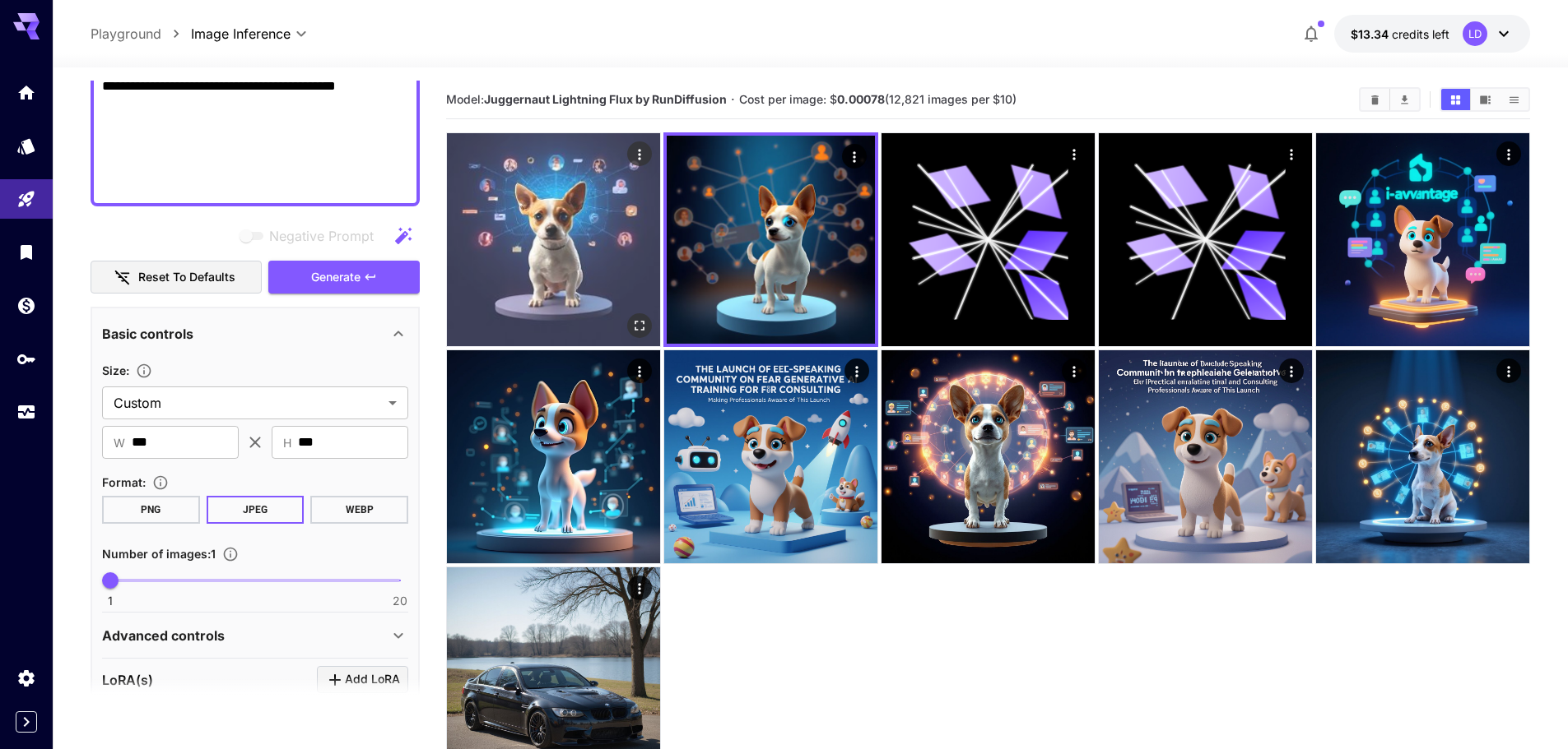
click at [561, 229] on img at bounding box center [554, 240] width 214 height 213
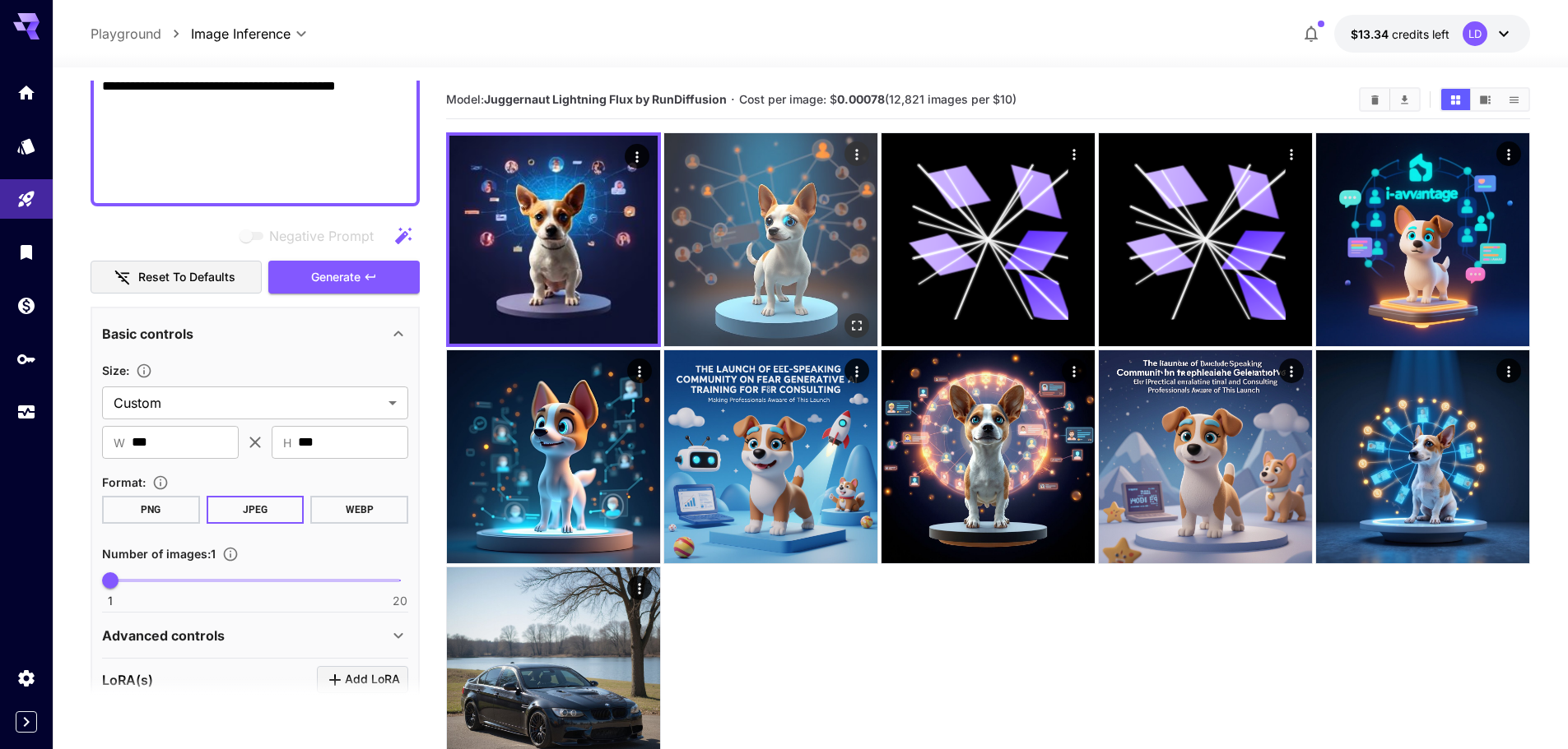
click at [780, 225] on img at bounding box center [770, 240] width 214 height 213
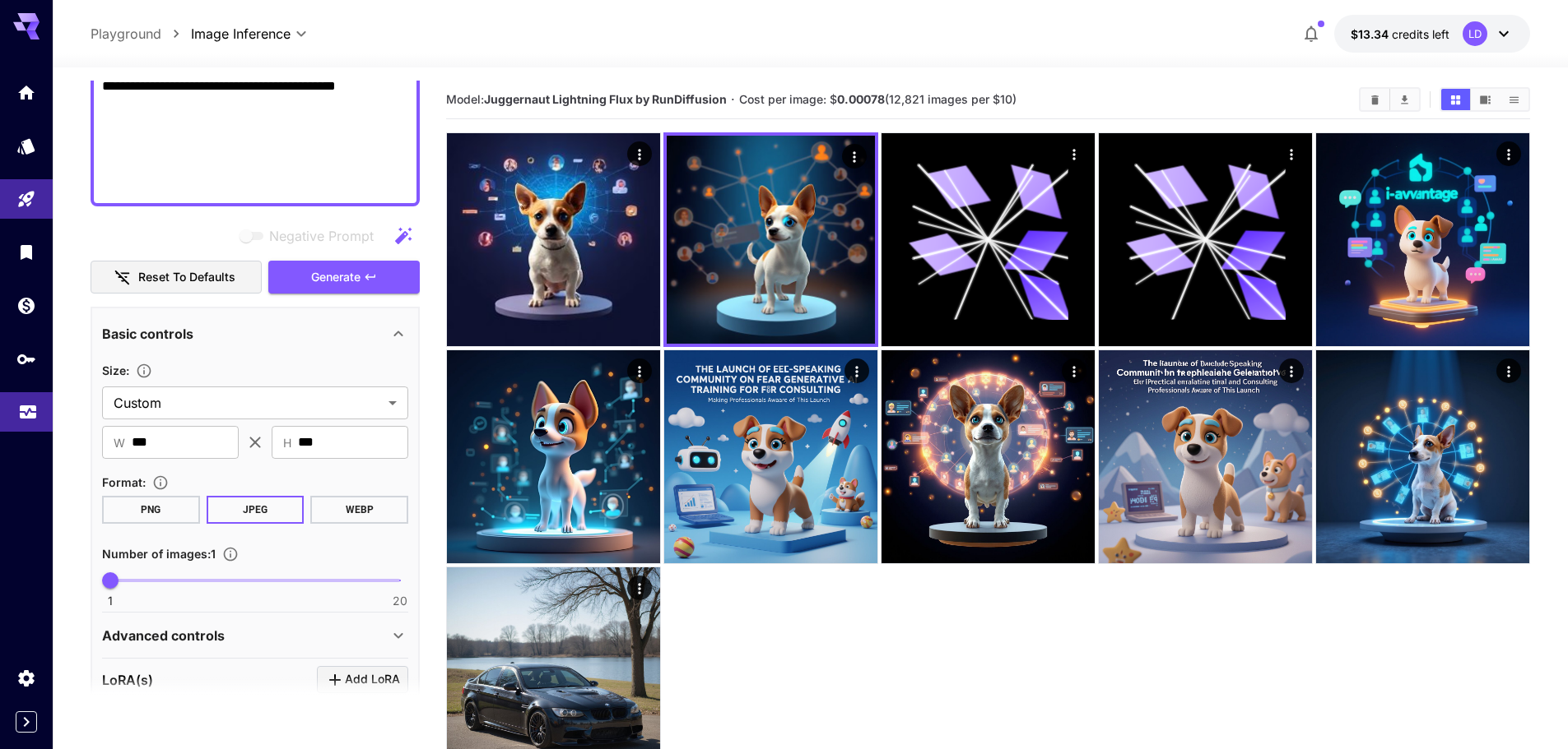
click at [50, 428] on div "**********" at bounding box center [784, 439] width 1568 height 879
type input "***"
drag, startPoint x: 367, startPoint y: 429, endPoint x: 60, endPoint y: 427, distance: 307.0
click at [62, 427] on section "Editor **** ​ Copy AIR ID Juggernaut Lightning Flux by [PERSON_NAME]... 1.1.0 f…" at bounding box center [809, 473] width 1515 height 812
click at [357, 267] on span "Generate" at bounding box center [336, 278] width 50 height 20
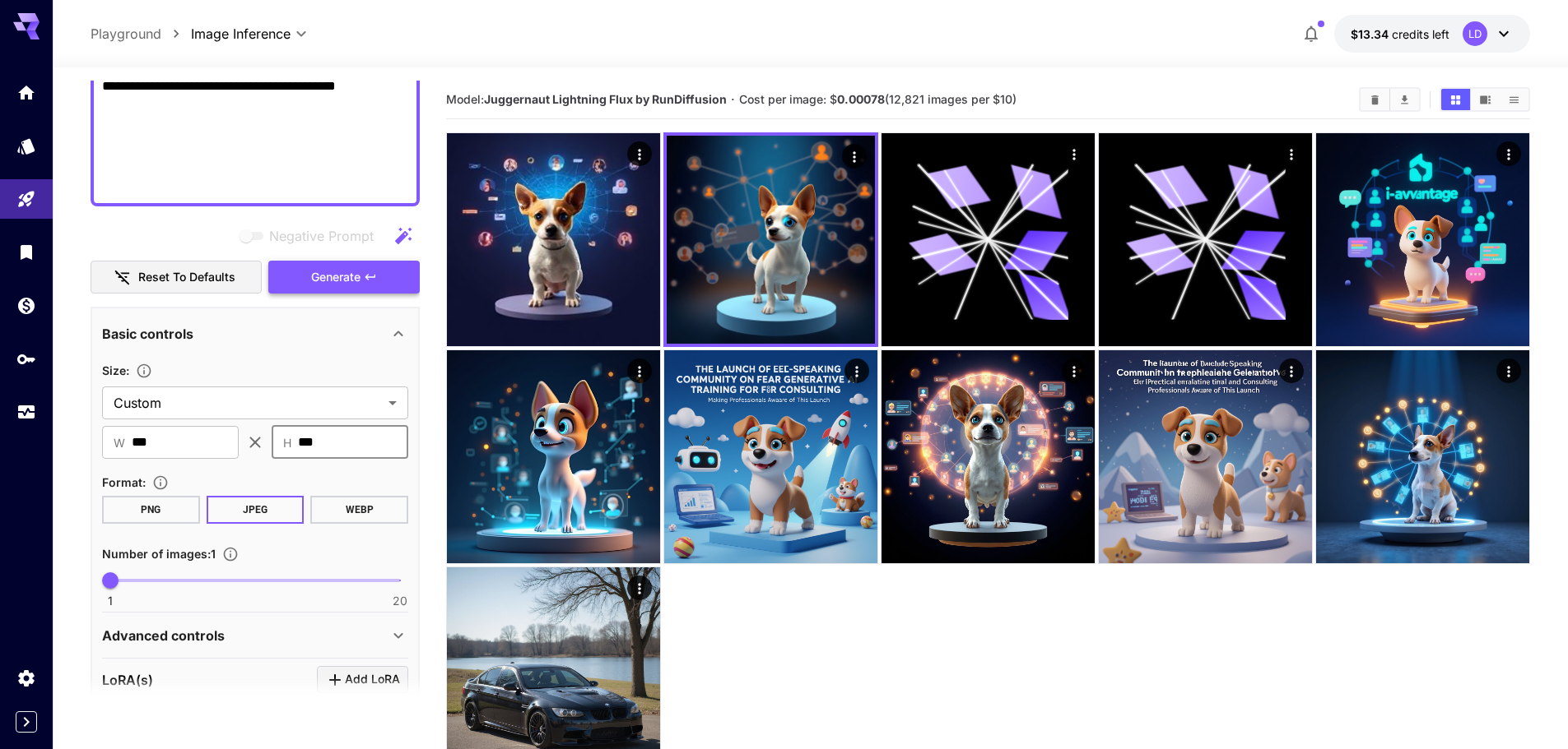
type input "***"
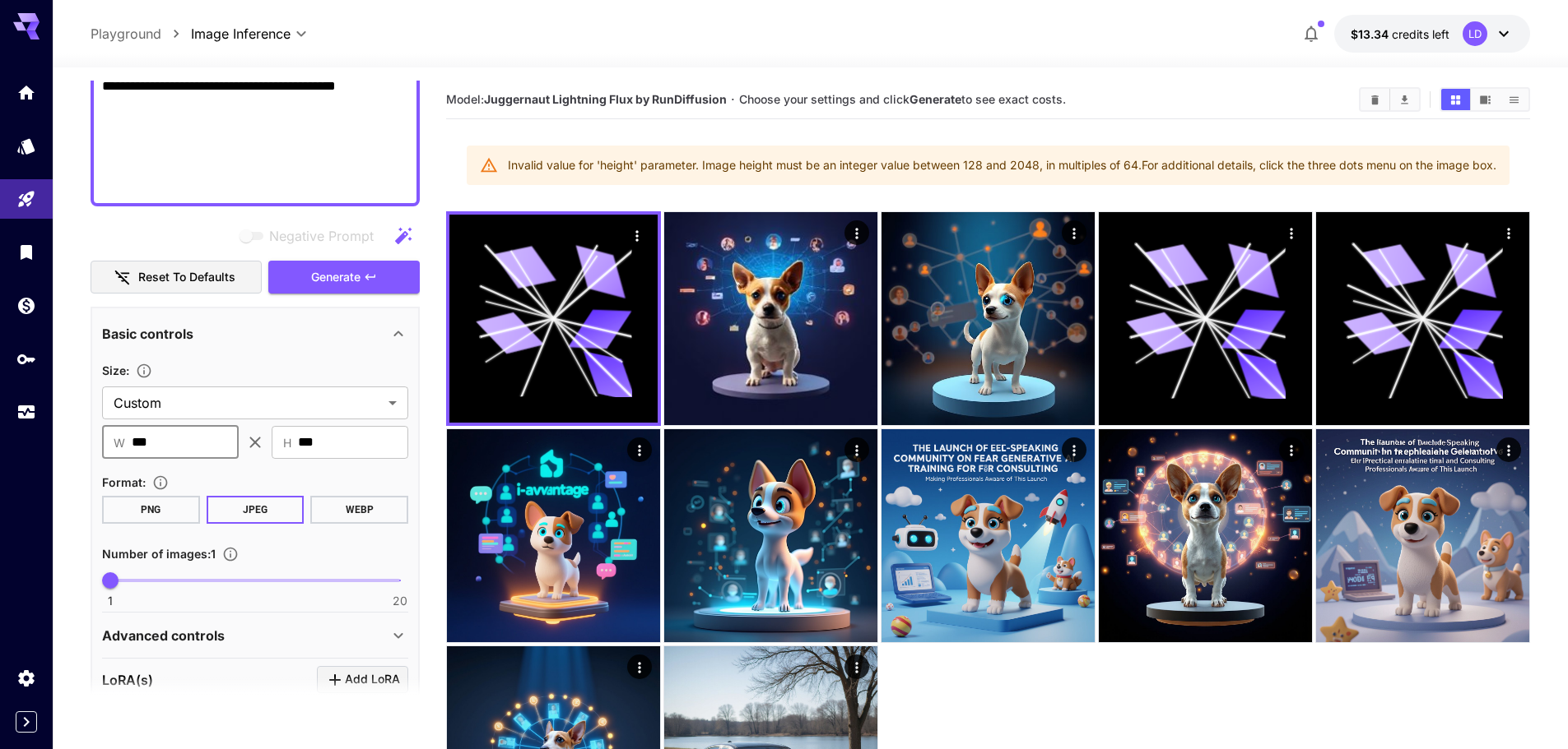
drag, startPoint x: 175, startPoint y: 426, endPoint x: -26, endPoint y: 424, distance: 201.0
click at [0, 424] on html "**********" at bounding box center [784, 455] width 1568 height 910
type input "***"
drag, startPoint x: 355, startPoint y: 426, endPoint x: 165, endPoint y: 413, distance: 190.4
click at [170, 426] on div "​ W *** ​ ​ H *** ​" at bounding box center [255, 442] width 306 height 33
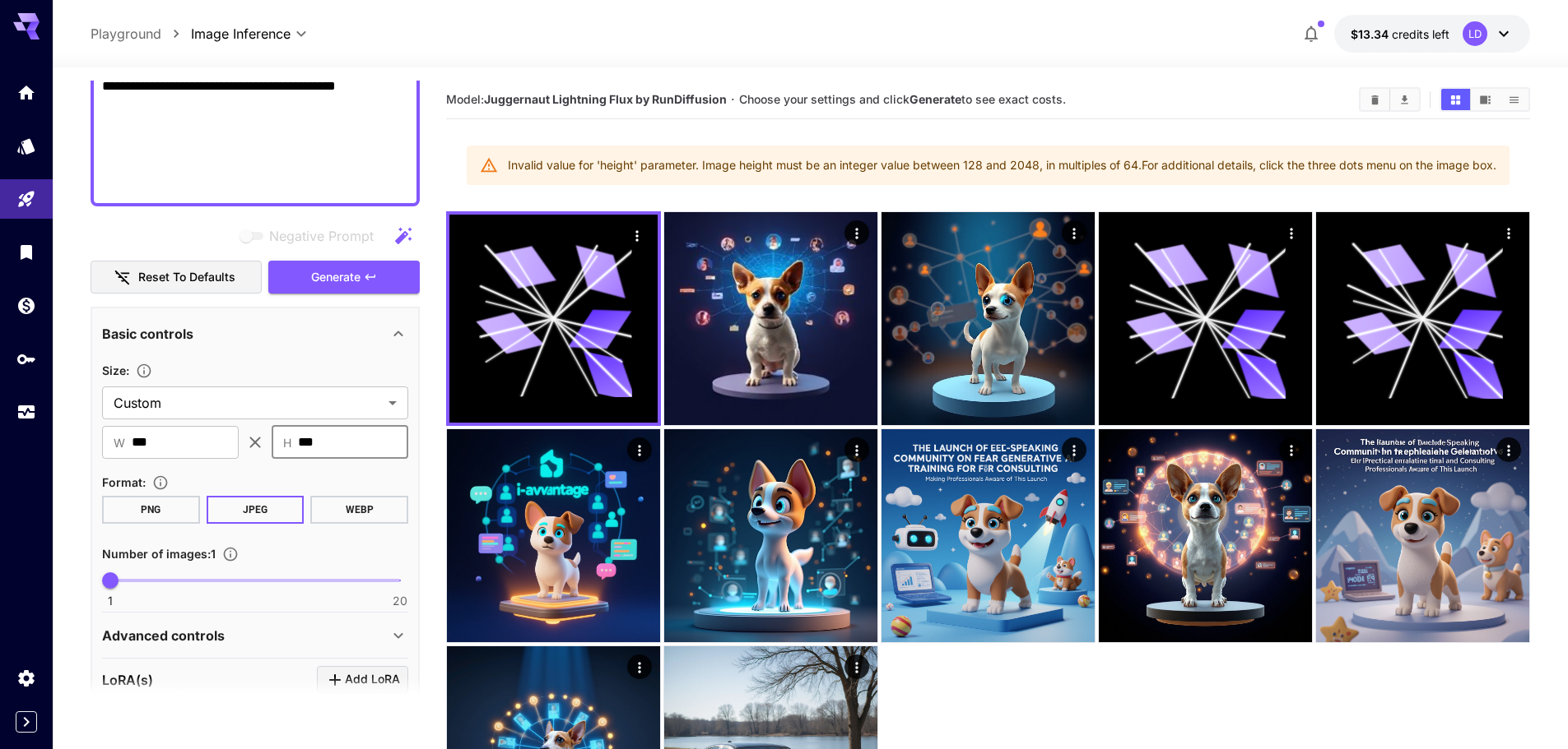
type input "***"
click at [330, 496] on button "WEBP" at bounding box center [360, 509] width 98 height 28
click at [401, 261] on button "Generate" at bounding box center [343, 278] width 151 height 34
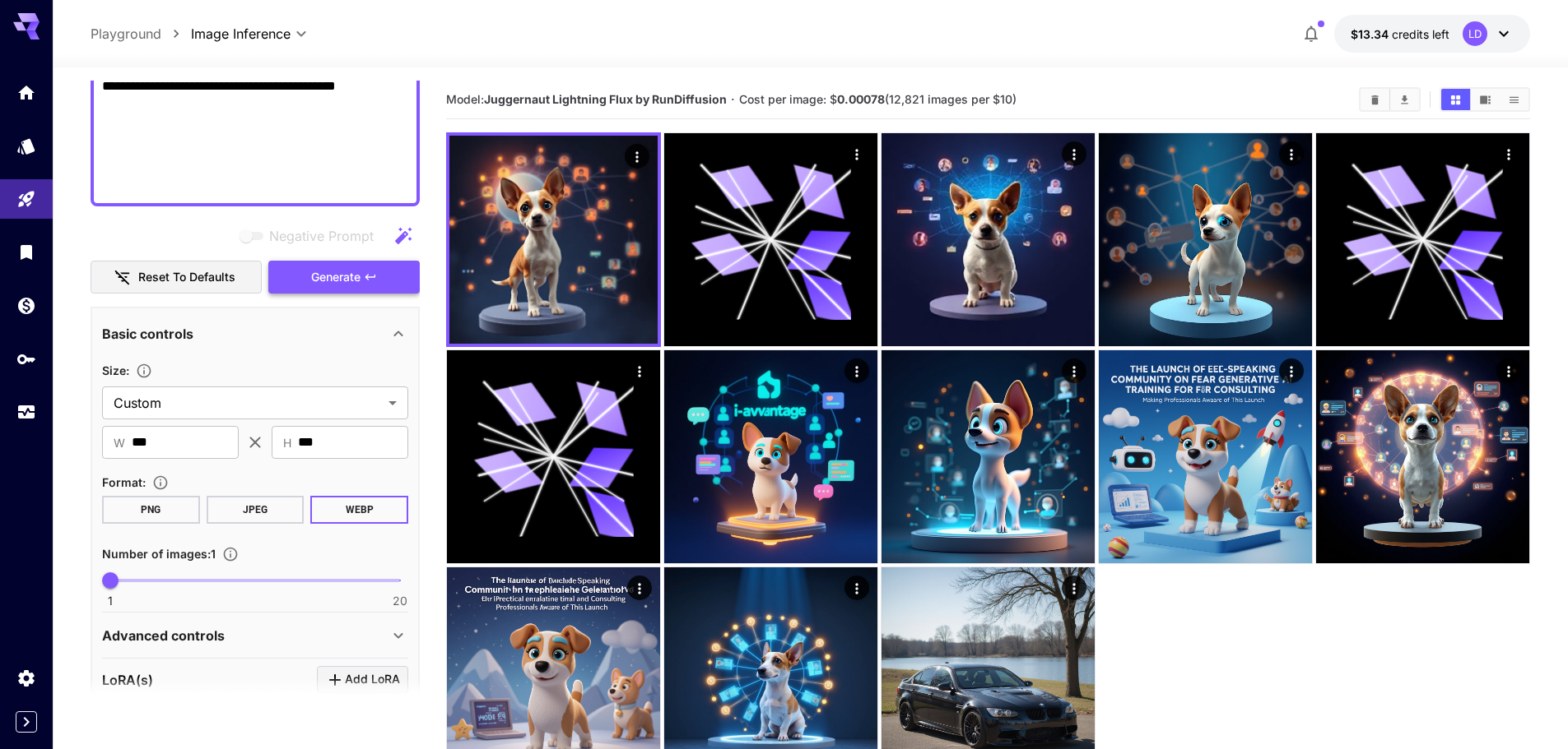
click at [381, 261] on button "Generate" at bounding box center [343, 278] width 151 height 34
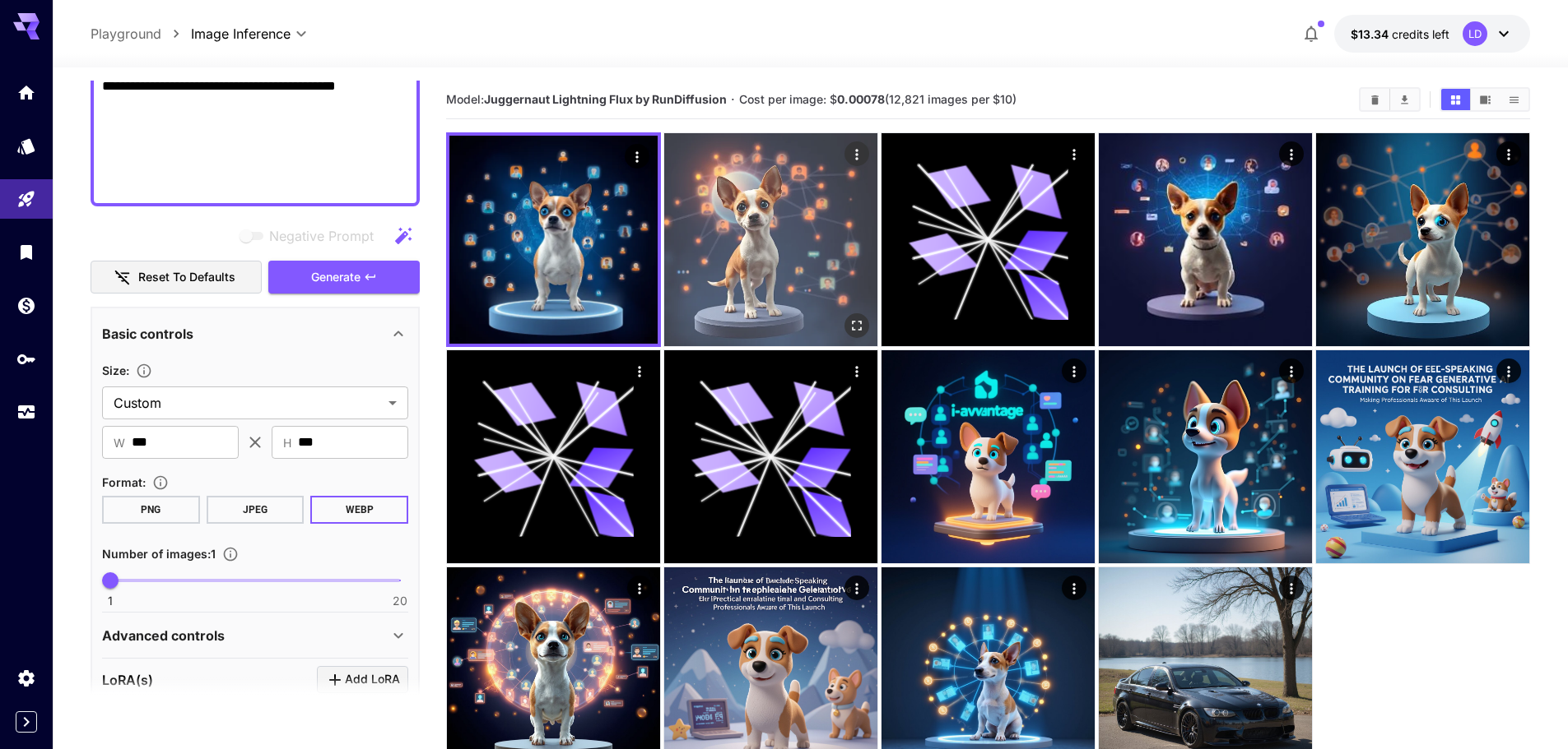
click at [776, 255] on img at bounding box center [770, 240] width 214 height 213
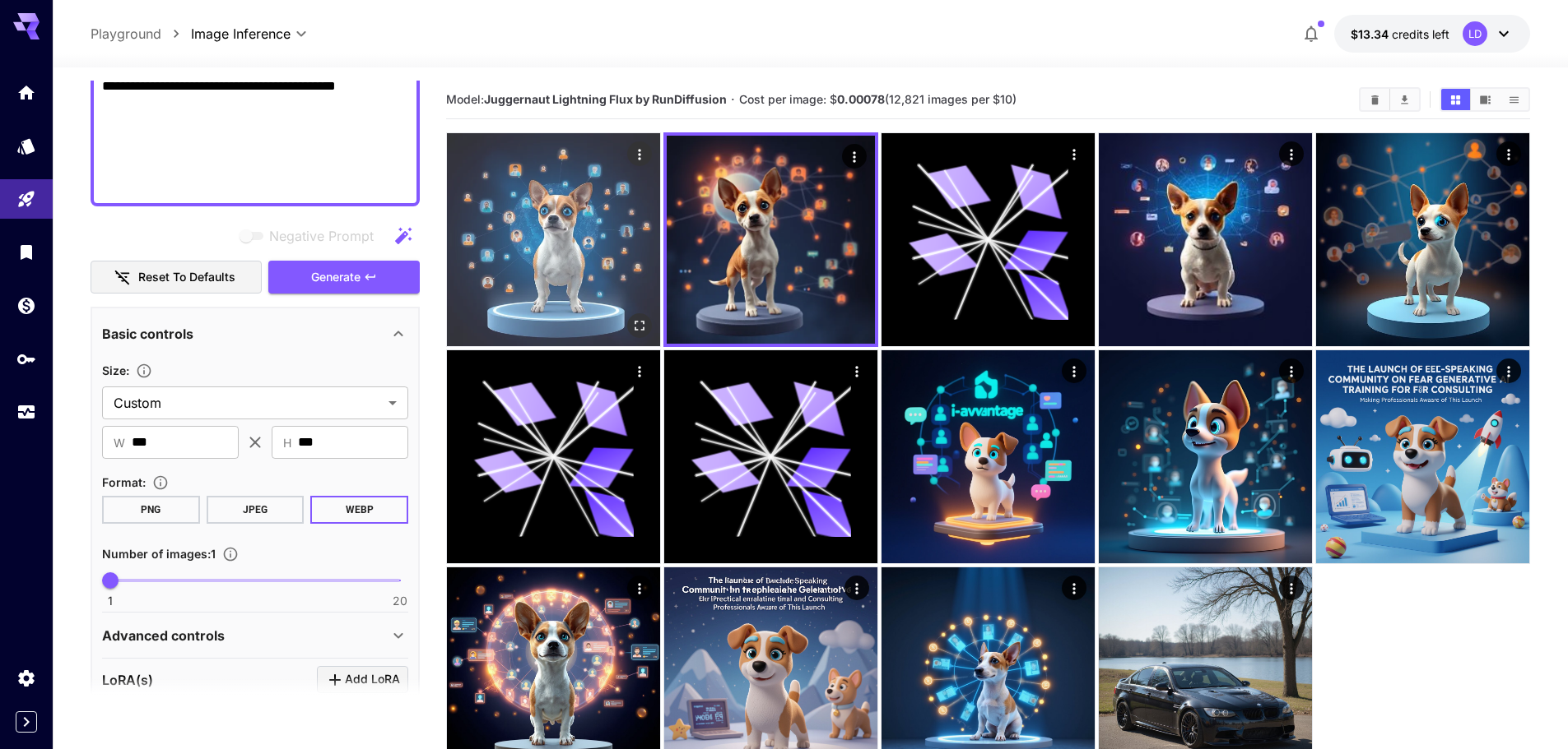
click at [577, 272] on img at bounding box center [554, 240] width 214 height 213
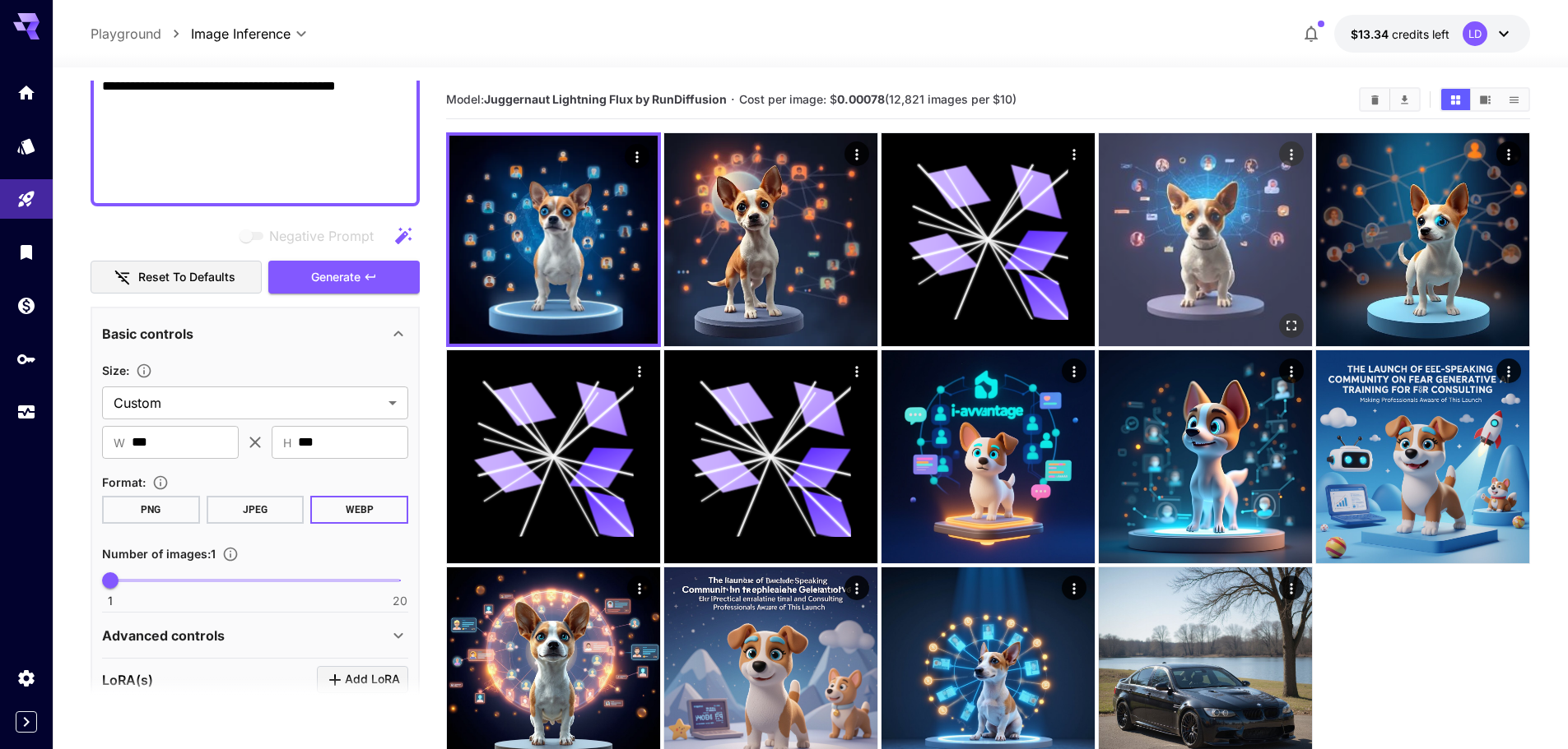
click at [1246, 289] on img at bounding box center [1205, 240] width 214 height 213
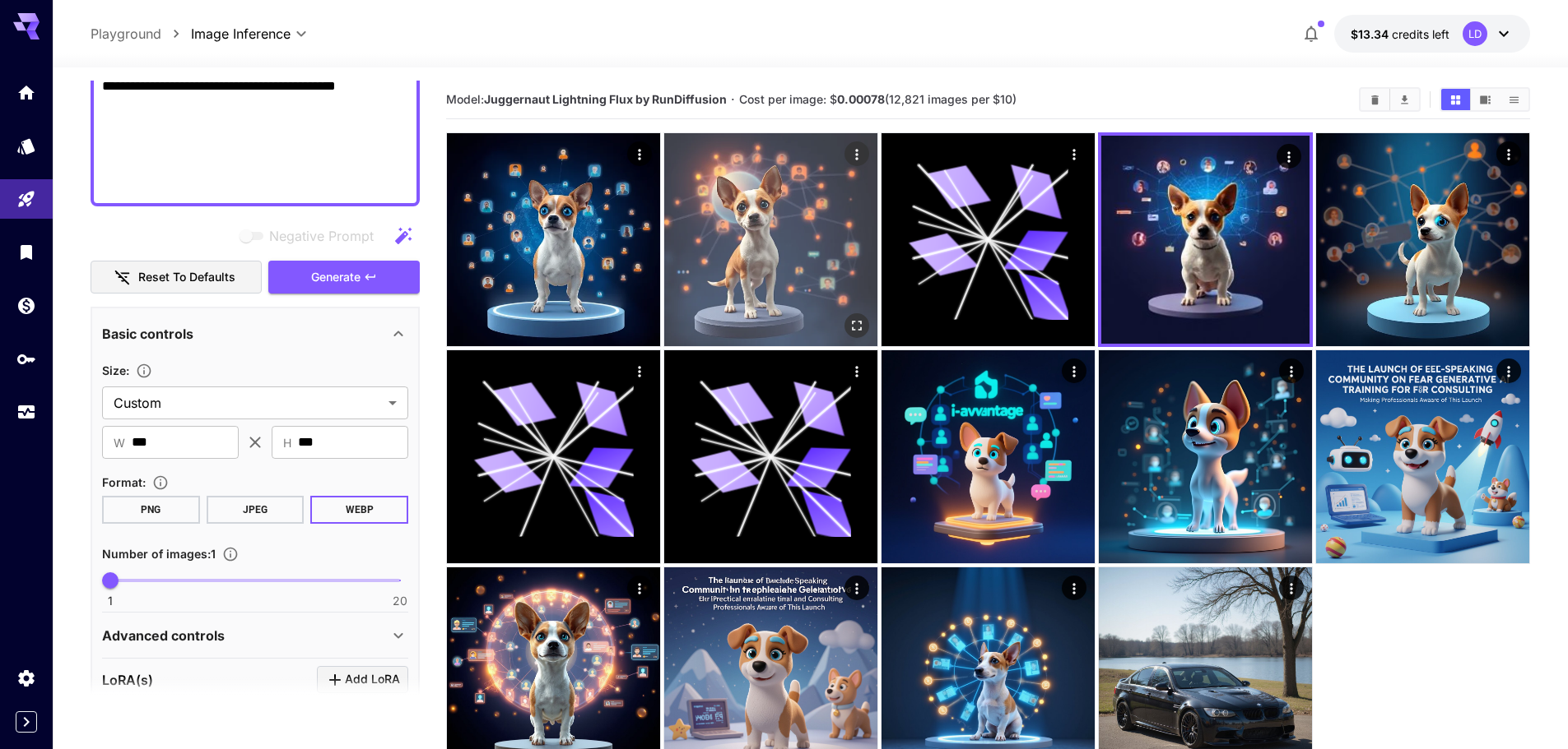
click at [735, 278] on img at bounding box center [770, 240] width 214 height 213
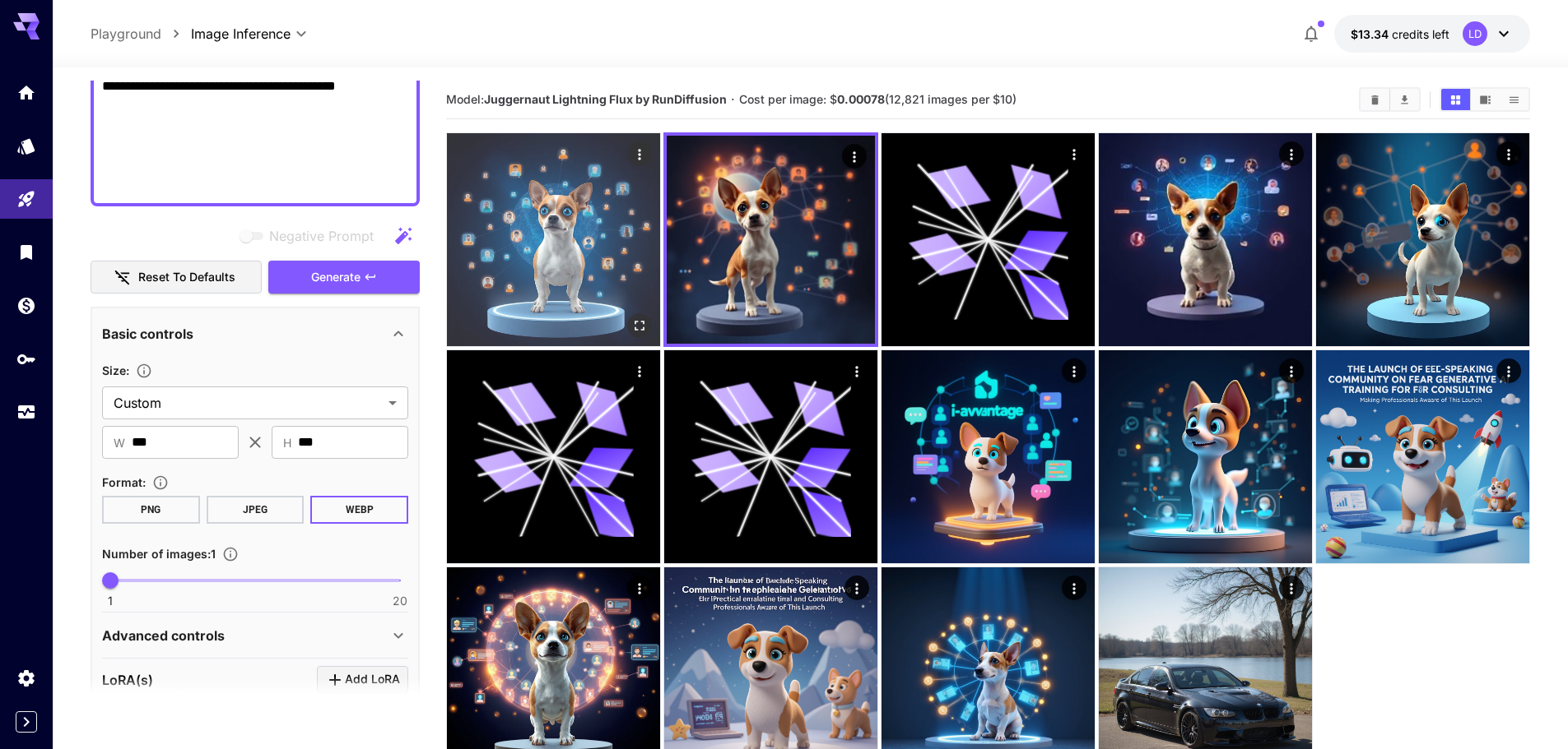
click at [572, 281] on img at bounding box center [554, 240] width 214 height 213
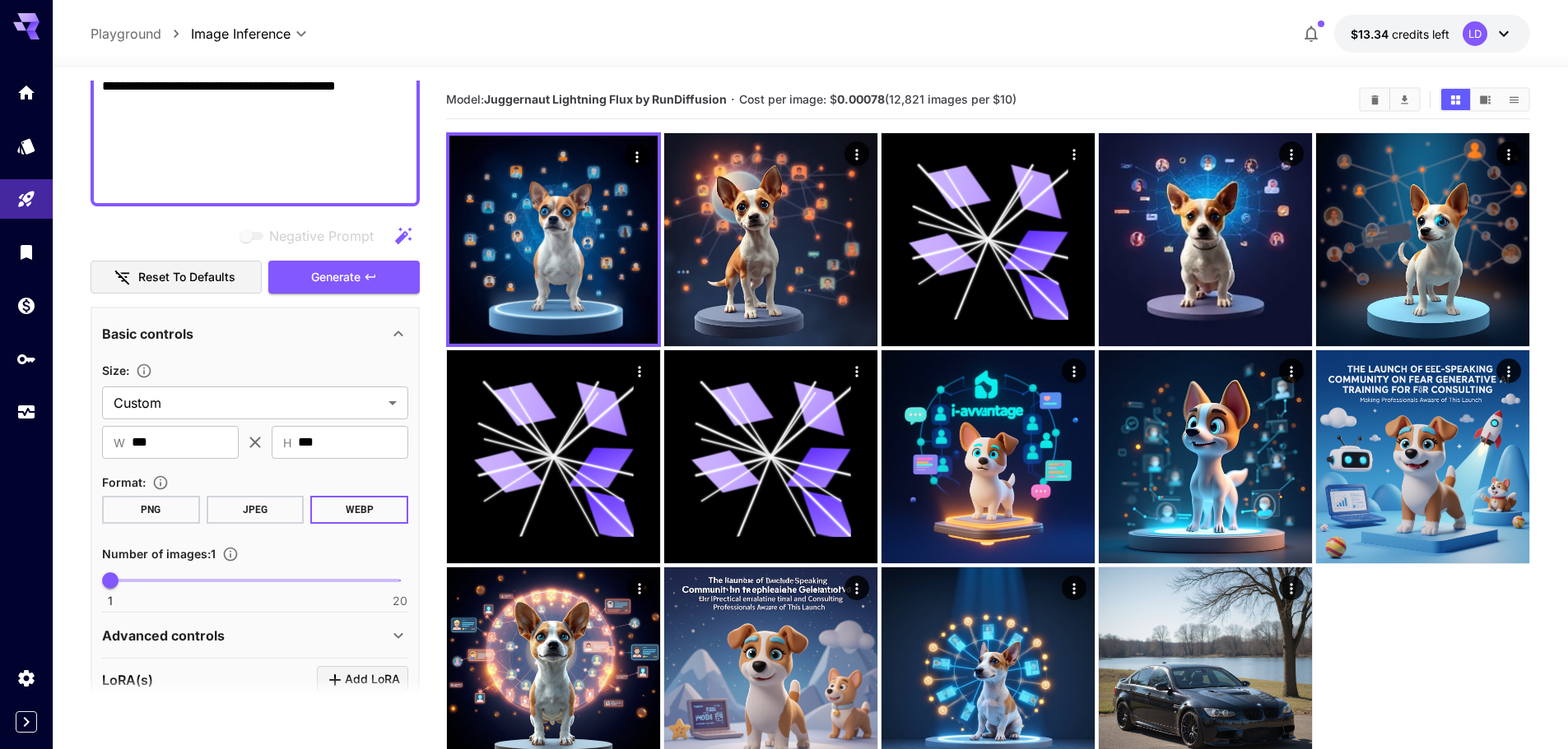
paste textarea
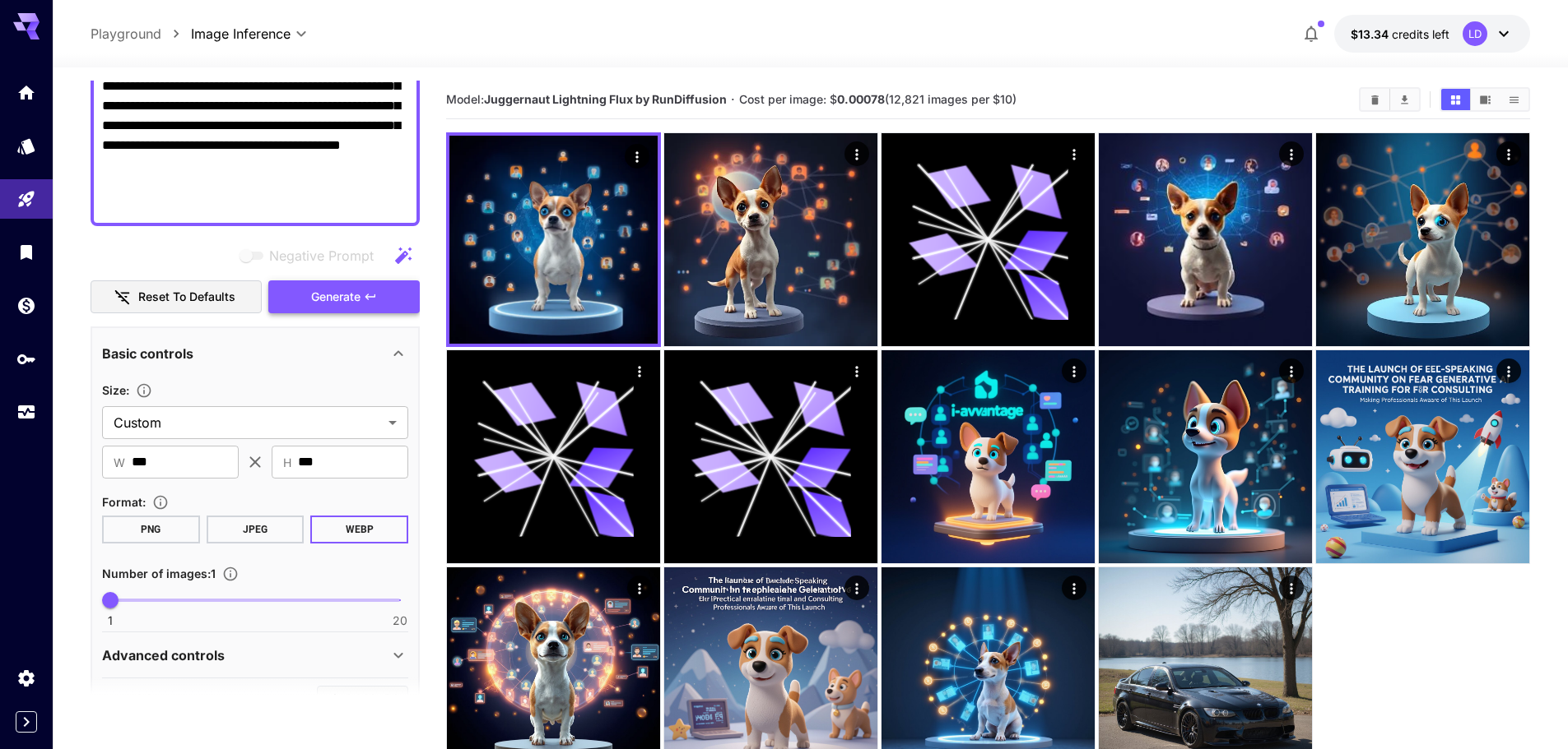
type textarea "**********"
click at [361, 283] on button "Generate" at bounding box center [343, 298] width 151 height 34
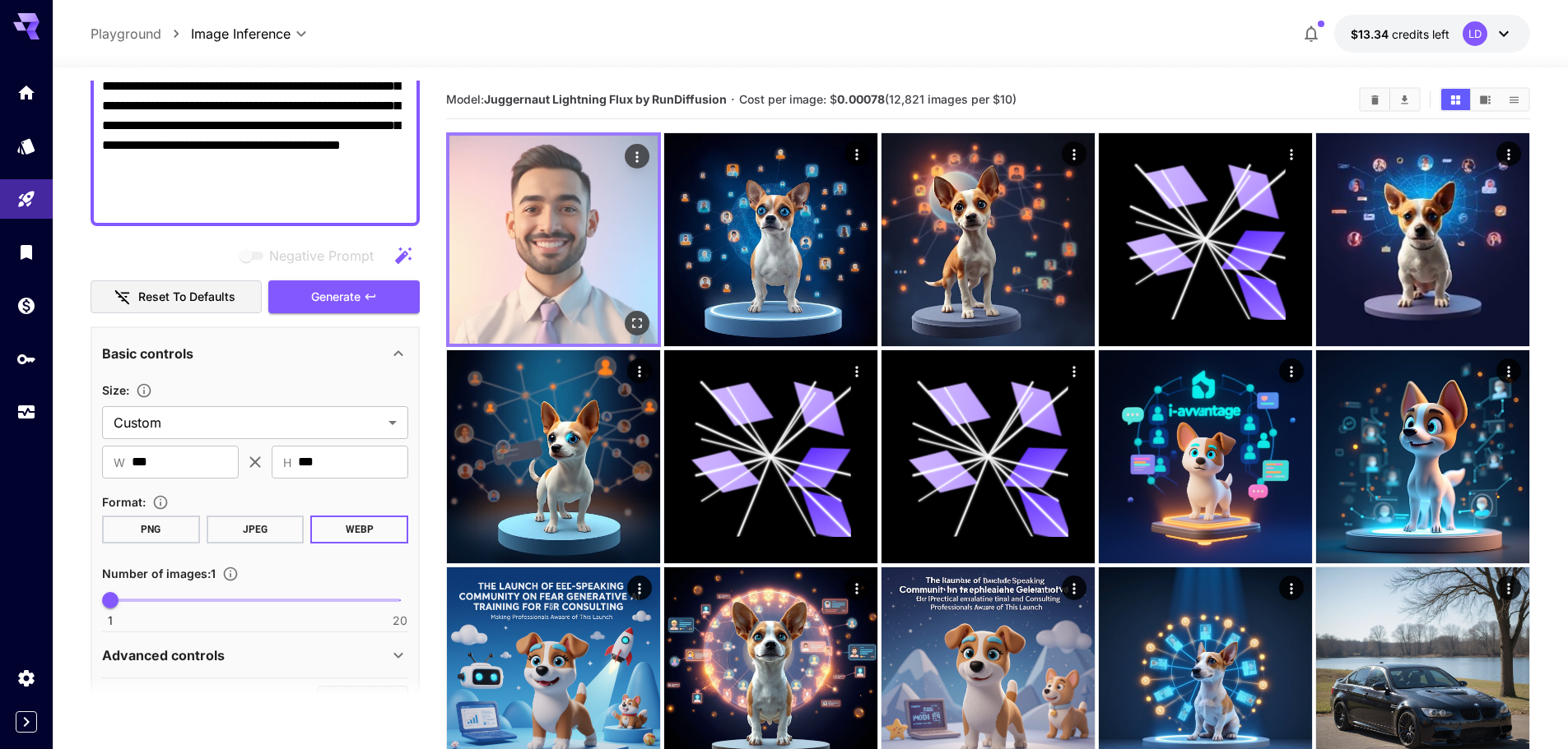
click at [556, 313] on img at bounding box center [553, 240] width 208 height 208
click at [636, 324] on icon "Open in fullscreen" at bounding box center [637, 324] width 17 height 17
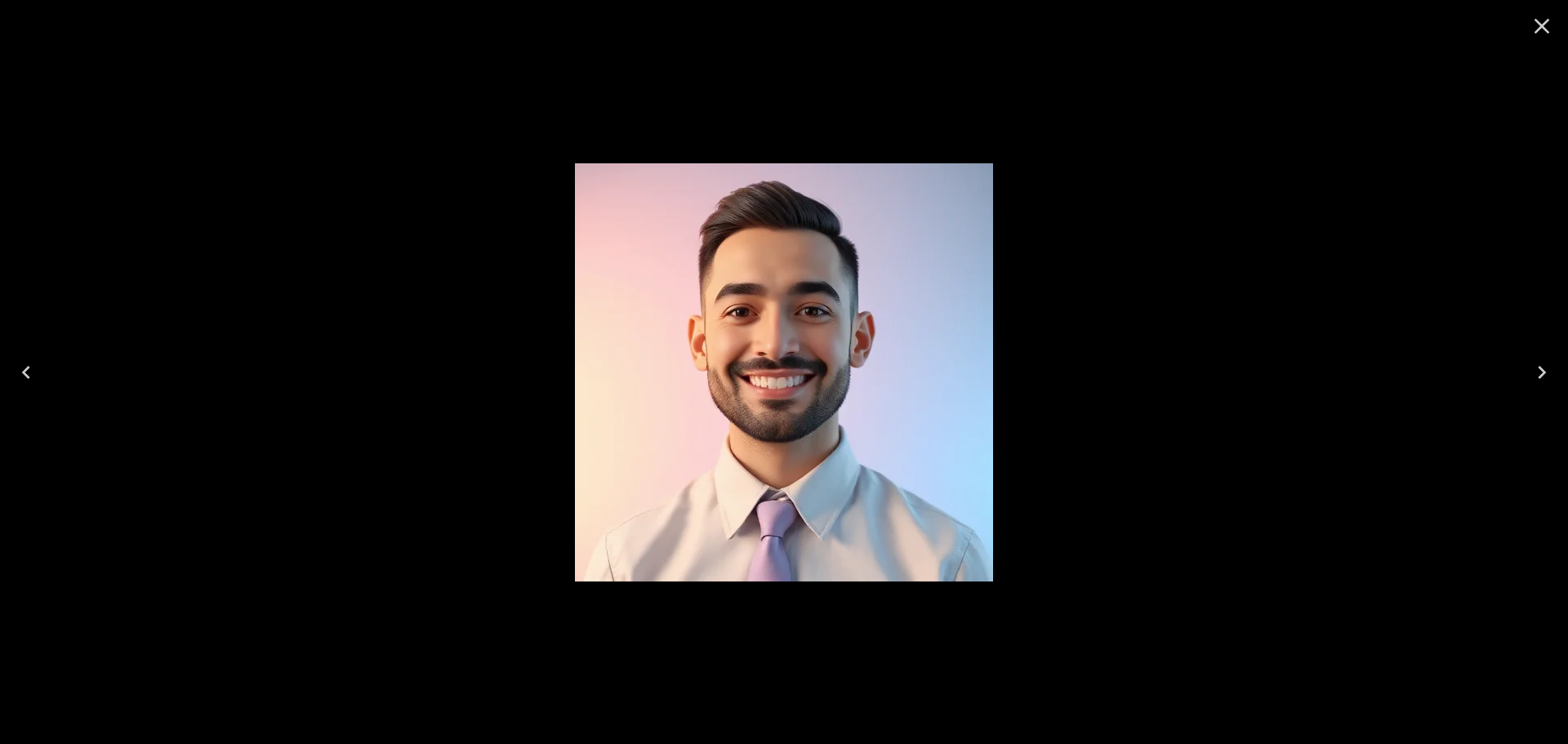
click at [1132, 238] on div at bounding box center [784, 372] width 1568 height 744
click at [1537, 34] on icon "Close" at bounding box center [1542, 26] width 26 height 26
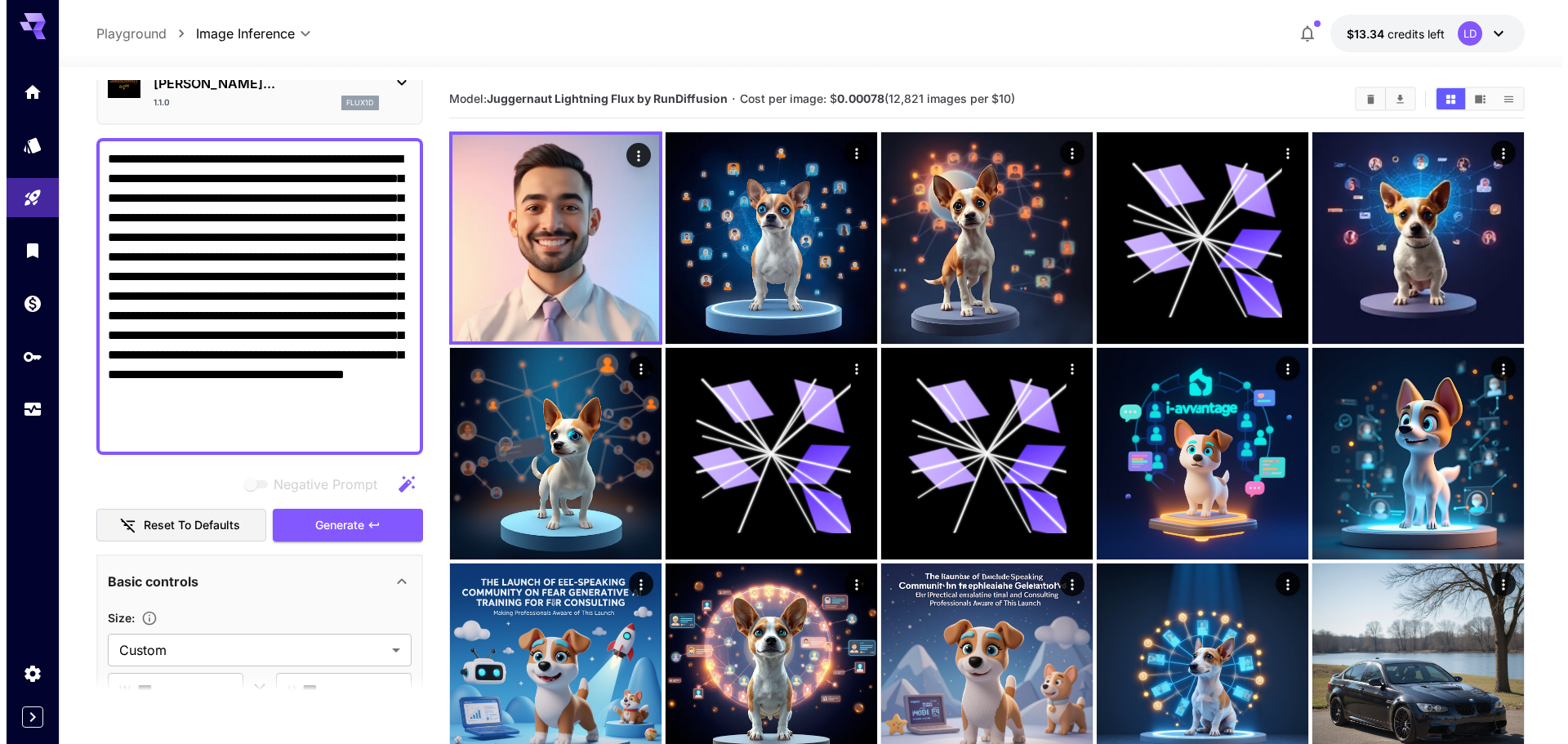
scroll to position [0, 0]
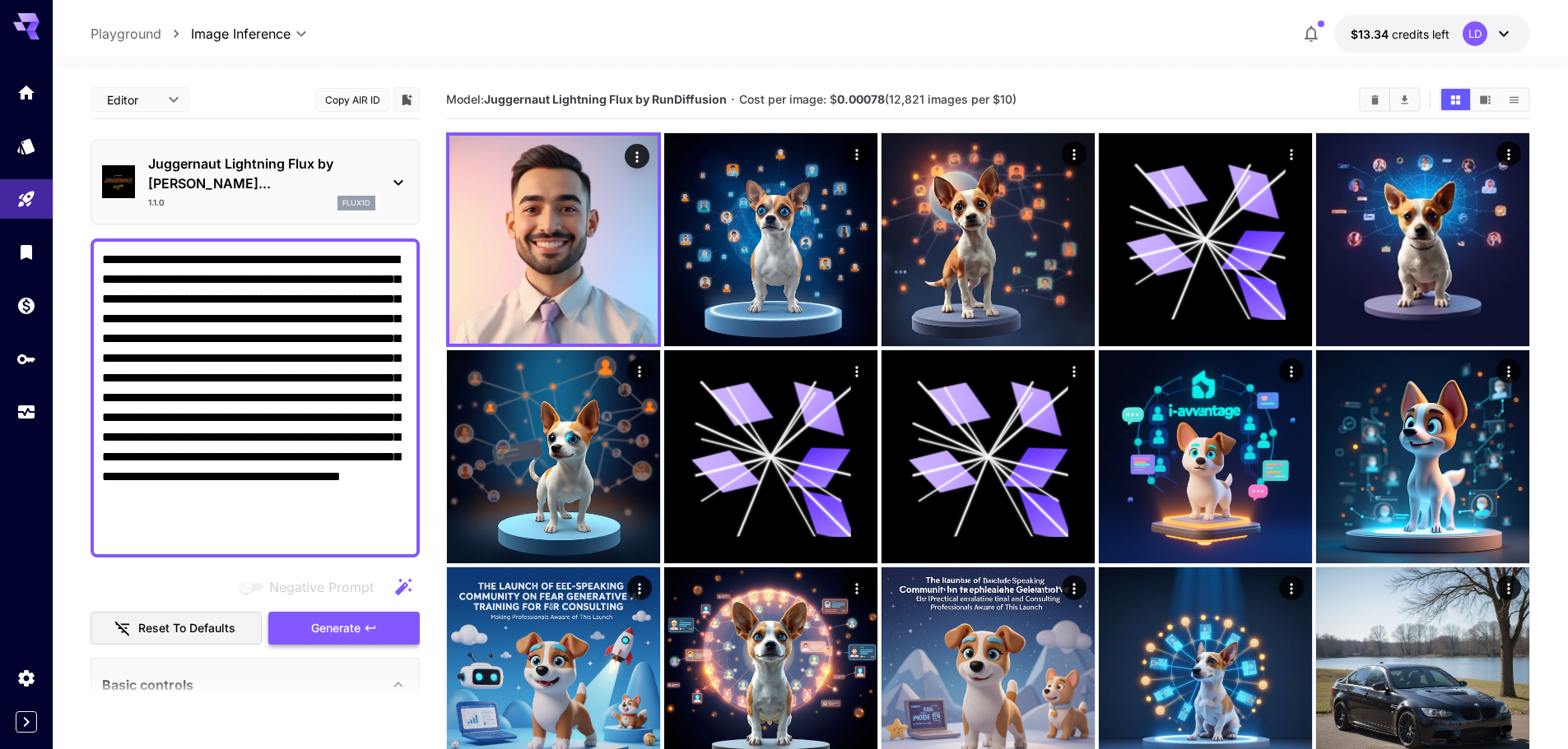
click at [301, 612] on button "Generate" at bounding box center [343, 629] width 151 height 34
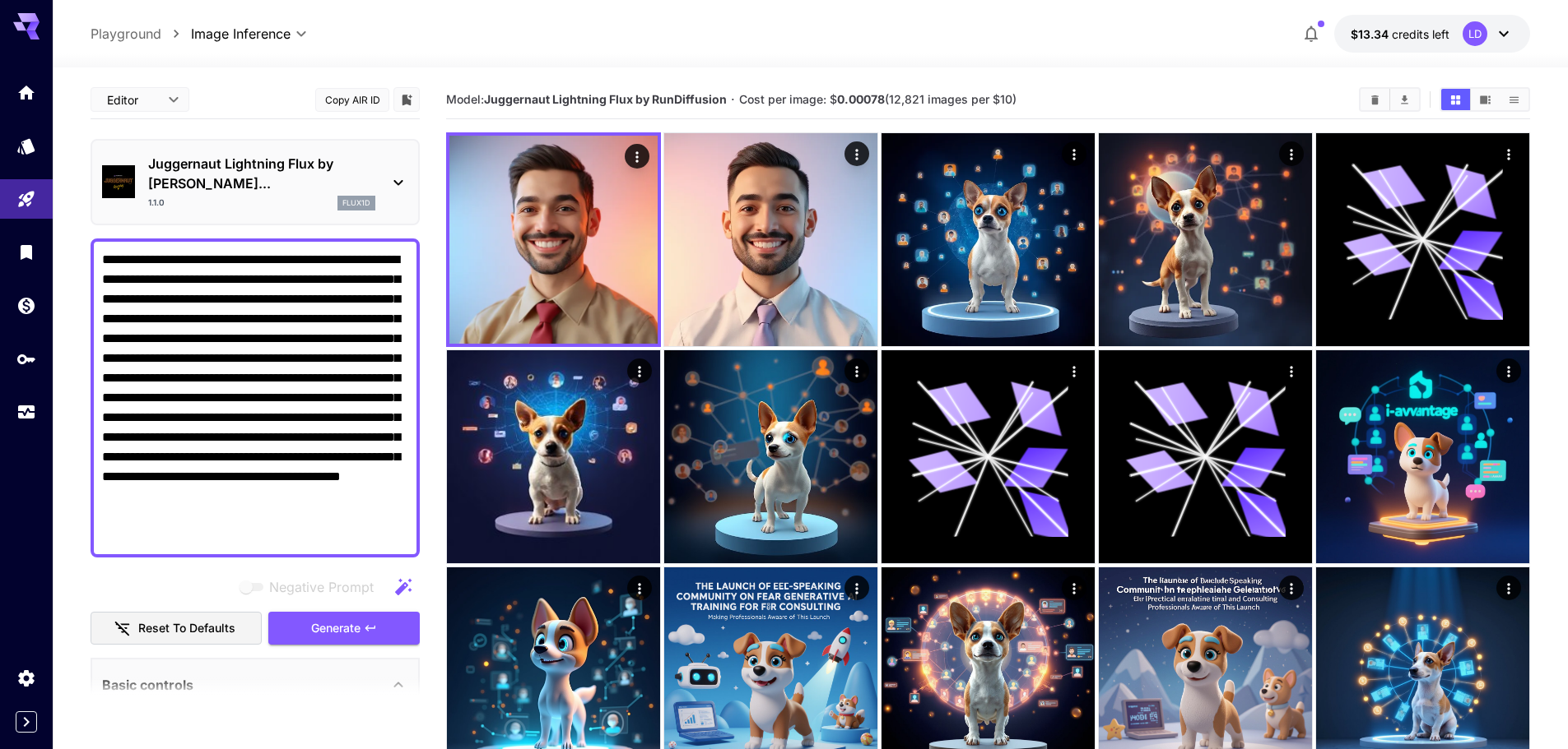
click at [227, 296] on textarea "**********" at bounding box center [255, 397] width 306 height 296
paste textarea "**********"
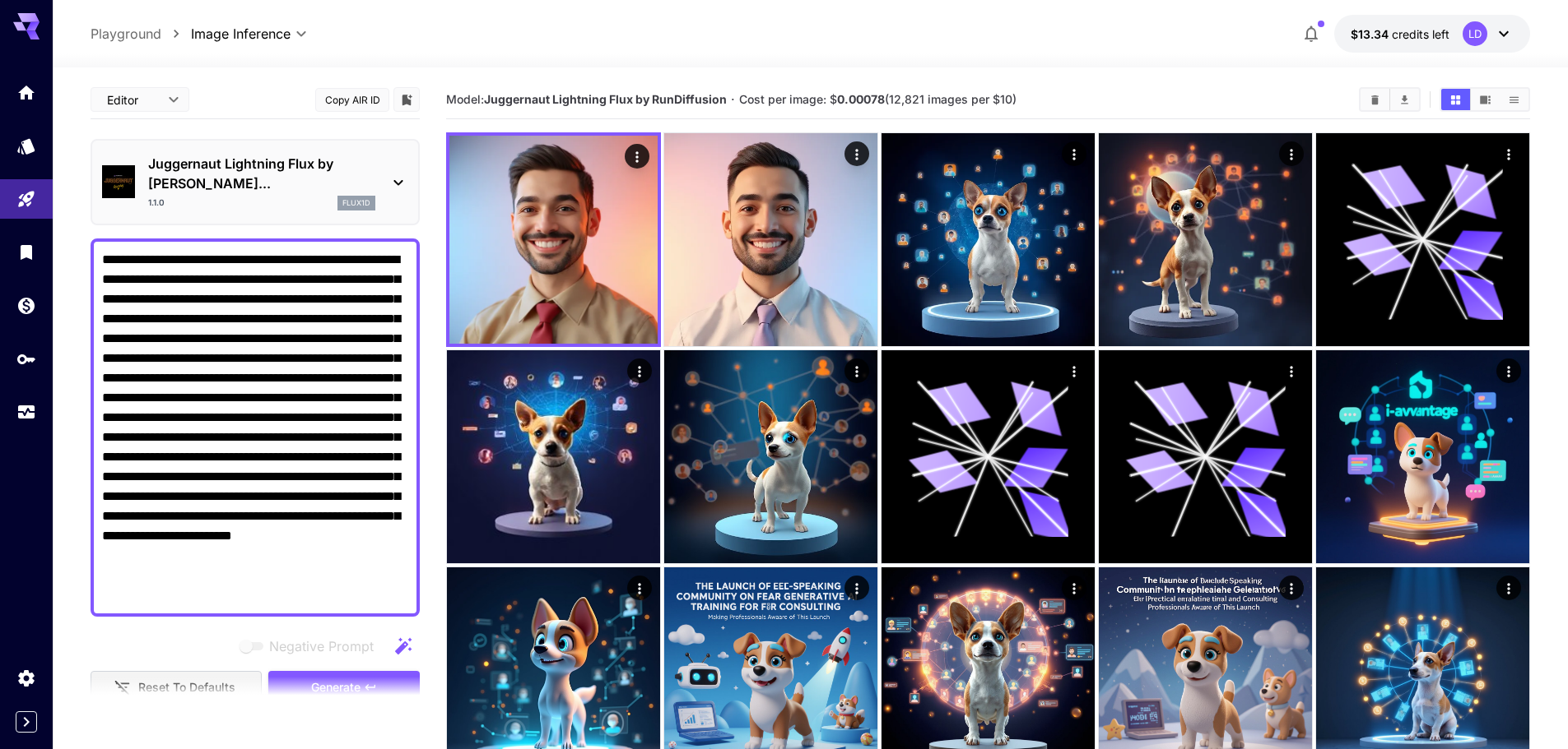
type textarea "**********"
click at [358, 678] on section at bounding box center [255, 697] width 329 height 41
click at [380, 671] on button "Generate" at bounding box center [343, 688] width 151 height 34
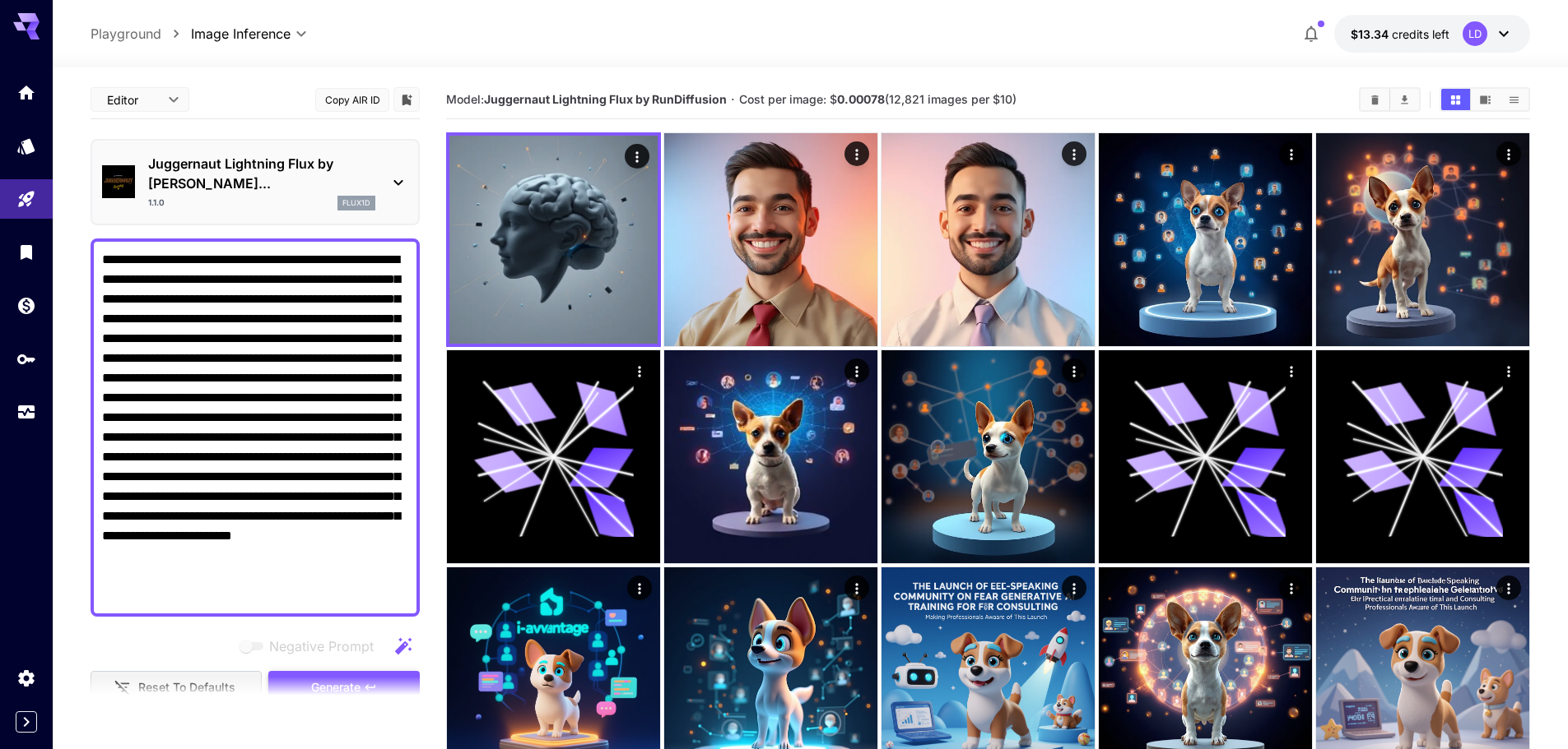
click at [344, 678] on span "Generate" at bounding box center [336, 688] width 50 height 20
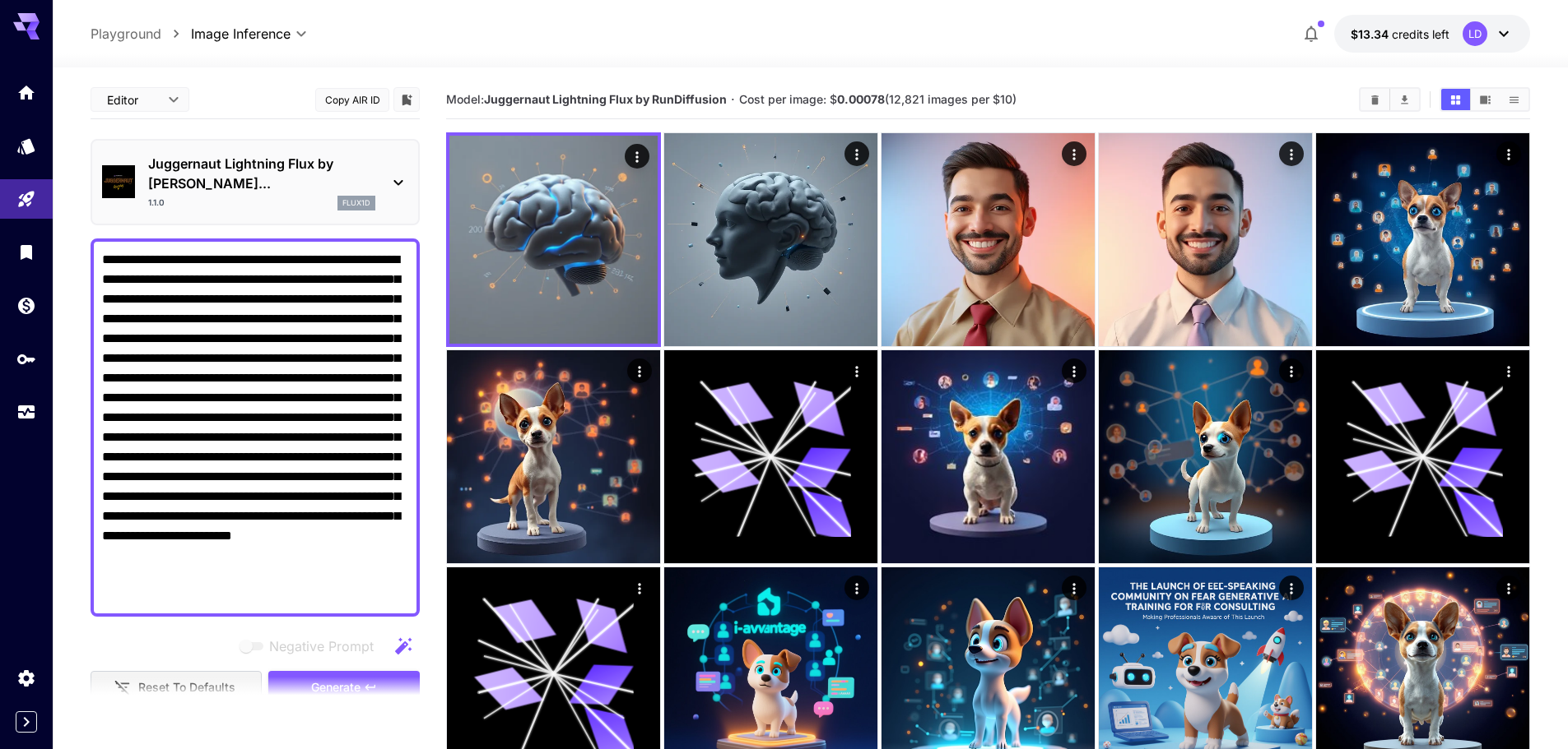
click at [283, 163] on p "Juggernaut Lightning Flux by [PERSON_NAME]..." at bounding box center [262, 173] width 227 height 40
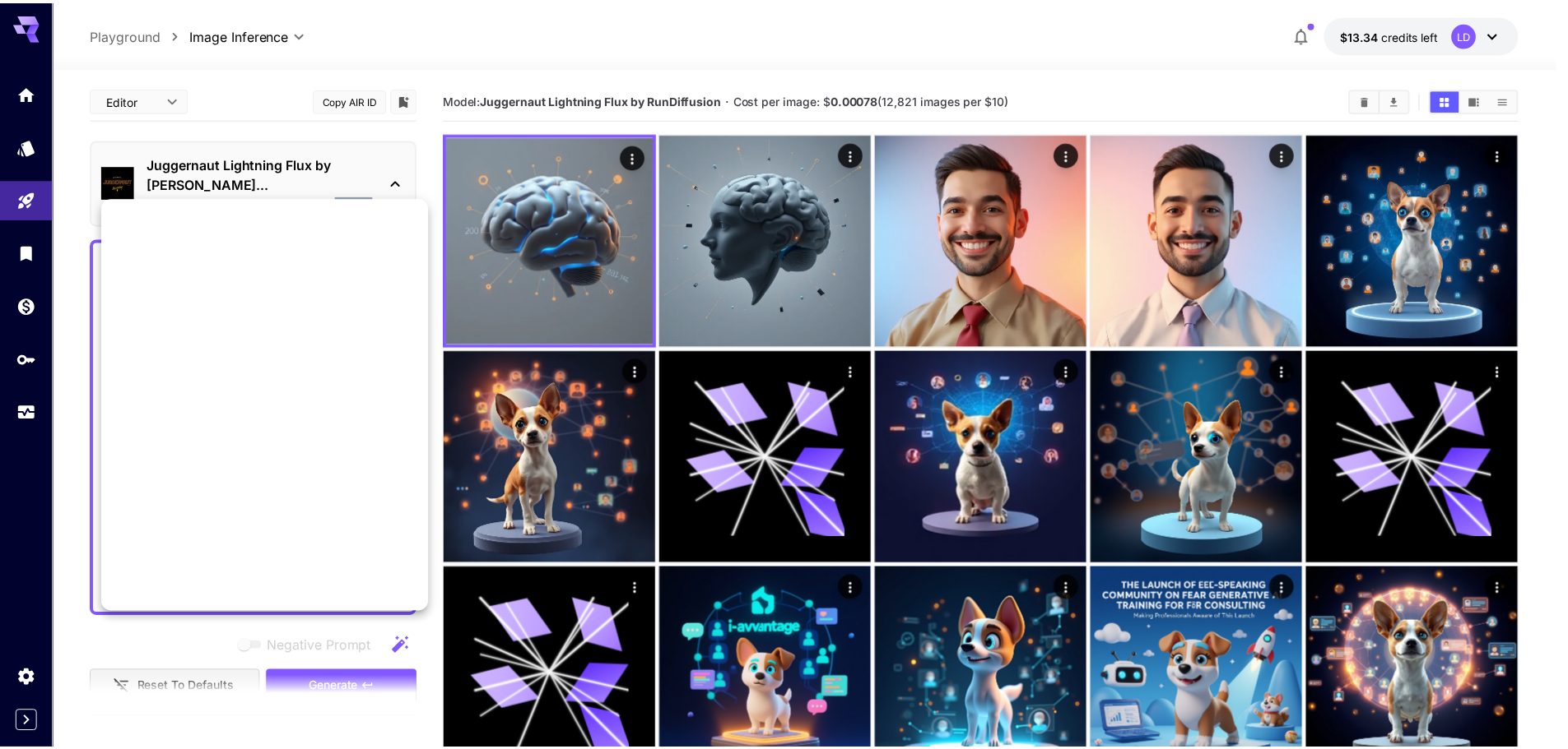
scroll to position [1882, 0]
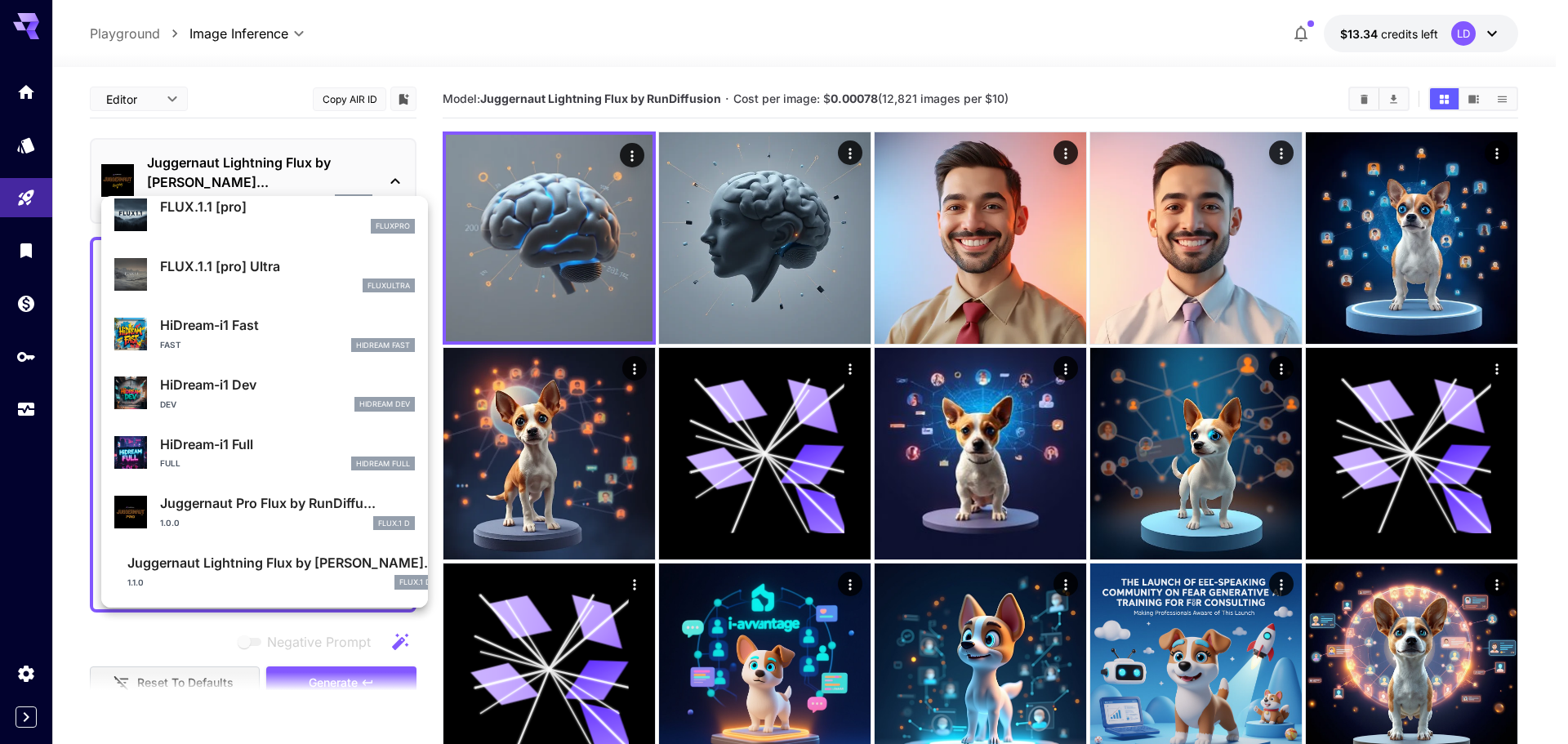
click at [334, 528] on div "1.0.0 FLUX.1 D" at bounding box center [287, 524] width 255 height 15
type input "**"
type input "*"
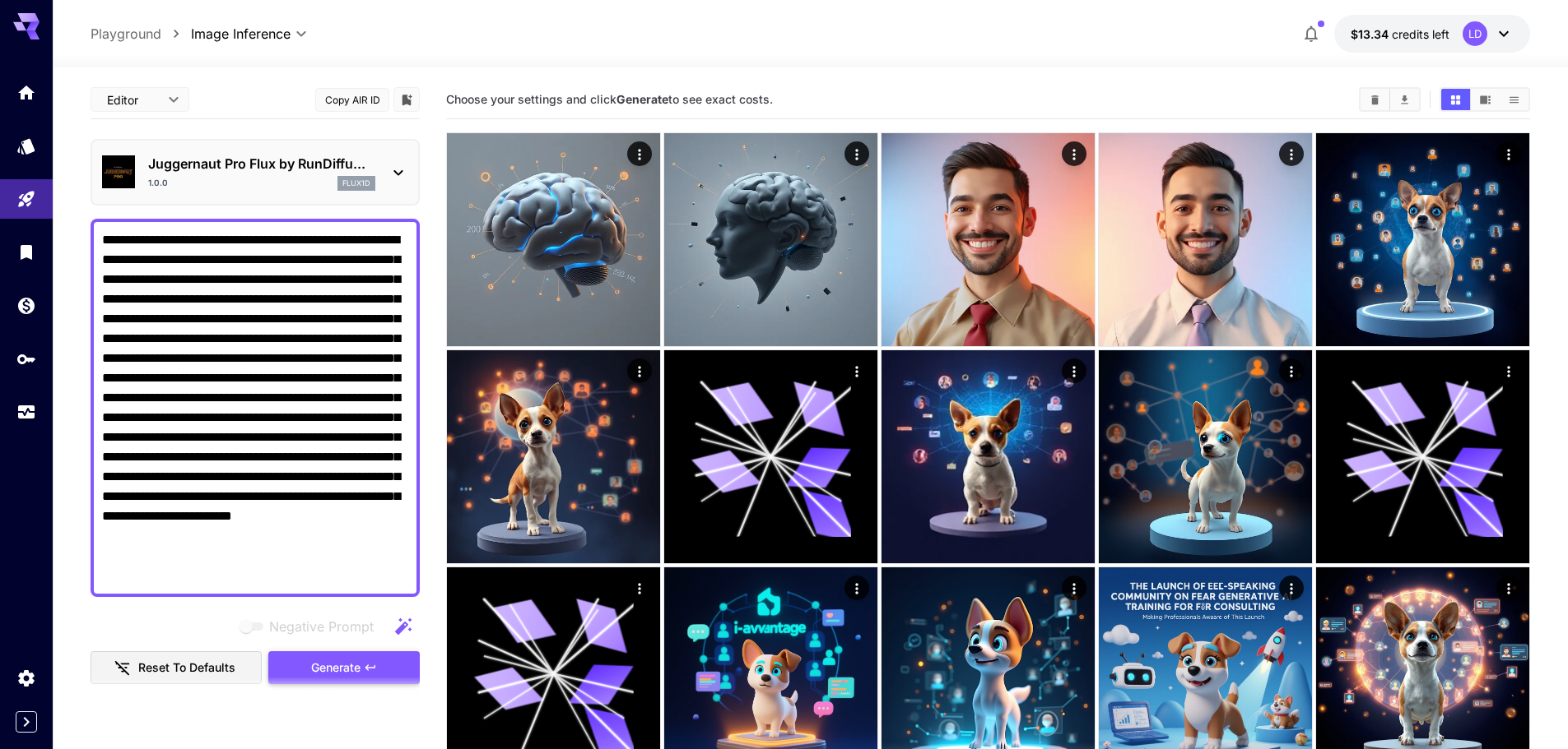
click at [387, 674] on button "Generate" at bounding box center [343, 668] width 151 height 34
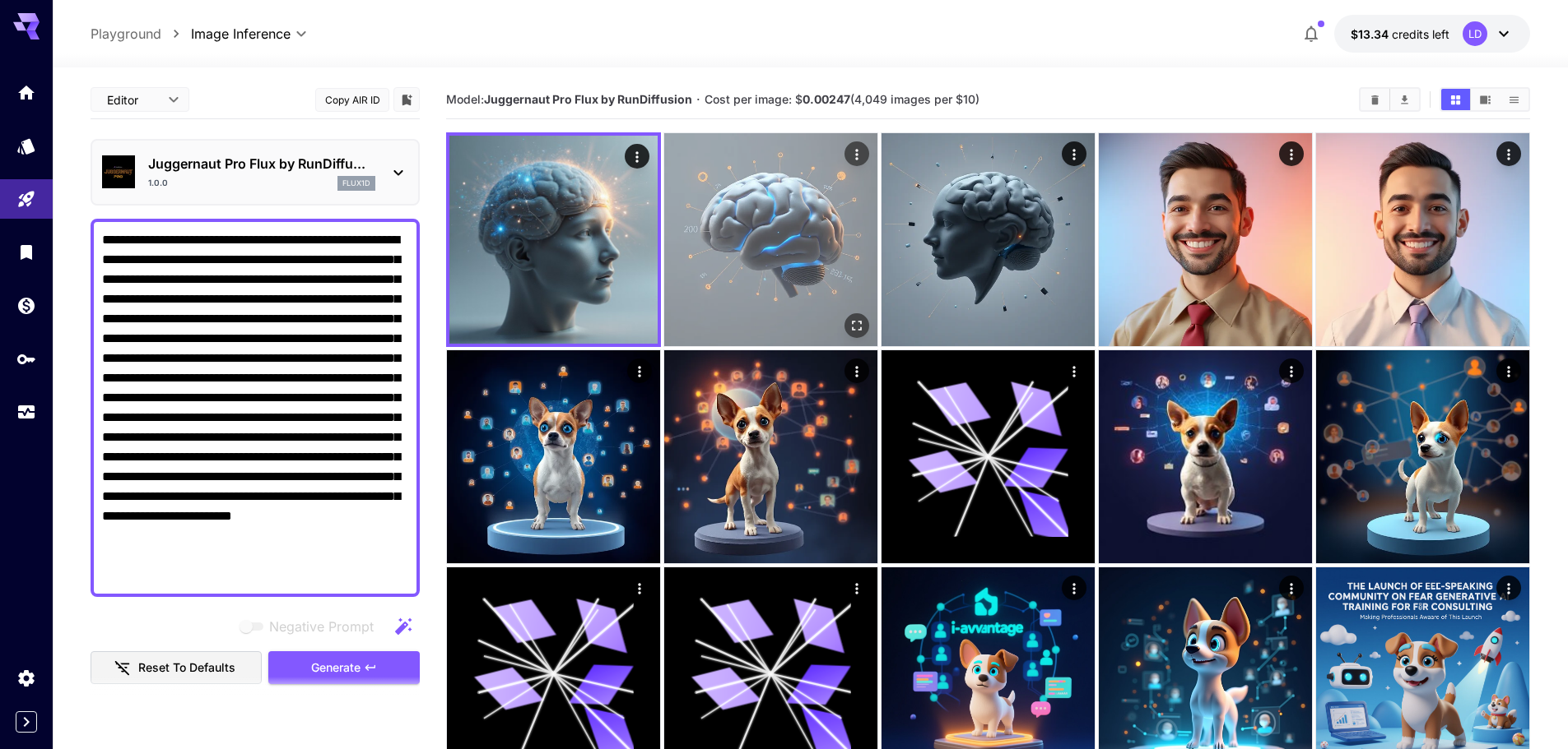
click at [792, 223] on img at bounding box center [770, 240] width 214 height 213
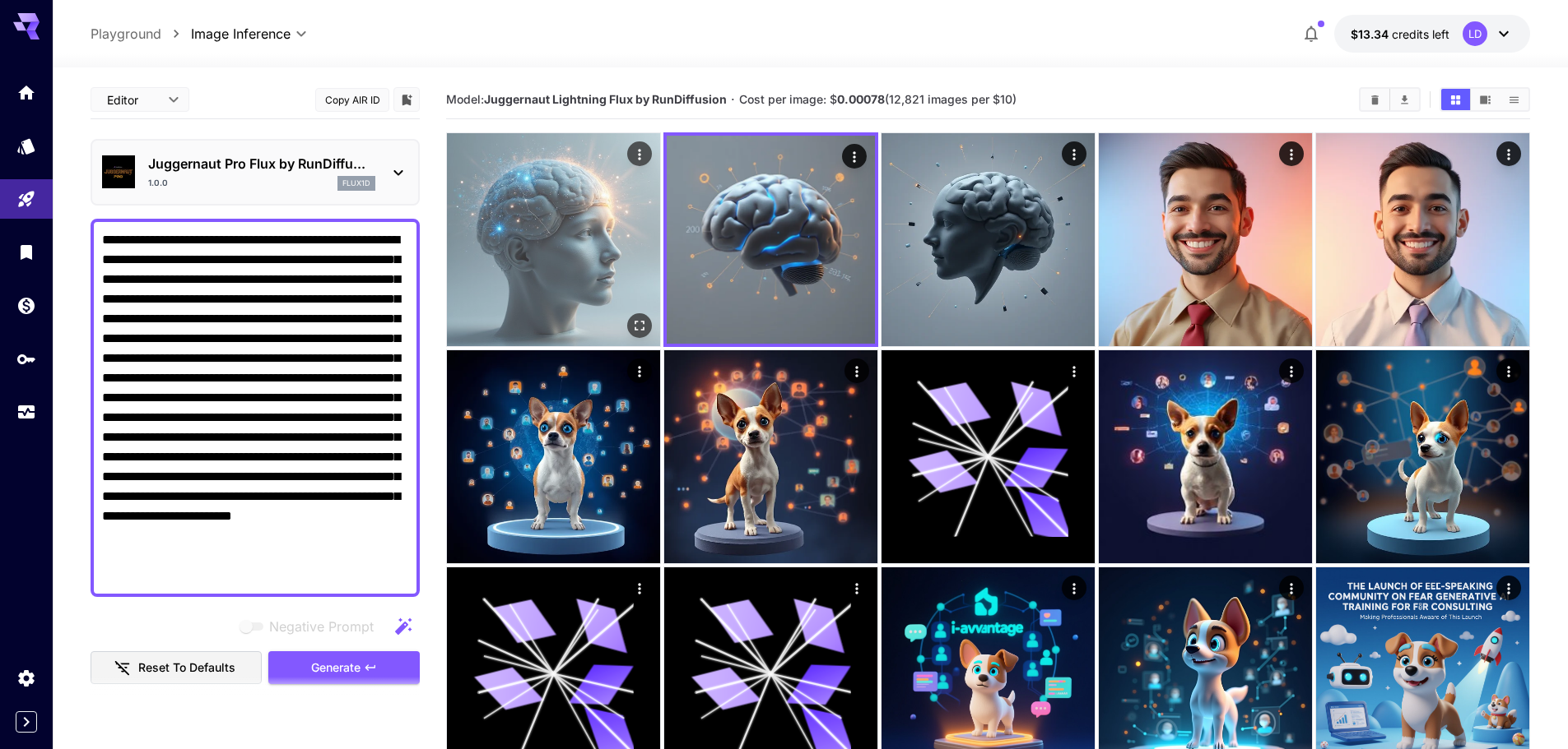
click at [617, 237] on img at bounding box center [554, 240] width 214 height 213
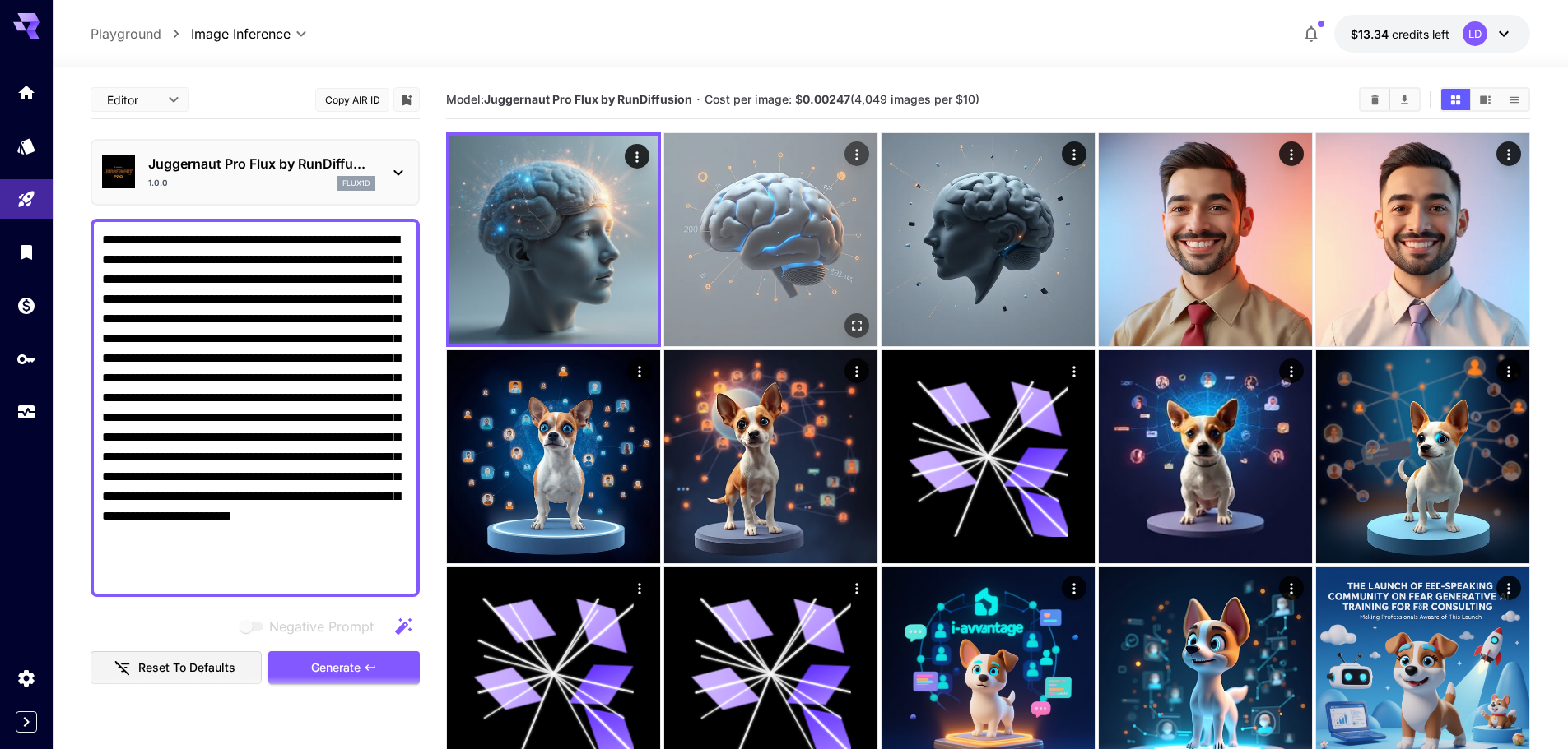
click at [830, 255] on img at bounding box center [770, 240] width 214 height 213
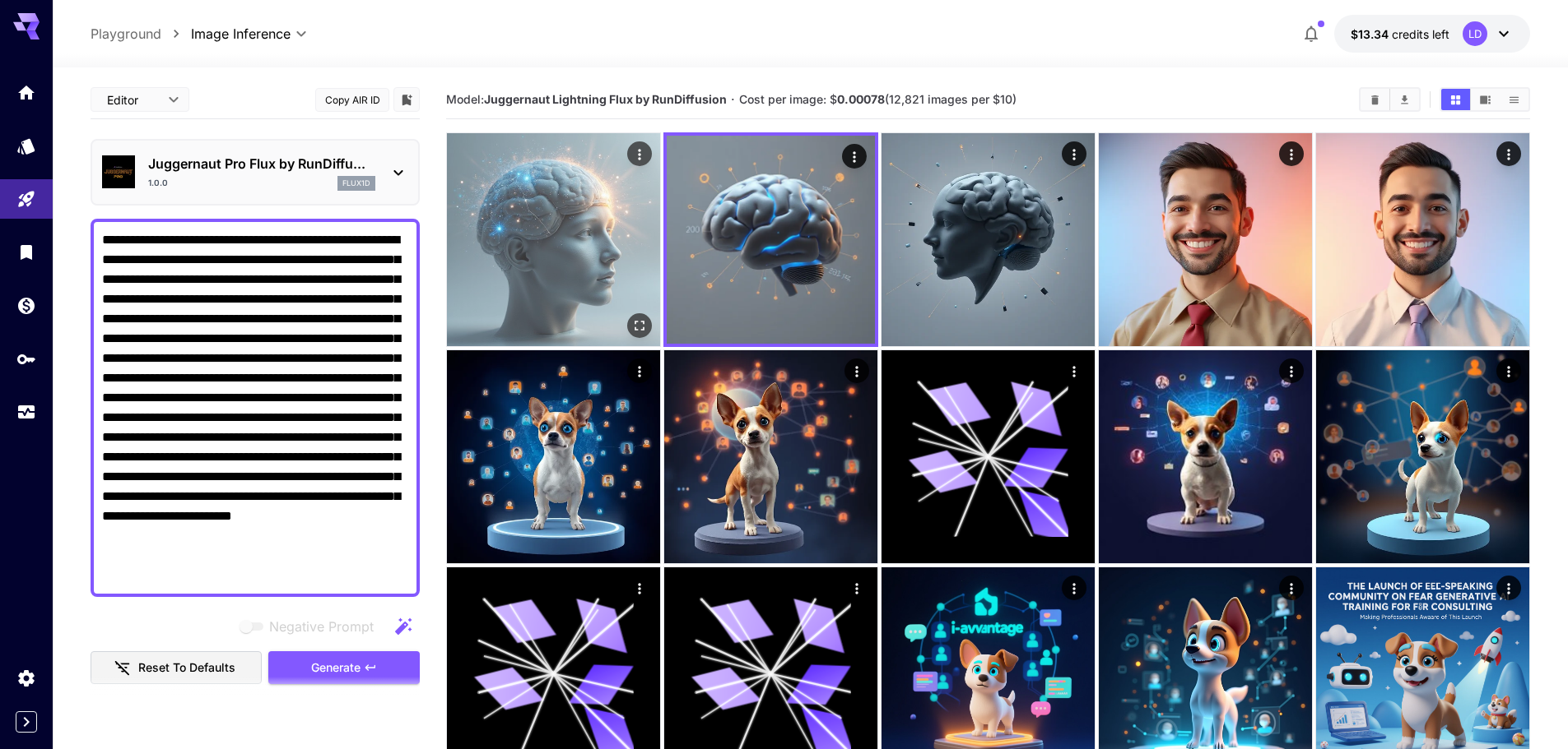
click at [598, 233] on img at bounding box center [554, 240] width 214 height 213
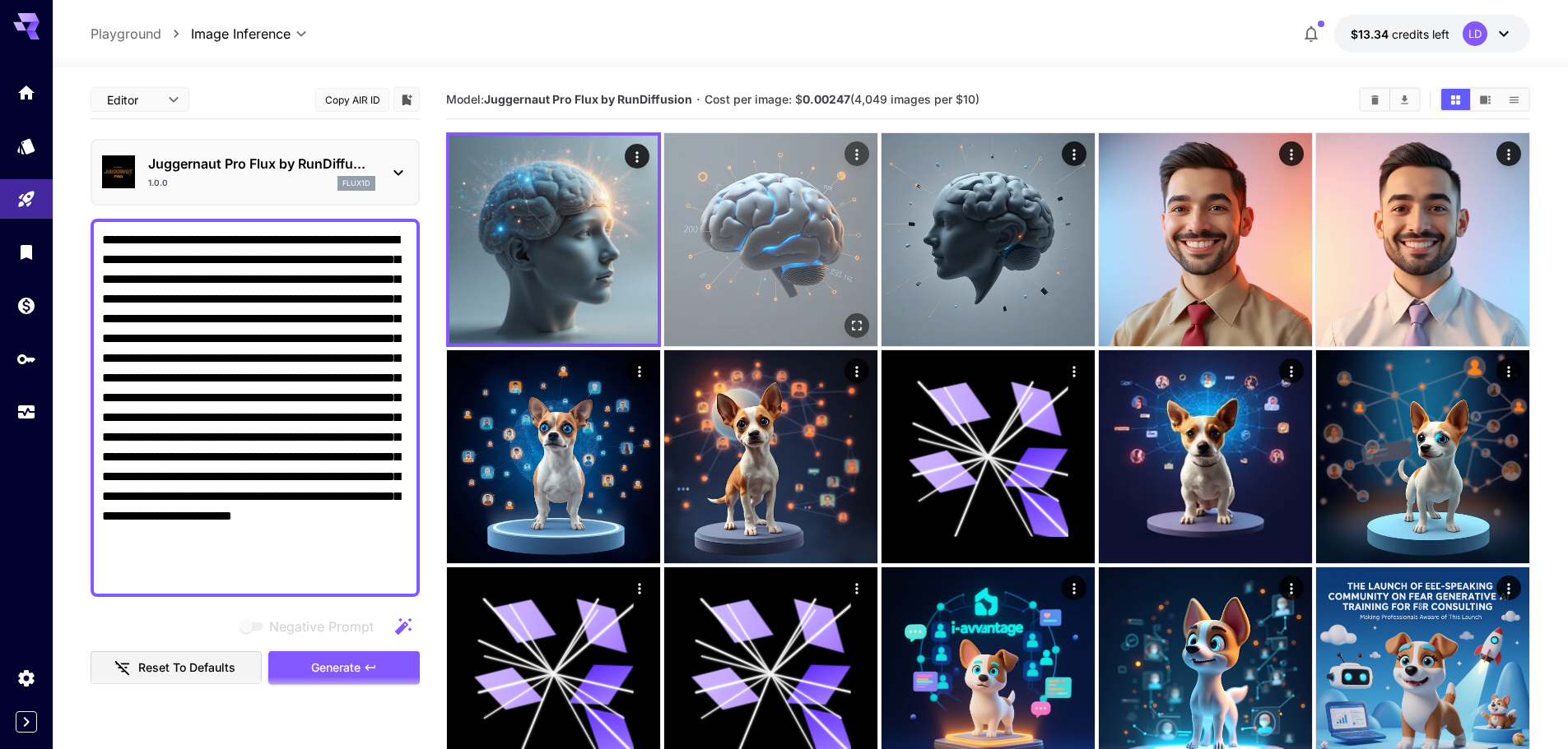
click at [814, 249] on img at bounding box center [770, 240] width 214 height 213
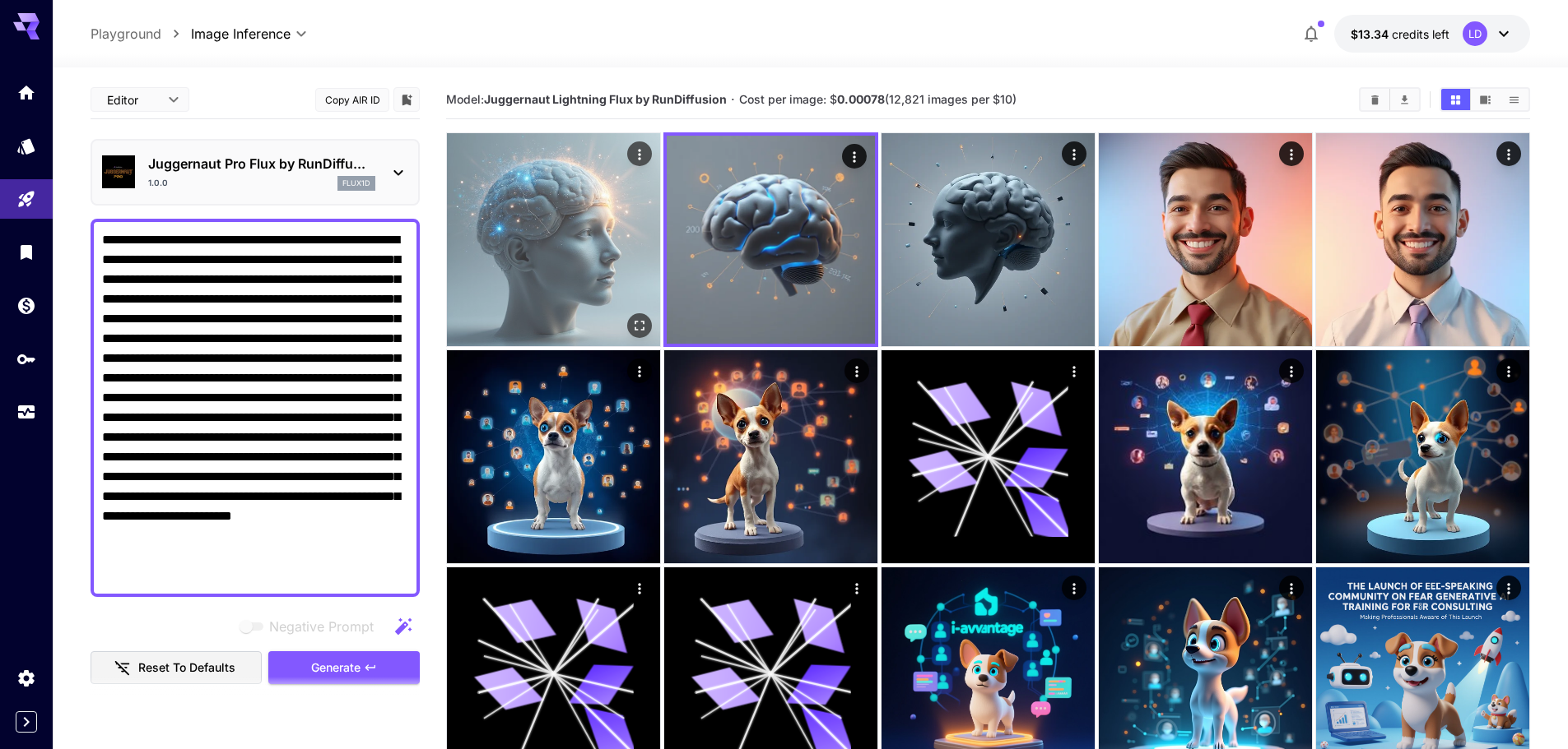
click at [528, 261] on img at bounding box center [554, 240] width 214 height 213
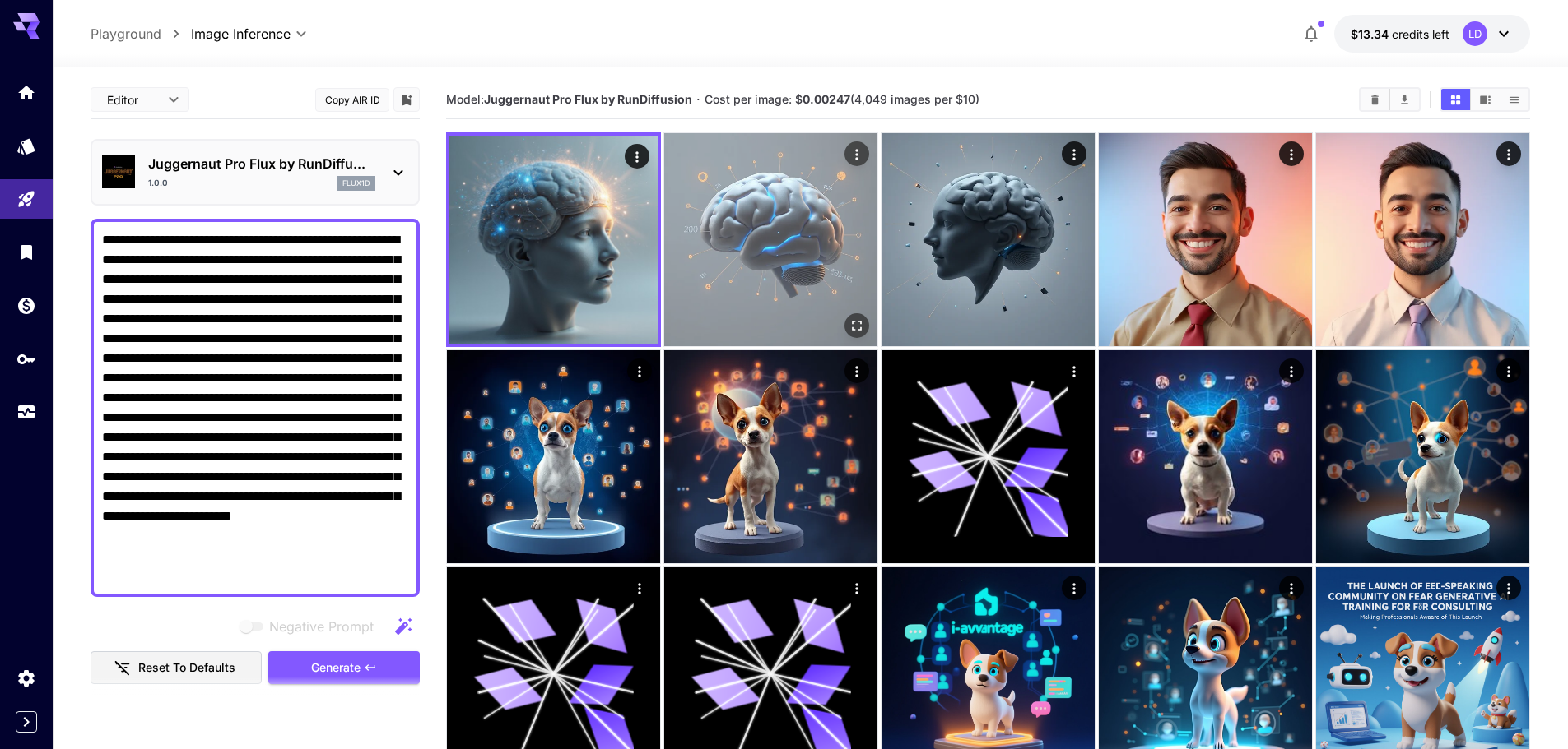
click at [742, 219] on img at bounding box center [770, 240] width 214 height 213
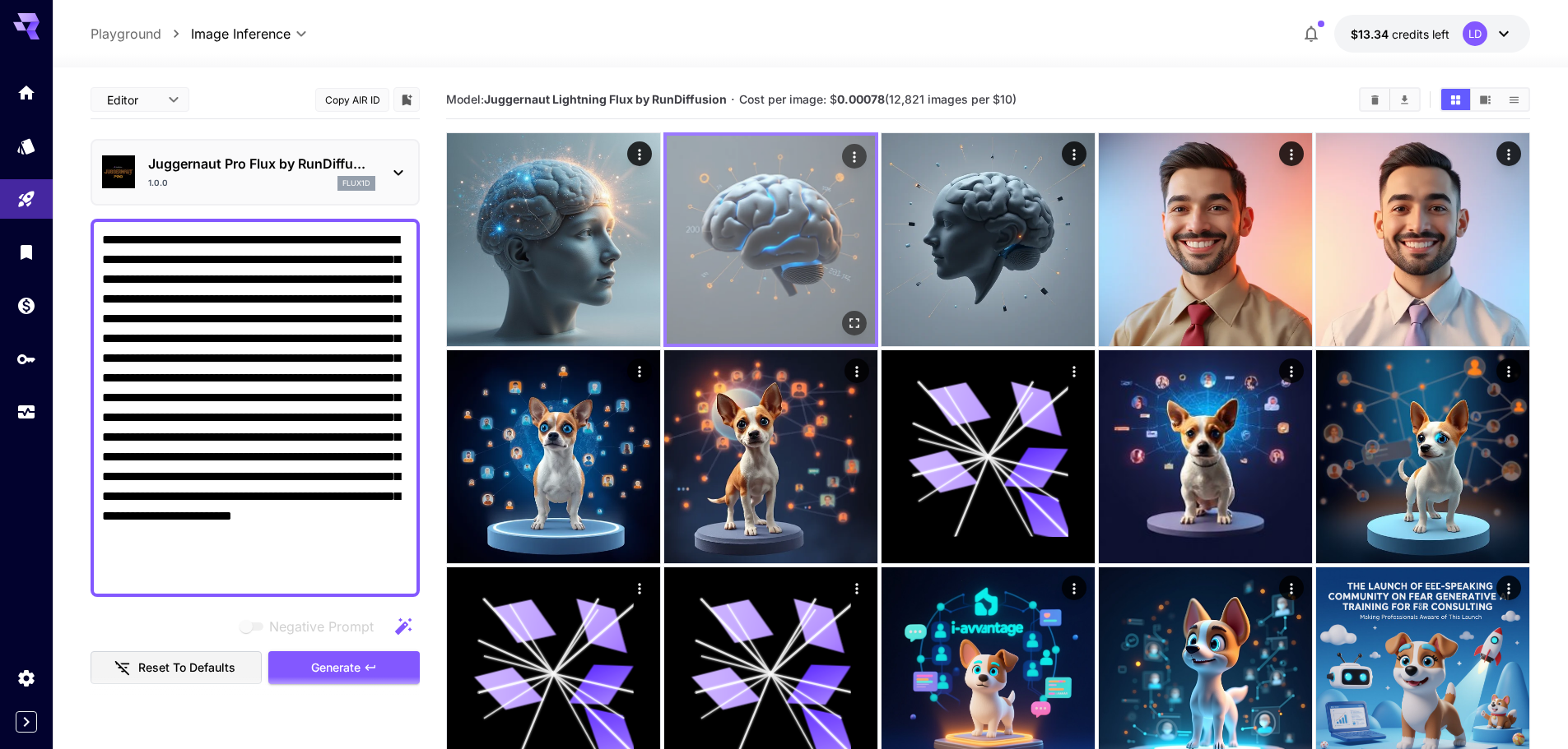
click at [848, 235] on img at bounding box center [770, 240] width 208 height 208
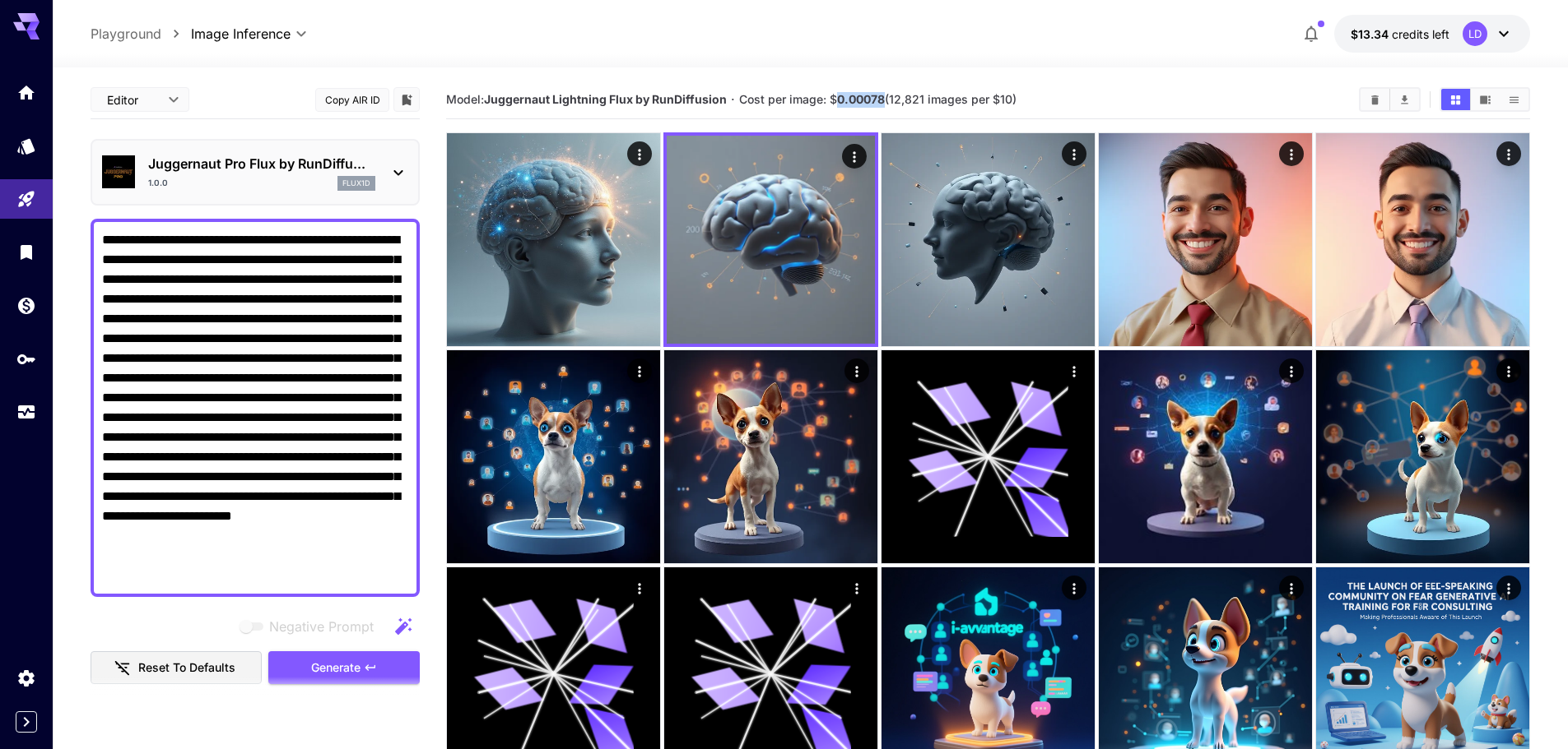
drag, startPoint x: 883, startPoint y: 104, endPoint x: 837, endPoint y: 105, distance: 46.0
click at [837, 105] on b "0.00078" at bounding box center [861, 99] width 48 height 14
copy b "0.00078"
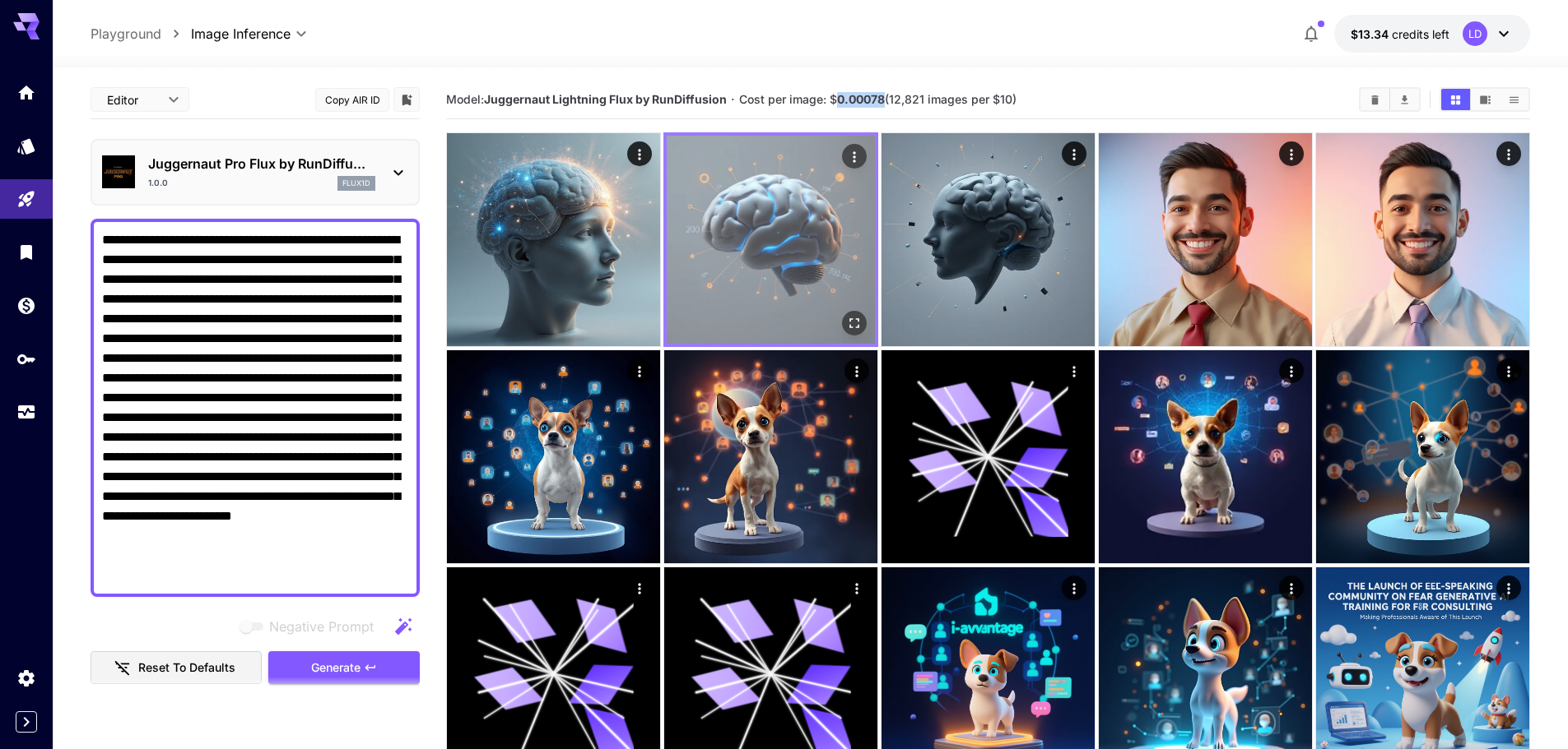
click at [747, 224] on img at bounding box center [770, 240] width 208 height 208
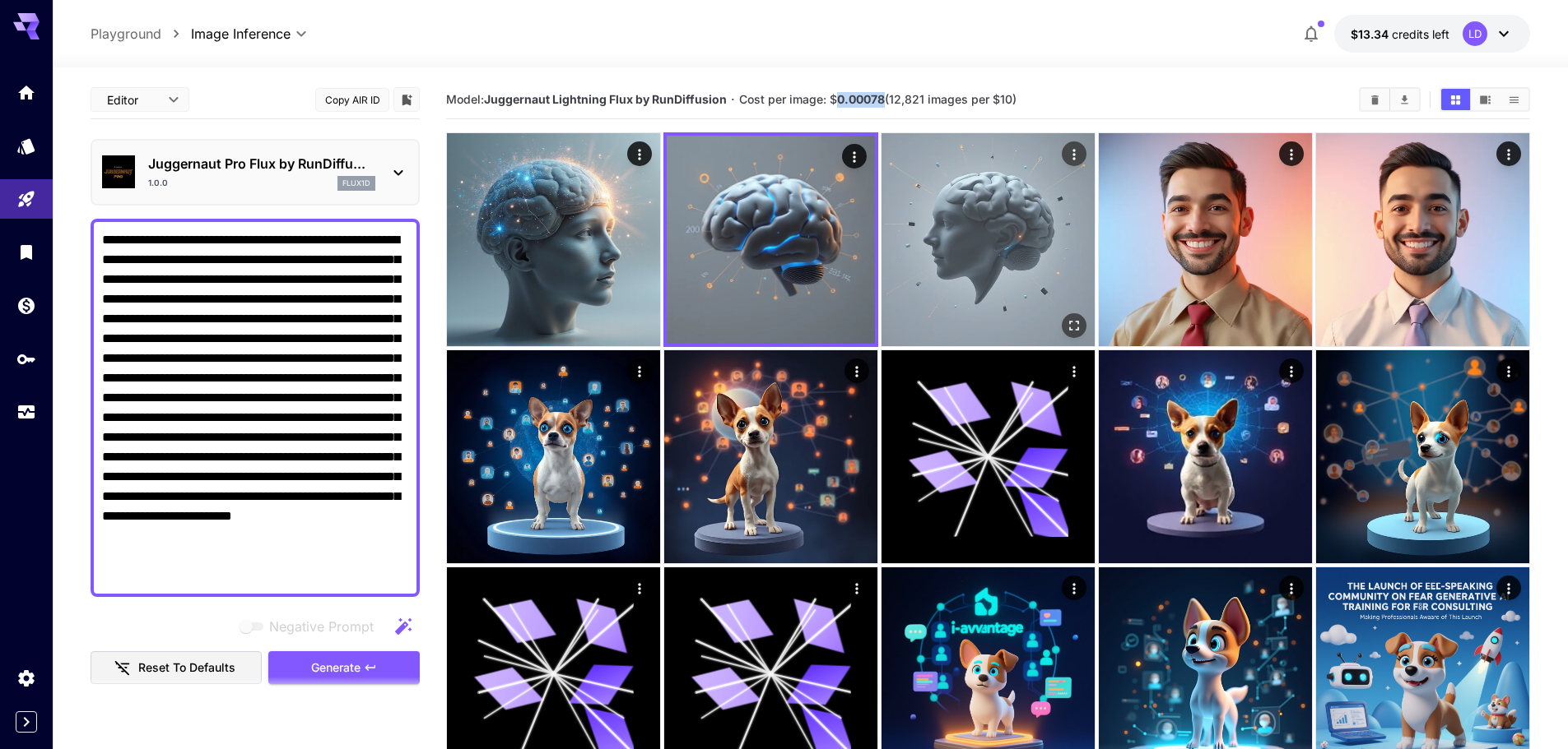
click at [933, 278] on img at bounding box center [987, 240] width 214 height 213
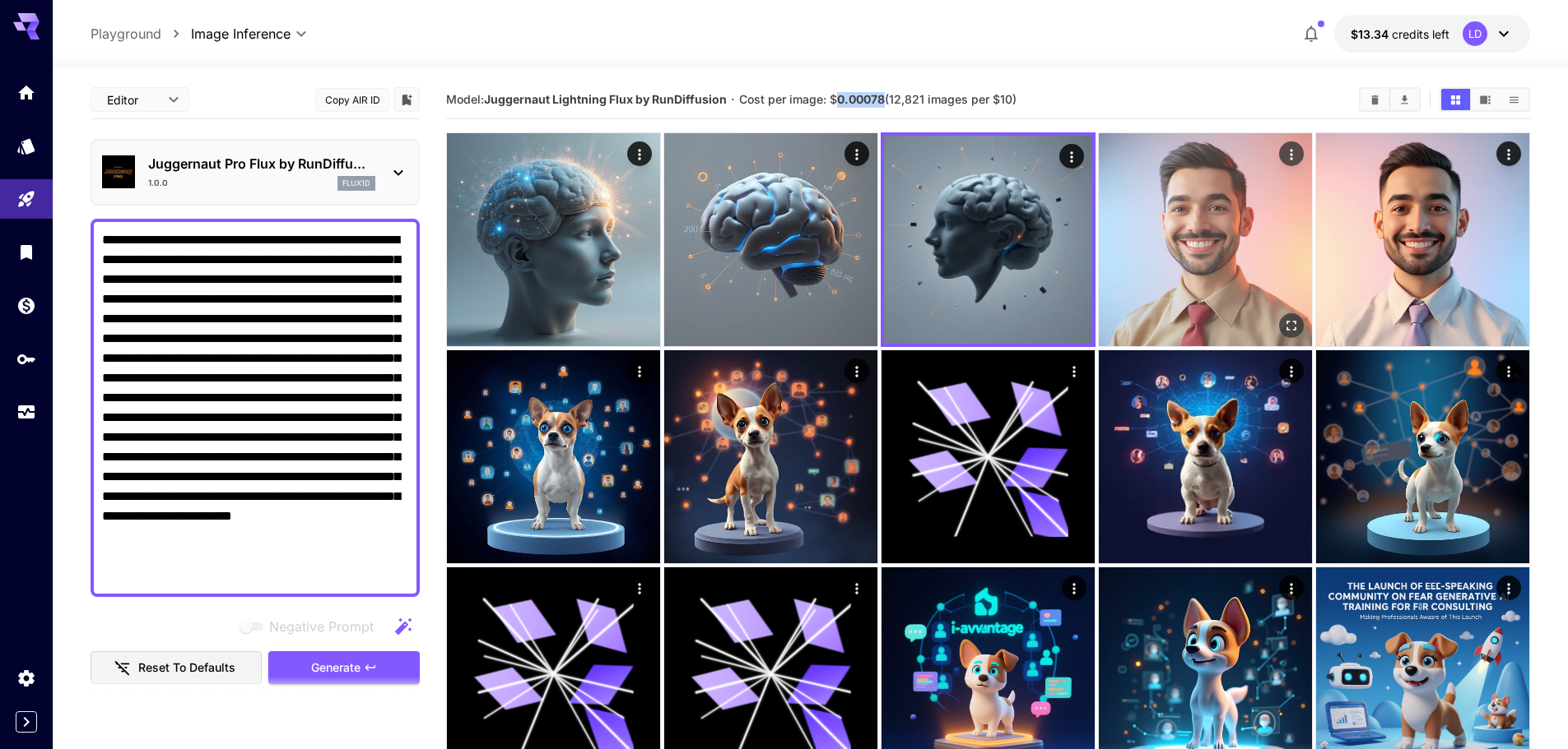
click at [1144, 295] on img at bounding box center [1205, 240] width 214 height 213
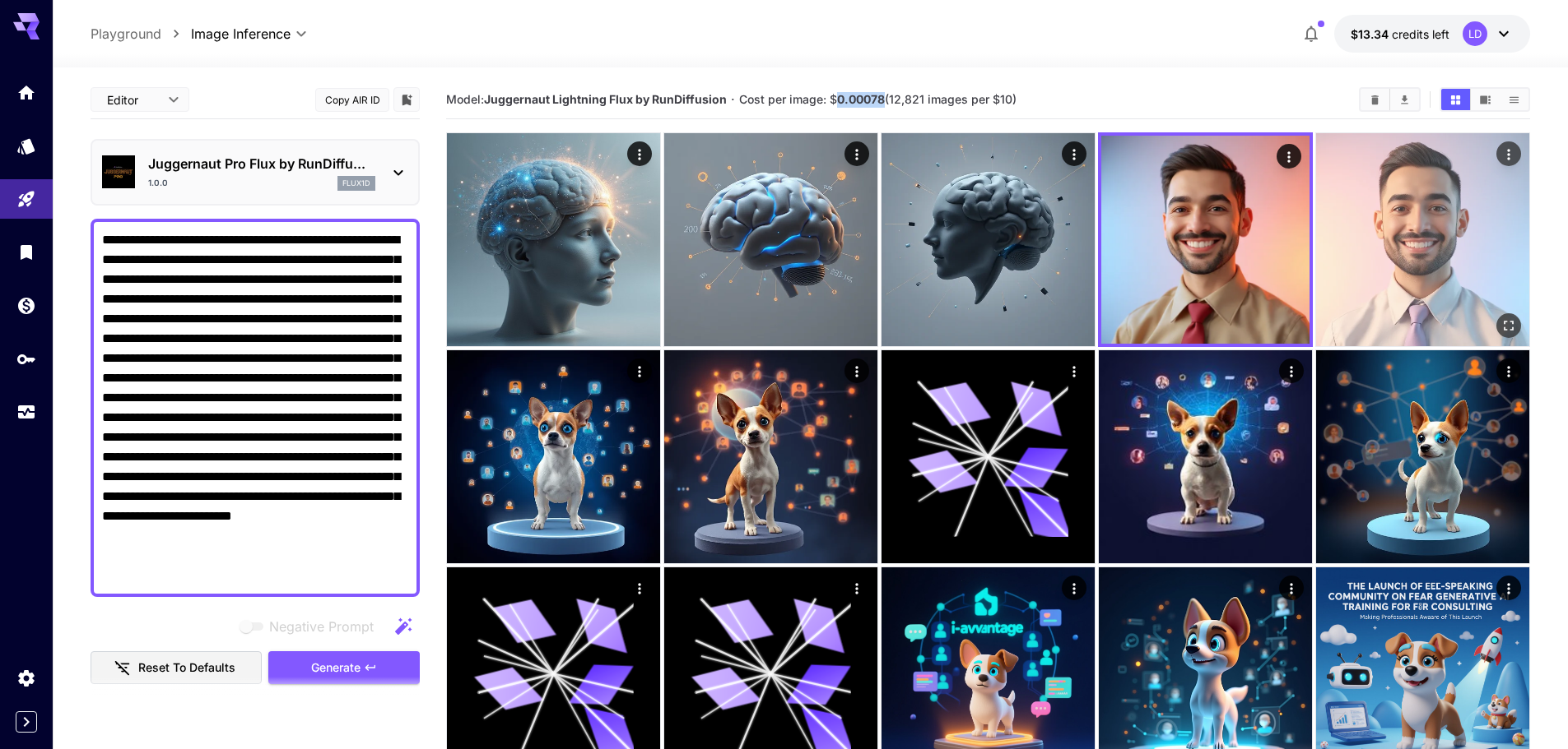
click at [1514, 282] on img at bounding box center [1422, 240] width 214 height 213
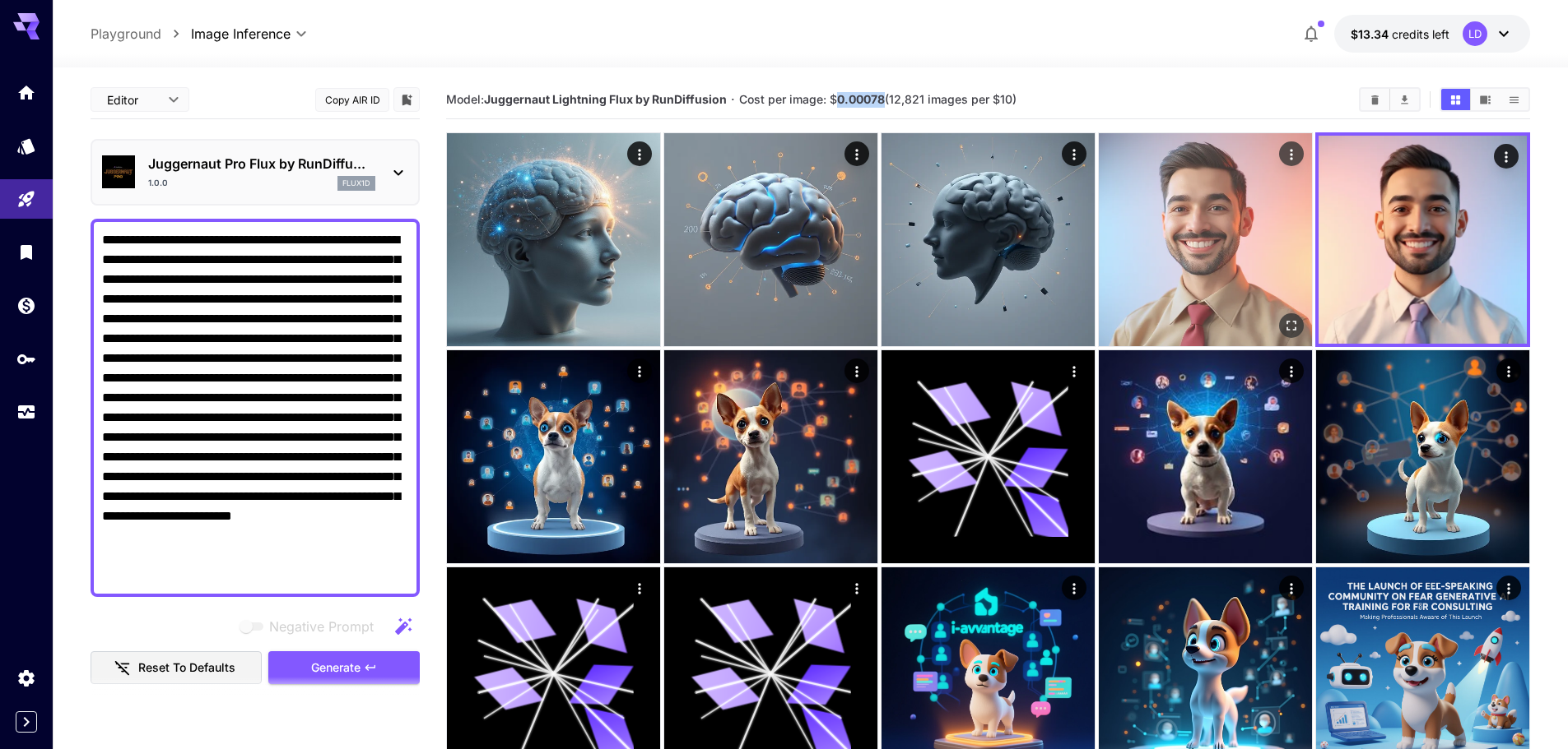
click at [1206, 234] on img at bounding box center [1205, 240] width 214 height 213
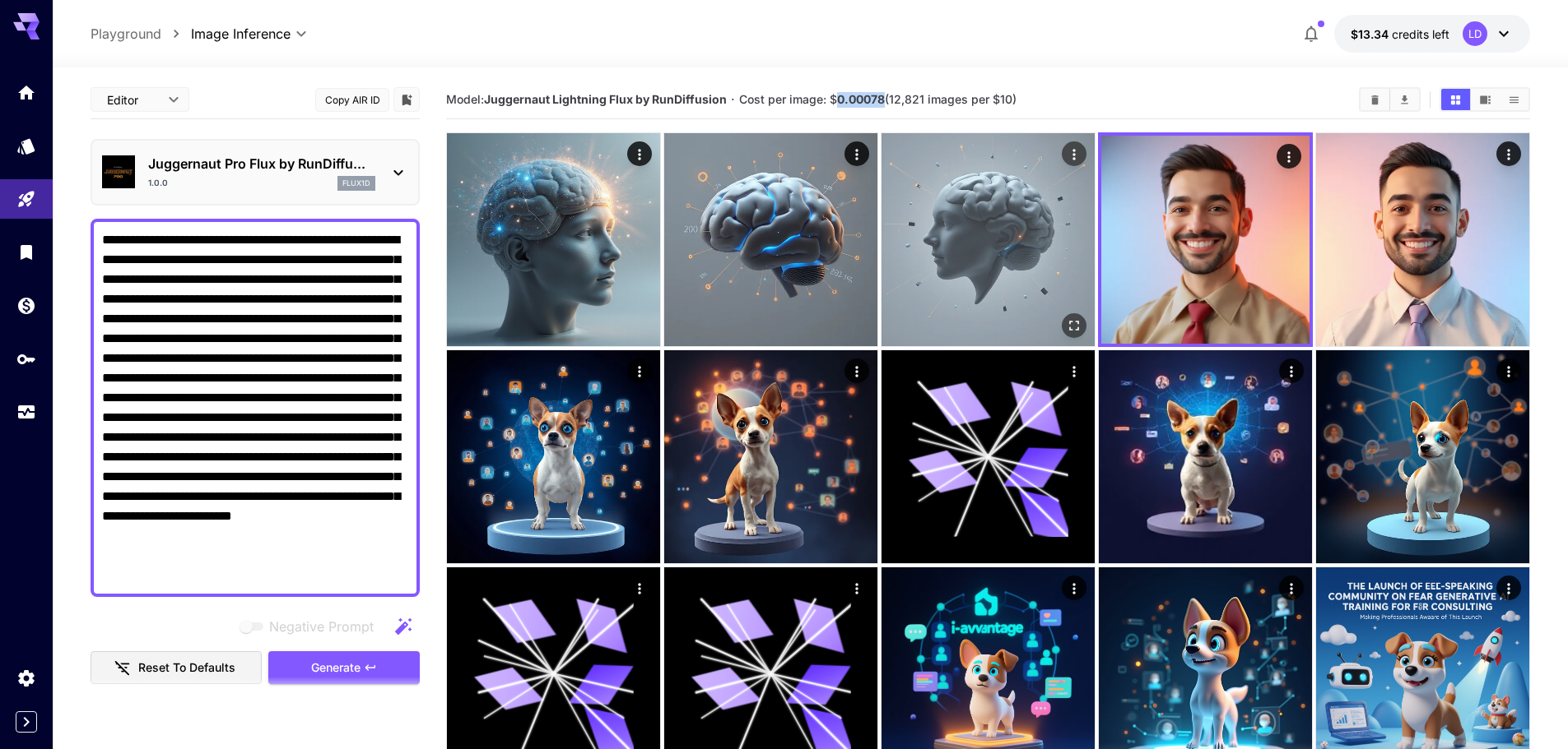
click at [1029, 223] on img at bounding box center [987, 240] width 214 height 213
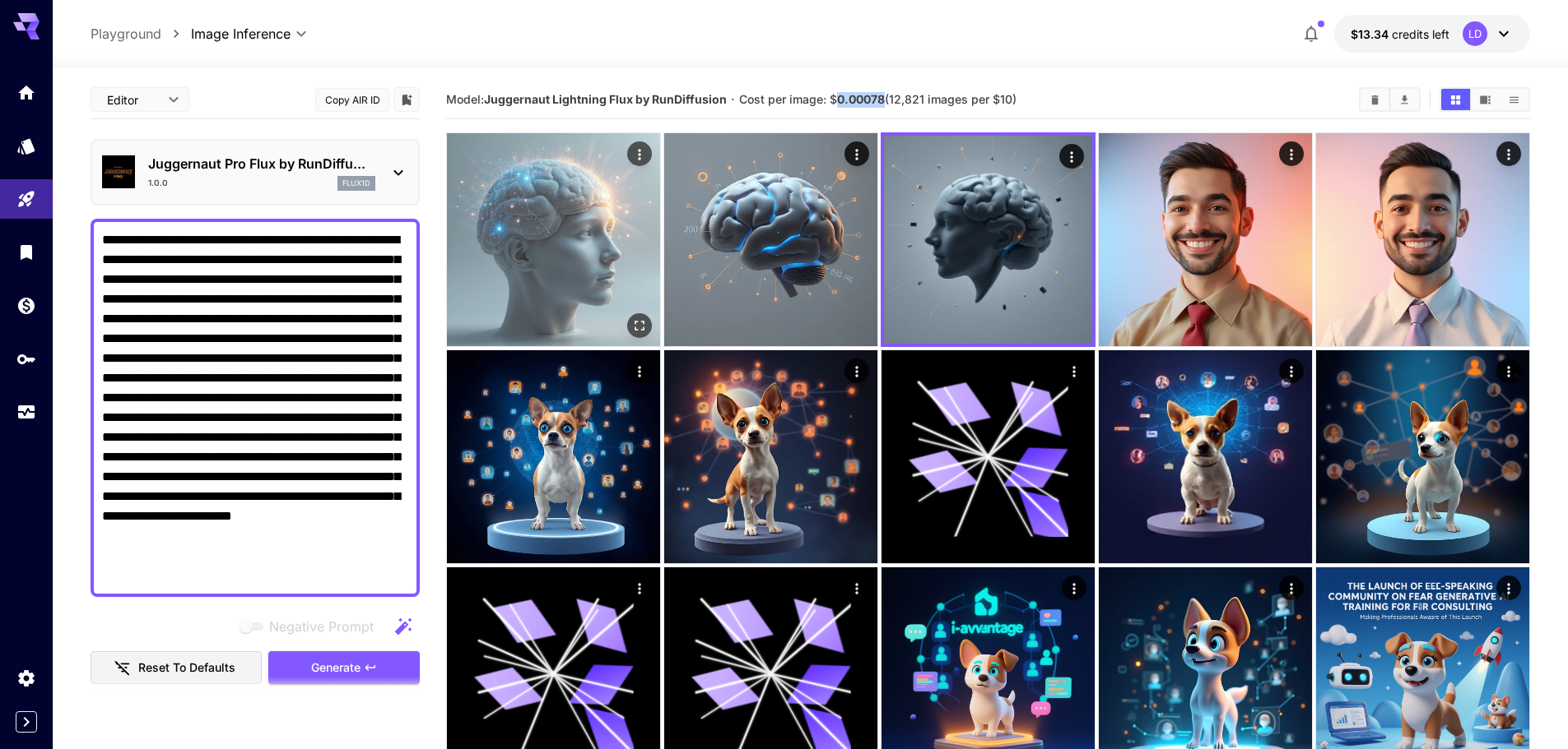
click at [578, 228] on img at bounding box center [554, 240] width 214 height 213
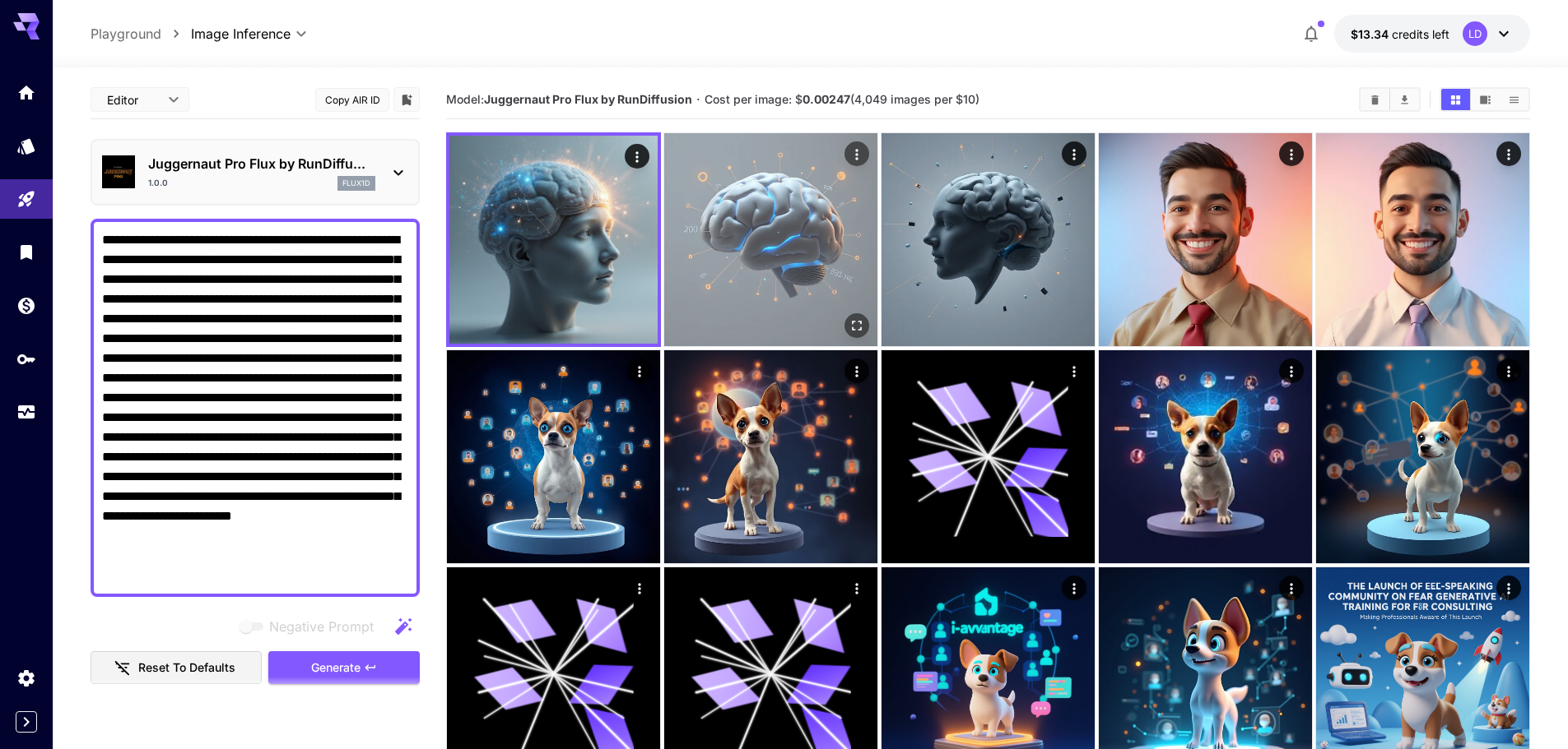
click at [783, 191] on img at bounding box center [770, 240] width 214 height 213
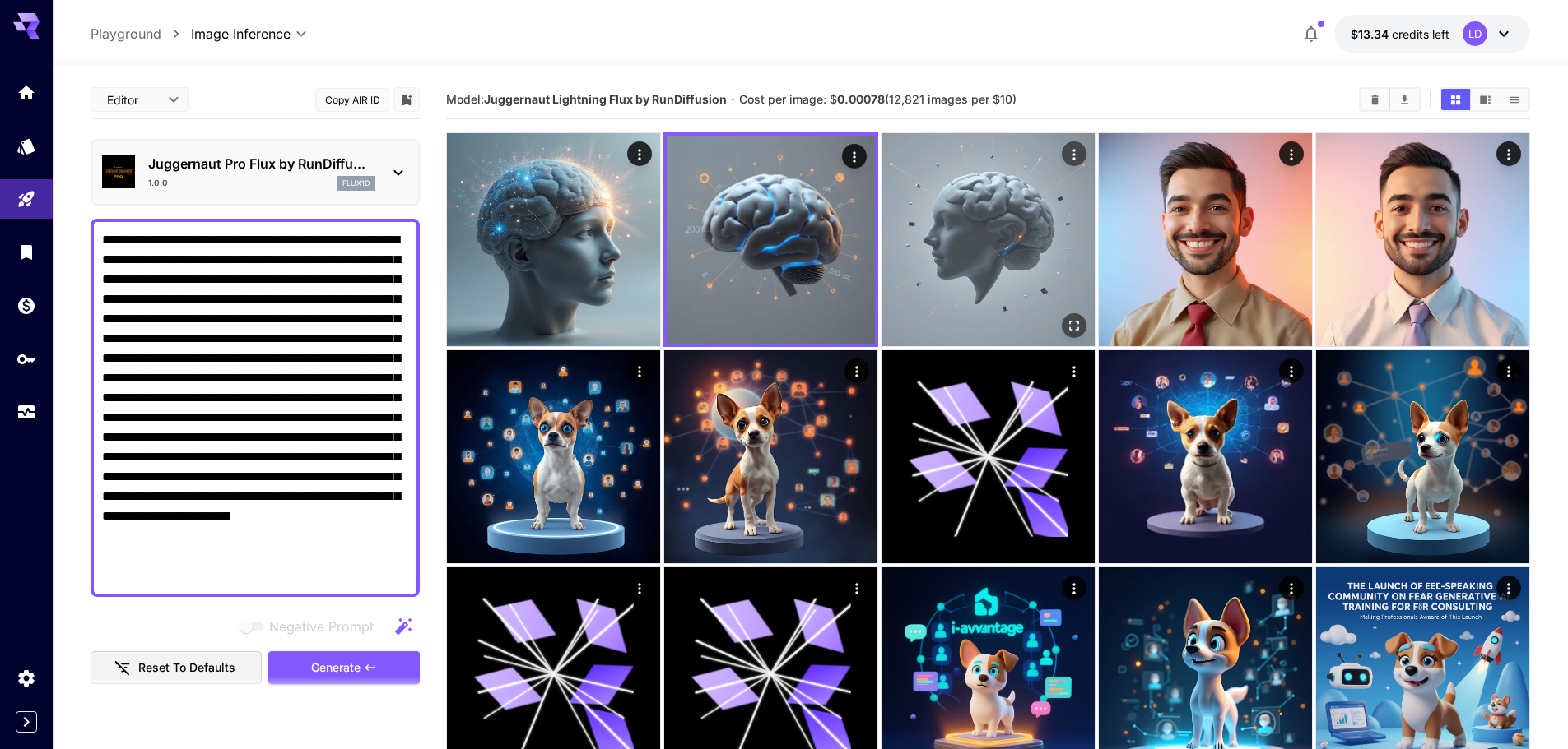
click at [1003, 191] on img at bounding box center [987, 240] width 214 height 213
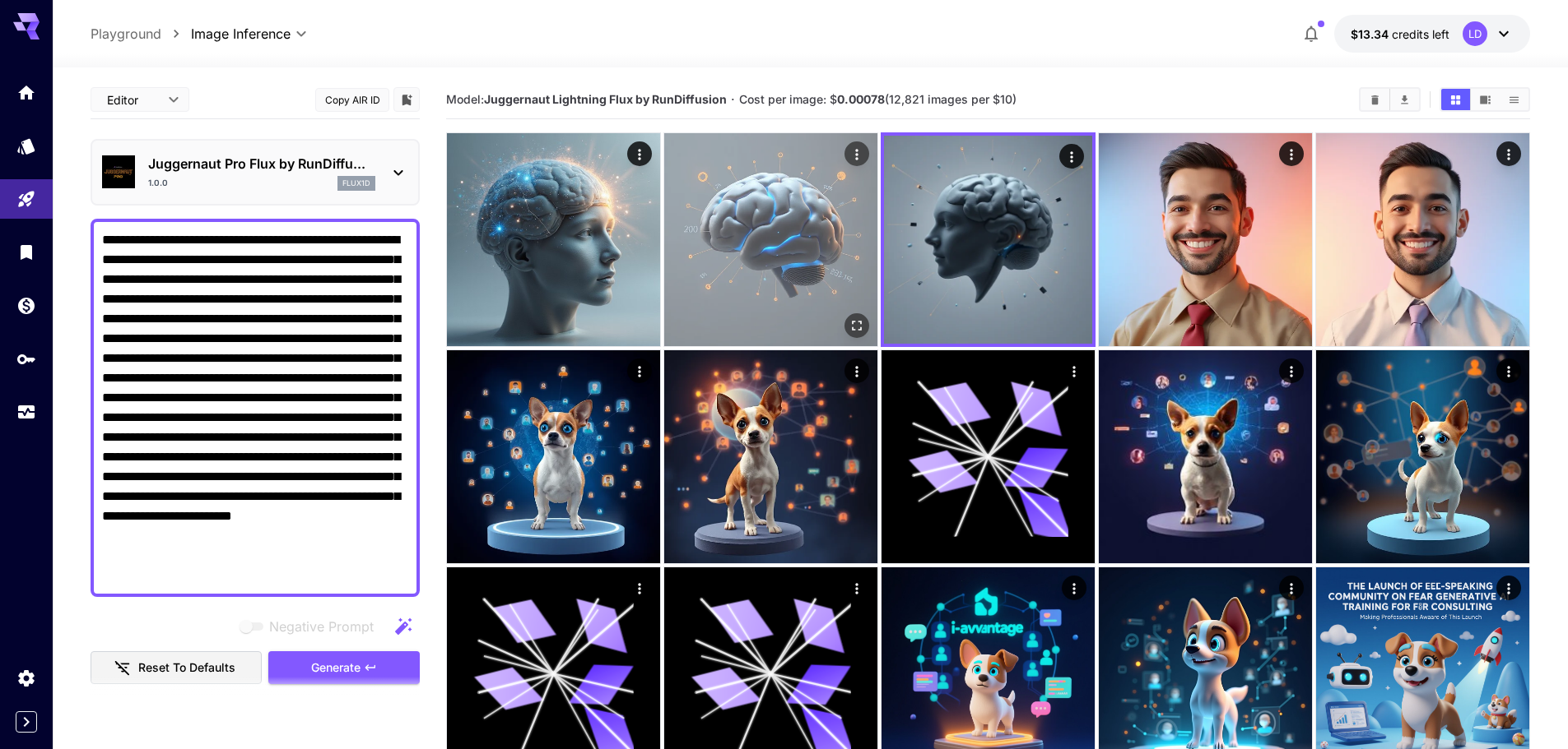
click at [806, 194] on img at bounding box center [770, 240] width 214 height 213
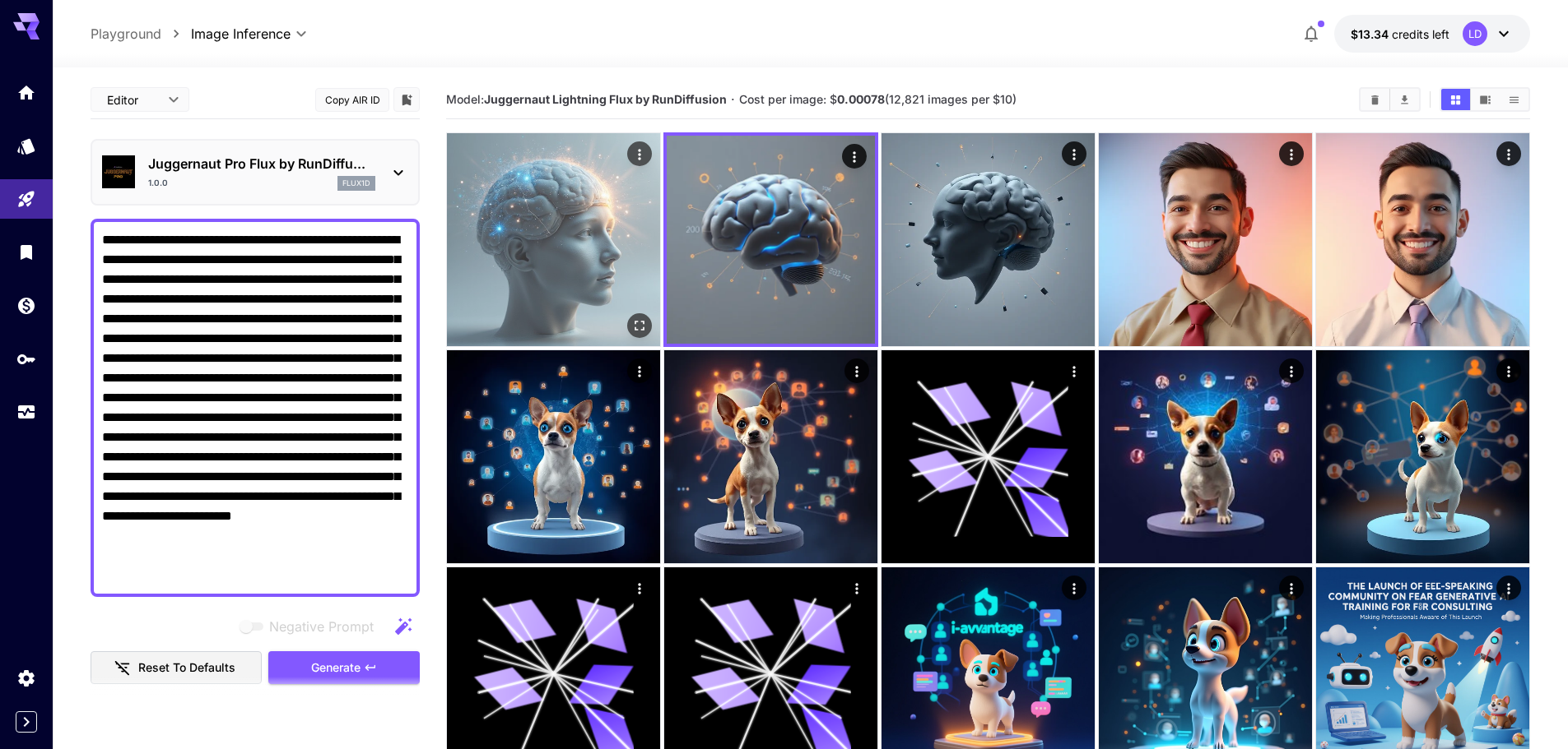
click at [631, 198] on img at bounding box center [554, 240] width 214 height 213
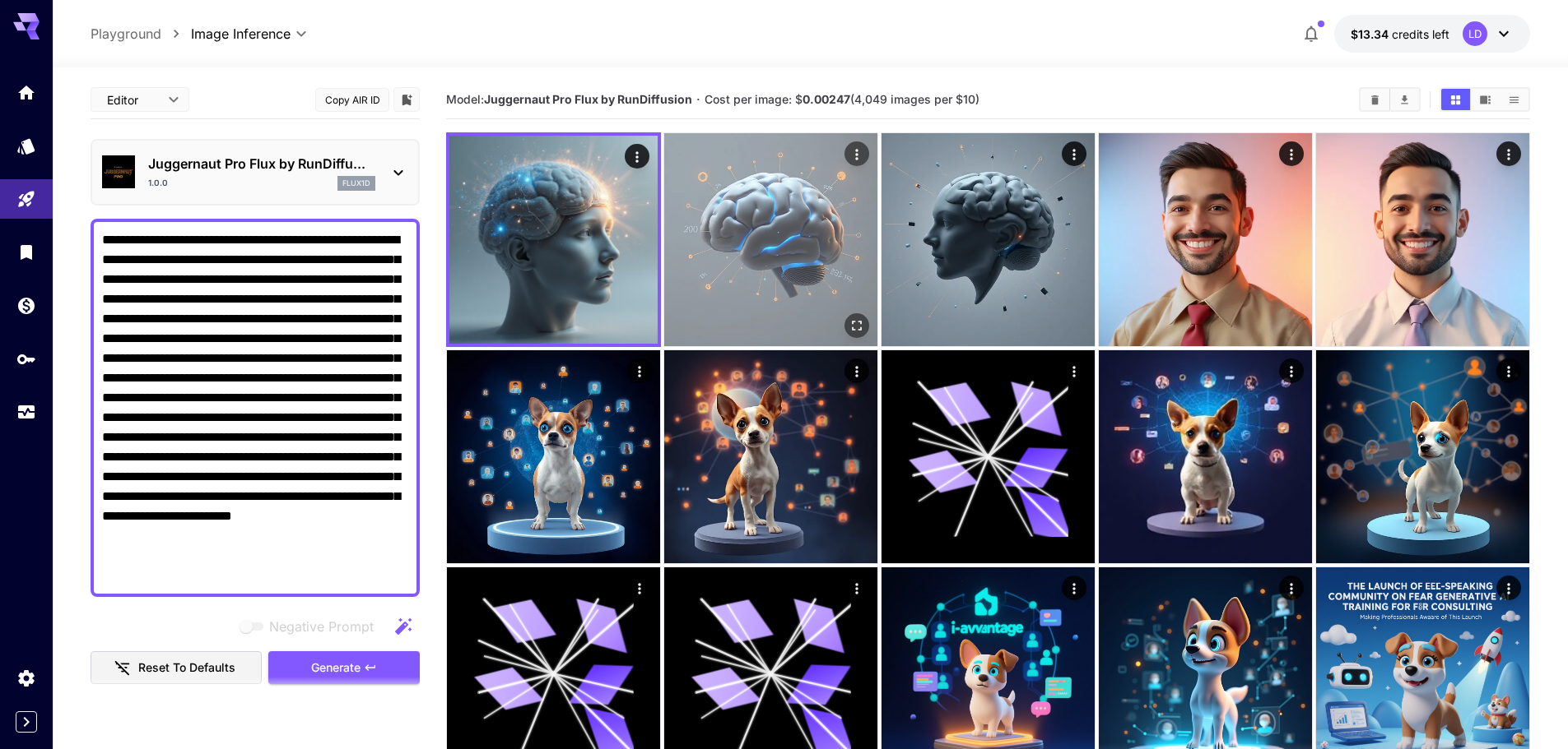
click at [769, 216] on img at bounding box center [770, 240] width 214 height 213
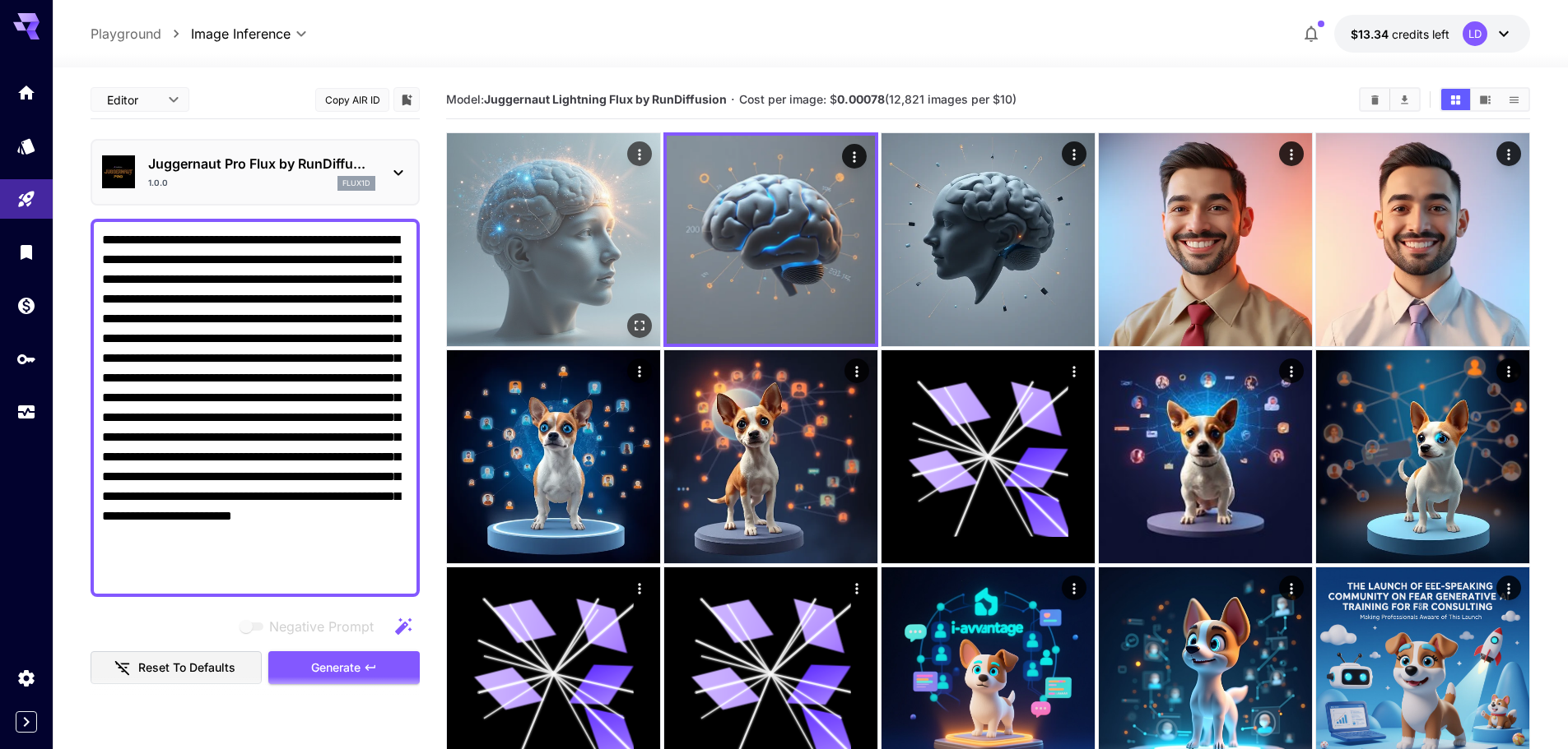
click at [516, 228] on img at bounding box center [554, 240] width 214 height 213
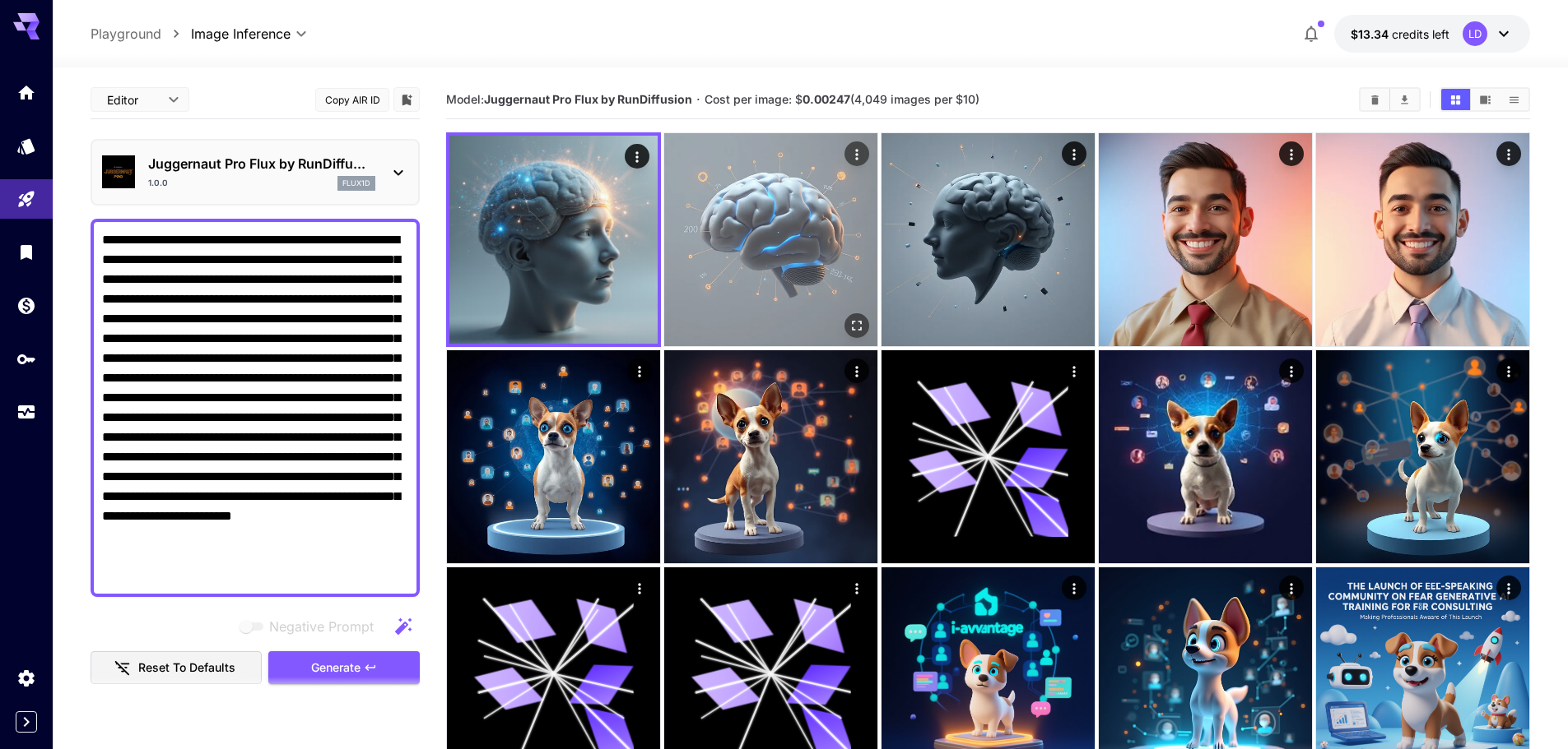
click at [734, 203] on img at bounding box center [770, 240] width 214 height 213
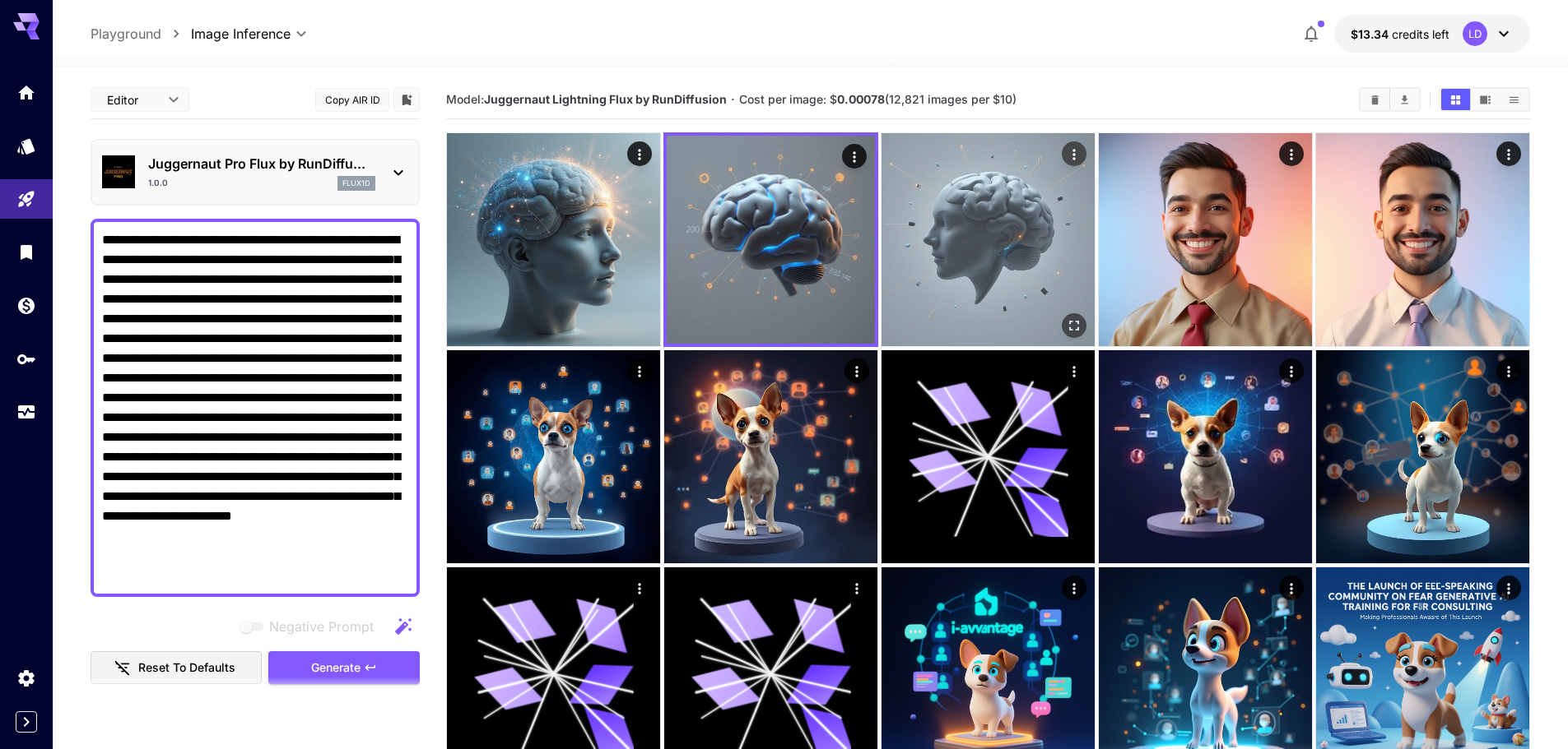
click at [975, 211] on img at bounding box center [987, 240] width 214 height 213
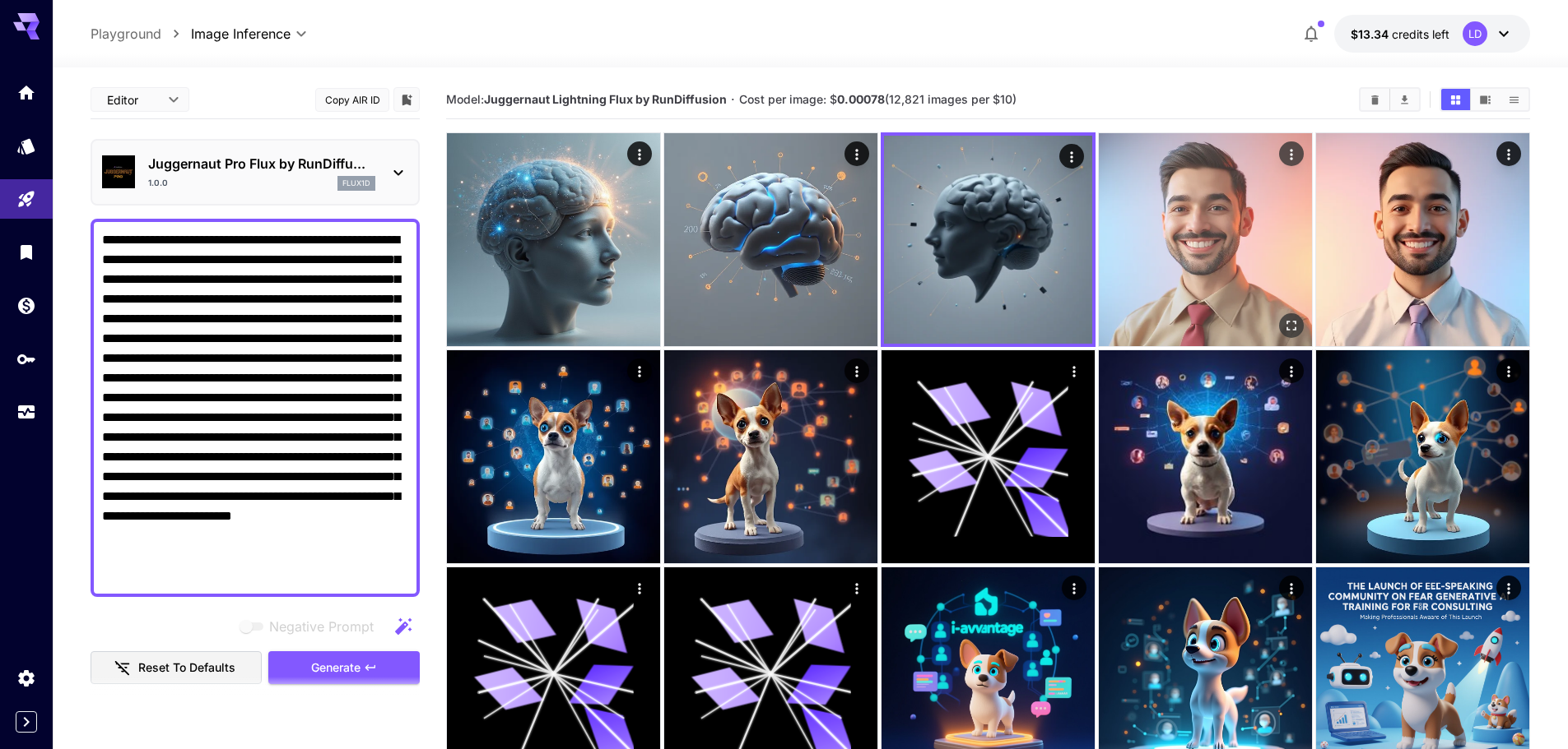
click at [1263, 225] on img at bounding box center [1205, 240] width 214 height 213
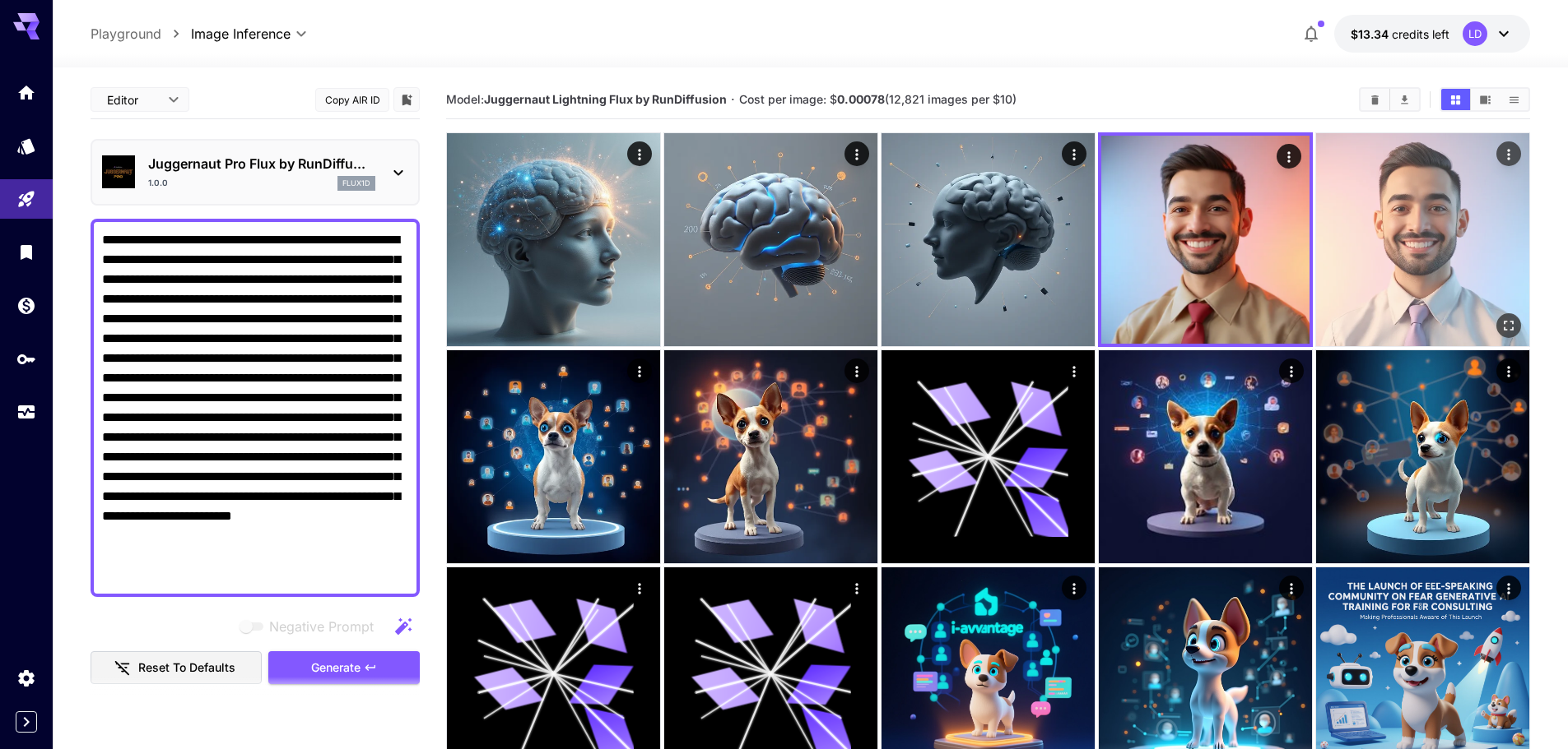
click at [1474, 281] on img at bounding box center [1422, 240] width 214 height 213
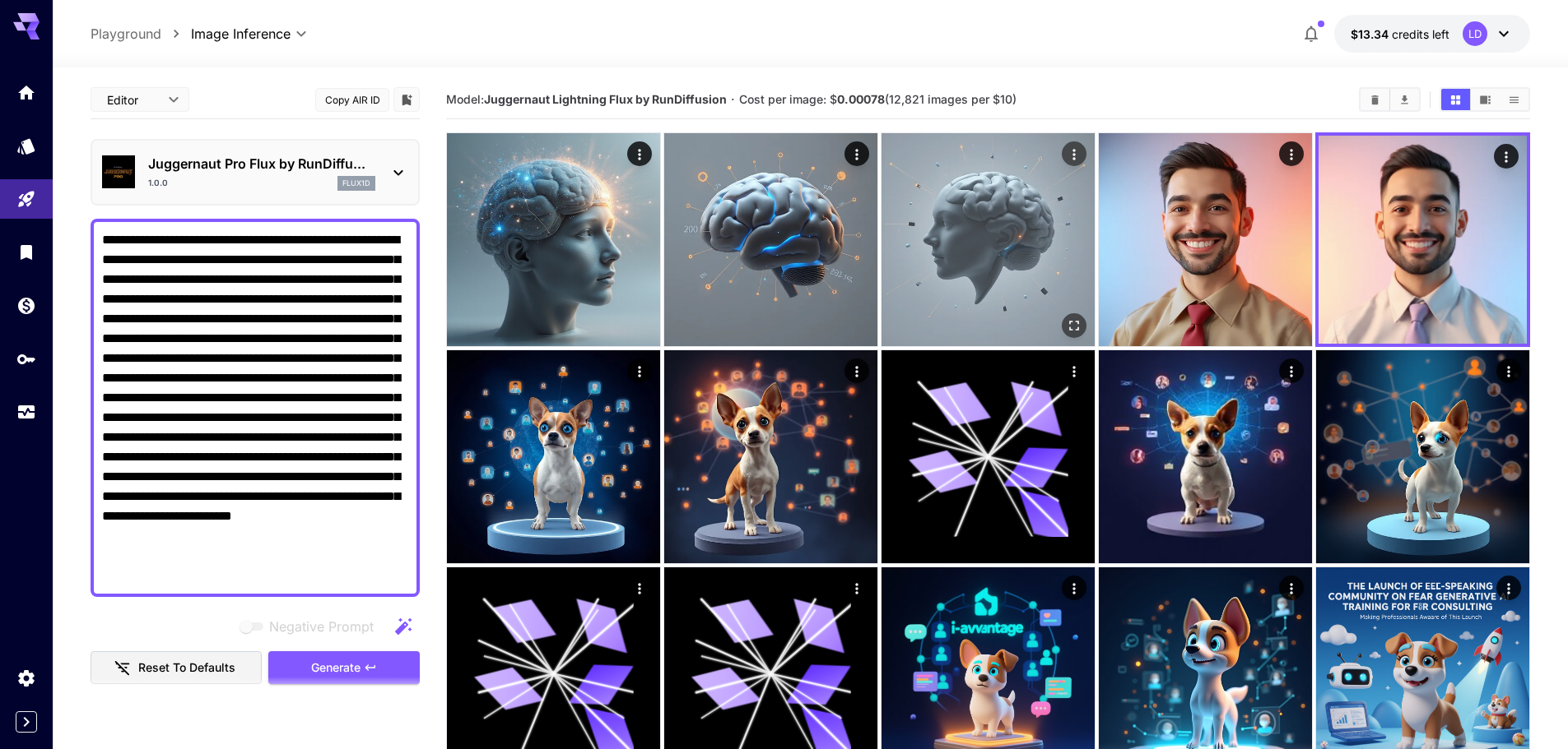
click at [976, 278] on img at bounding box center [987, 240] width 214 height 213
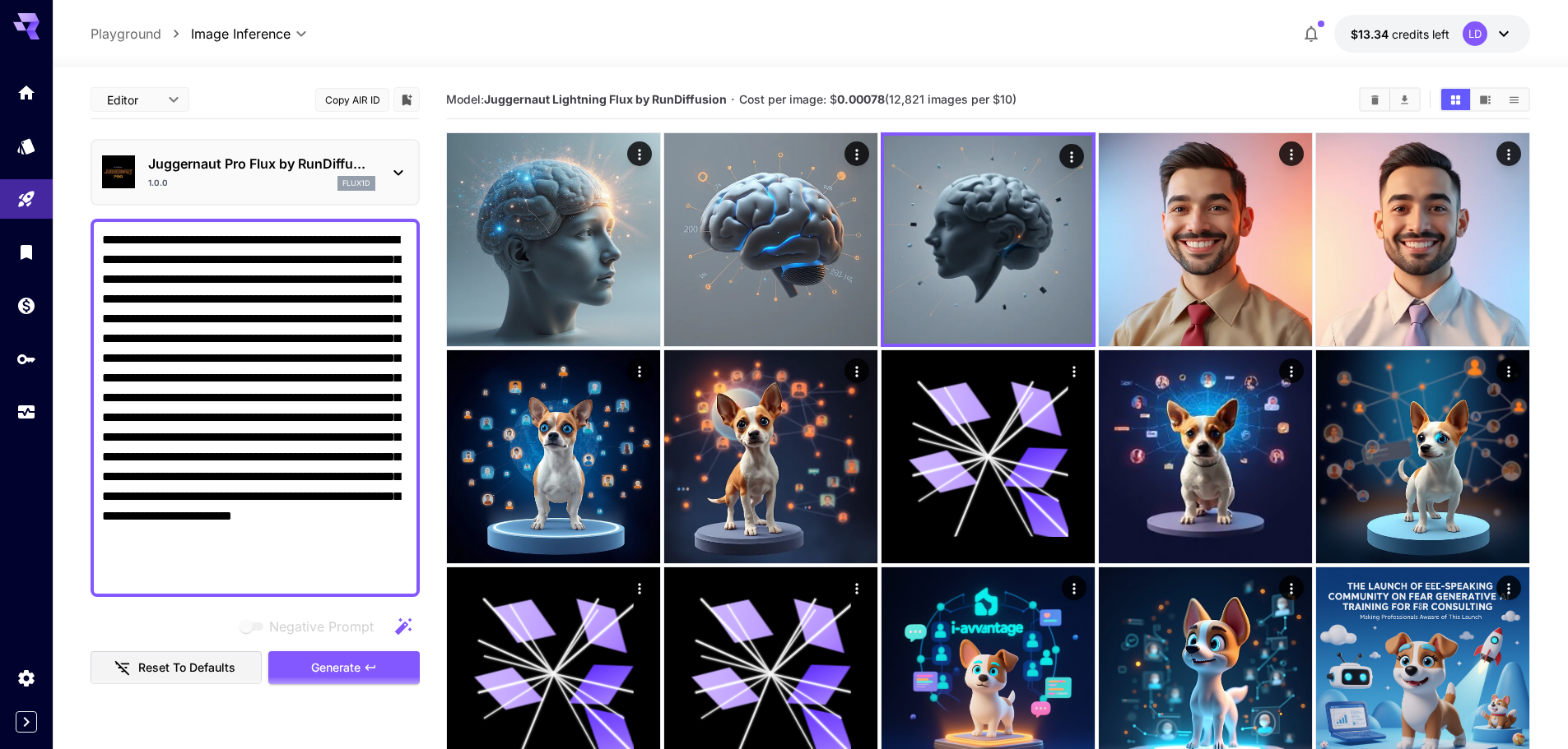
click at [333, 126] on div "**********" at bounding box center [255, 720] width 329 height 1280
click at [332, 178] on div "1.0.0 flux1d" at bounding box center [262, 184] width 227 height 15
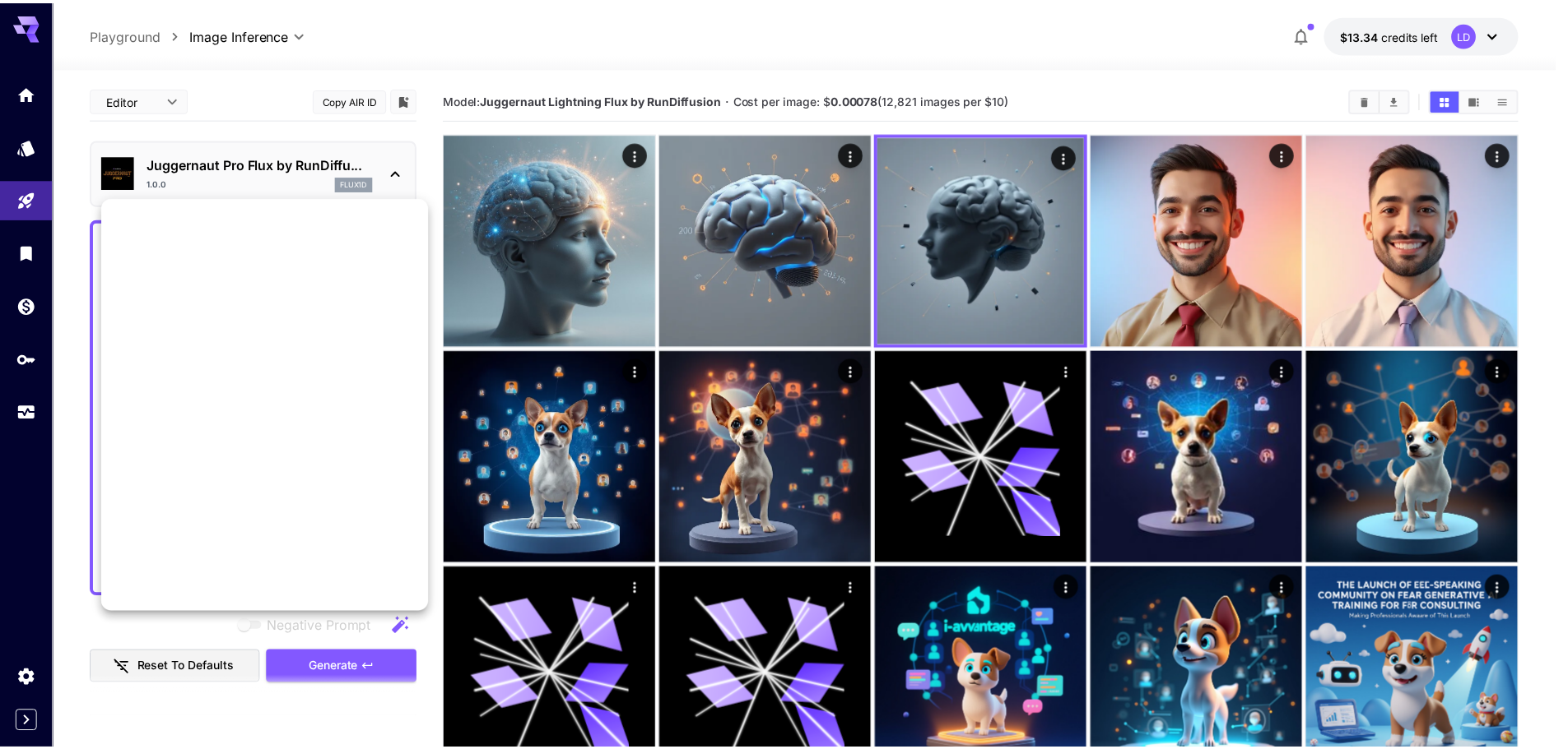
scroll to position [1255, 0]
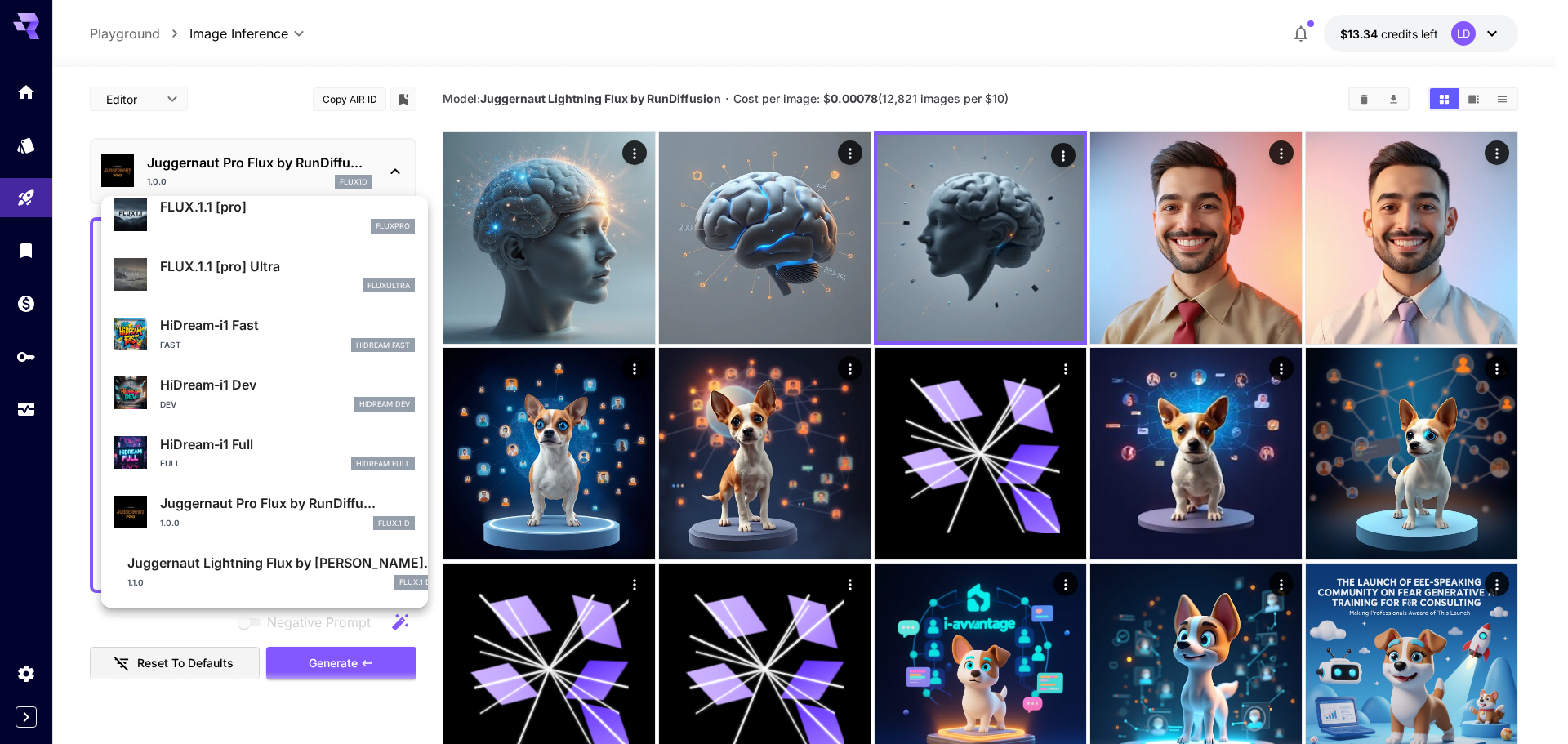
click at [311, 337] on div "HiDream-i1 Fast Fast HiDream Fast" at bounding box center [287, 333] width 255 height 37
type input "**"
type input "*"
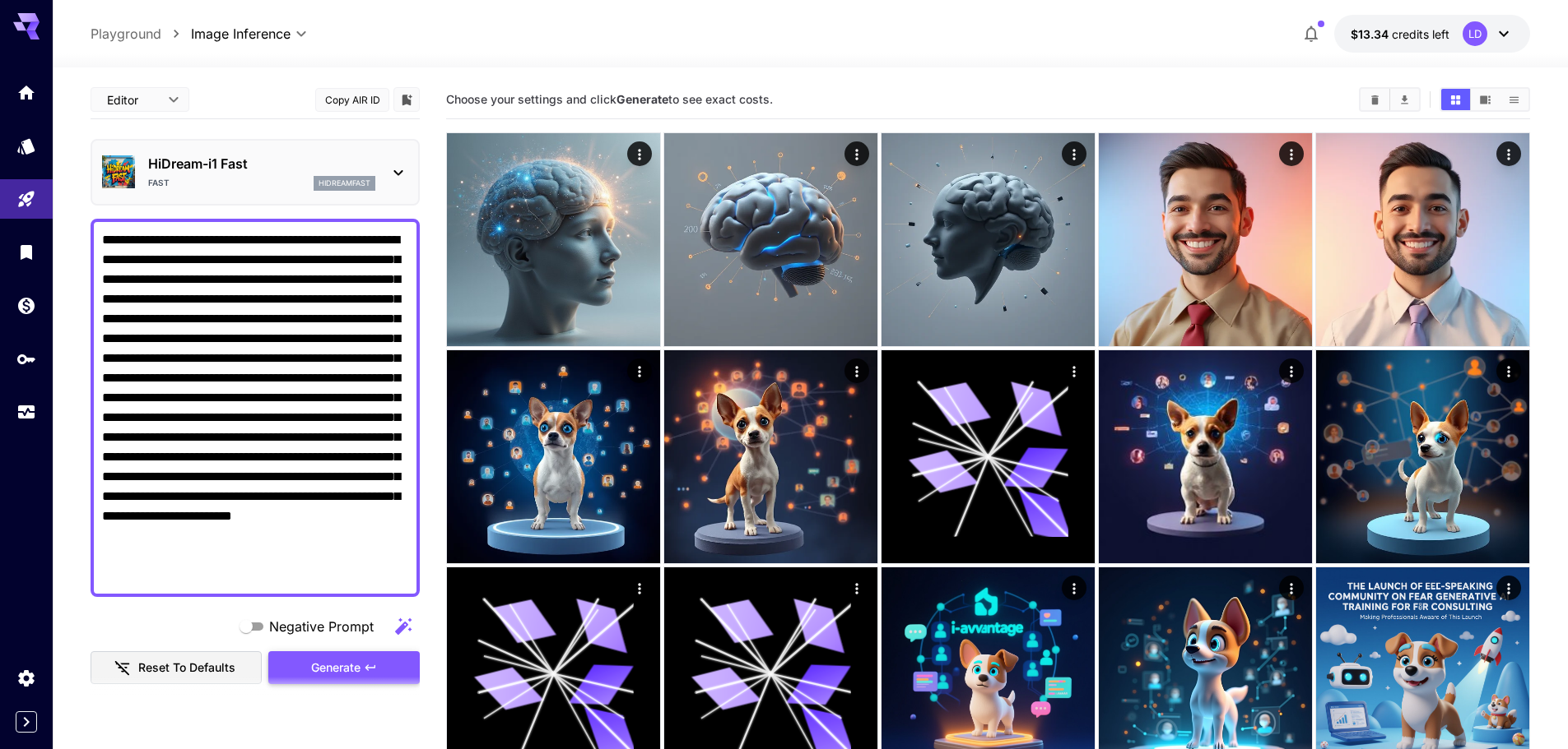
click at [366, 670] on icon "button" at bounding box center [370, 668] width 14 height 13
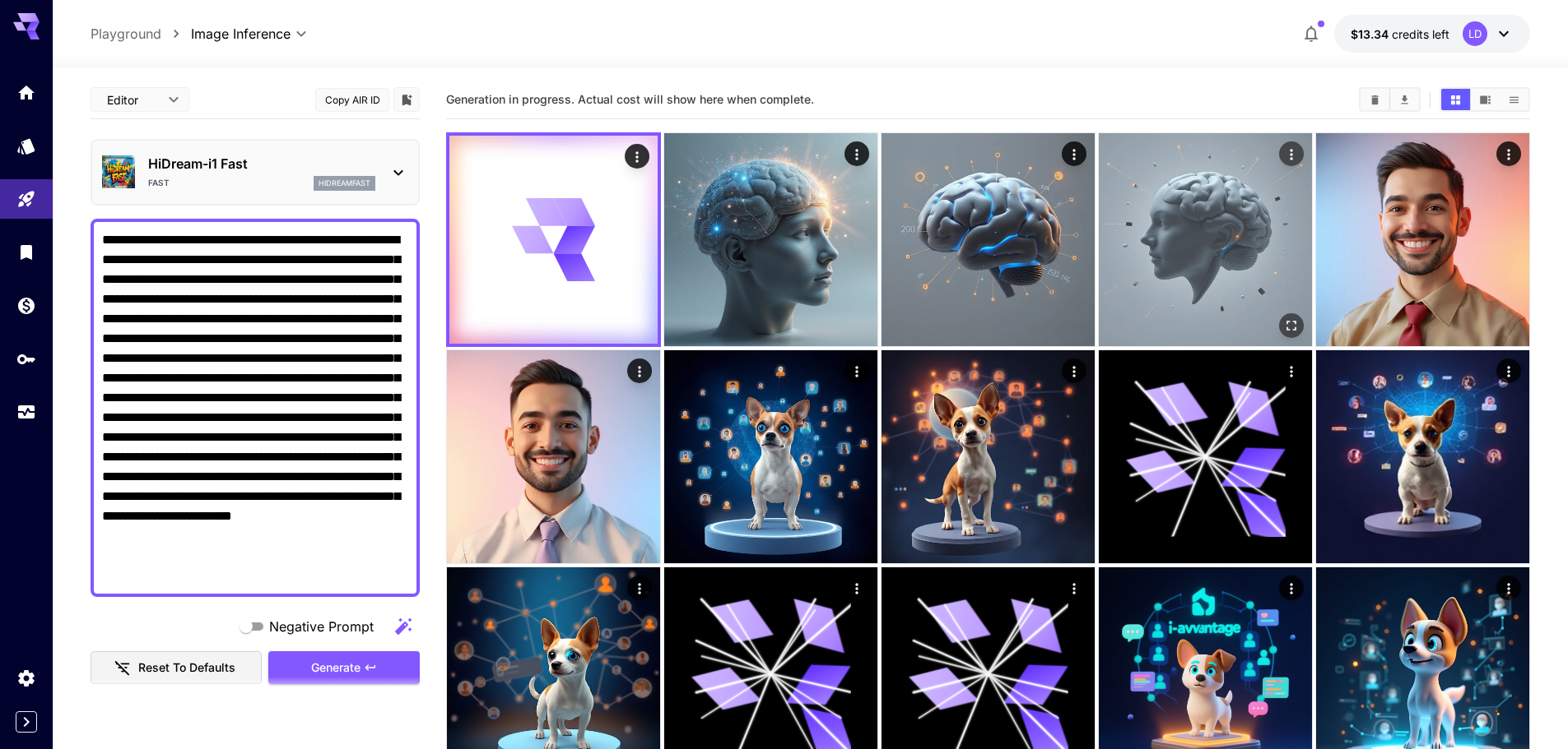
click at [1221, 215] on img at bounding box center [1205, 240] width 214 height 213
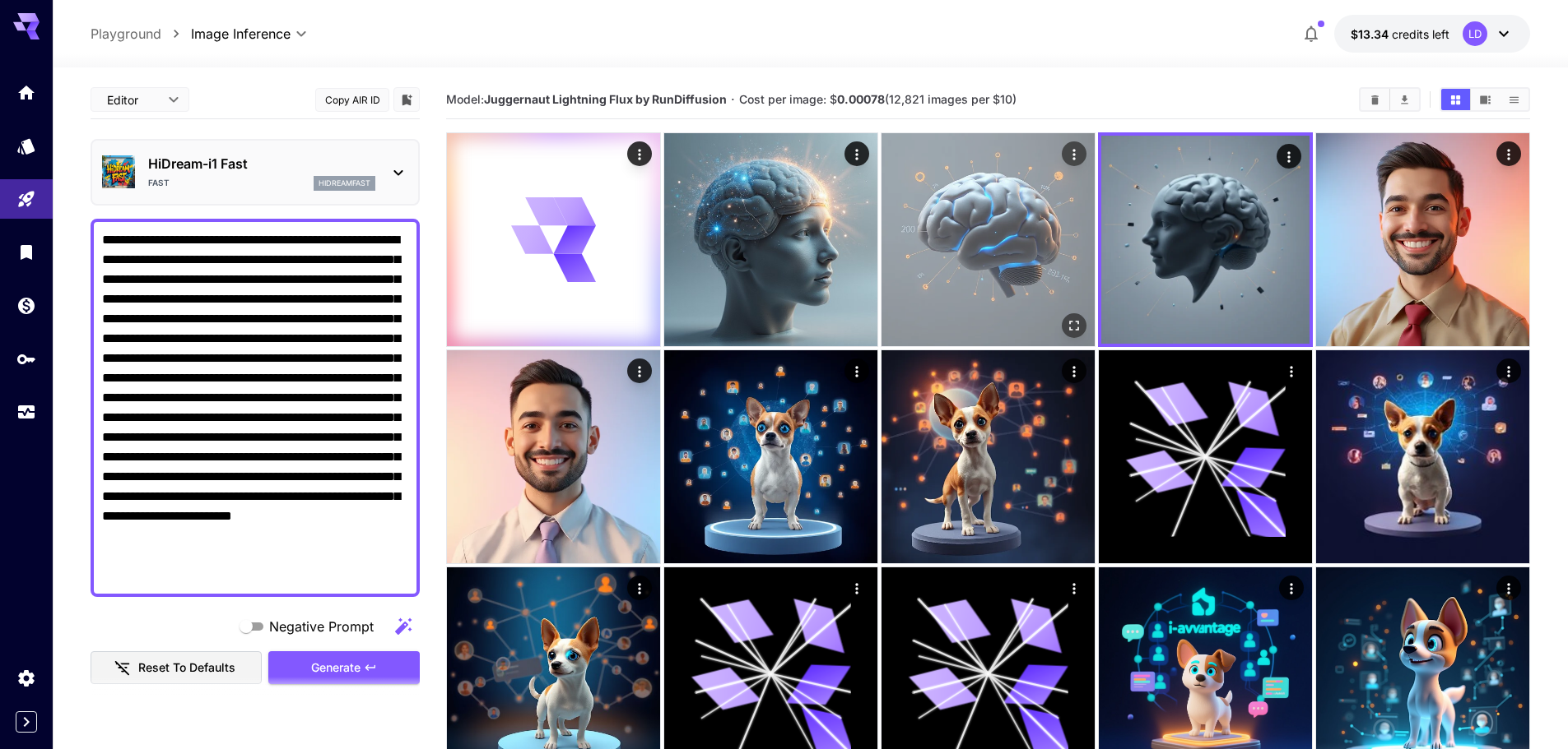
click at [1038, 262] on img at bounding box center [987, 240] width 214 height 213
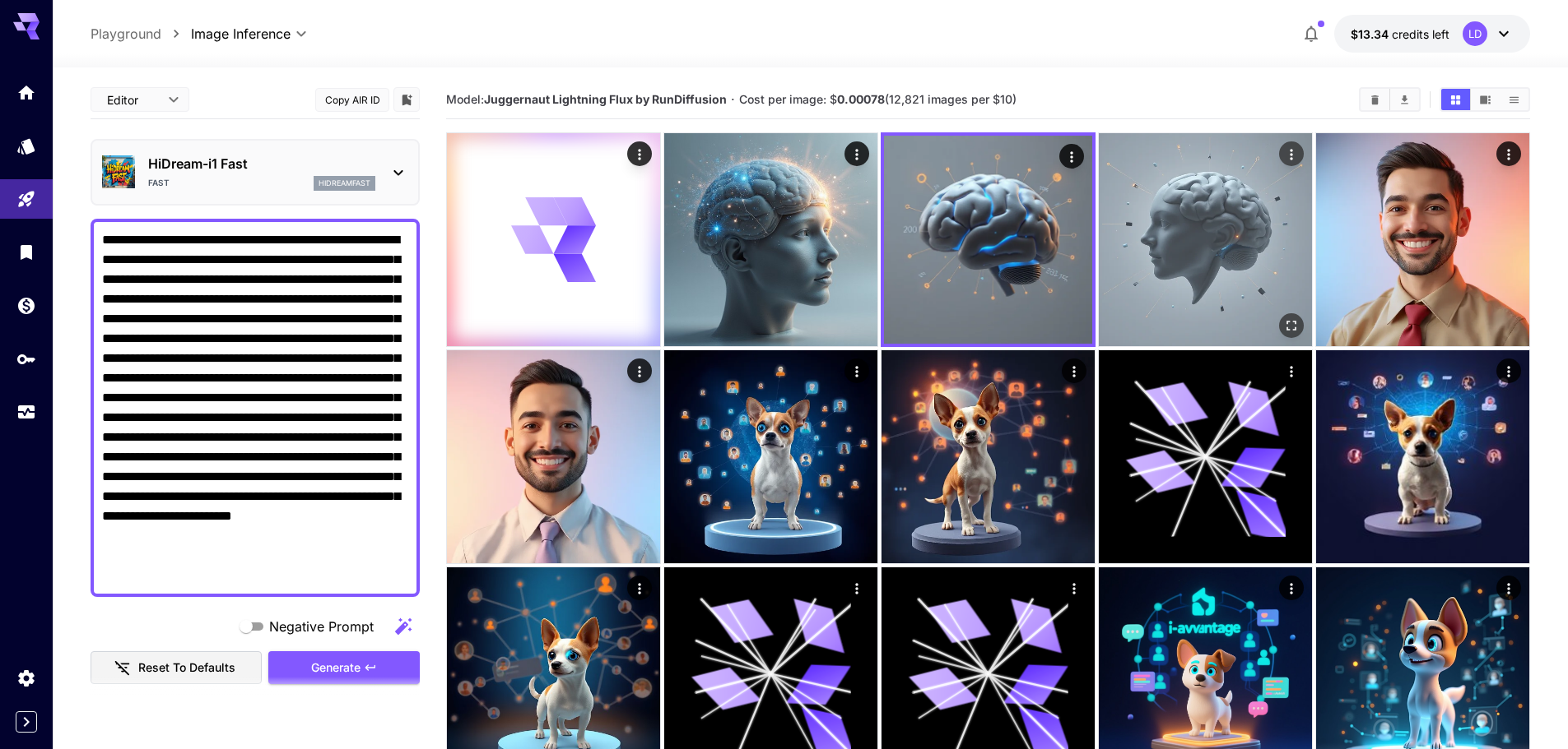
click at [1206, 250] on img at bounding box center [1205, 240] width 214 height 213
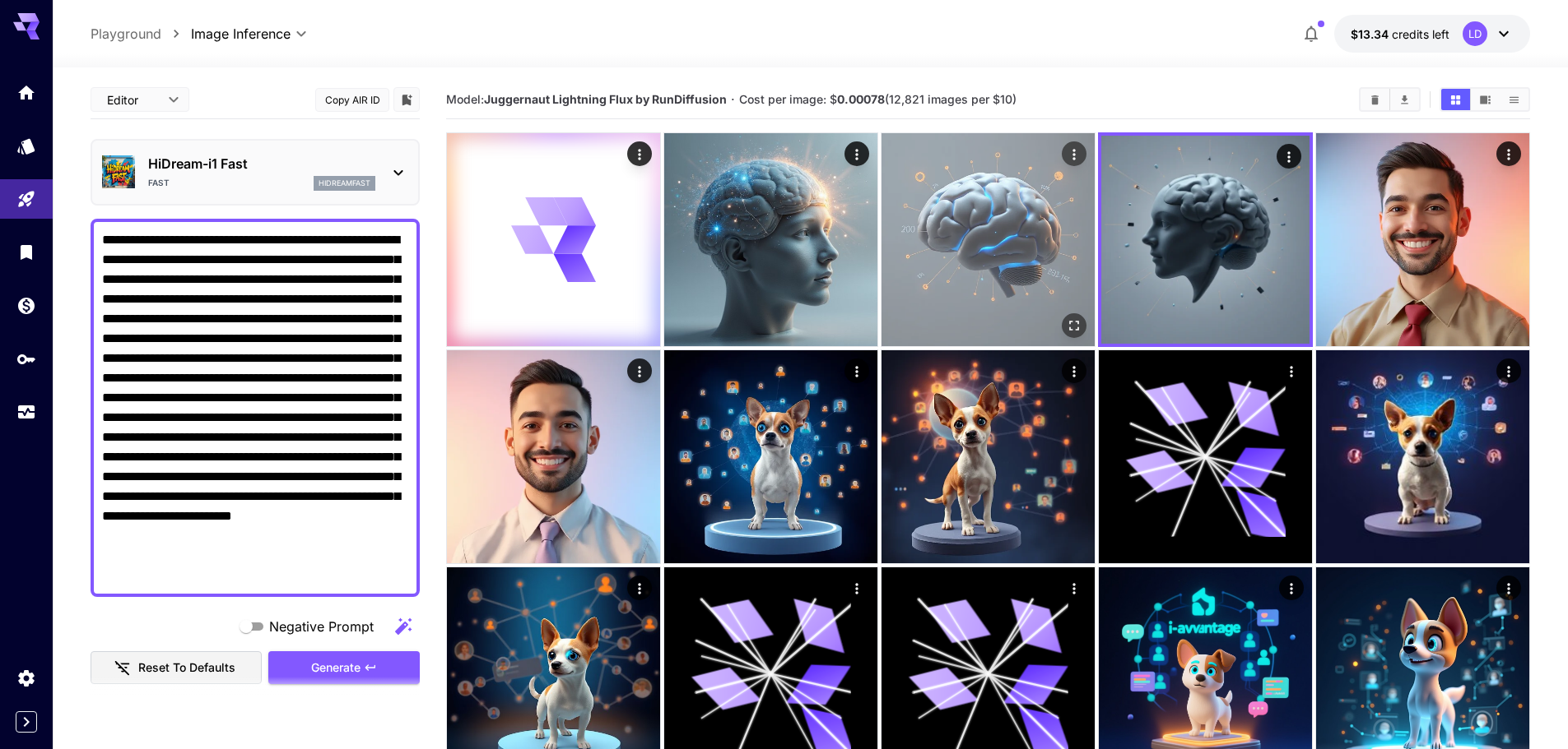
click at [928, 242] on img at bounding box center [987, 240] width 214 height 213
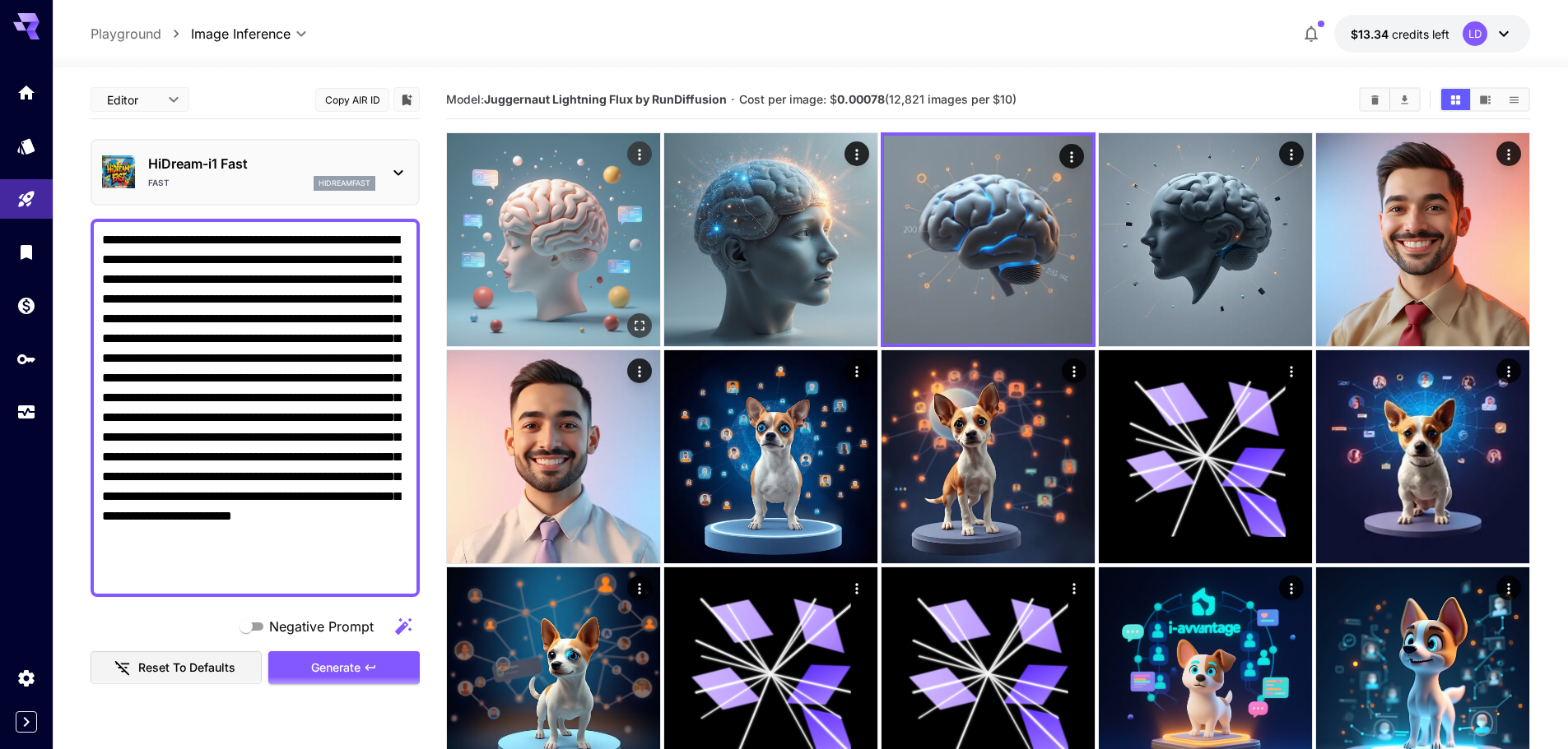
click at [550, 251] on img at bounding box center [554, 240] width 214 height 213
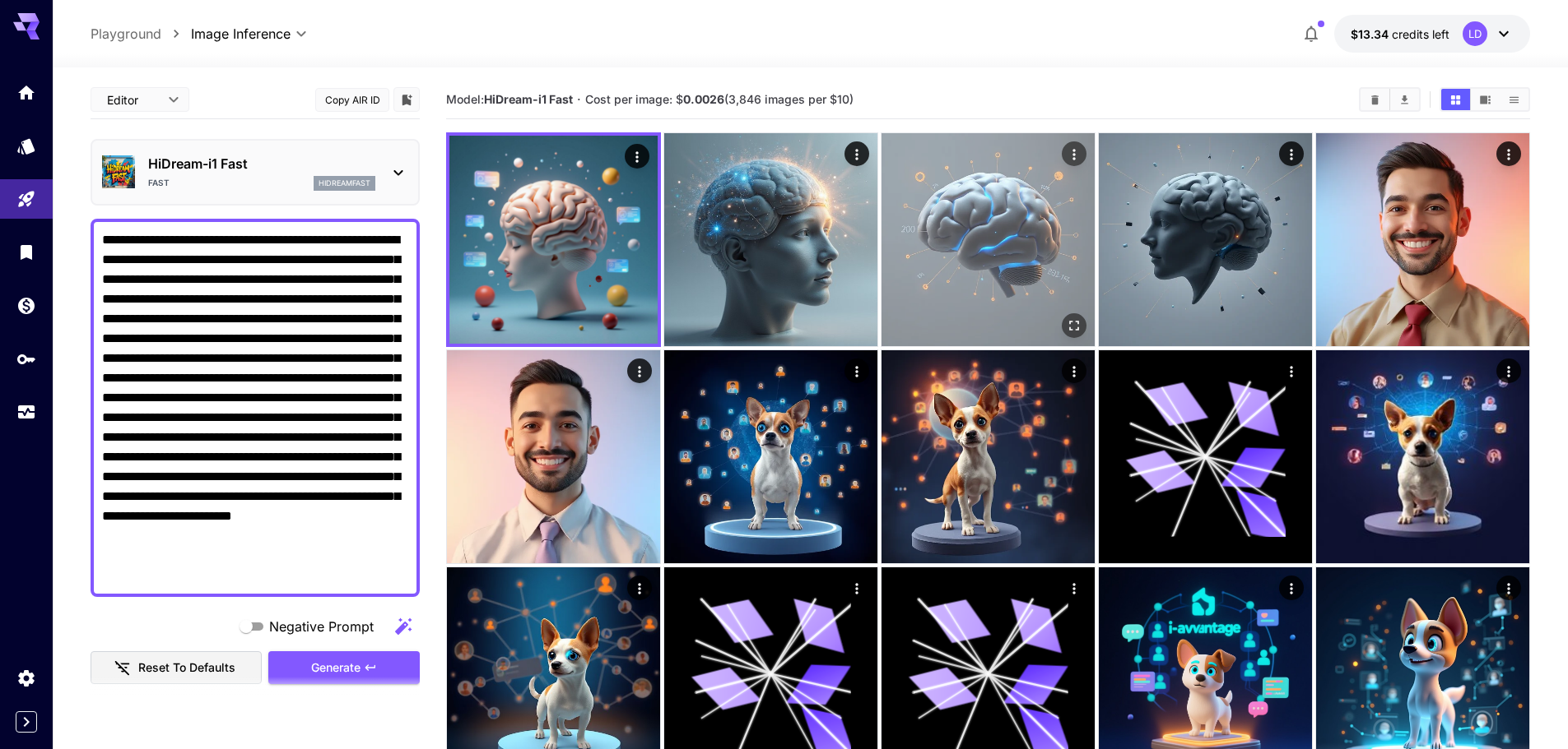
click at [996, 254] on img at bounding box center [987, 240] width 214 height 213
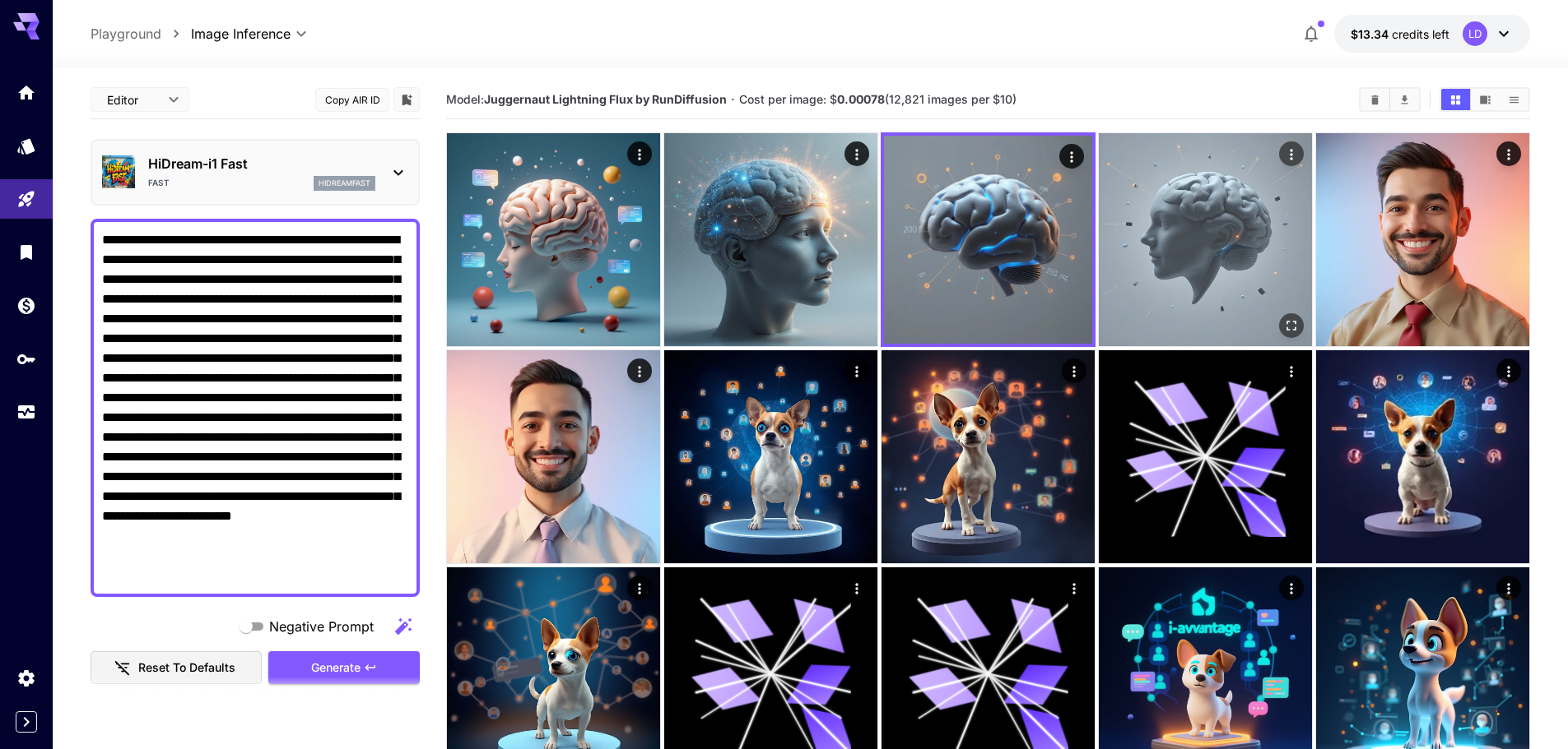
click at [1214, 248] on img at bounding box center [1205, 240] width 214 height 213
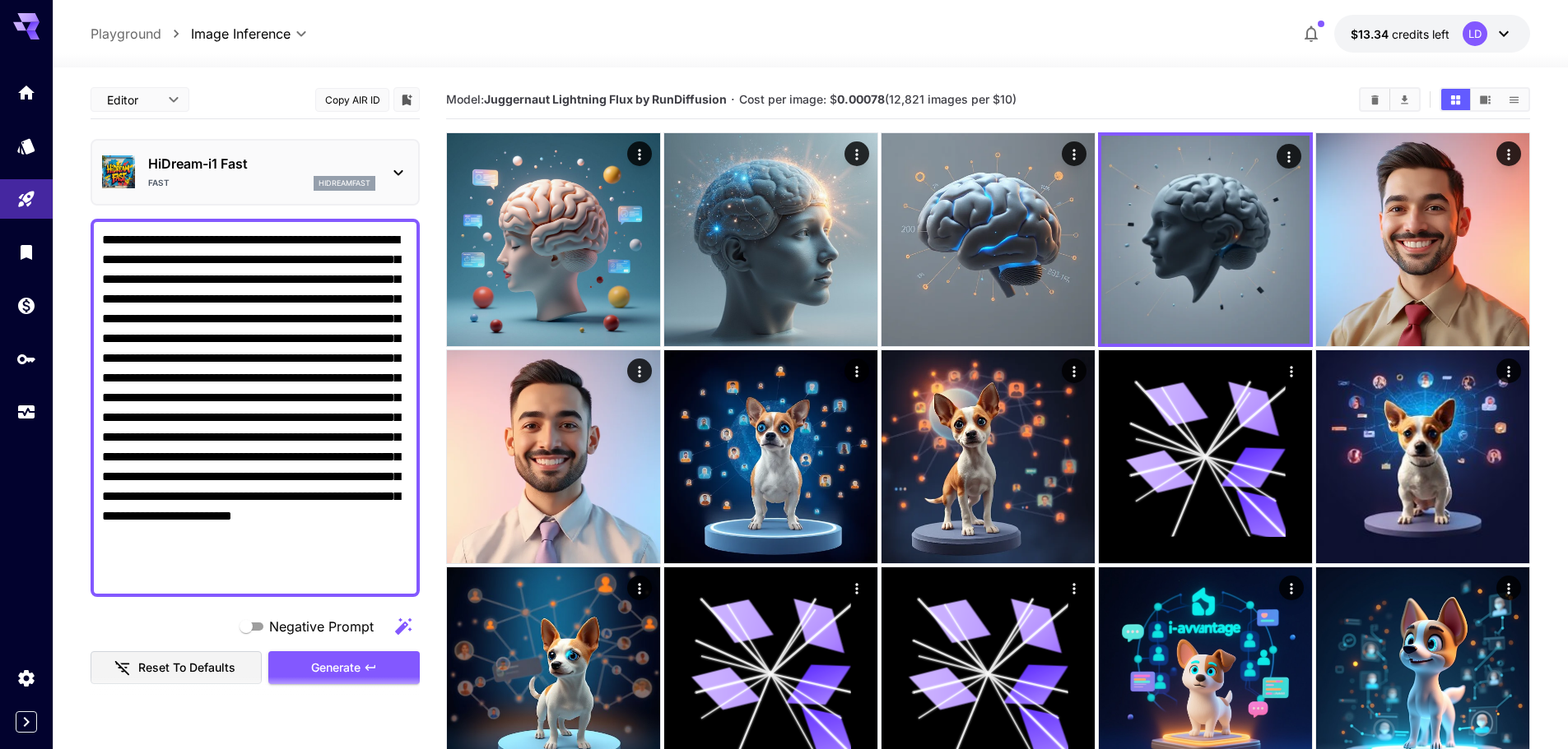
click at [280, 315] on textarea "**********" at bounding box center [255, 407] width 306 height 355
click at [191, 338] on textarea "**********" at bounding box center [255, 407] width 306 height 355
paste textarea "**********"
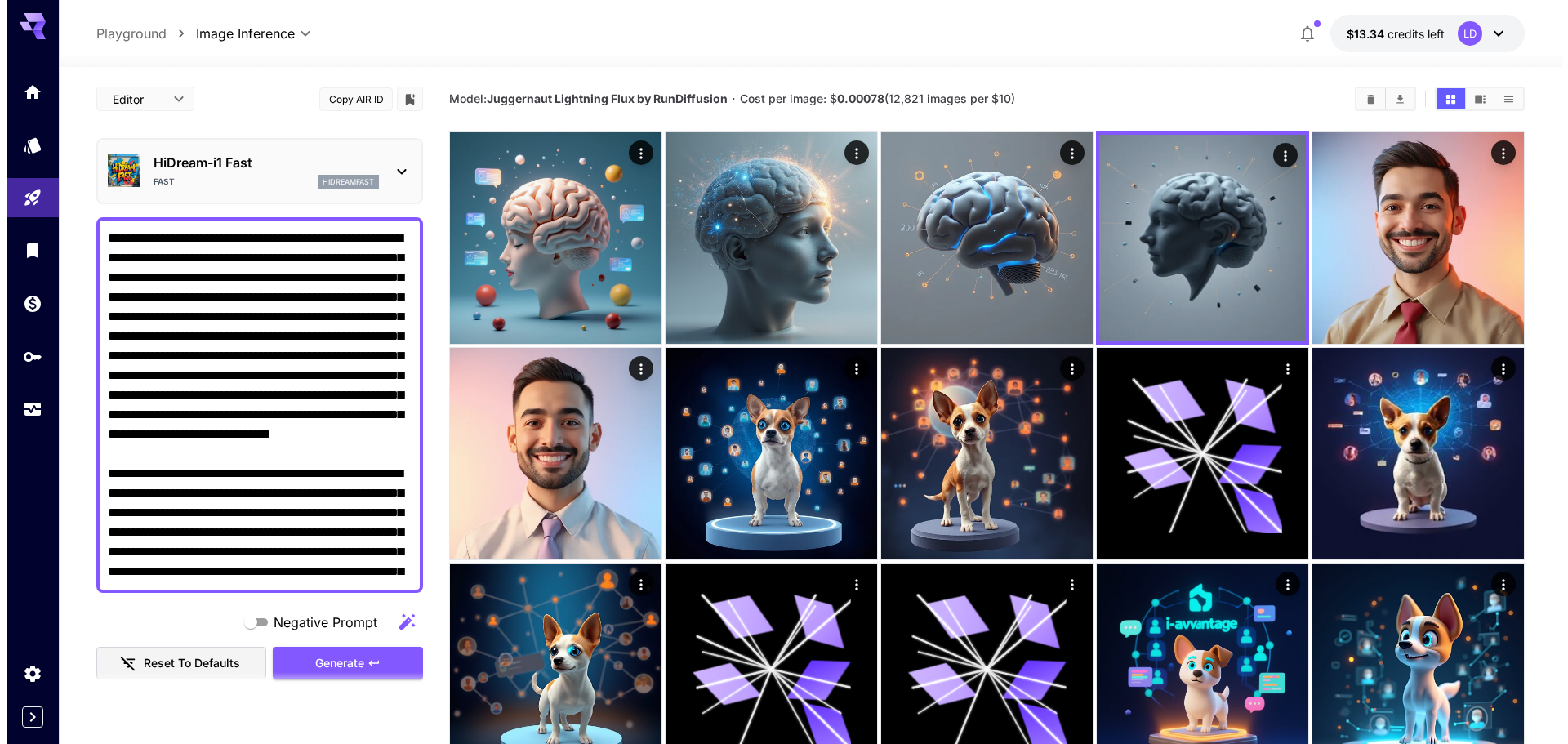
scroll to position [44, 0]
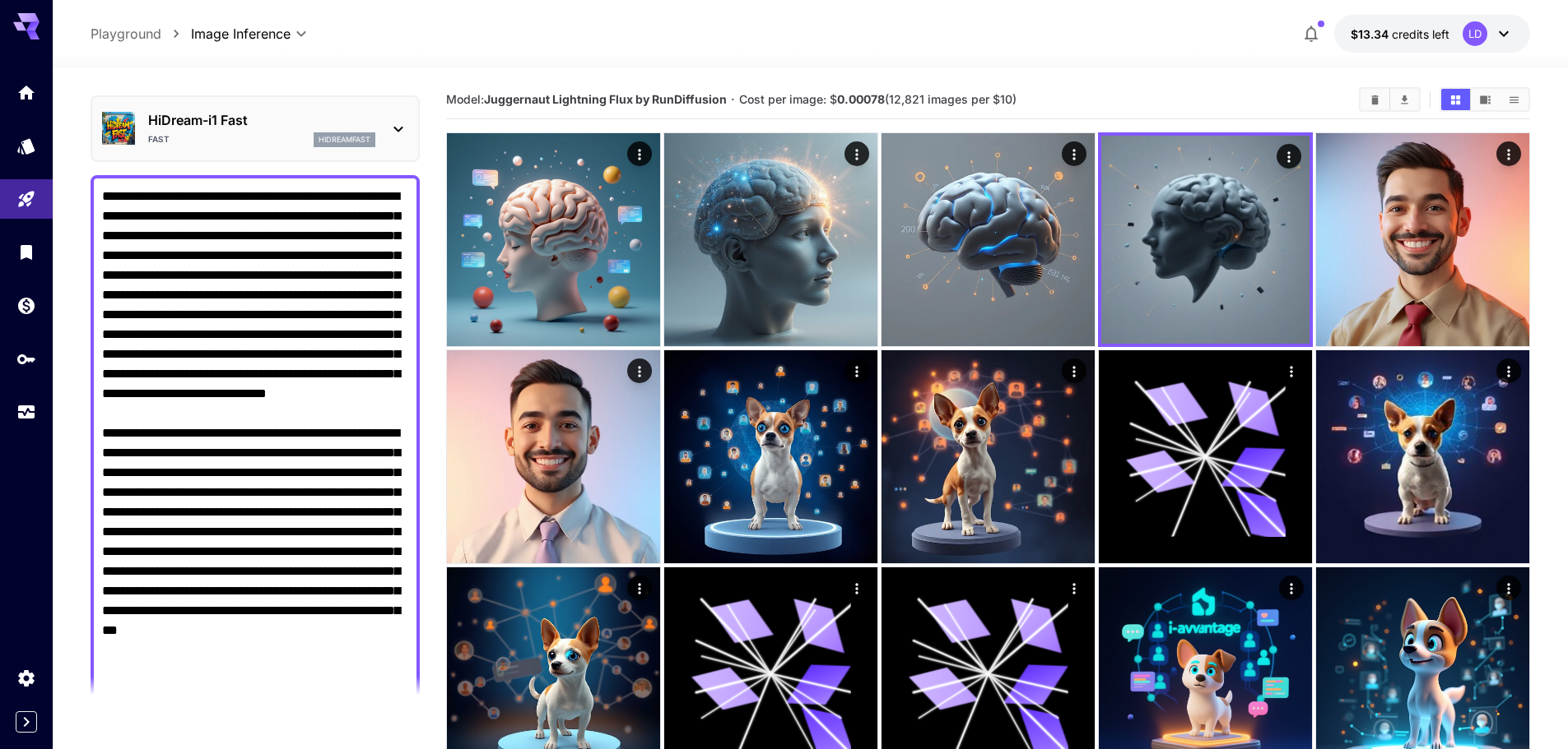
type textarea "**********"
click at [369, 163] on div "Editor **** ​ Copy AIR ID HiDream-i1 Fast Fast hidreamfast Negative Prompt Rese…" at bounding box center [255, 721] width 329 height 1369
click at [367, 108] on div "HiDream-i1 Fast Fast hidreamfast" at bounding box center [255, 128] width 306 height 50
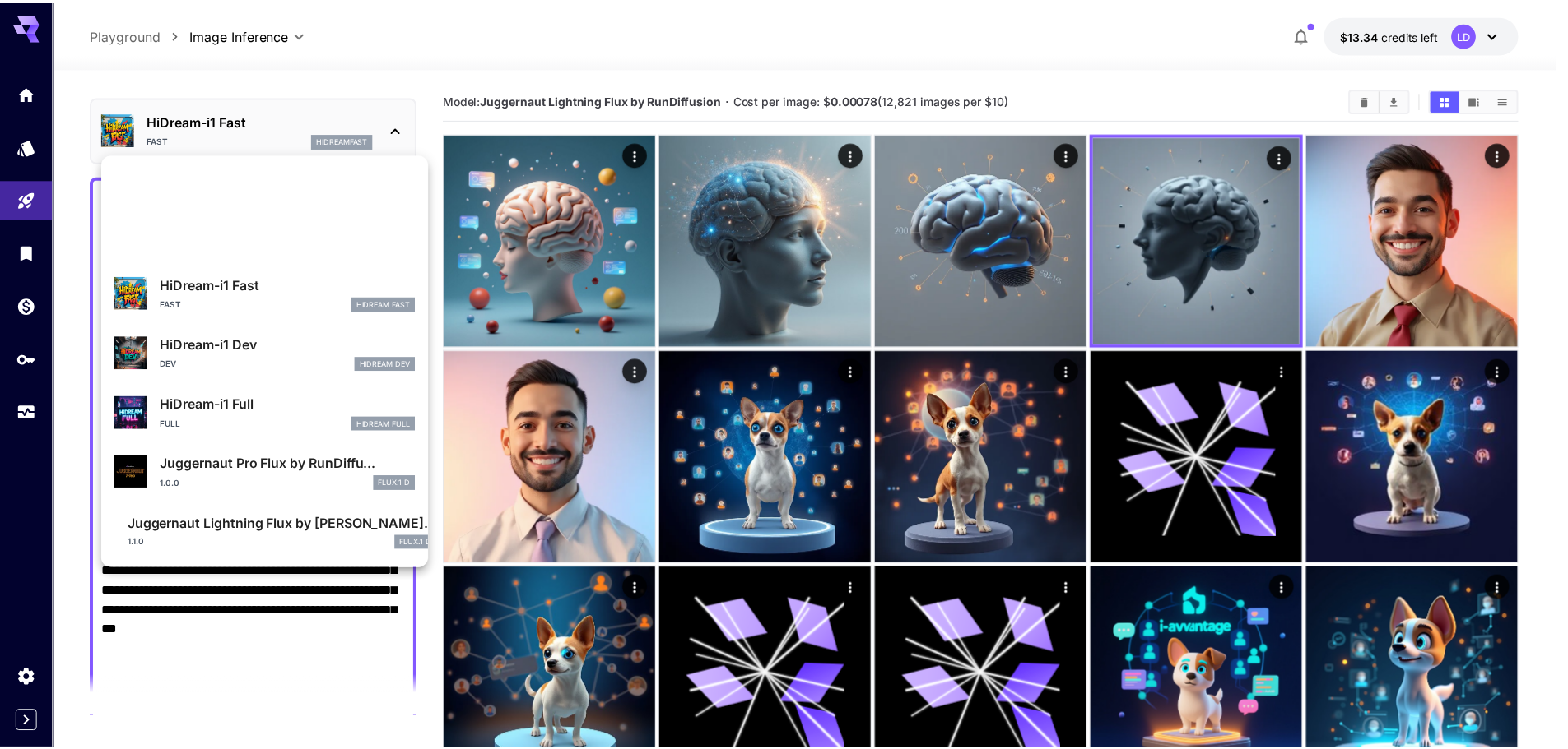
scroll to position [1569, 0]
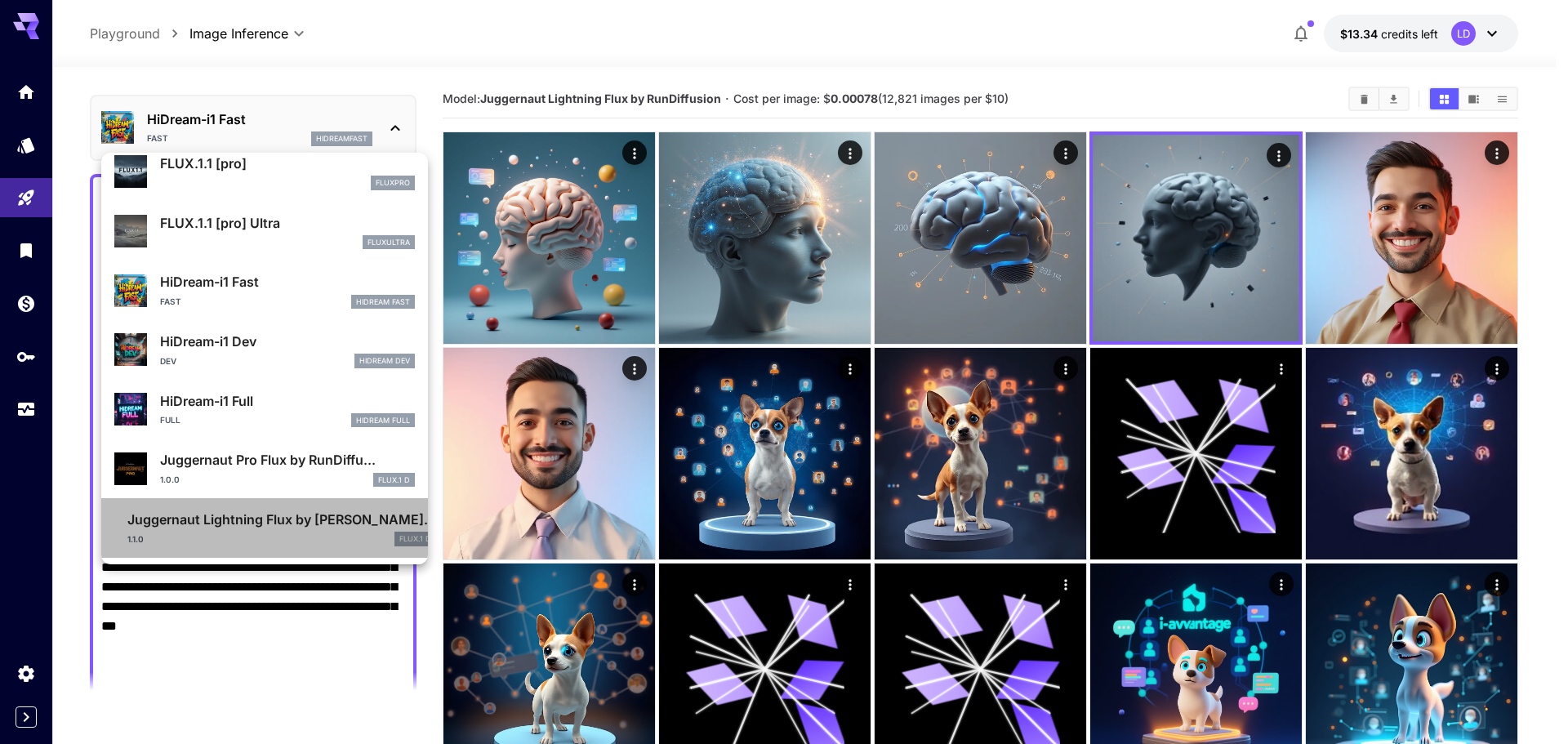
click at [280, 523] on p "Juggernaut Lightning Flux by [PERSON_NAME]..." at bounding box center [281, 519] width 309 height 19
type input "*"
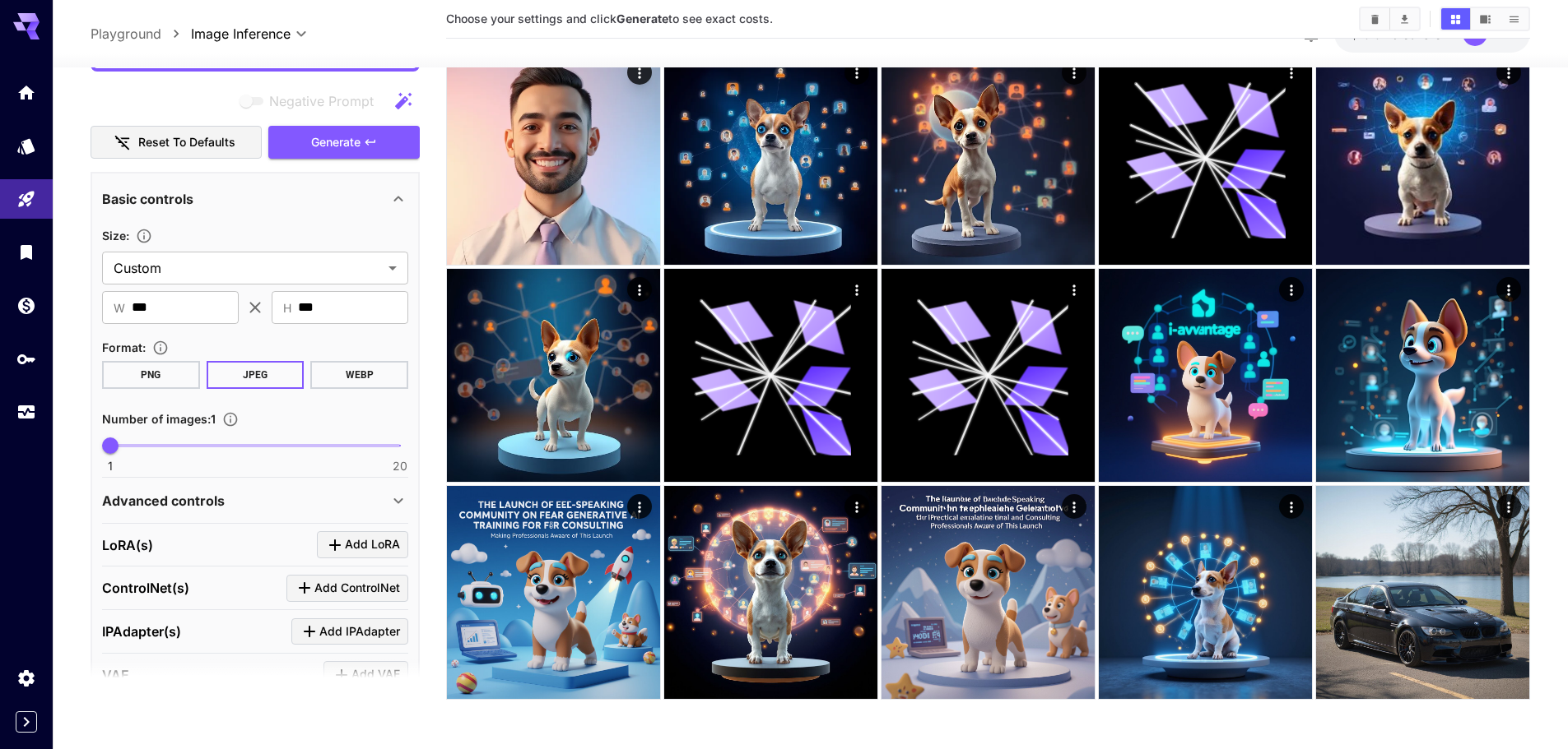
scroll to position [587, 0]
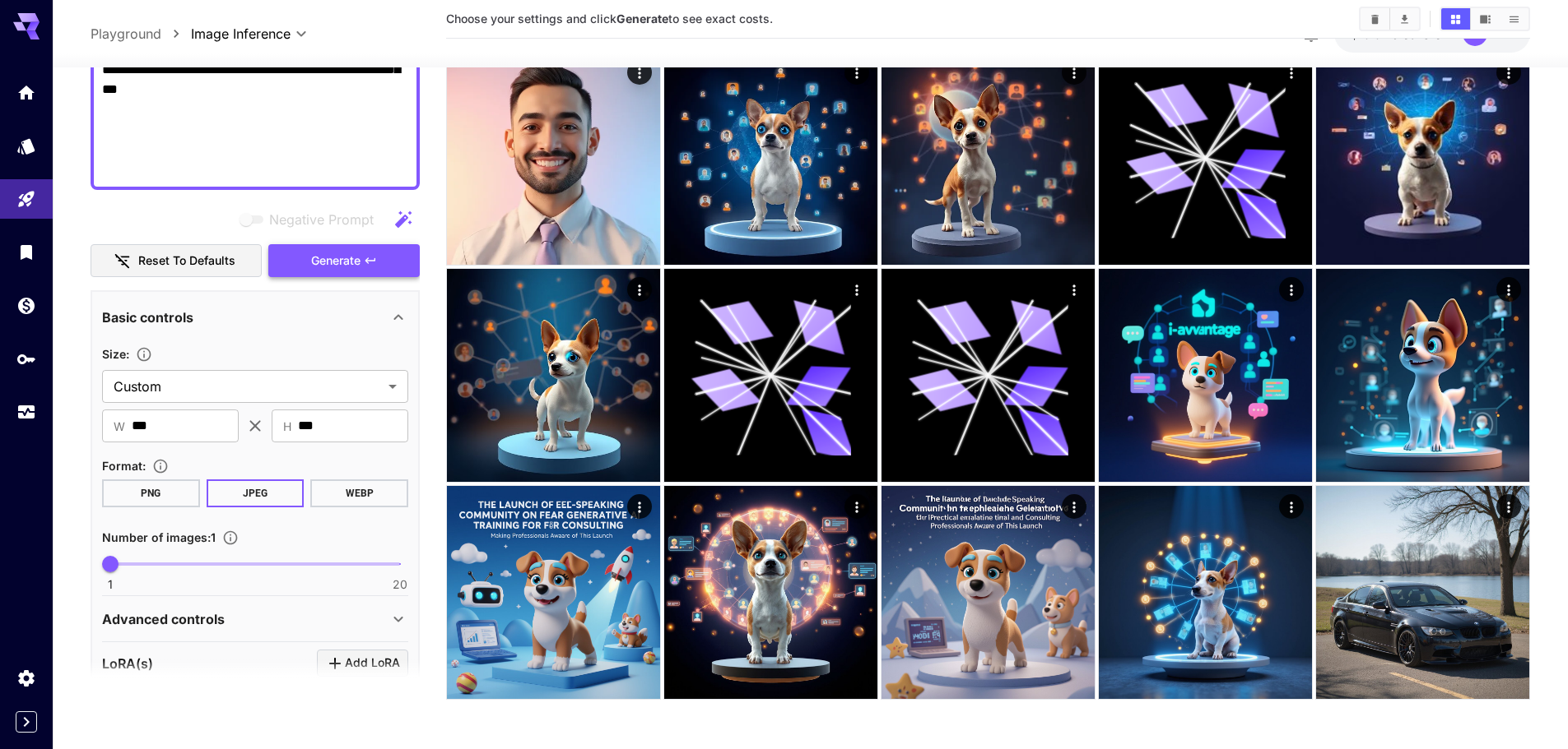
drag, startPoint x: 350, startPoint y: 225, endPoint x: 333, endPoint y: 251, distance: 31.1
click at [345, 233] on div "Negative Prompt Reset to defaults Generate" at bounding box center [255, 240] width 329 height 75
click at [333, 251] on button "Generate" at bounding box center [343, 261] width 151 height 34
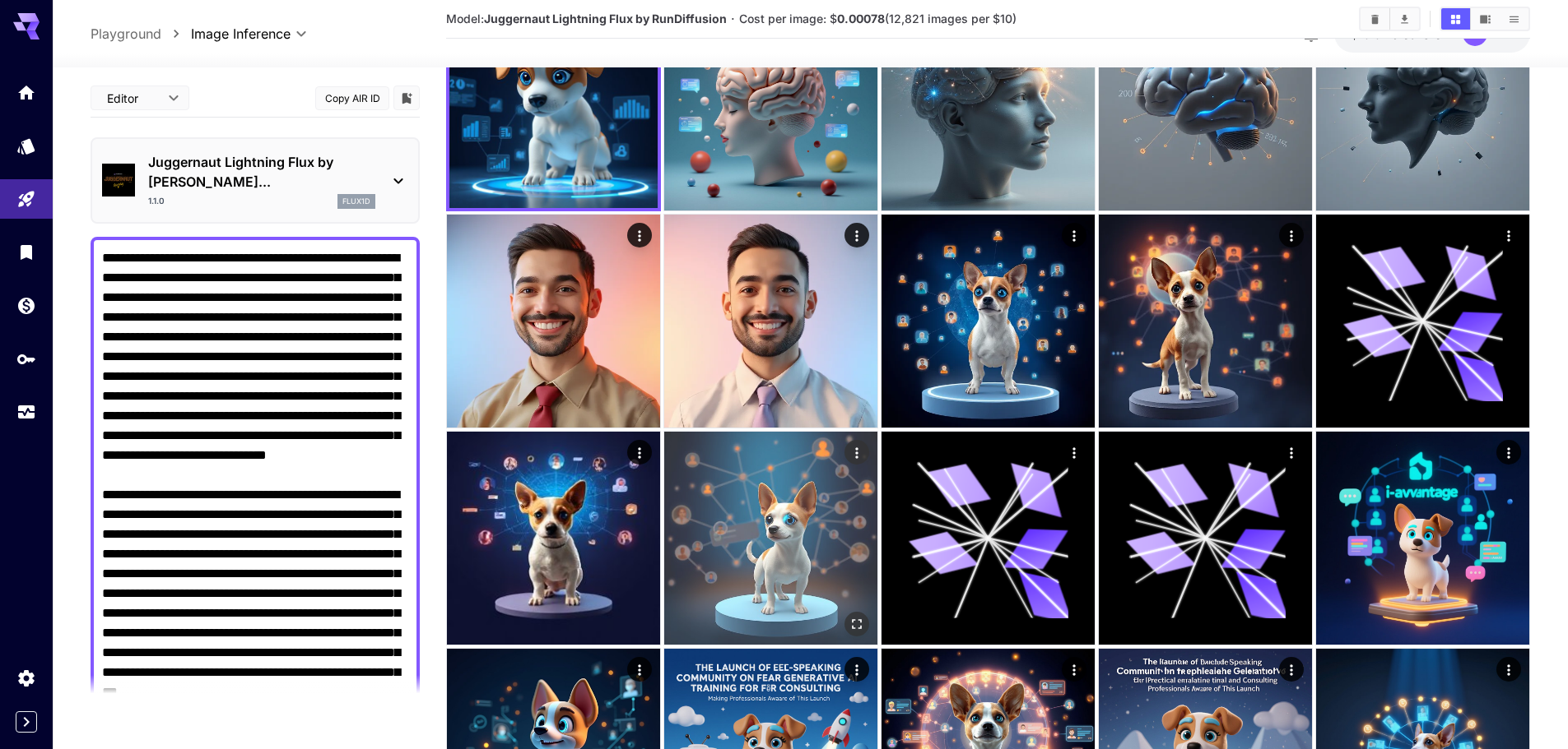
scroll to position [0, 0]
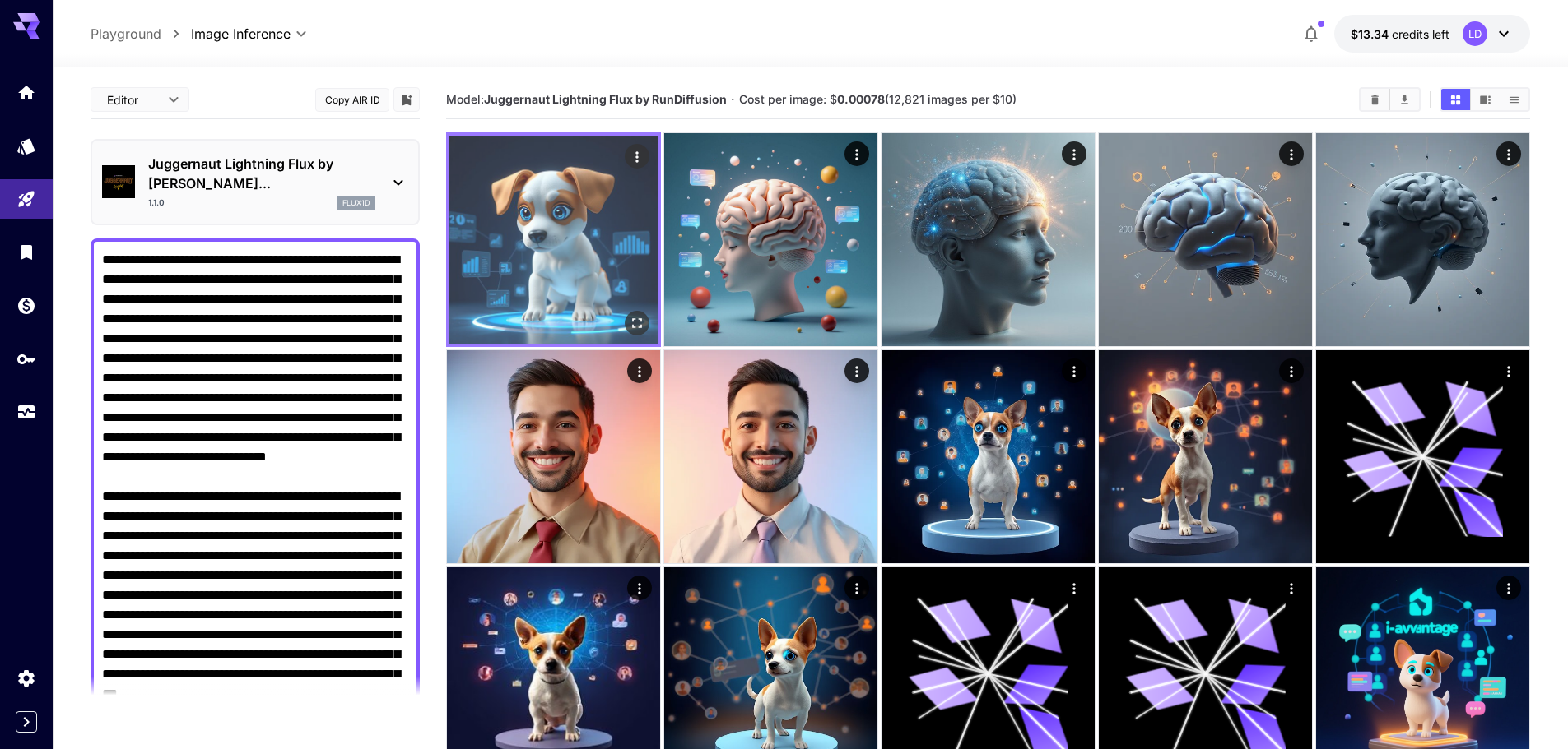
click at [648, 258] on img at bounding box center [553, 240] width 208 height 208
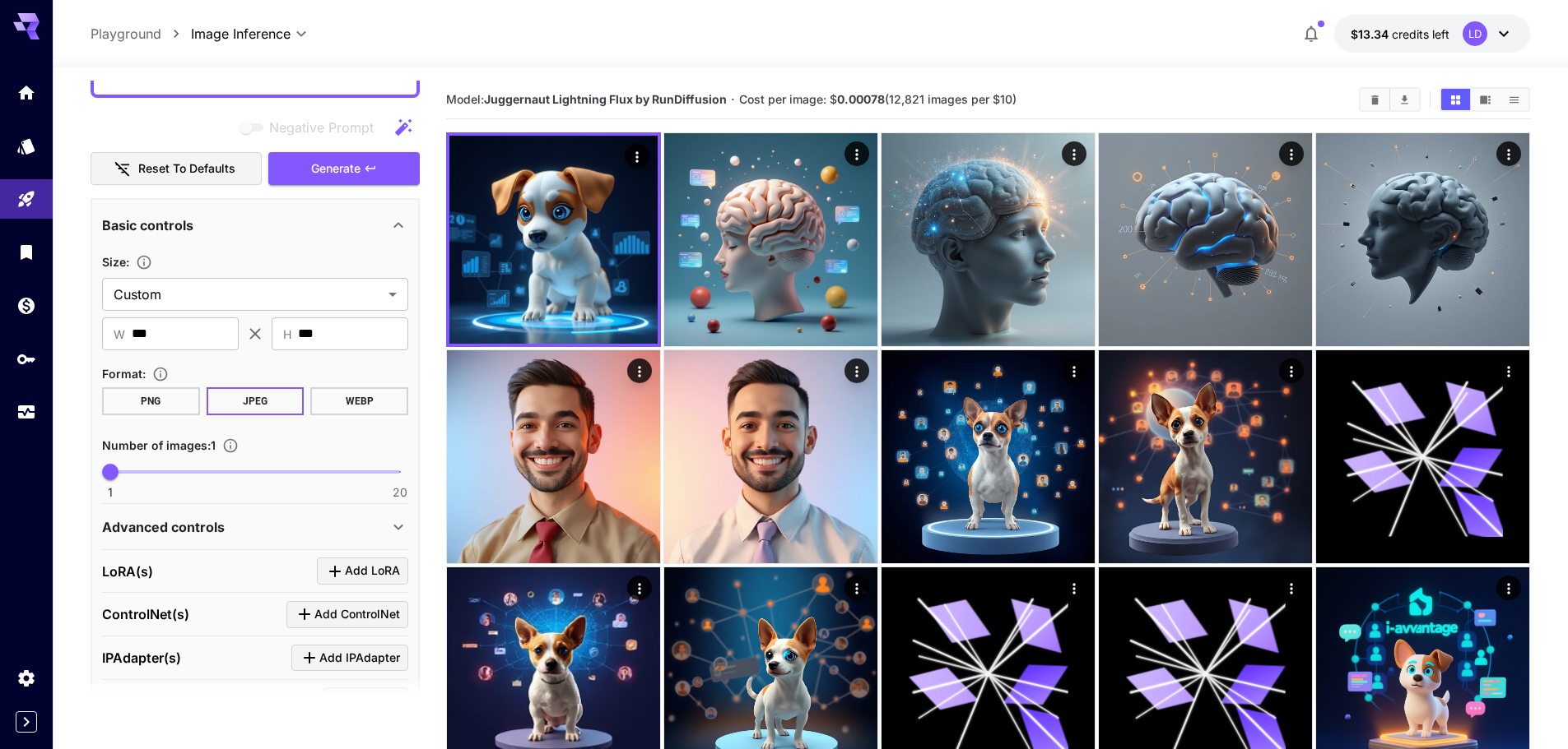
scroll to position [548, 0]
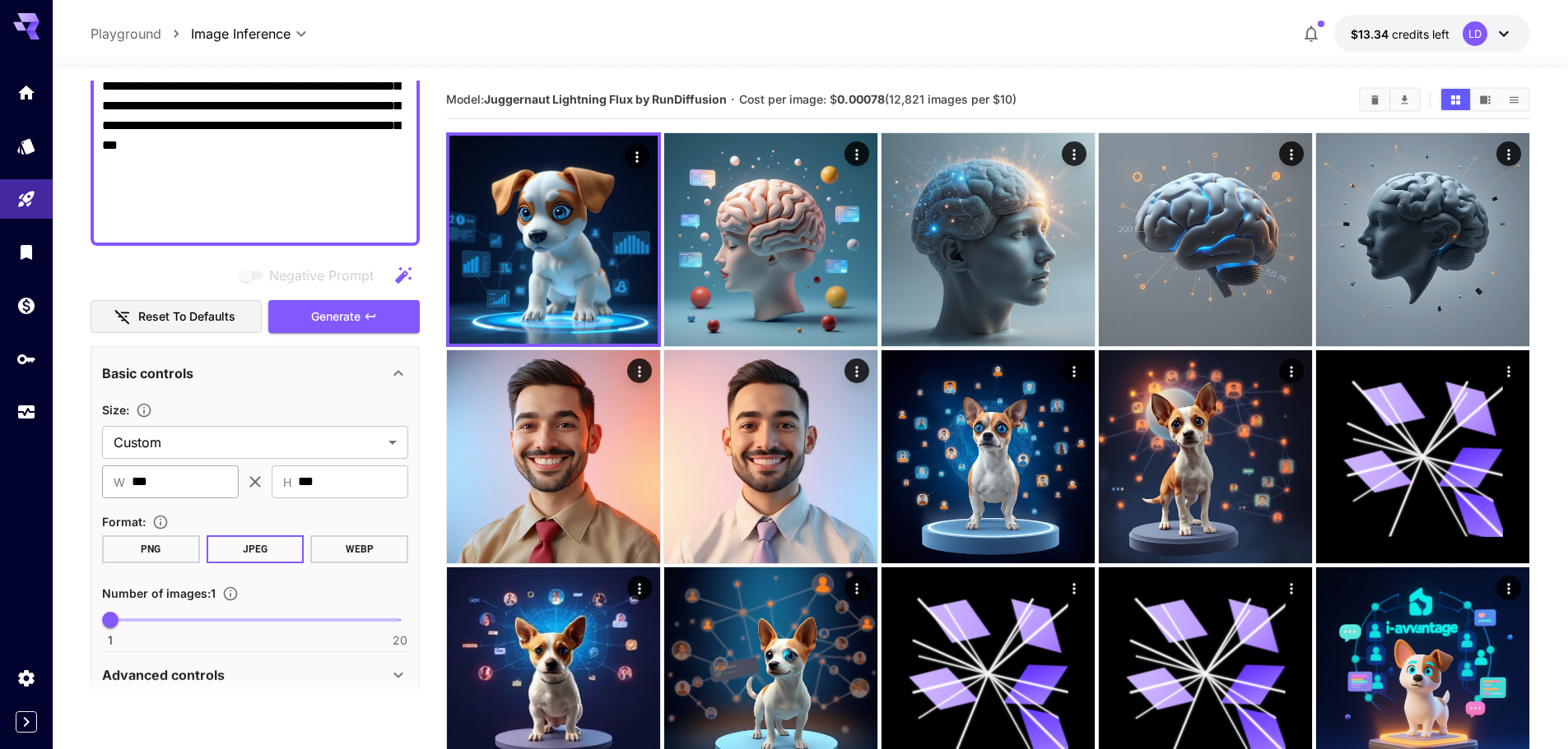
drag, startPoint x: 347, startPoint y: 474, endPoint x: 208, endPoint y: 459, distance: 139.8
click at [208, 466] on div "​ W *** ​ ​ H *** ​" at bounding box center [255, 482] width 306 height 33
type input "****"
click at [364, 306] on button "Generate" at bounding box center [343, 317] width 151 height 34
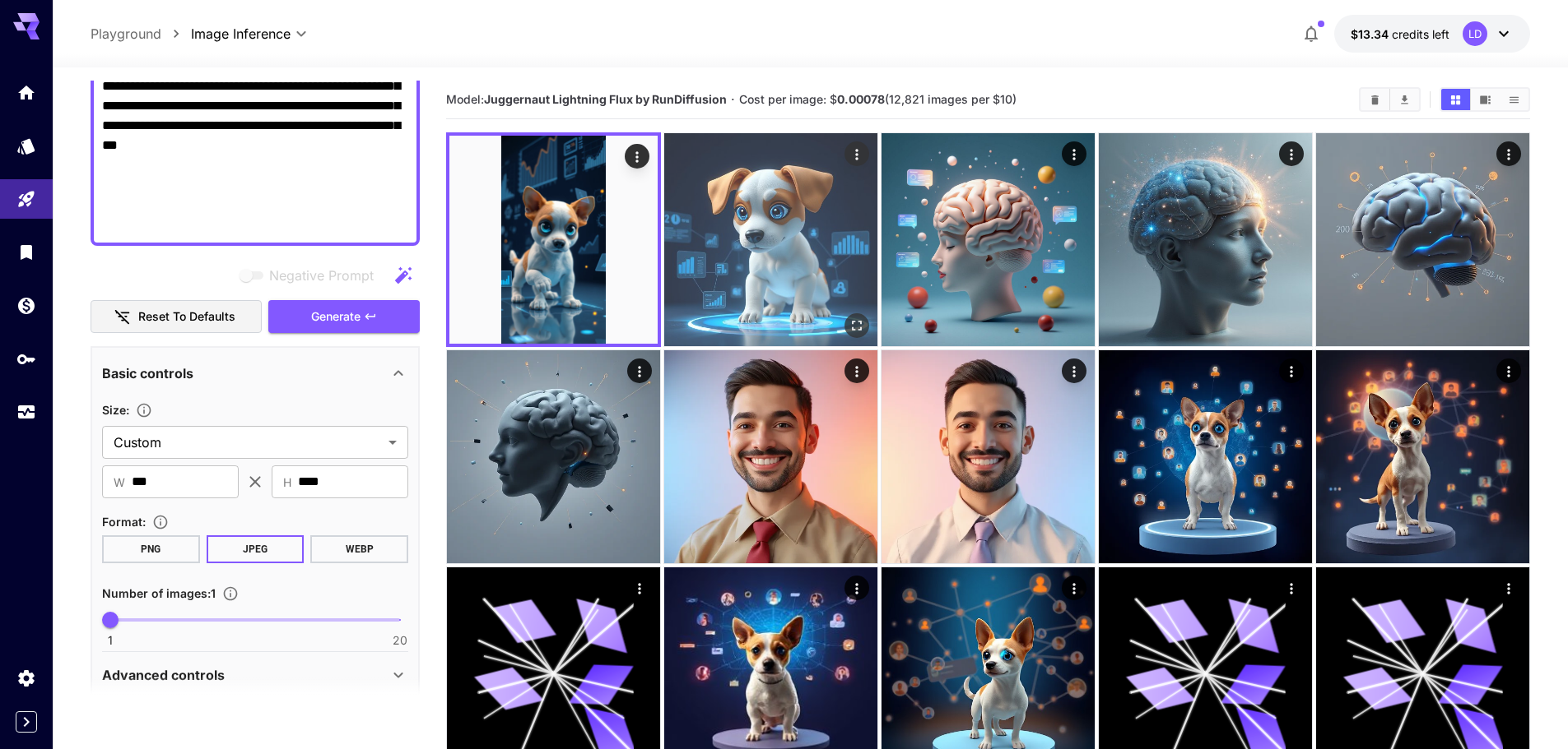
click at [772, 236] on img at bounding box center [770, 240] width 214 height 213
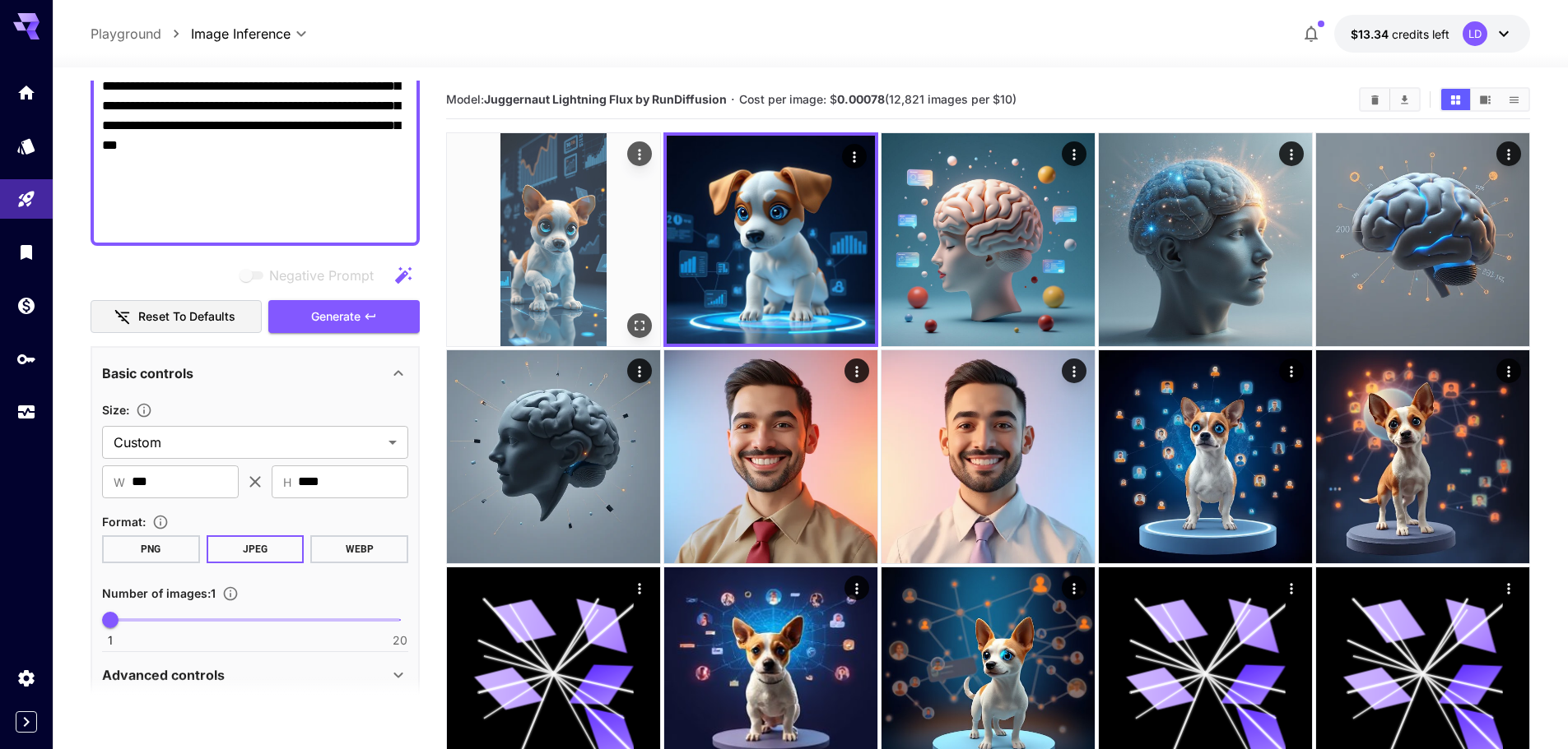
click at [610, 263] on img at bounding box center [554, 240] width 214 height 213
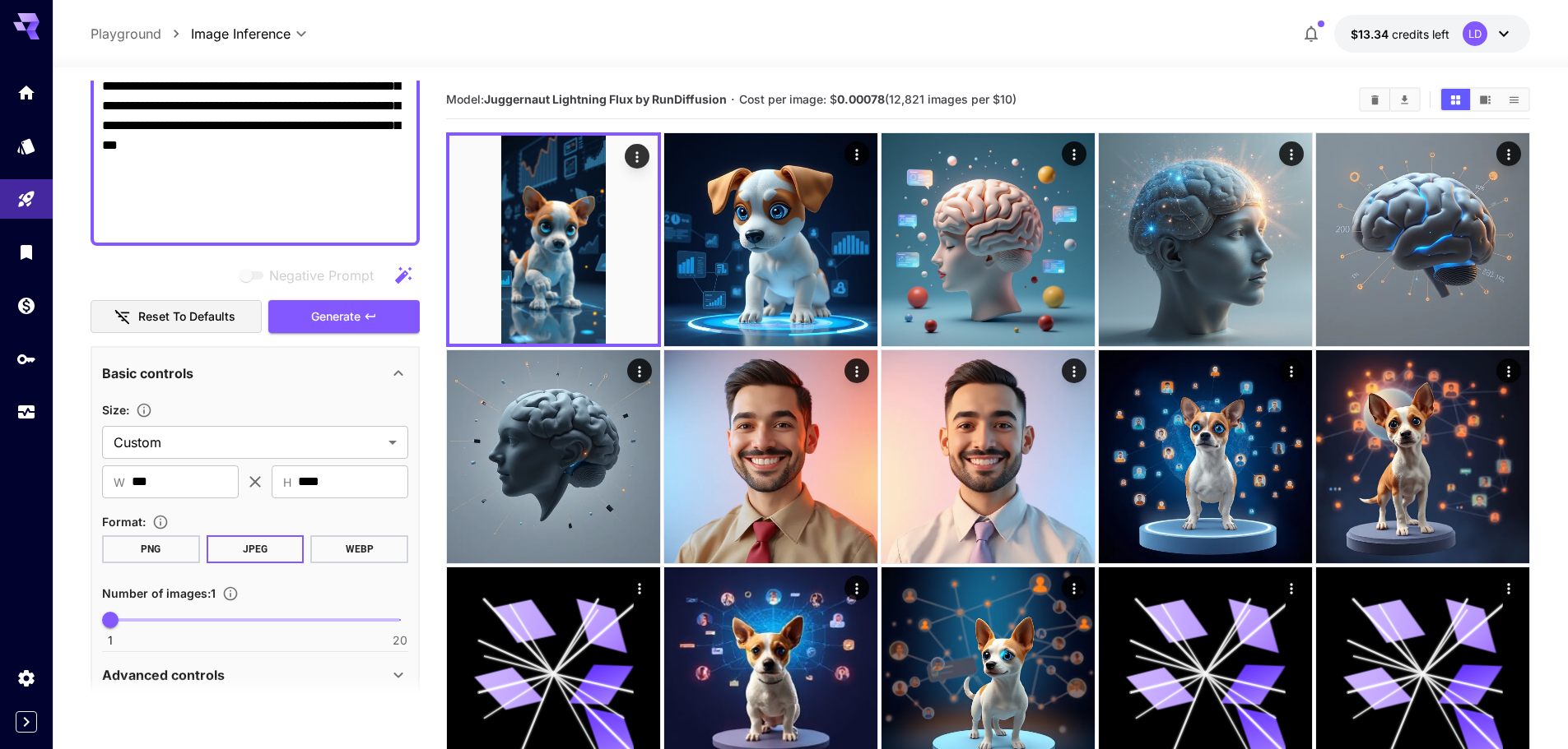
drag, startPoint x: 191, startPoint y: 460, endPoint x: -100, endPoint y: 459, distance: 291.0
click at [0, 459] on html "**********" at bounding box center [784, 633] width 1568 height 1265
click at [372, 310] on icon "button" at bounding box center [370, 317] width 14 height 13
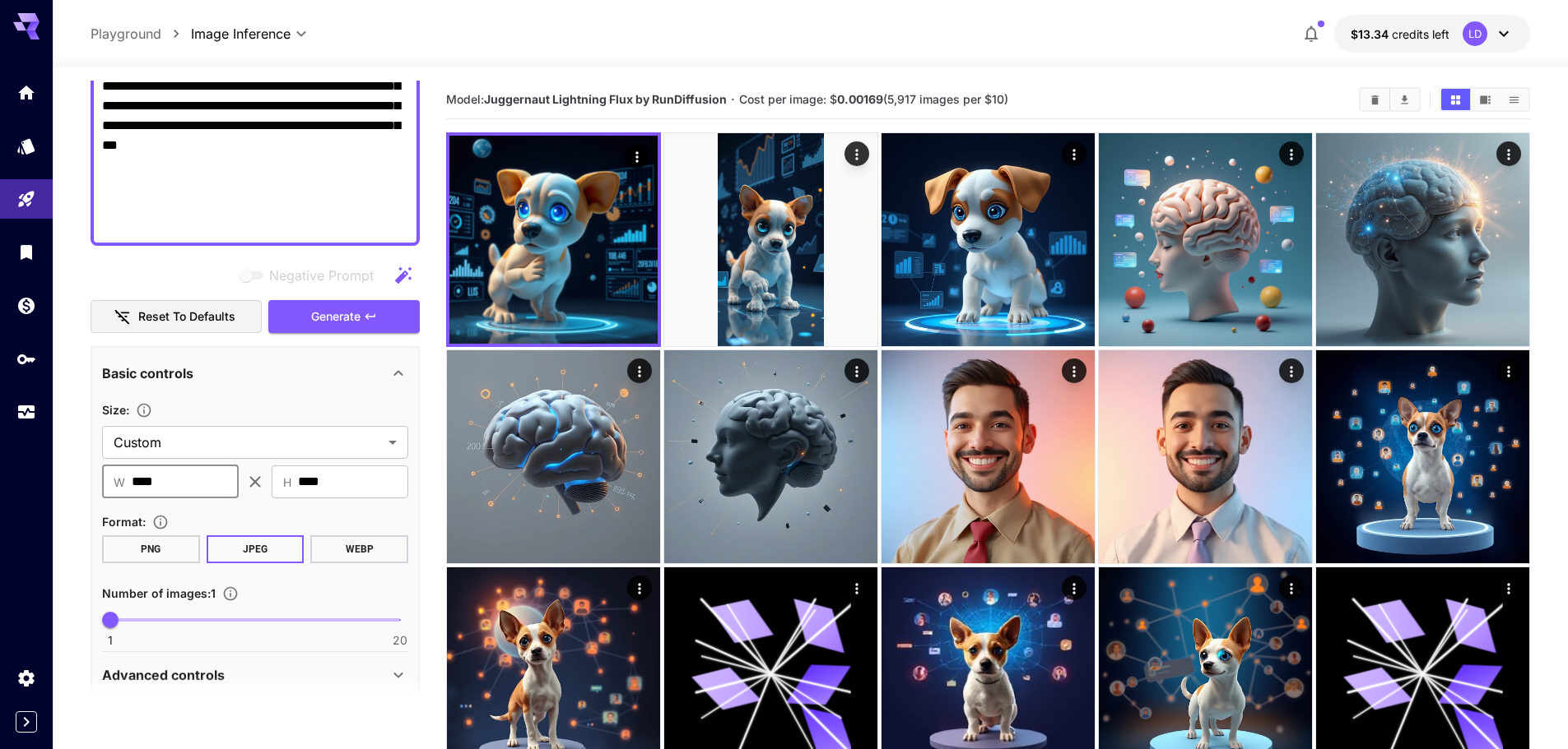
drag, startPoint x: 182, startPoint y: 474, endPoint x: 10, endPoint y: 444, distance: 174.6
click at [10, 444] on div "**********" at bounding box center [784, 633] width 1568 height 1265
click at [349, 300] on button "Generate" at bounding box center [343, 317] width 151 height 34
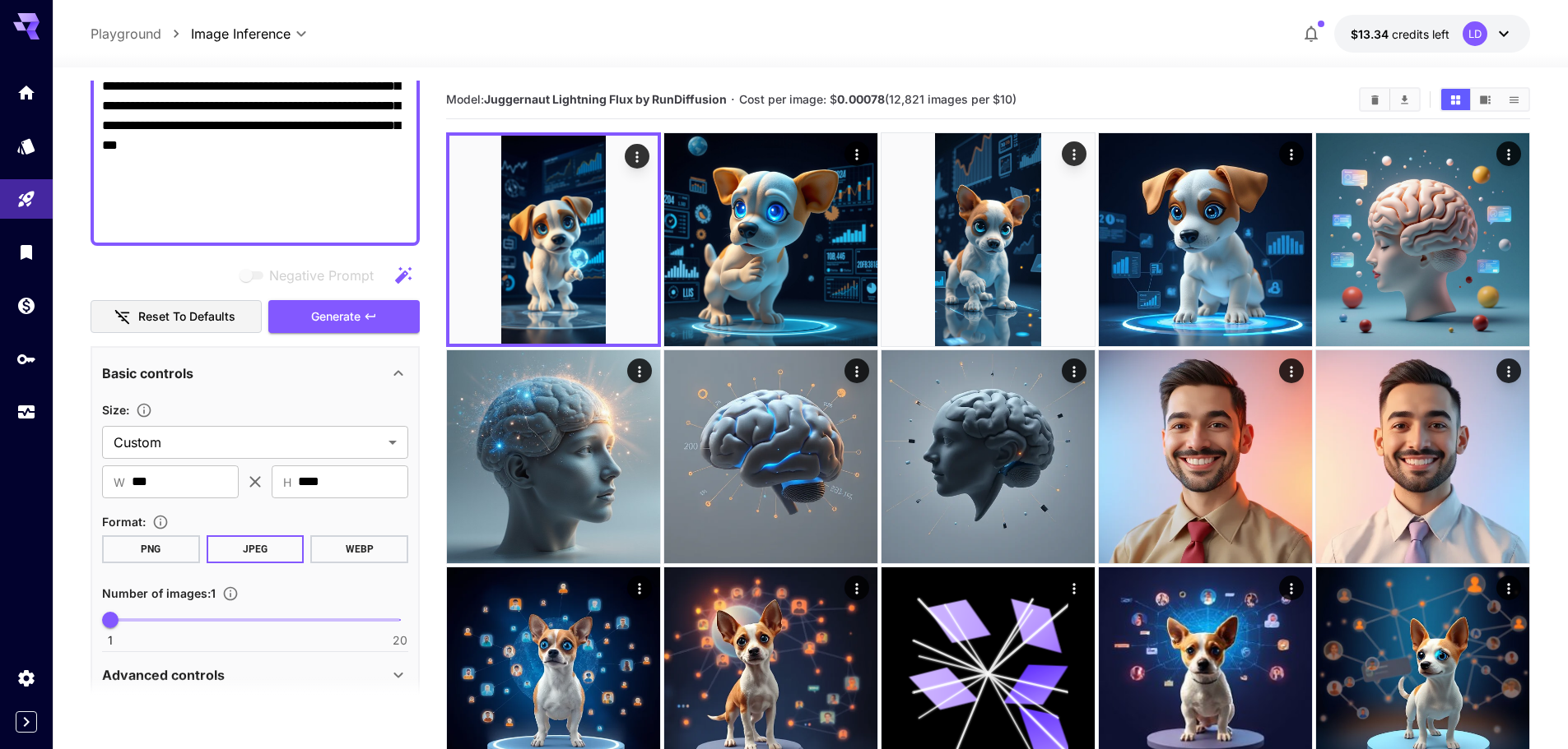
drag, startPoint x: 214, startPoint y: 485, endPoint x: 25, endPoint y: 441, distance: 194.1
click at [23, 442] on div "**********" at bounding box center [784, 633] width 1568 height 1265
click at [221, 471] on input "***" at bounding box center [185, 482] width 107 height 33
drag, startPoint x: 176, startPoint y: 455, endPoint x: -138, endPoint y: 452, distance: 314.0
click at [0, 452] on html "**********" at bounding box center [784, 633] width 1568 height 1265
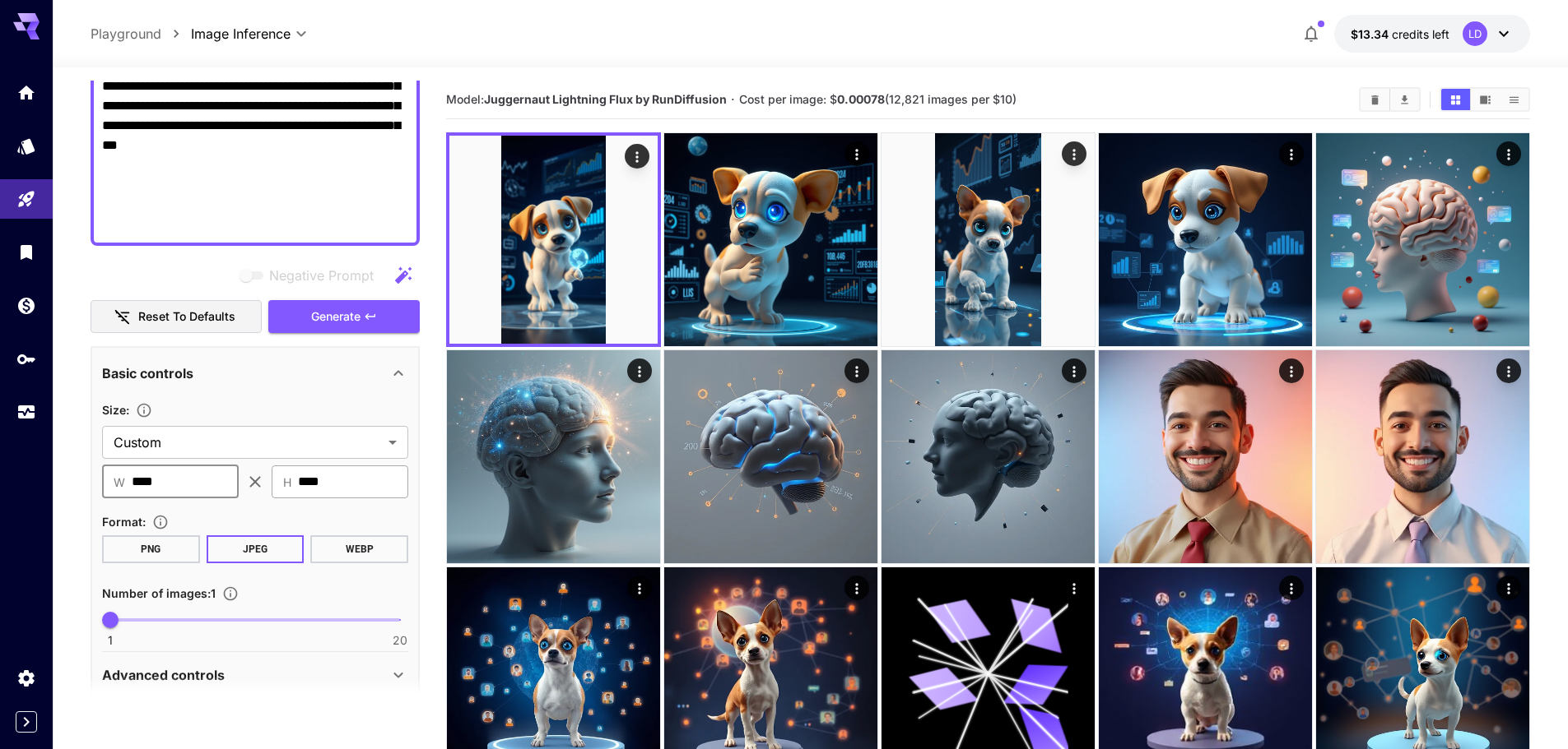
type input "****"
drag, startPoint x: 361, startPoint y: 453, endPoint x: 228, endPoint y: 434, distance: 134.4
click at [224, 434] on section "Size : Custom ****** ​ ​ W **** ​ ​ H **** ​" at bounding box center [255, 449] width 306 height 99
type input "***"
click at [358, 307] on span "Generate" at bounding box center [336, 317] width 50 height 20
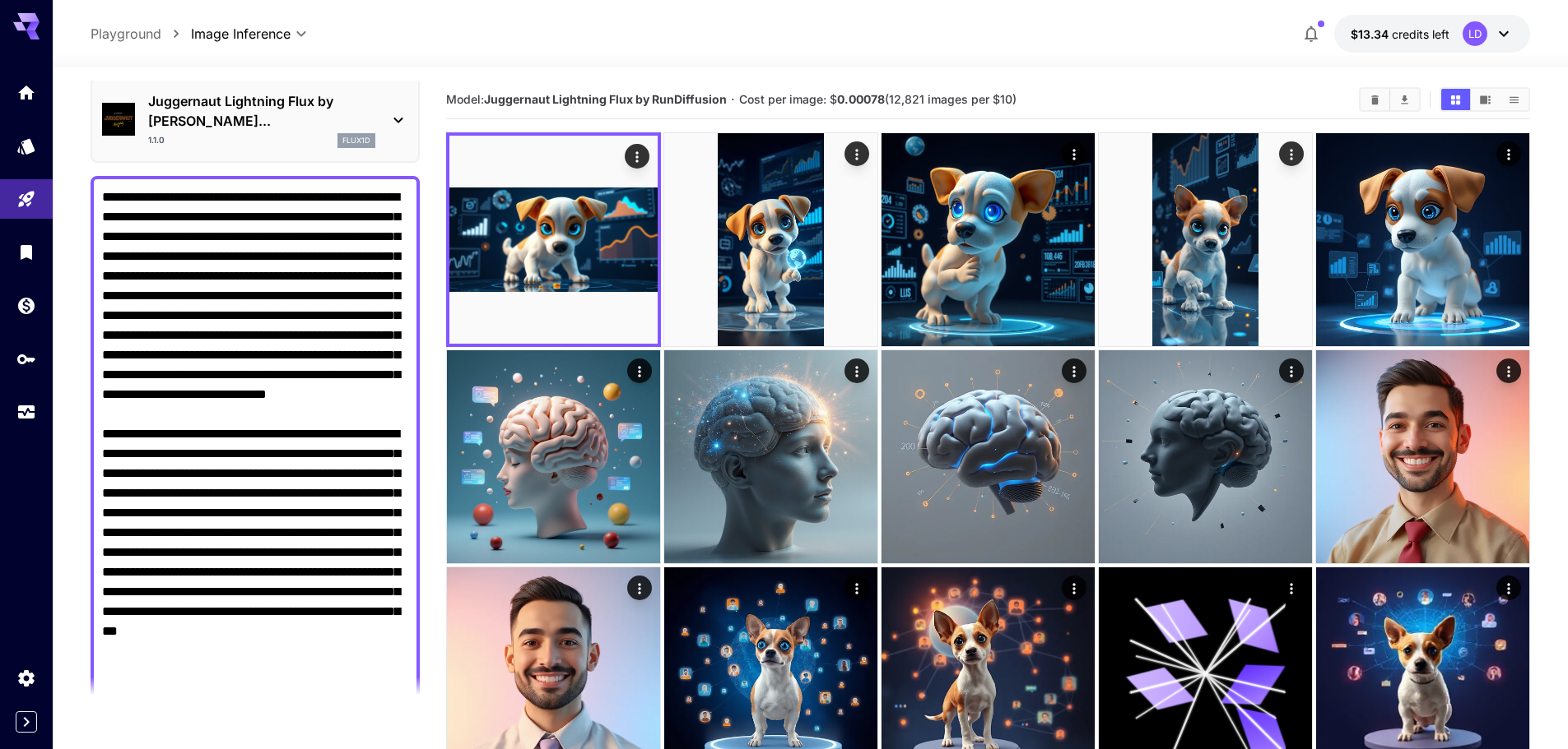
scroll to position [0, 0]
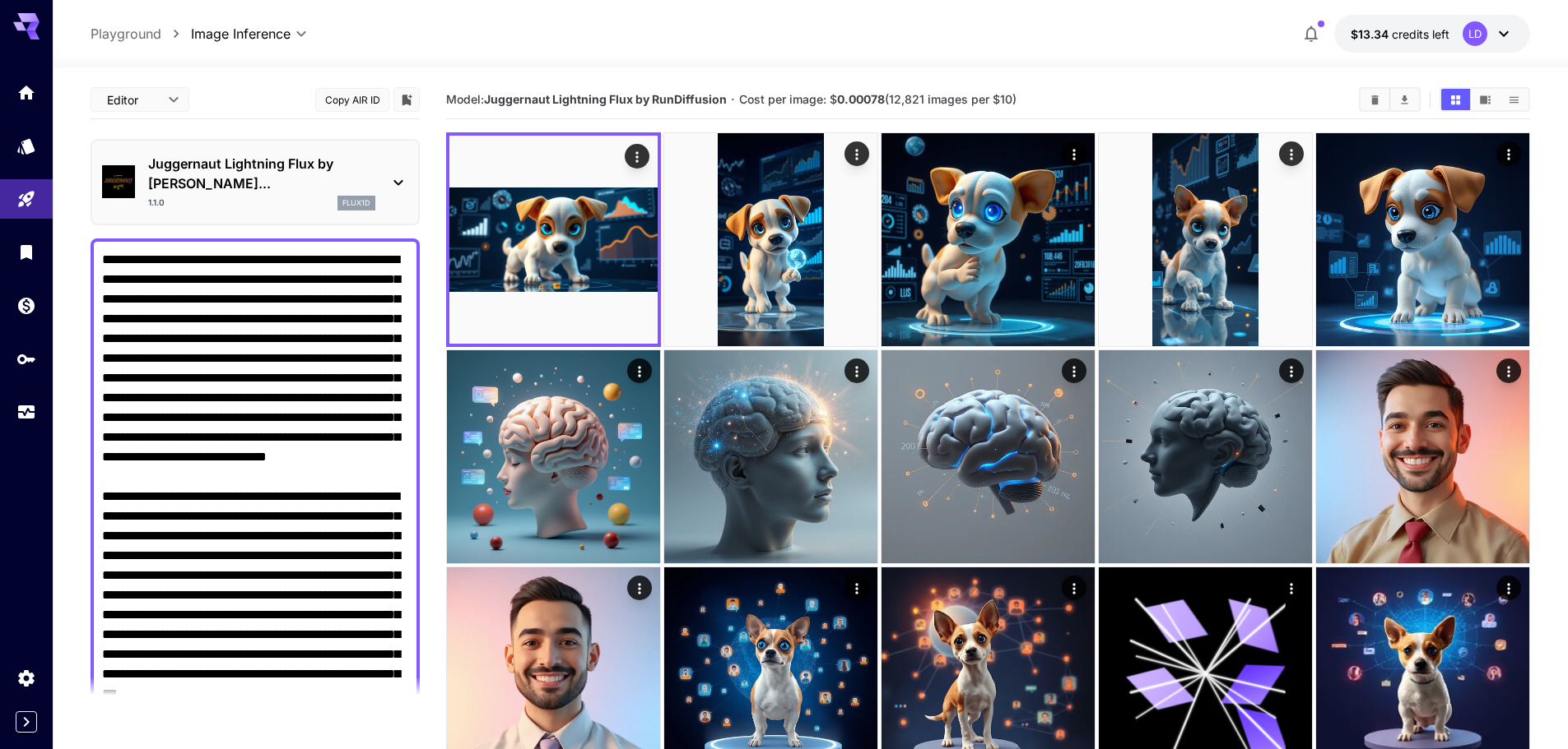
click at [27, 228] on div at bounding box center [26, 252] width 52 height 359
click at [44, 412] on link at bounding box center [26, 412] width 52 height 40
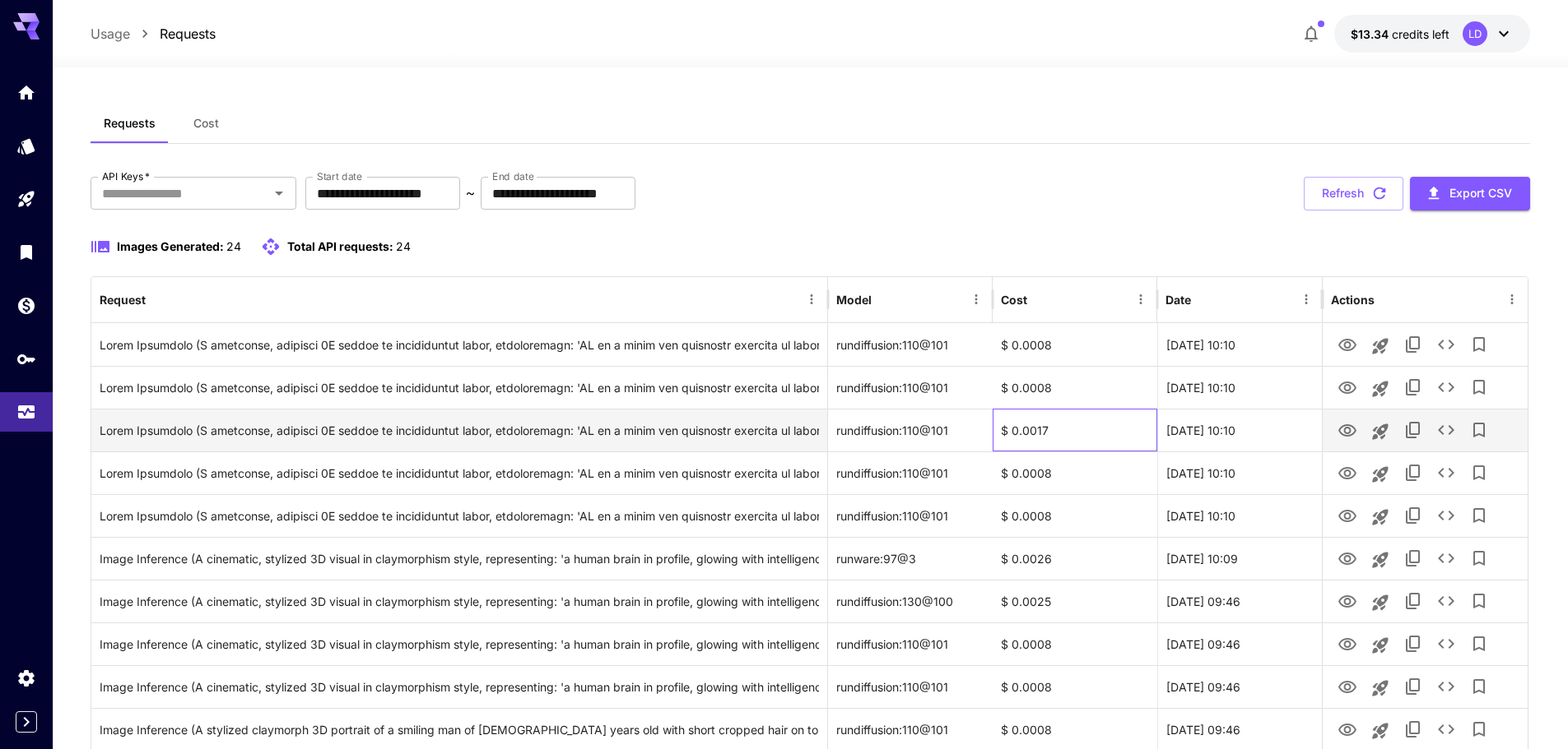
click at [1041, 442] on div "$ 0.0017" at bounding box center [1074, 430] width 165 height 43
click at [1342, 430] on icon "View Image" at bounding box center [1347, 430] width 19 height 19
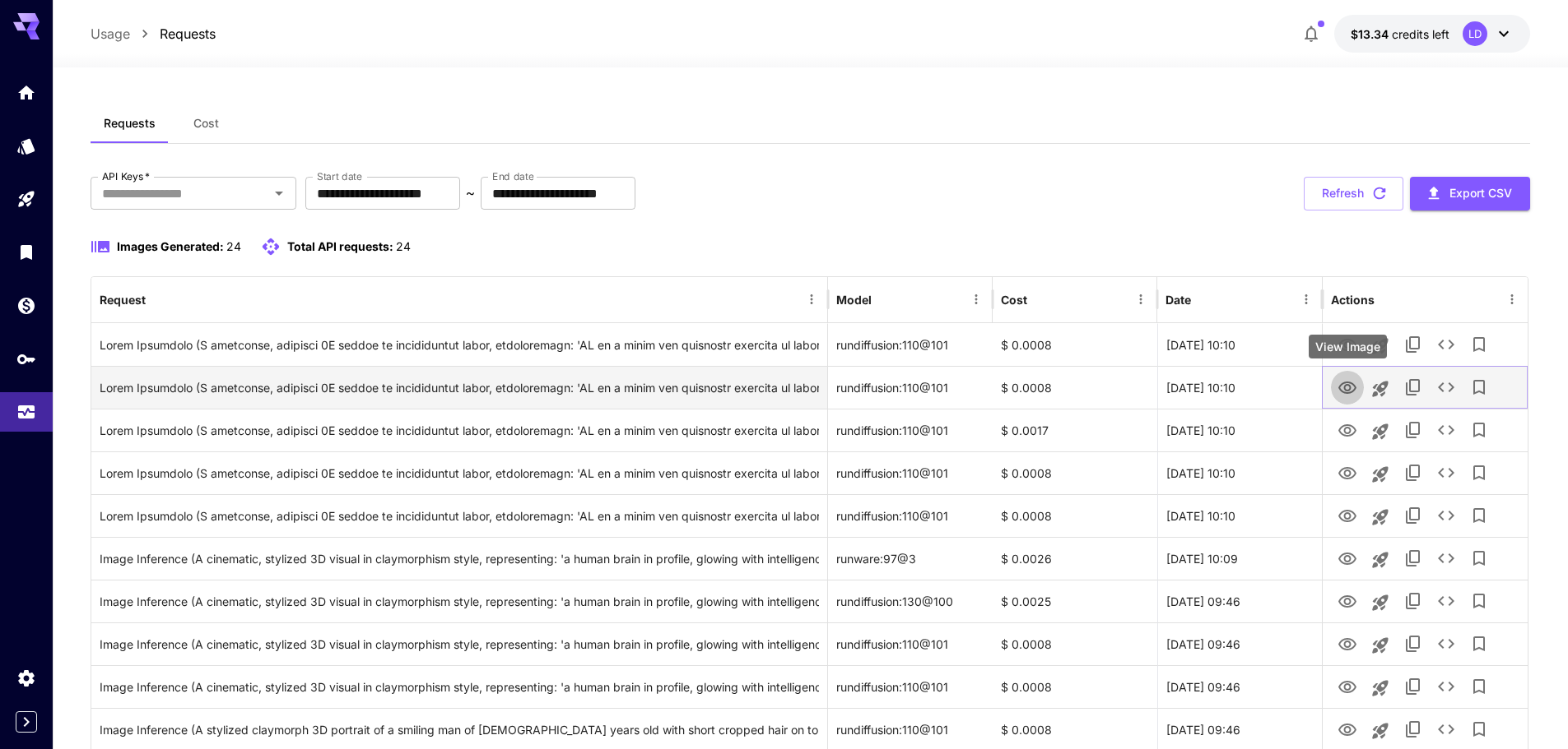
click at [1355, 386] on icon "View Image" at bounding box center [1347, 387] width 18 height 13
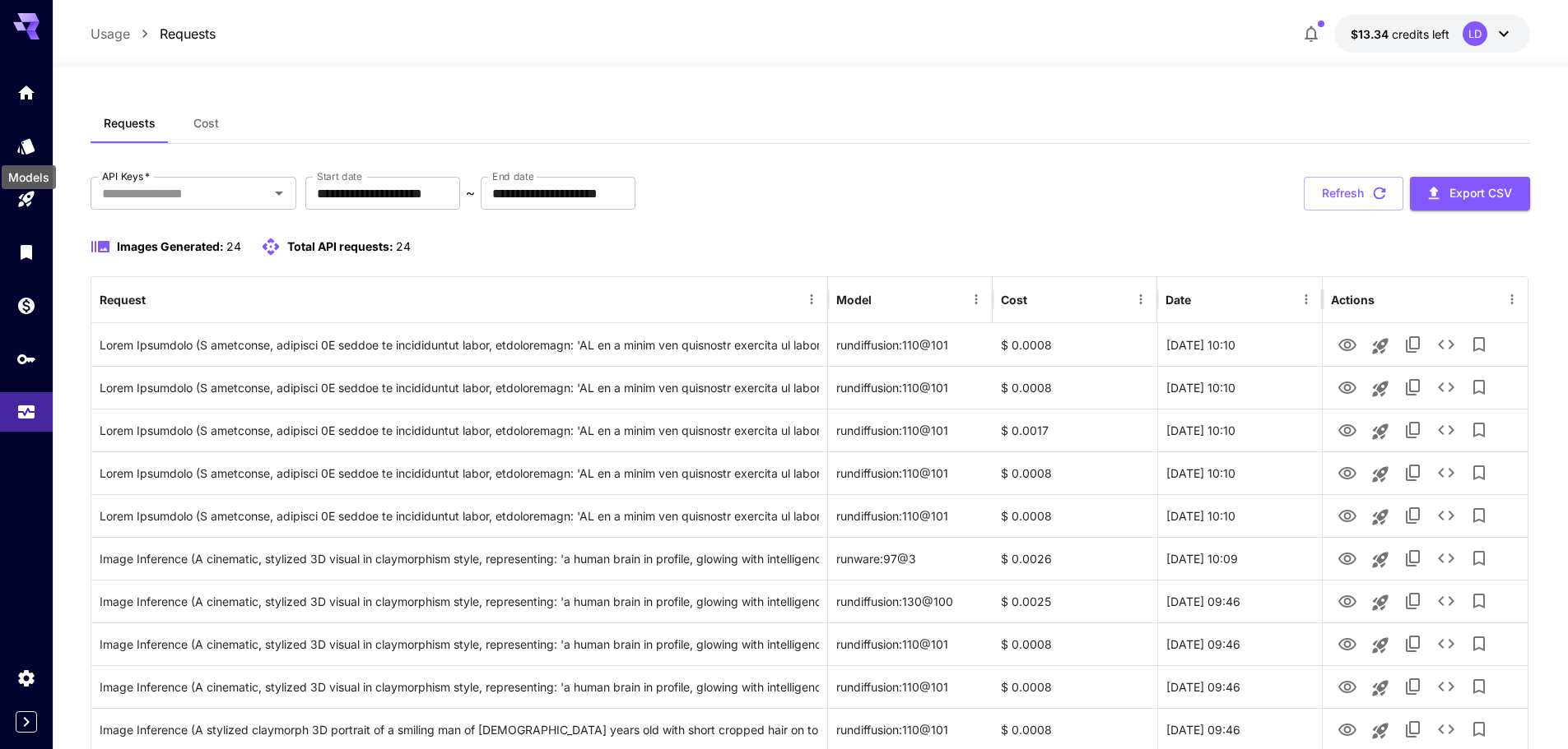
click at [34, 158] on div "Models" at bounding box center [29, 172] width 57 height 37
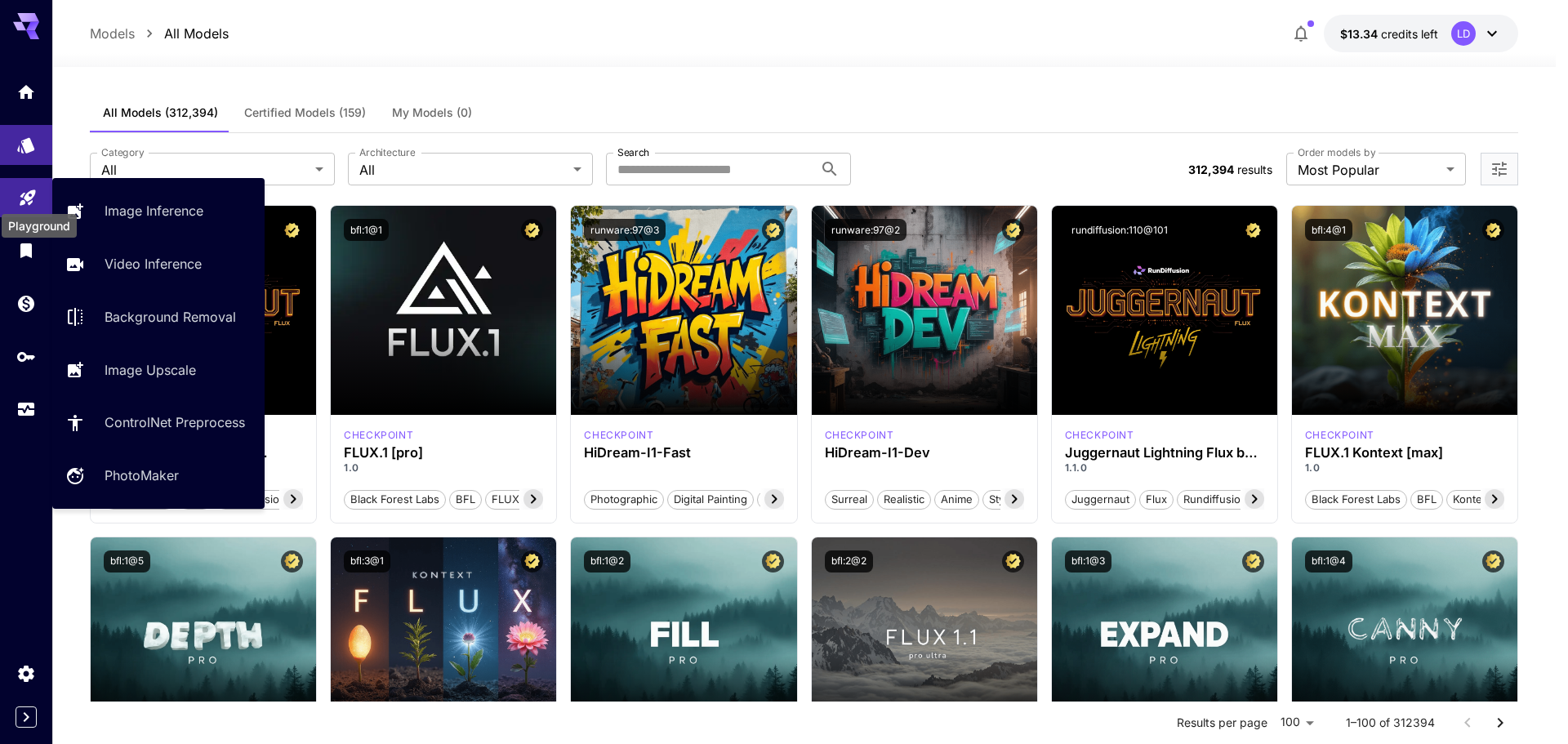
click at [28, 185] on icon "Playground" at bounding box center [27, 192] width 19 height 19
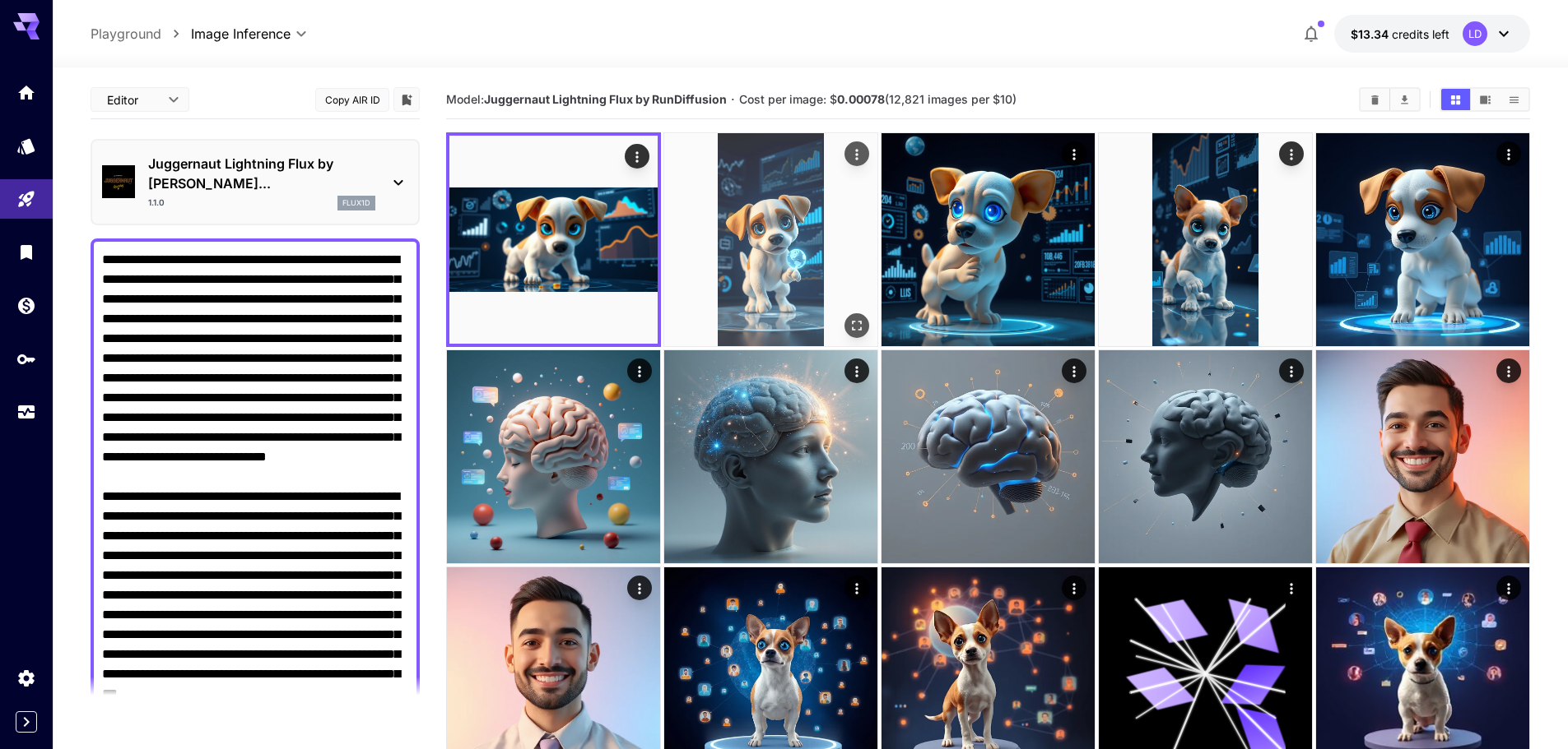
click at [807, 206] on img at bounding box center [770, 240] width 214 height 213
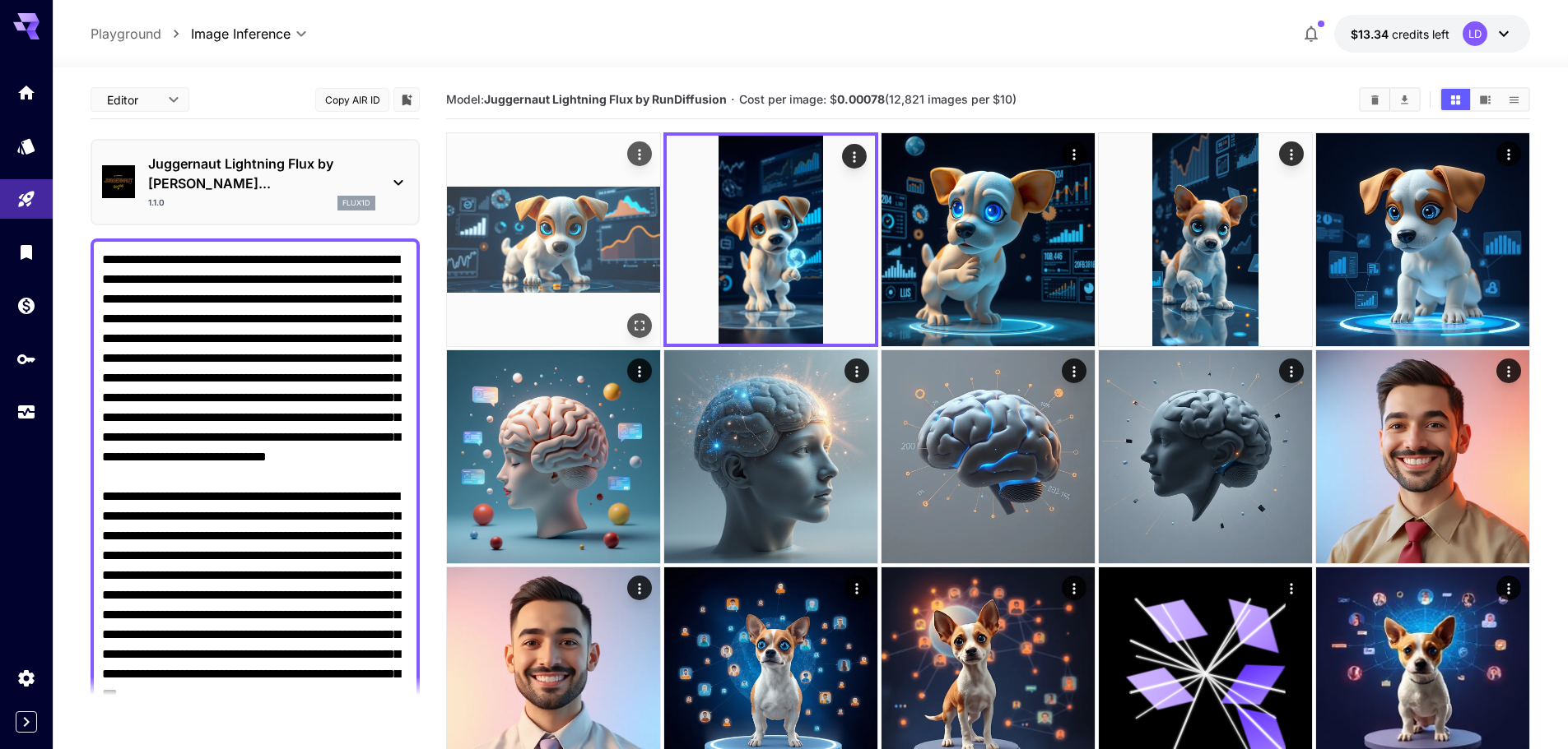
click at [612, 271] on img at bounding box center [554, 240] width 214 height 213
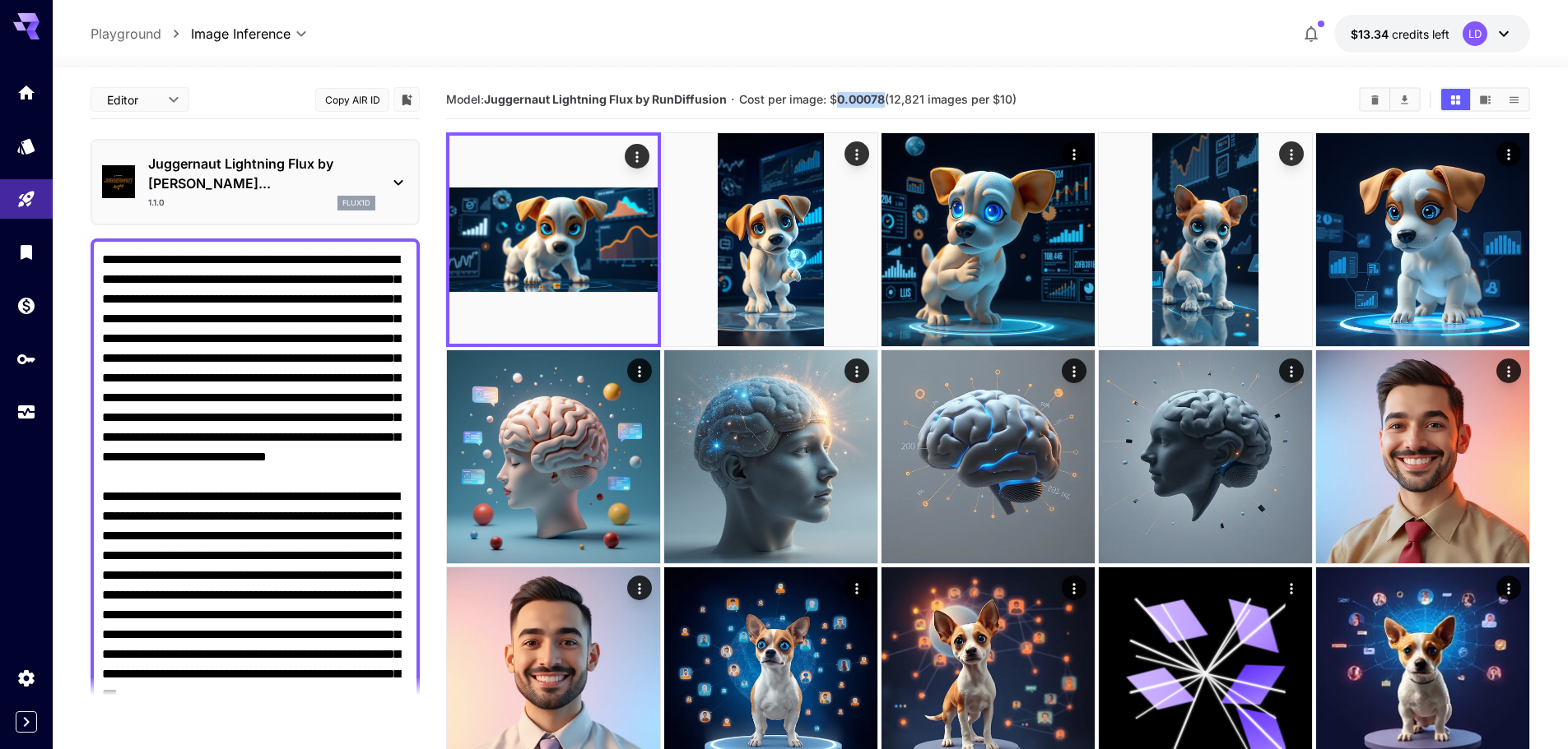
drag, startPoint x: 875, startPoint y: 97, endPoint x: 834, endPoint y: 96, distance: 41.0
click at [834, 96] on span "Cost per image: $ 0.00078 (12,821 images per $10)" at bounding box center [878, 99] width 278 height 14
copy b "0.00078"
click at [915, 90] on section "Model: Juggernaut Lightning Flux by RunDiffusion · Cost per image: $ 0.00078 (1…" at bounding box center [896, 99] width 900 height 19
click at [25, 414] on icon "Usage" at bounding box center [28, 410] width 17 height 8
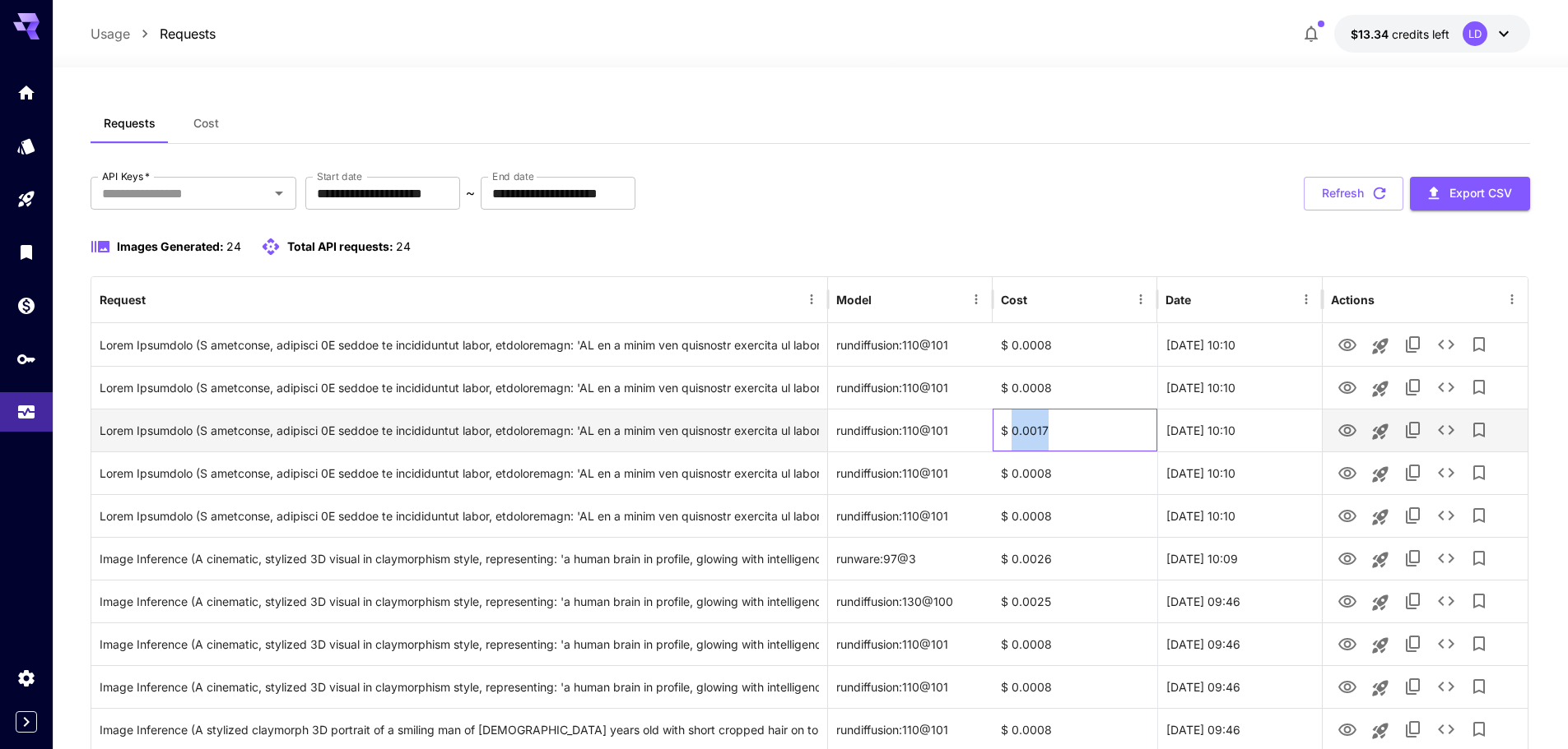
drag, startPoint x: 1058, startPoint y: 434, endPoint x: 1011, endPoint y: 437, distance: 47.1
click at [1011, 437] on div "$ 0.0017" at bounding box center [1074, 430] width 165 height 43
copy div "0.0017"
click at [1352, 428] on icon "View Image" at bounding box center [1347, 430] width 19 height 19
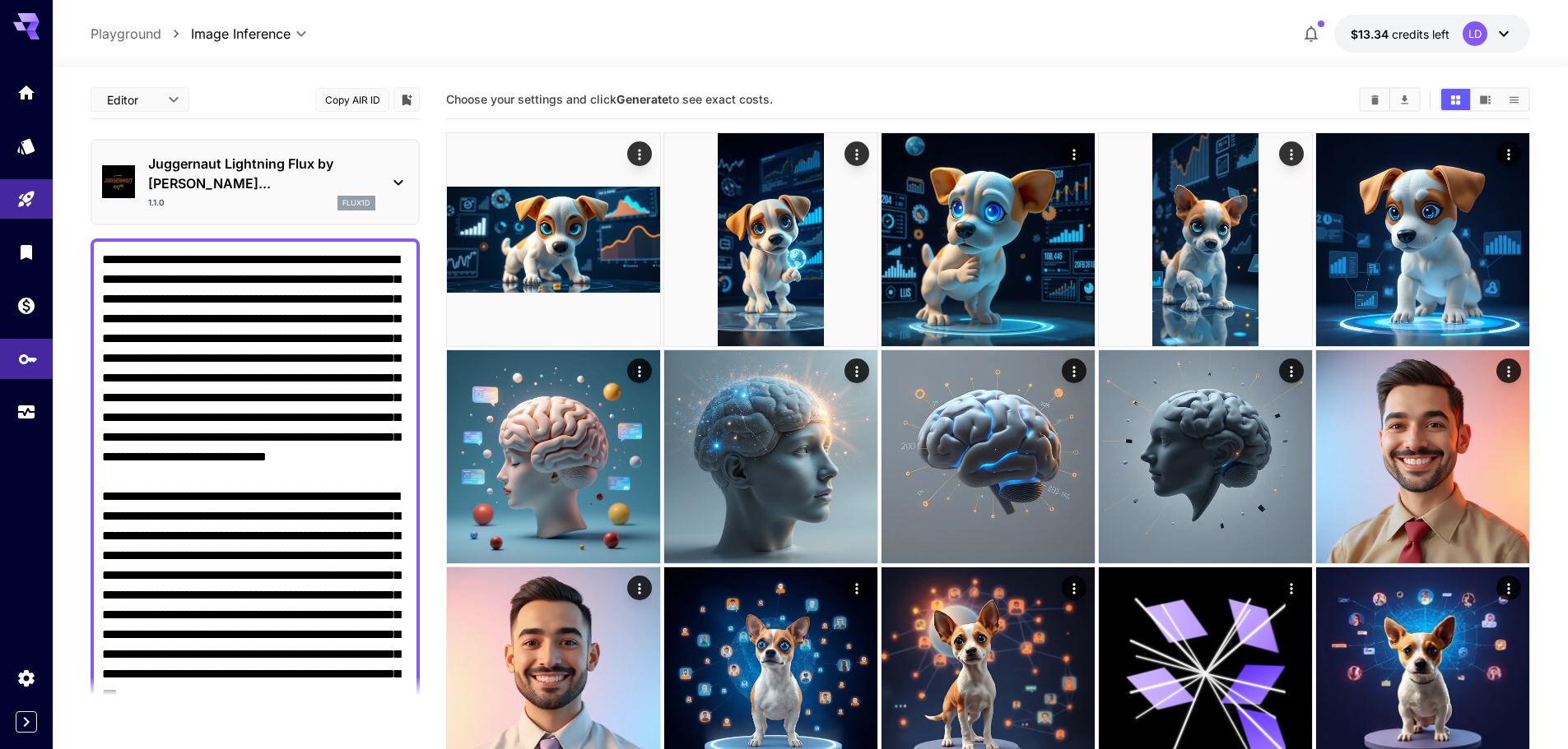
click at [34, 354] on icon "API Keys" at bounding box center [27, 353] width 18 height 10
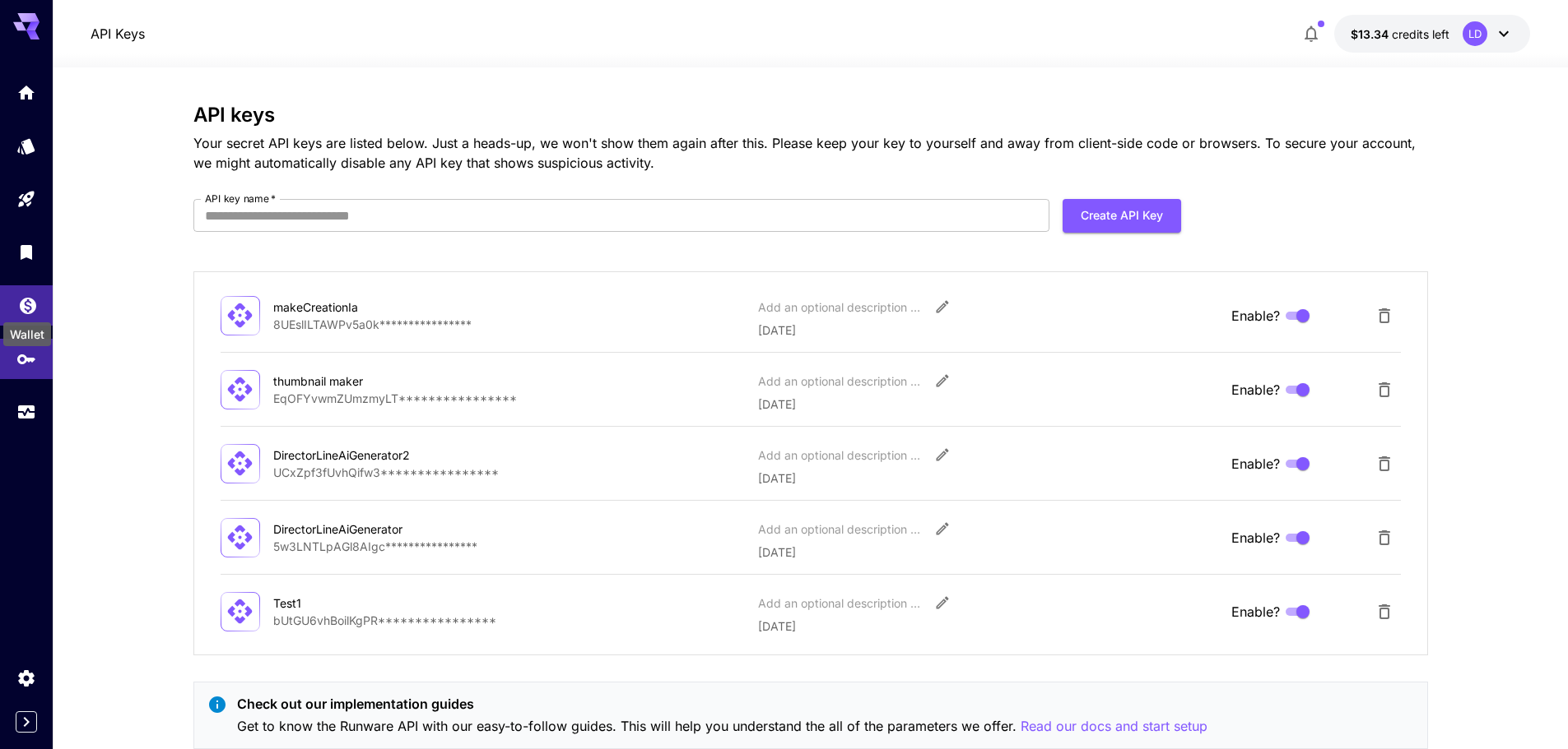
click at [22, 304] on icon "Wallet" at bounding box center [28, 301] width 17 height 17
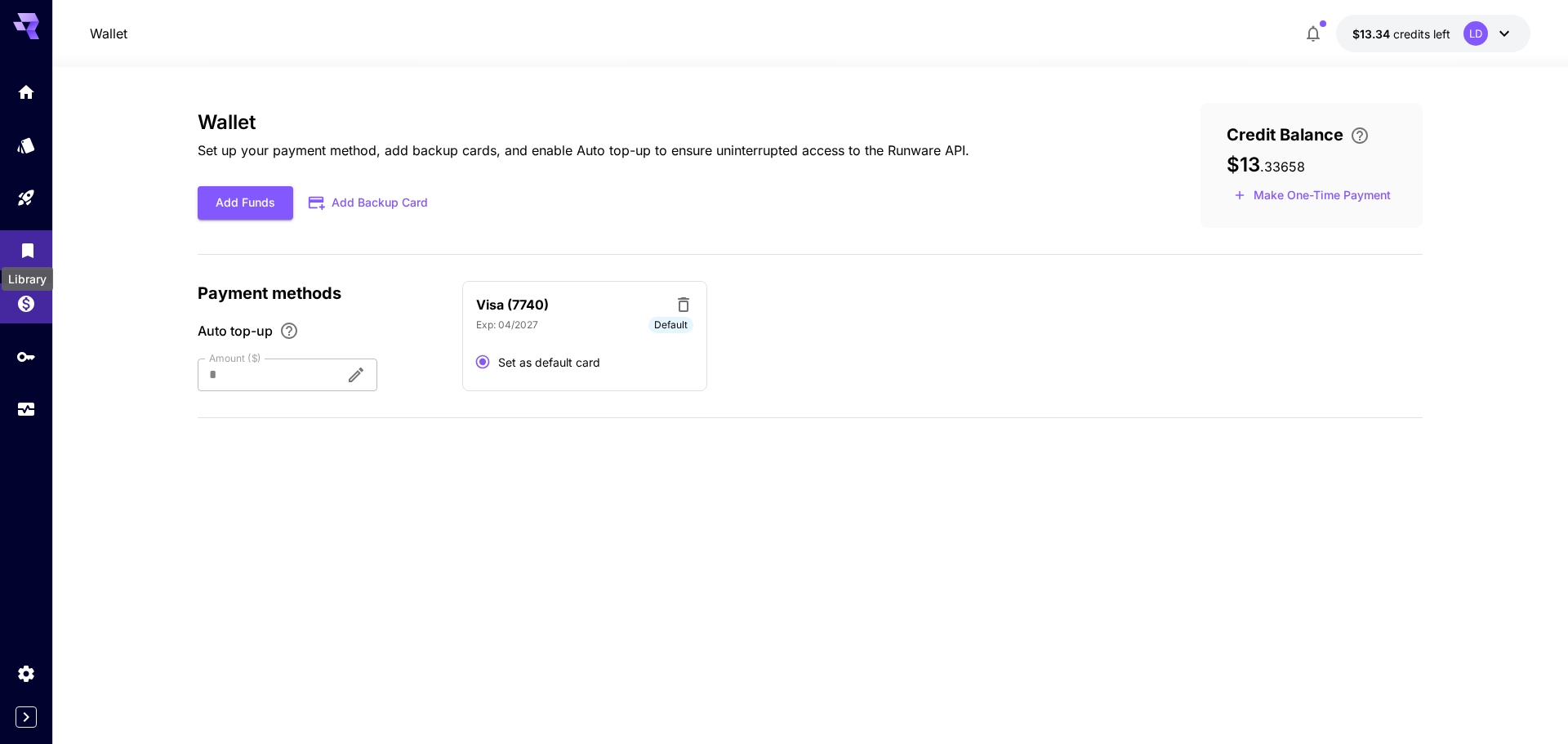
click at [32, 251] on icon "Library" at bounding box center [28, 246] width 12 height 15
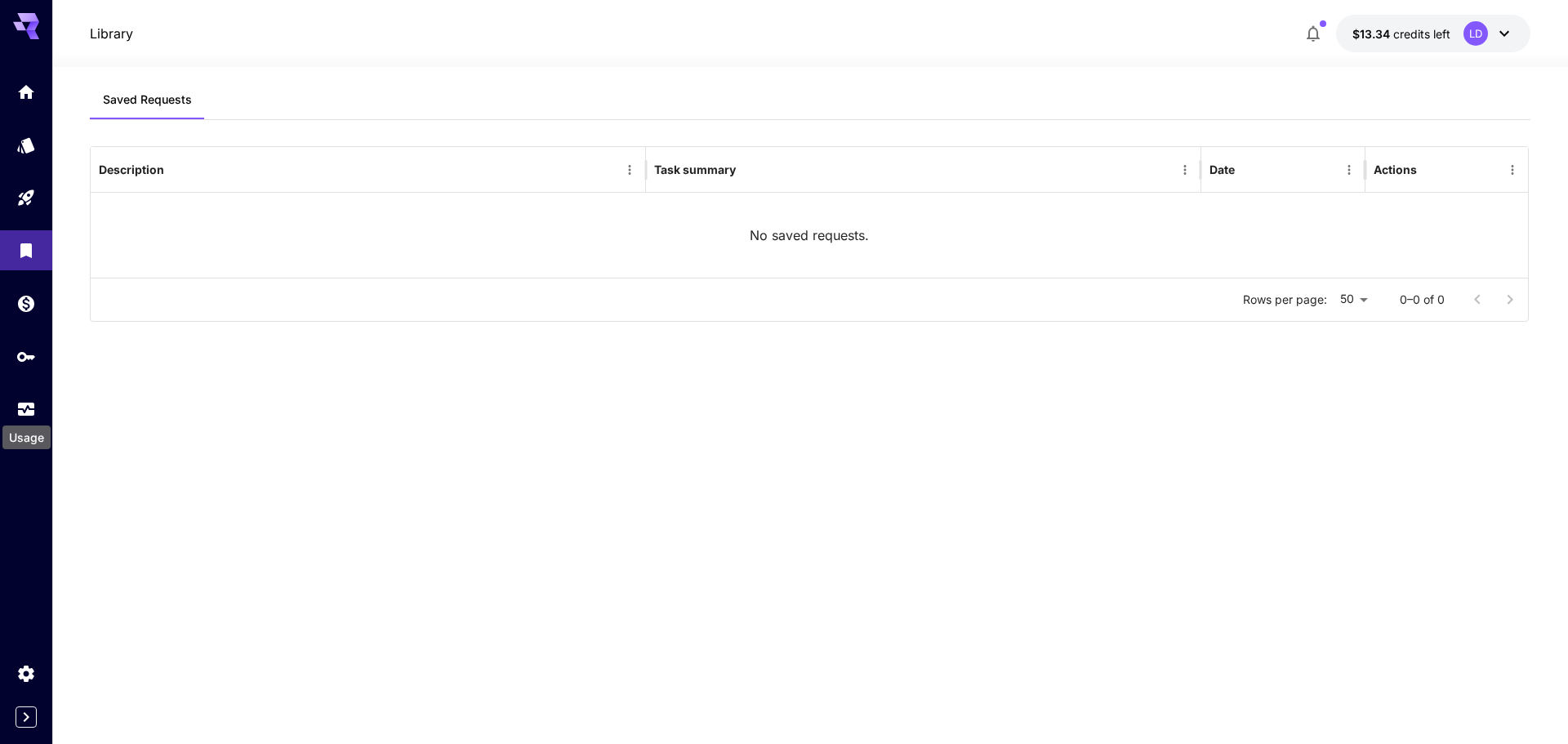
click at [28, 423] on div "Usage" at bounding box center [26, 432] width 51 height 37
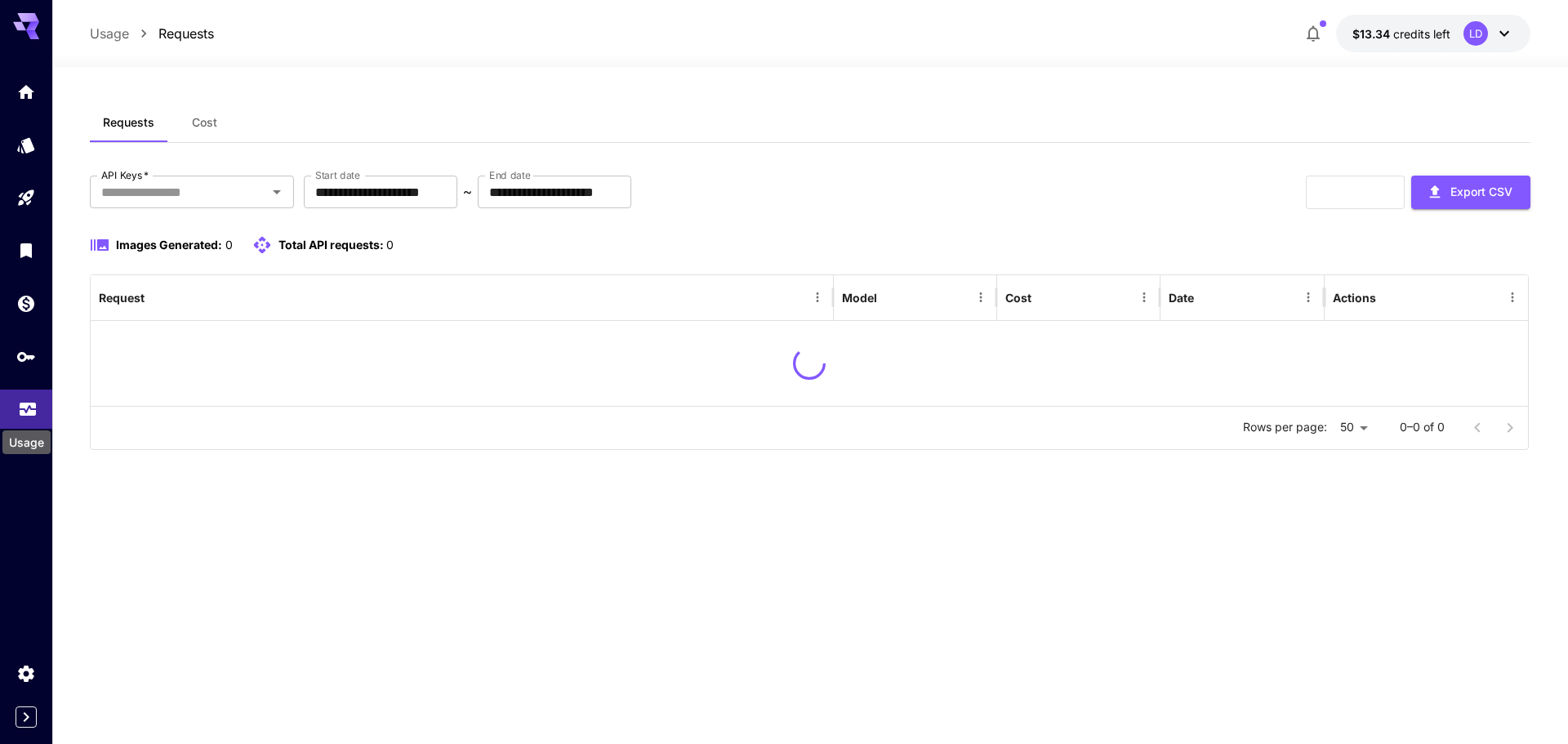
click at [30, 394] on link at bounding box center [26, 410] width 52 height 40
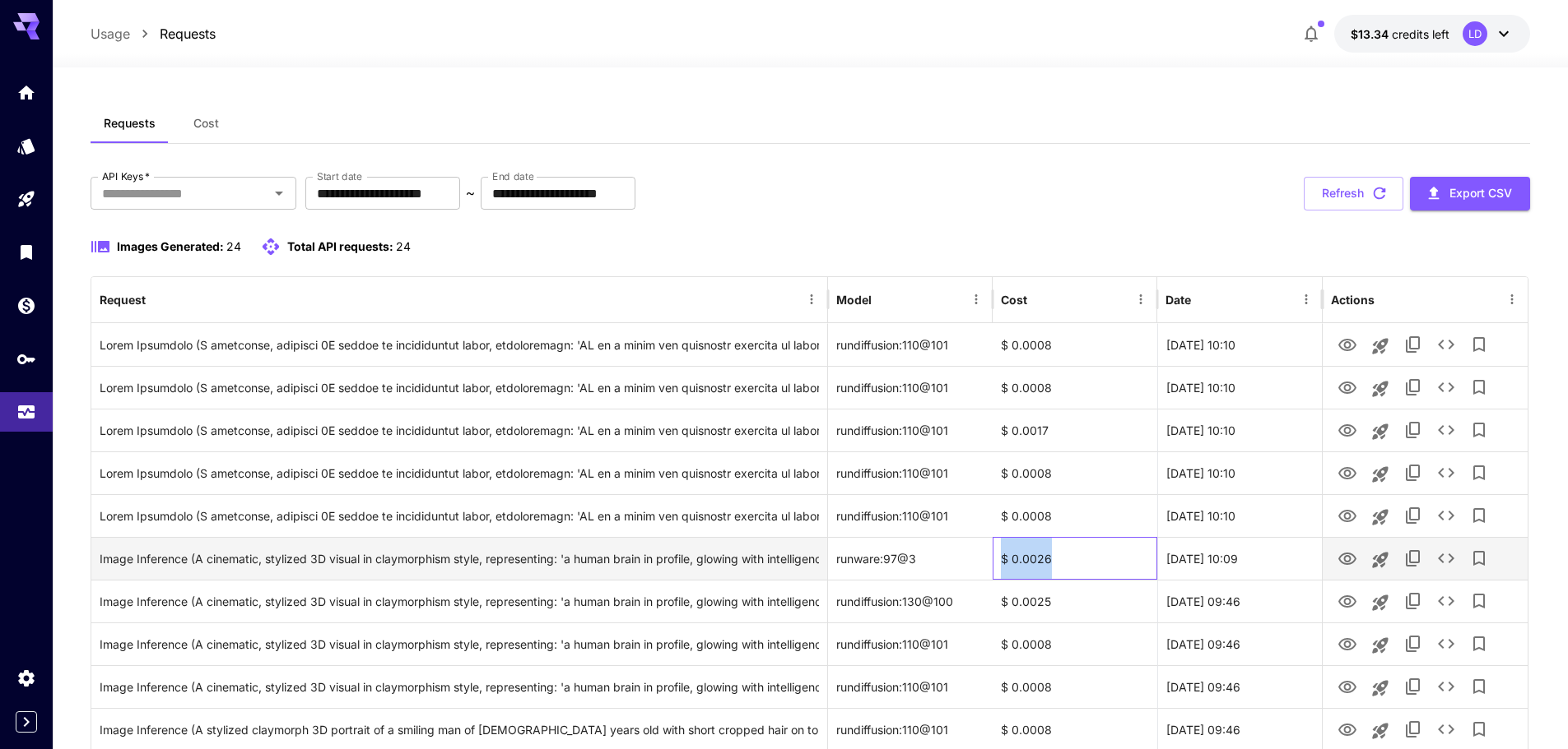
drag, startPoint x: 1065, startPoint y: 552, endPoint x: 1000, endPoint y: 559, distance: 65.4
click at [1000, 559] on div "$ 0.0026" at bounding box center [1074, 558] width 165 height 43
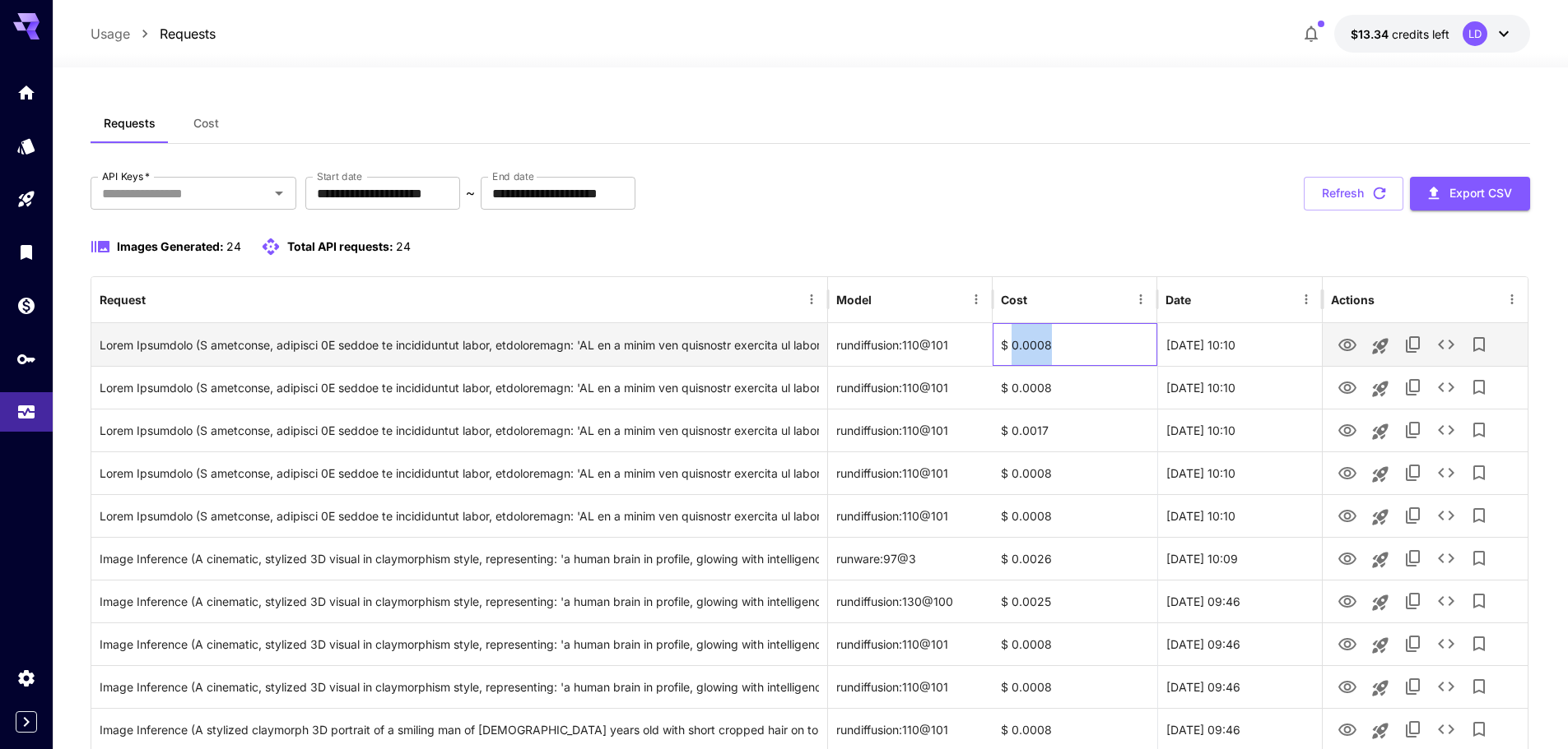
drag, startPoint x: 1055, startPoint y: 348, endPoint x: 1013, endPoint y: 349, distance: 42.0
click at [1013, 349] on div "$ 0.0008" at bounding box center [1074, 344] width 165 height 43
click at [1337, 338] on button "View Image" at bounding box center [1347, 344] width 33 height 34
click at [1345, 345] on icon "View Image" at bounding box center [1347, 345] width 19 height 19
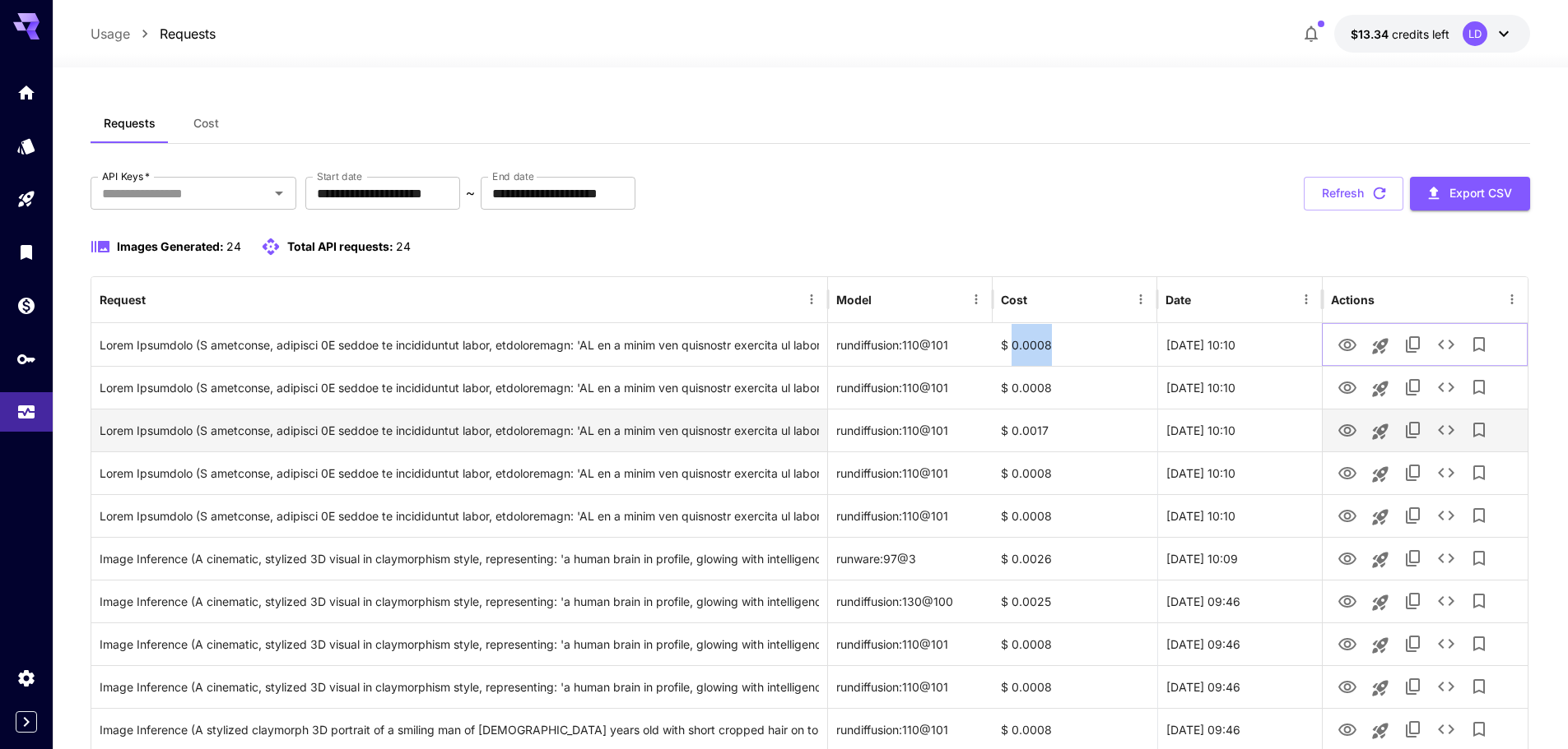
scroll to position [274, 0]
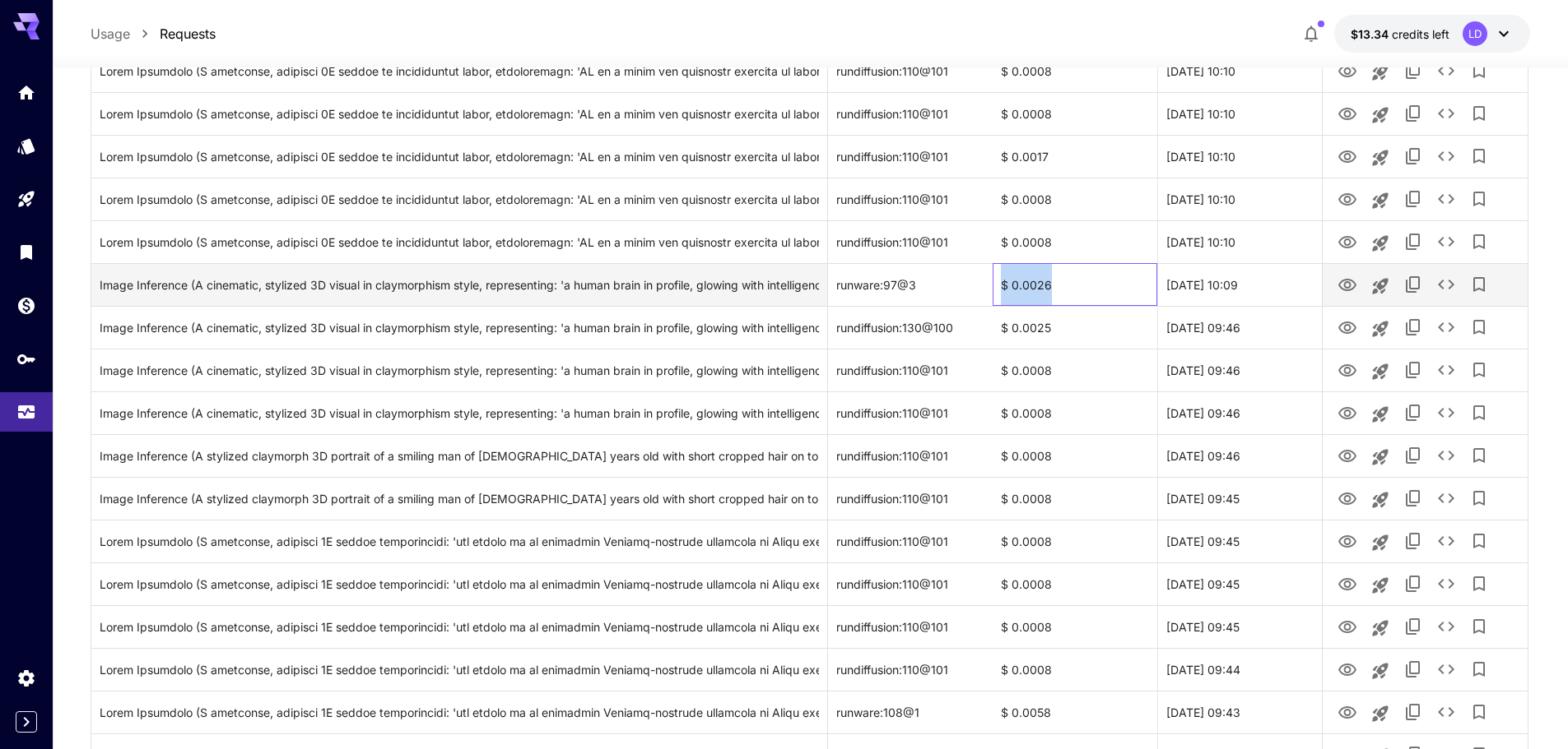
drag, startPoint x: 1063, startPoint y: 281, endPoint x: 979, endPoint y: 291, distance: 84.6
click at [981, 288] on div "Image Inference (A cinematic, stylized 3D visual in claymorphism style, represe…" at bounding box center [809, 284] width 1436 height 43
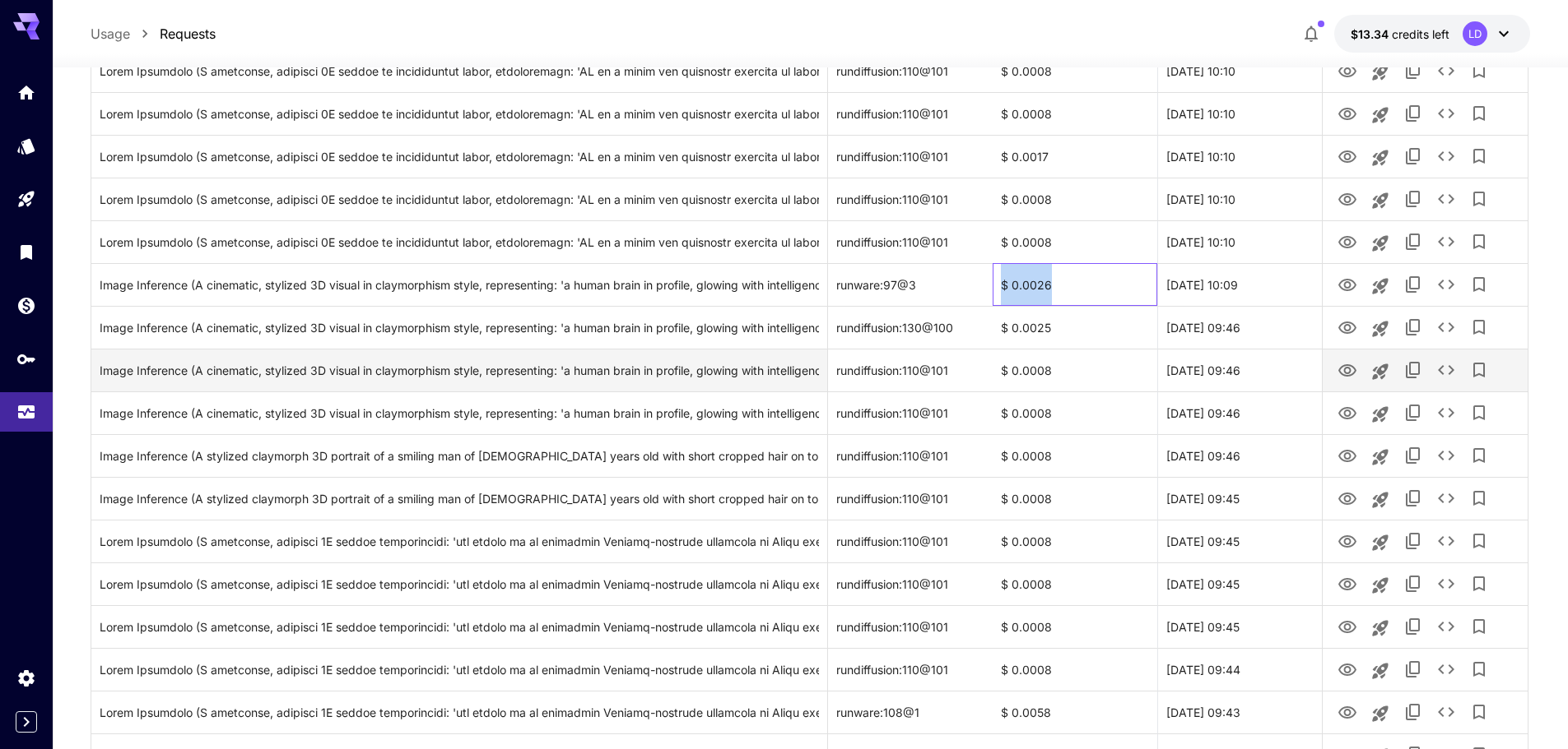
scroll to position [0, 0]
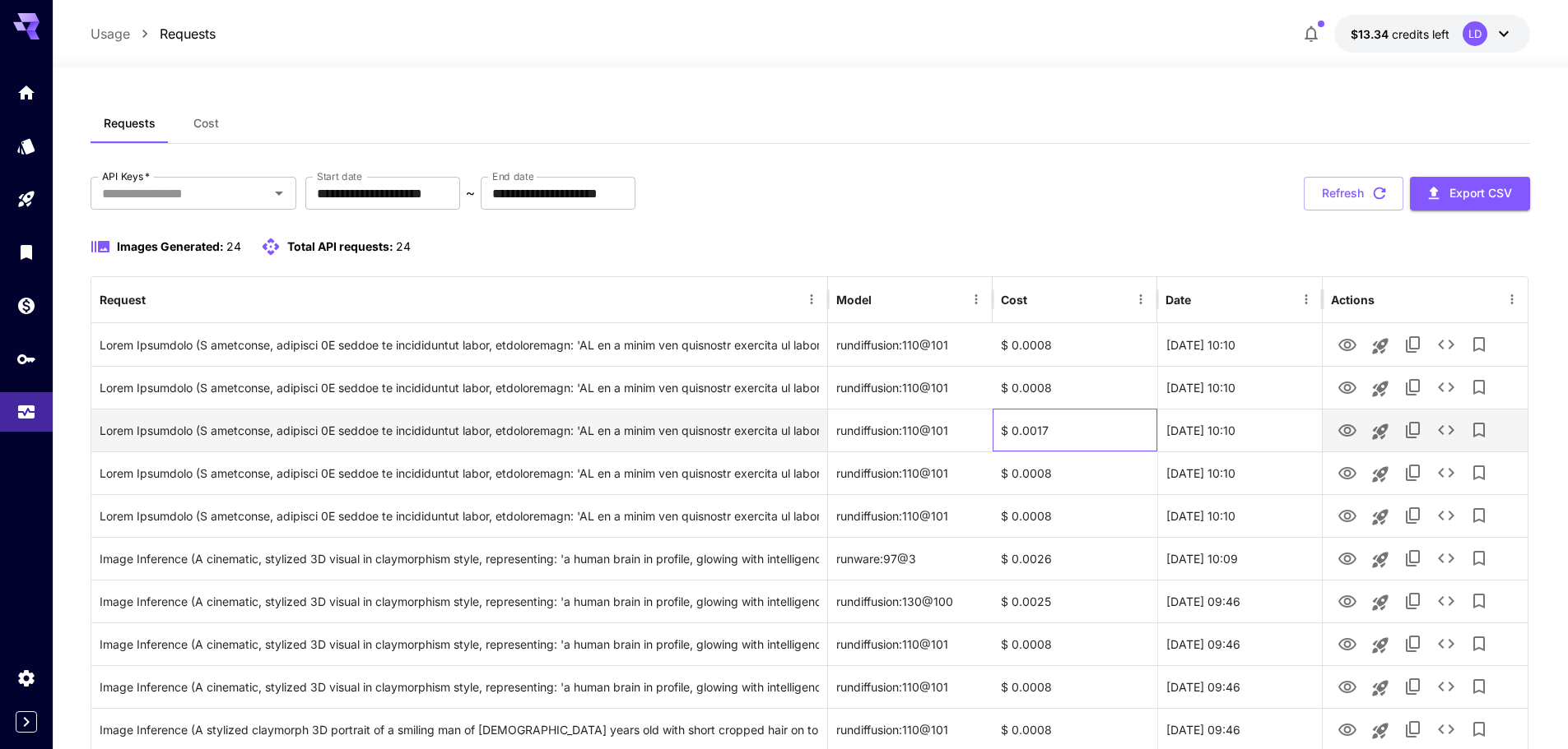
click at [1064, 422] on div "$ 0.0017" at bounding box center [1074, 430] width 165 height 43
click at [1351, 426] on icon "View Image" at bounding box center [1347, 430] width 18 height 13
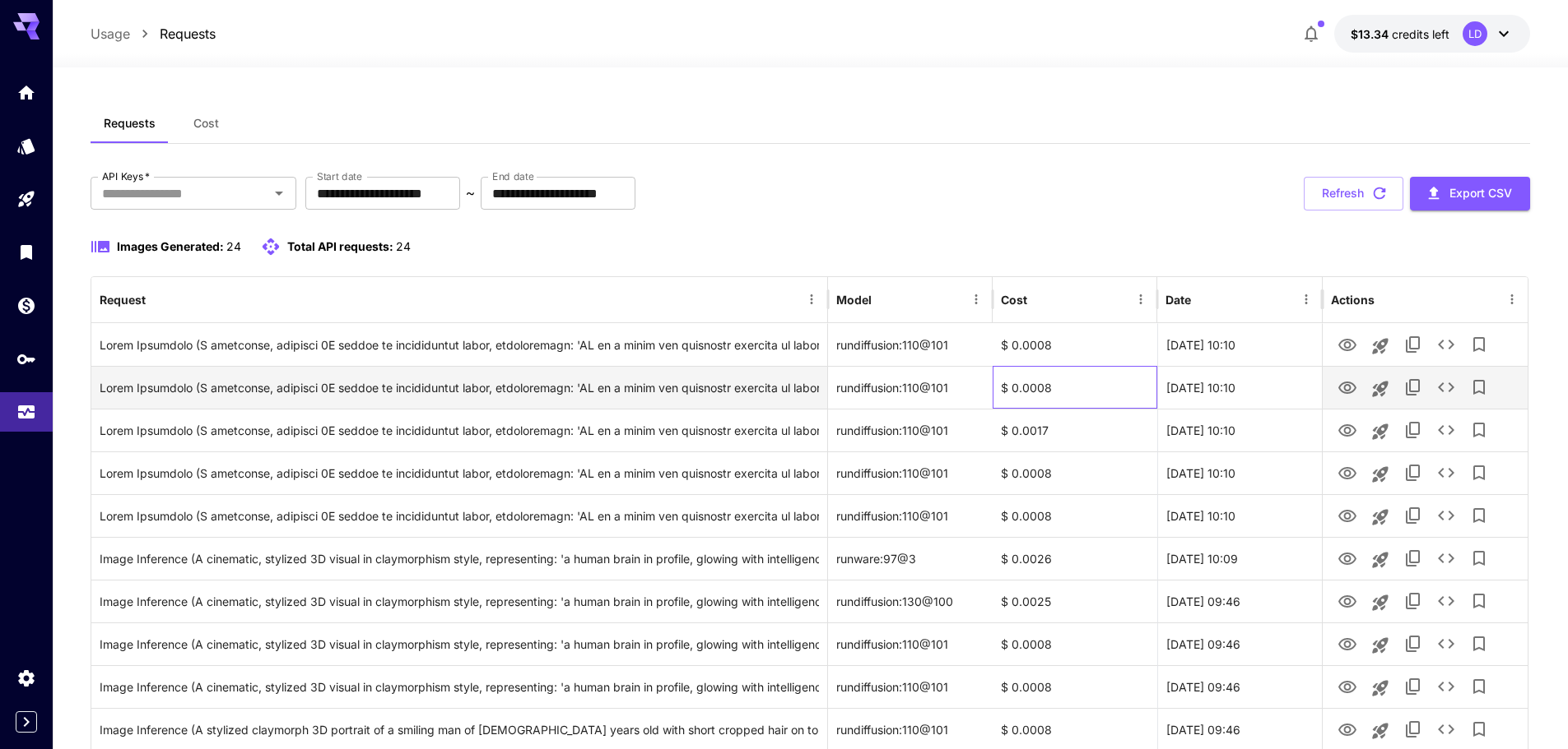
click at [1058, 387] on div "$ 0.0008" at bounding box center [1074, 387] width 165 height 43
click at [1344, 392] on icon "View Image" at bounding box center [1347, 387] width 18 height 13
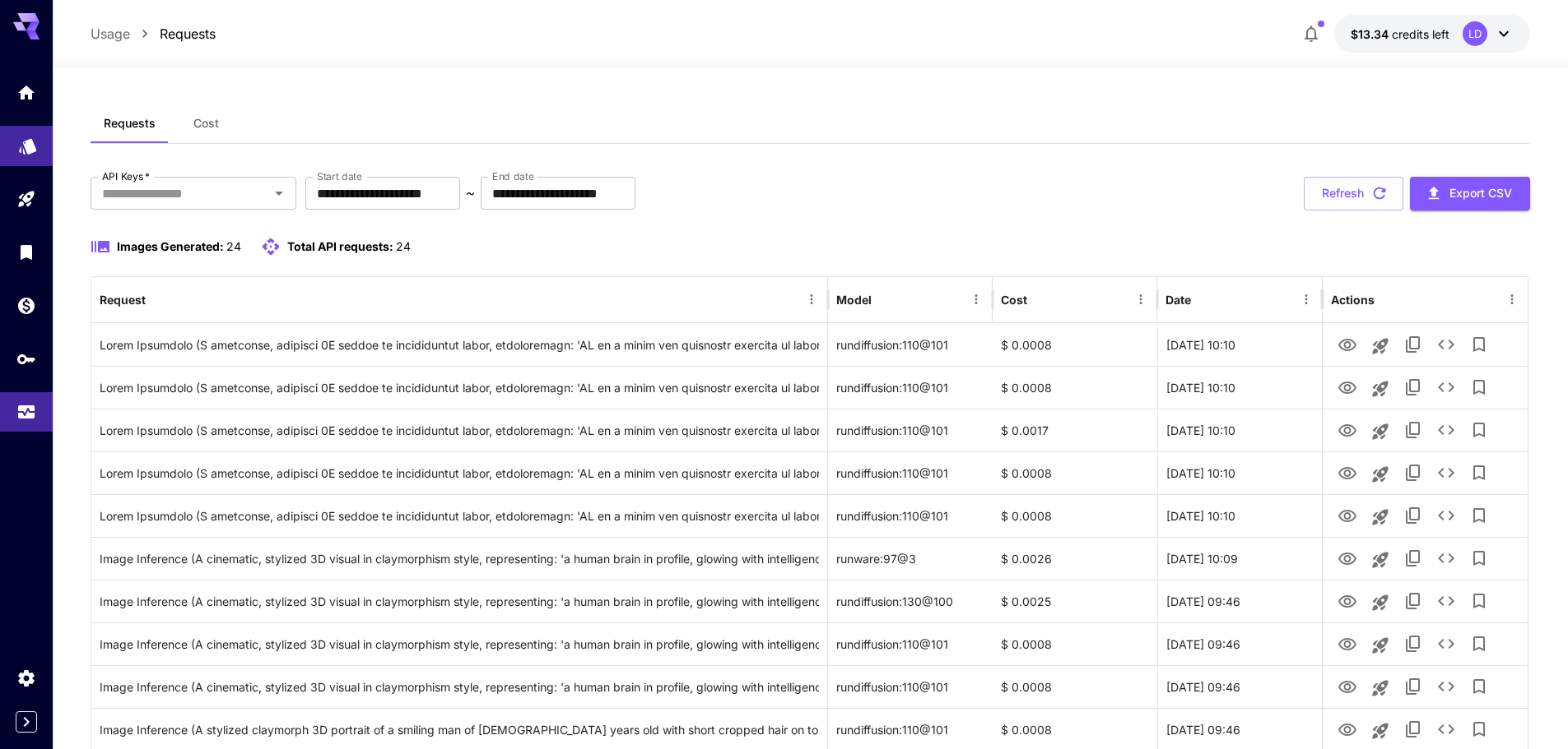
click at [42, 150] on link at bounding box center [26, 146] width 52 height 40
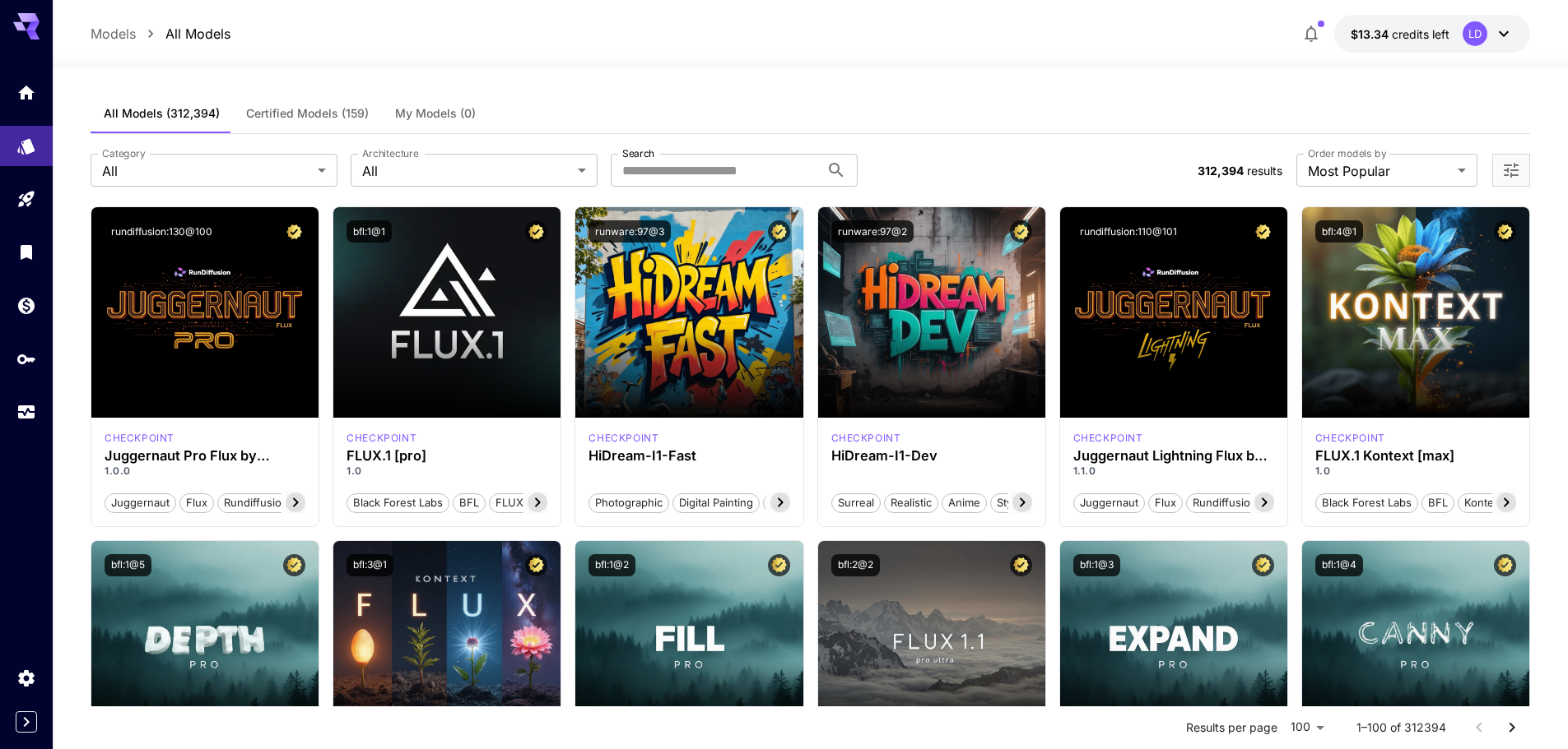
click at [52, 92] on div at bounding box center [26, 374] width 53 height 749
click at [43, 85] on link at bounding box center [26, 93] width 52 height 40
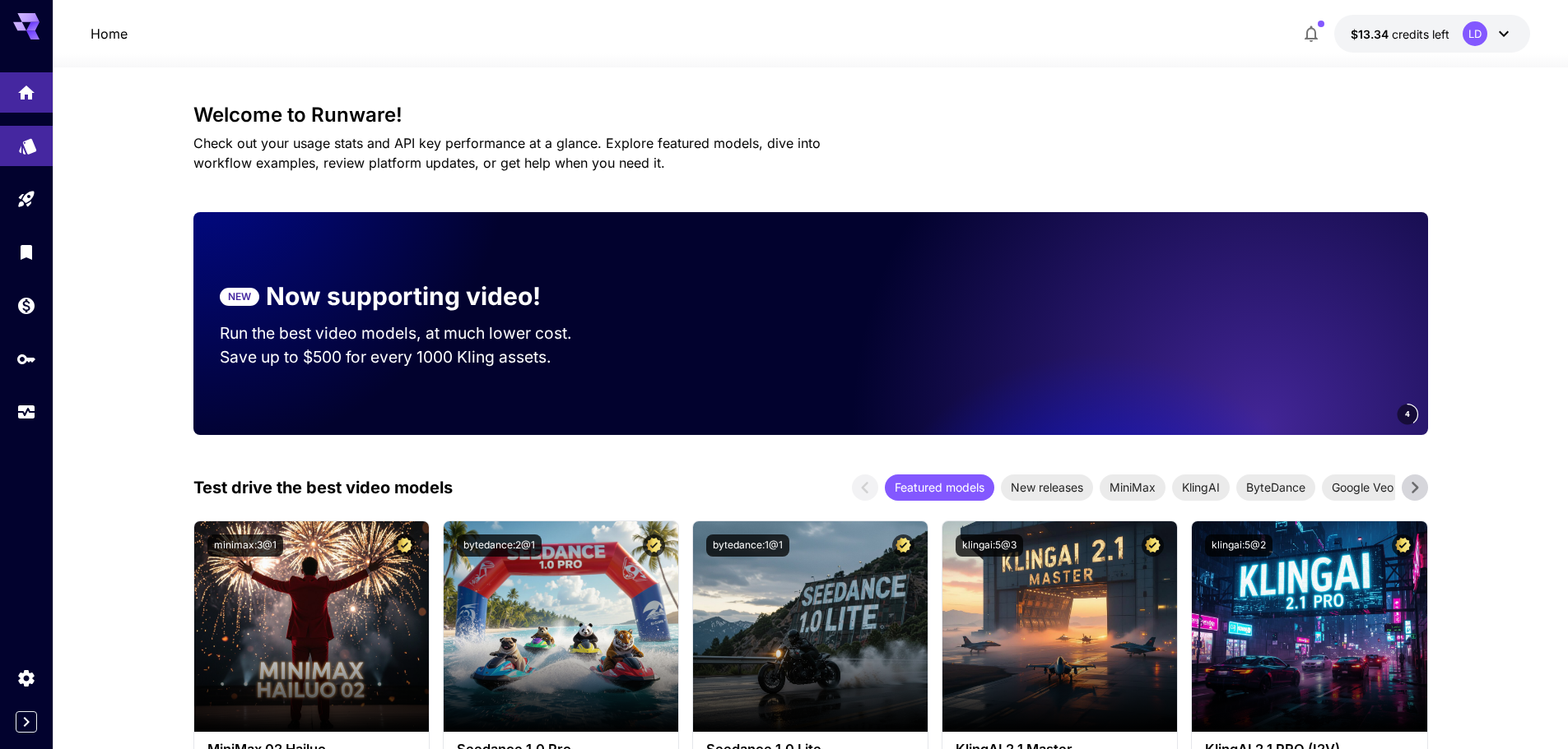
click at [8, 159] on link at bounding box center [26, 146] width 52 height 40
